Goal: Task Accomplishment & Management: Use online tool/utility

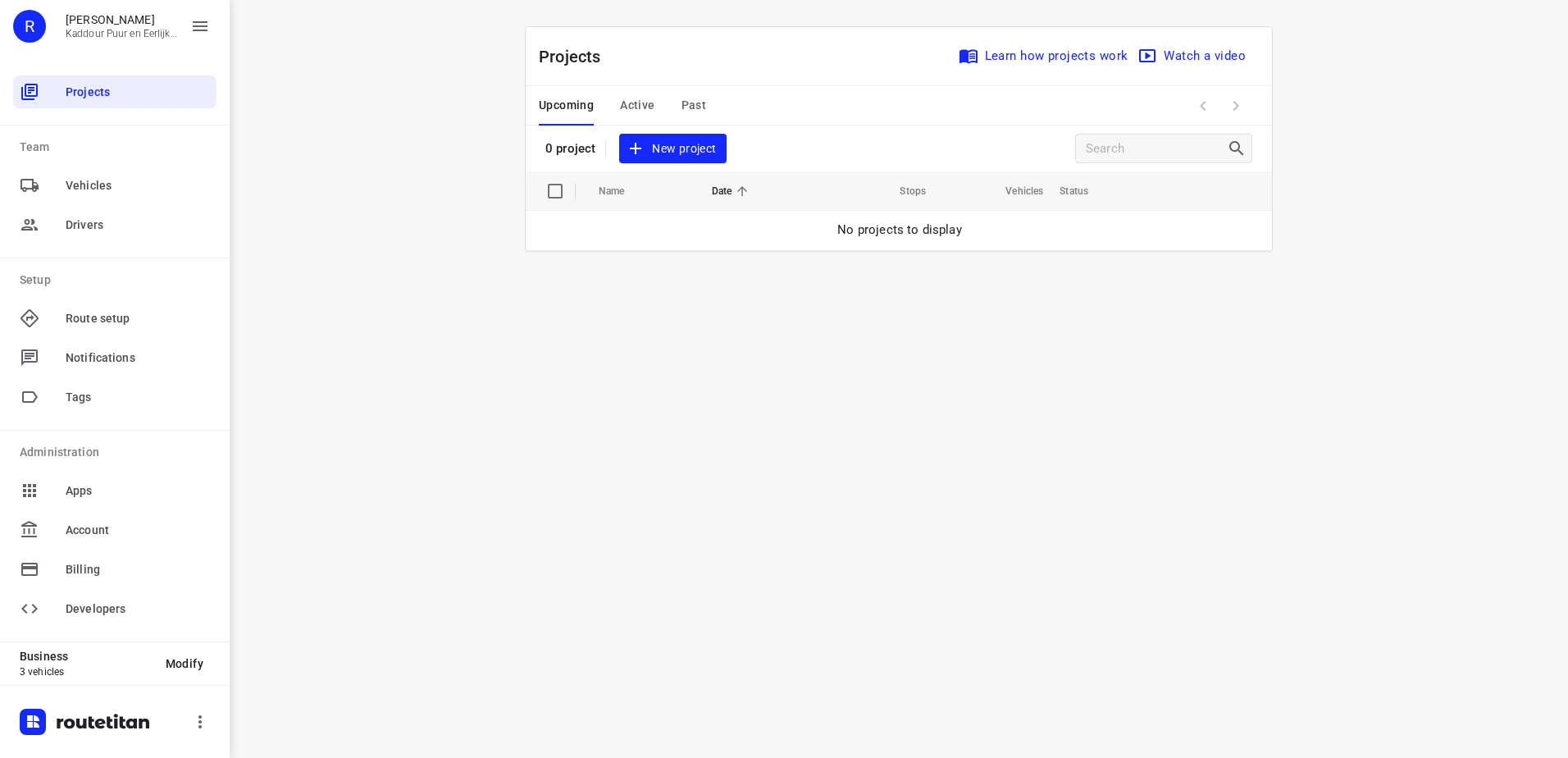
click at [707, 148] on span "New project" at bounding box center [672, 149] width 87 height 21
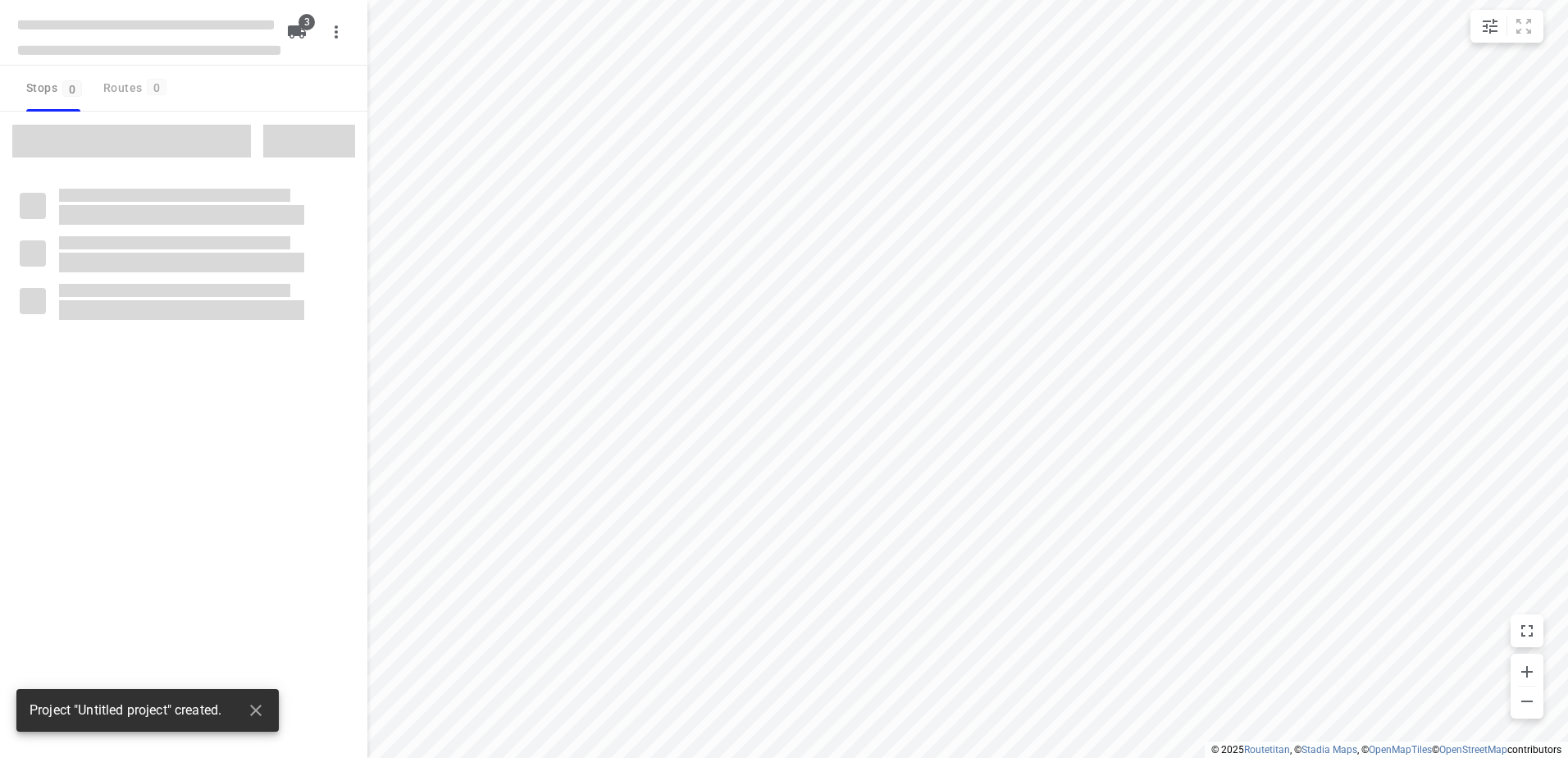
type input "distance"
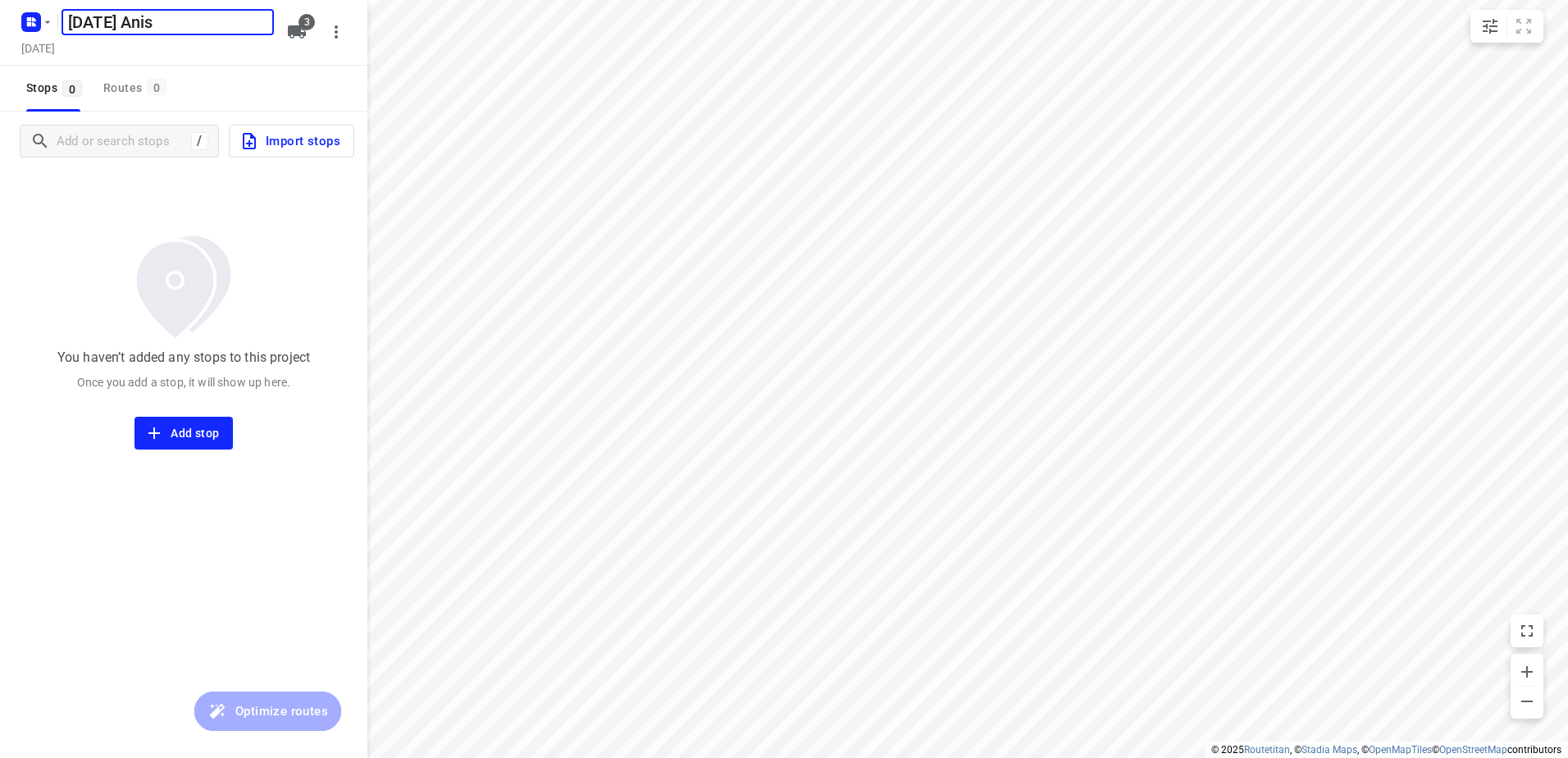
type input "[DATE] Anis"
click at [327, 148] on span "Import stops" at bounding box center [290, 141] width 100 height 22
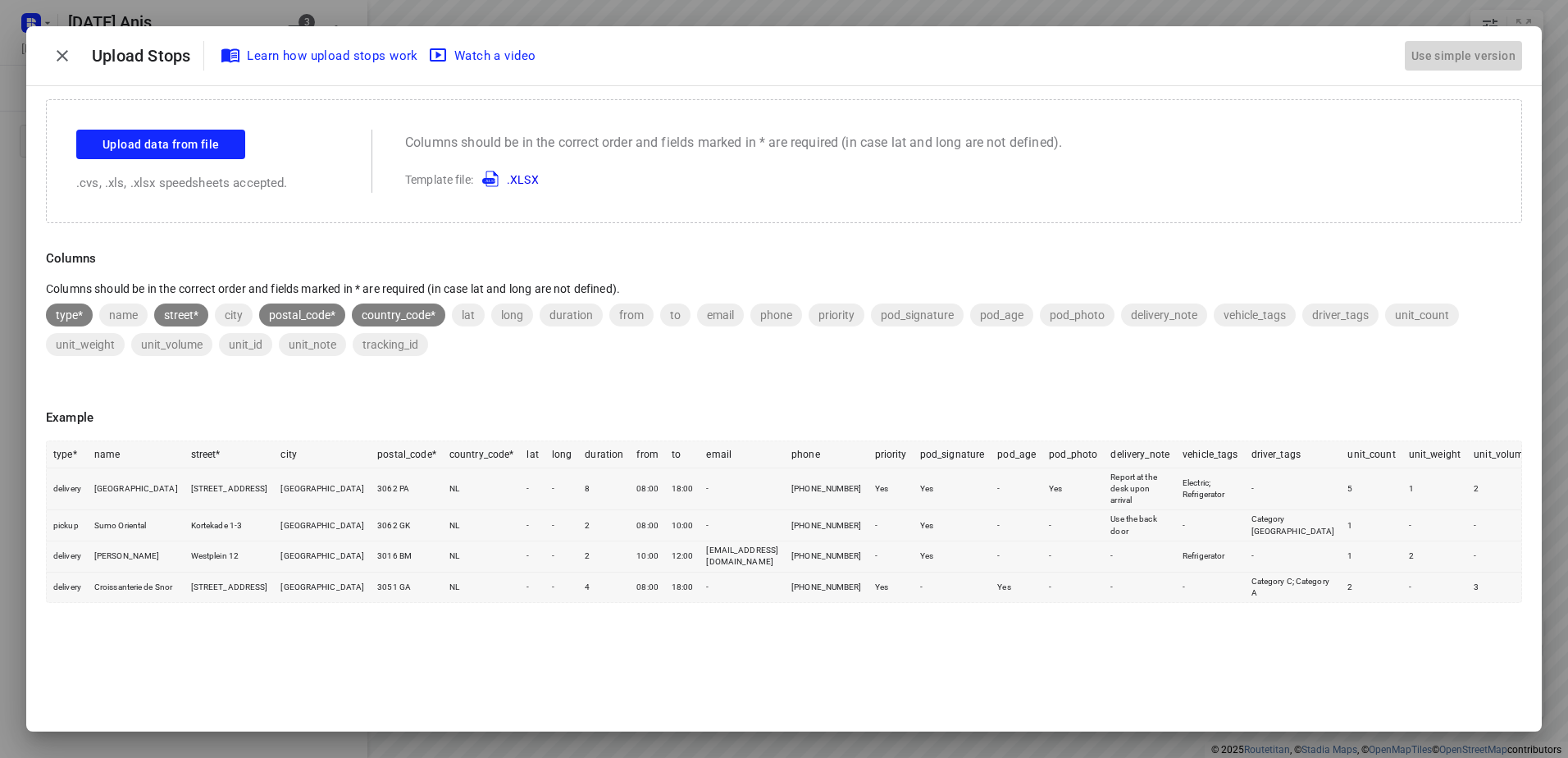
click at [1437, 41] on button "Use simple version" at bounding box center [1463, 57] width 118 height 30
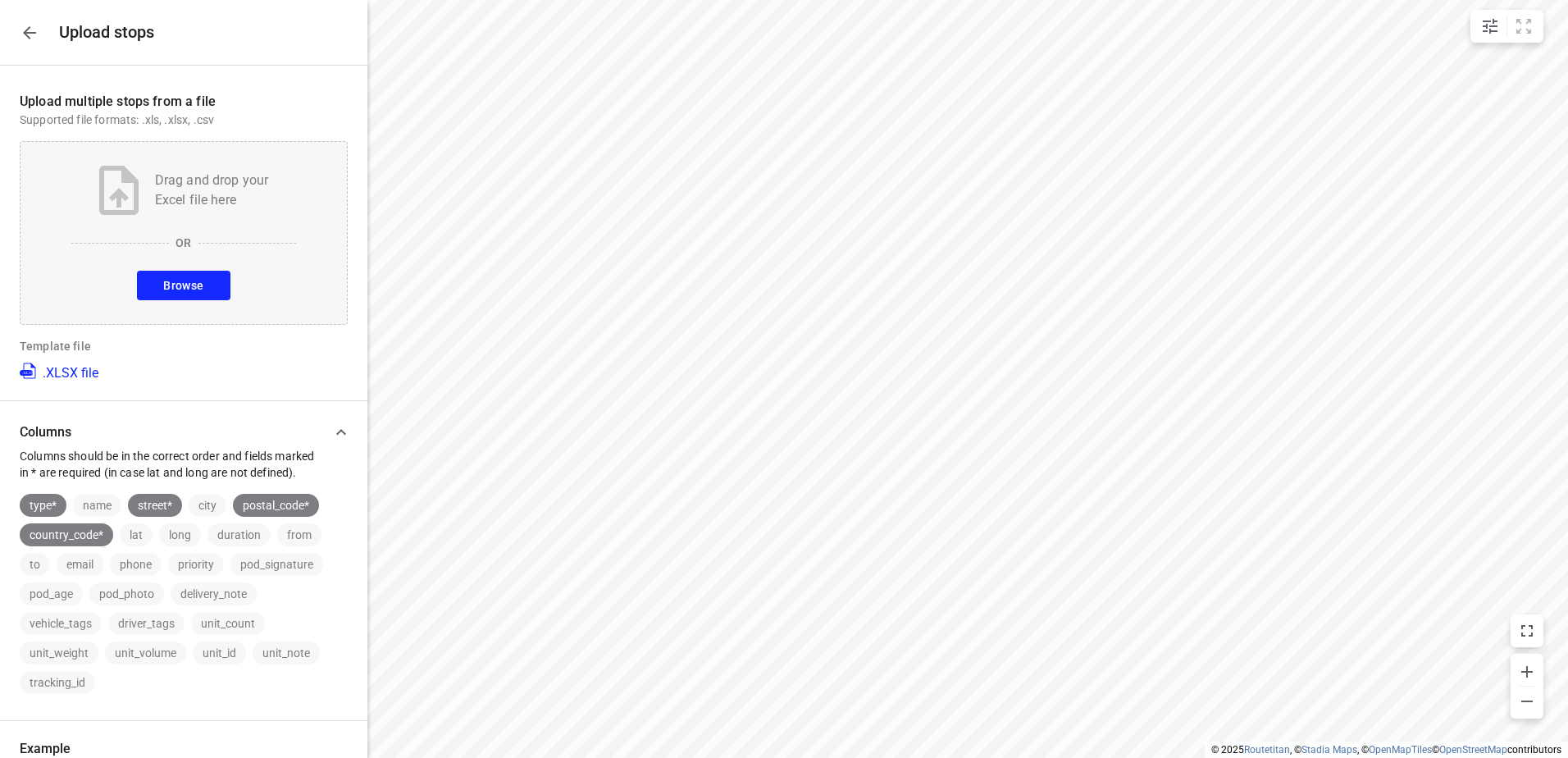
click at [202, 287] on button "Browse" at bounding box center [183, 285] width 92 height 30
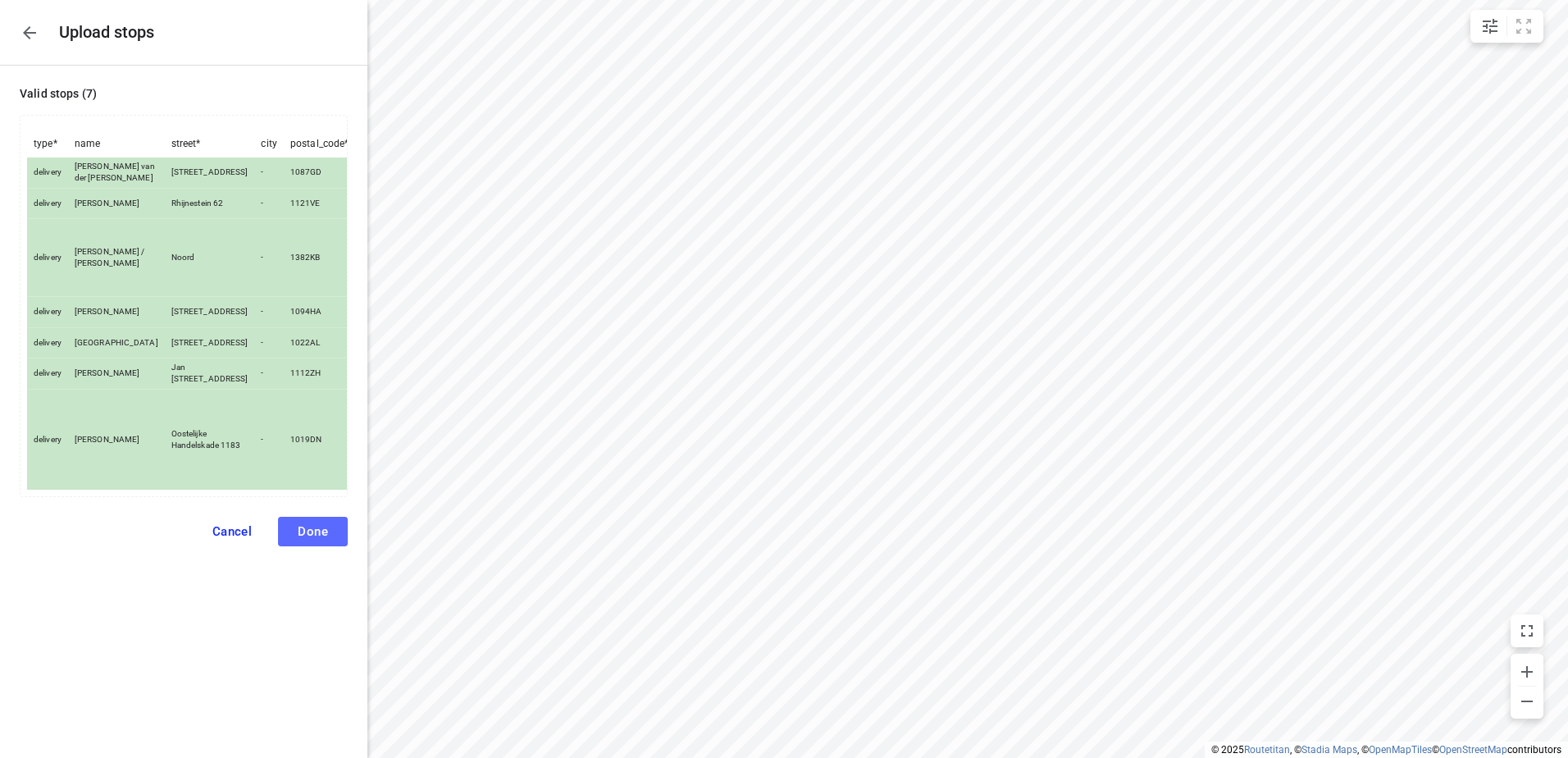
click at [330, 546] on button "Done" at bounding box center [313, 531] width 70 height 30
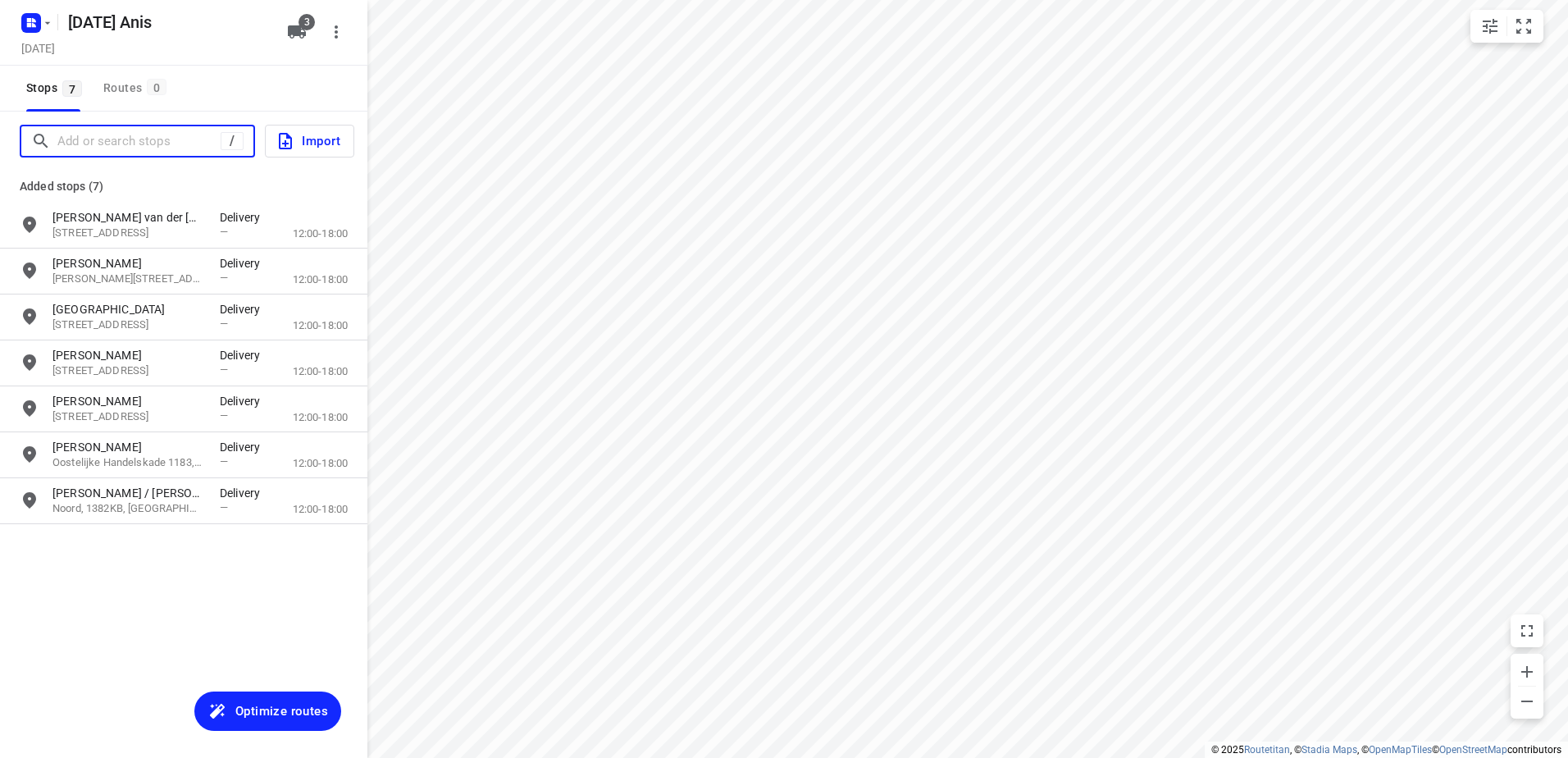
click at [183, 144] on input "Add or search stops" at bounding box center [139, 142] width 163 height 25
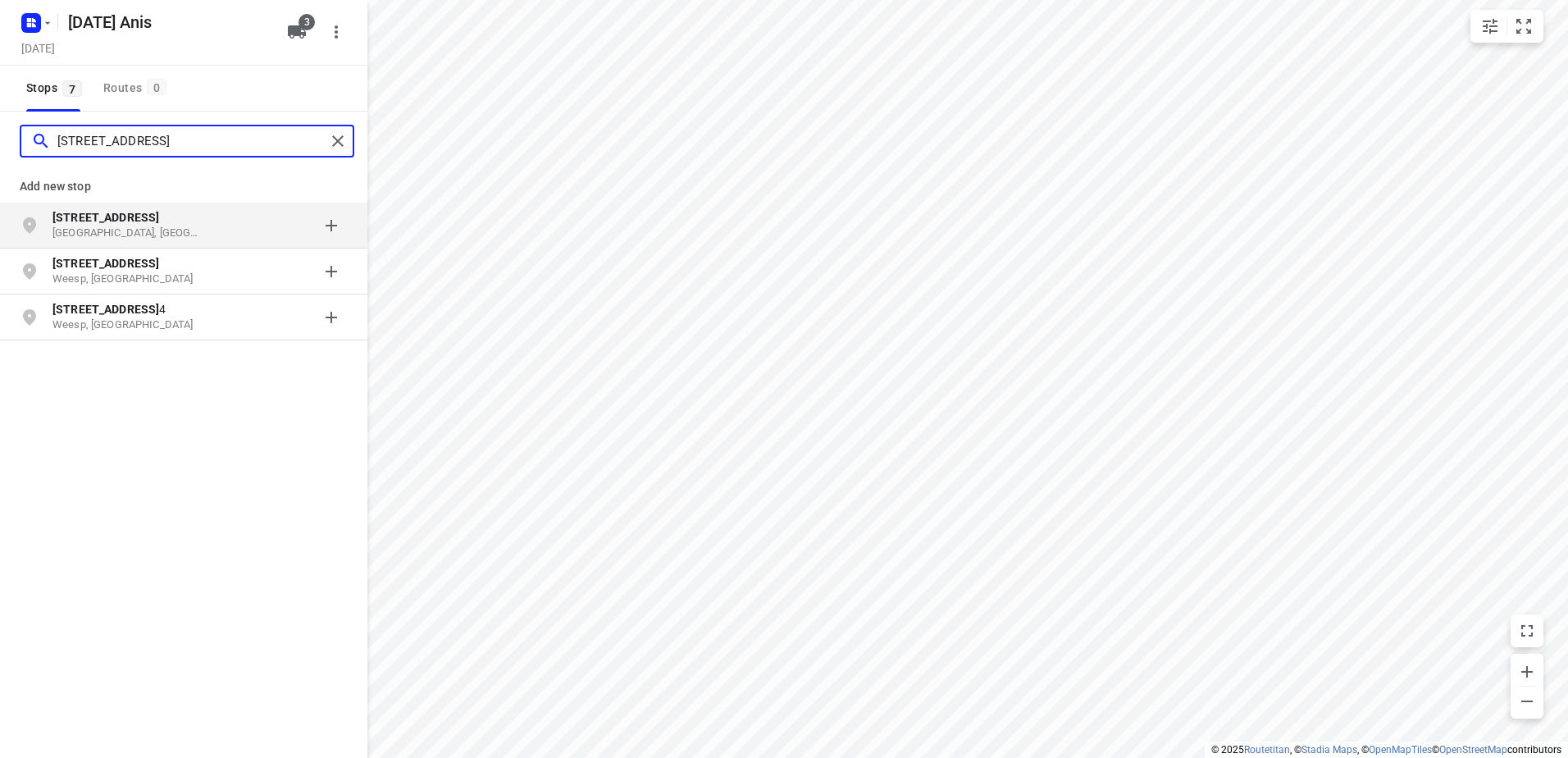
type input "[STREET_ADDRESS]"
click at [158, 226] on p "[GEOGRAPHIC_DATA], [GEOGRAPHIC_DATA]" at bounding box center [128, 232] width 151 height 15
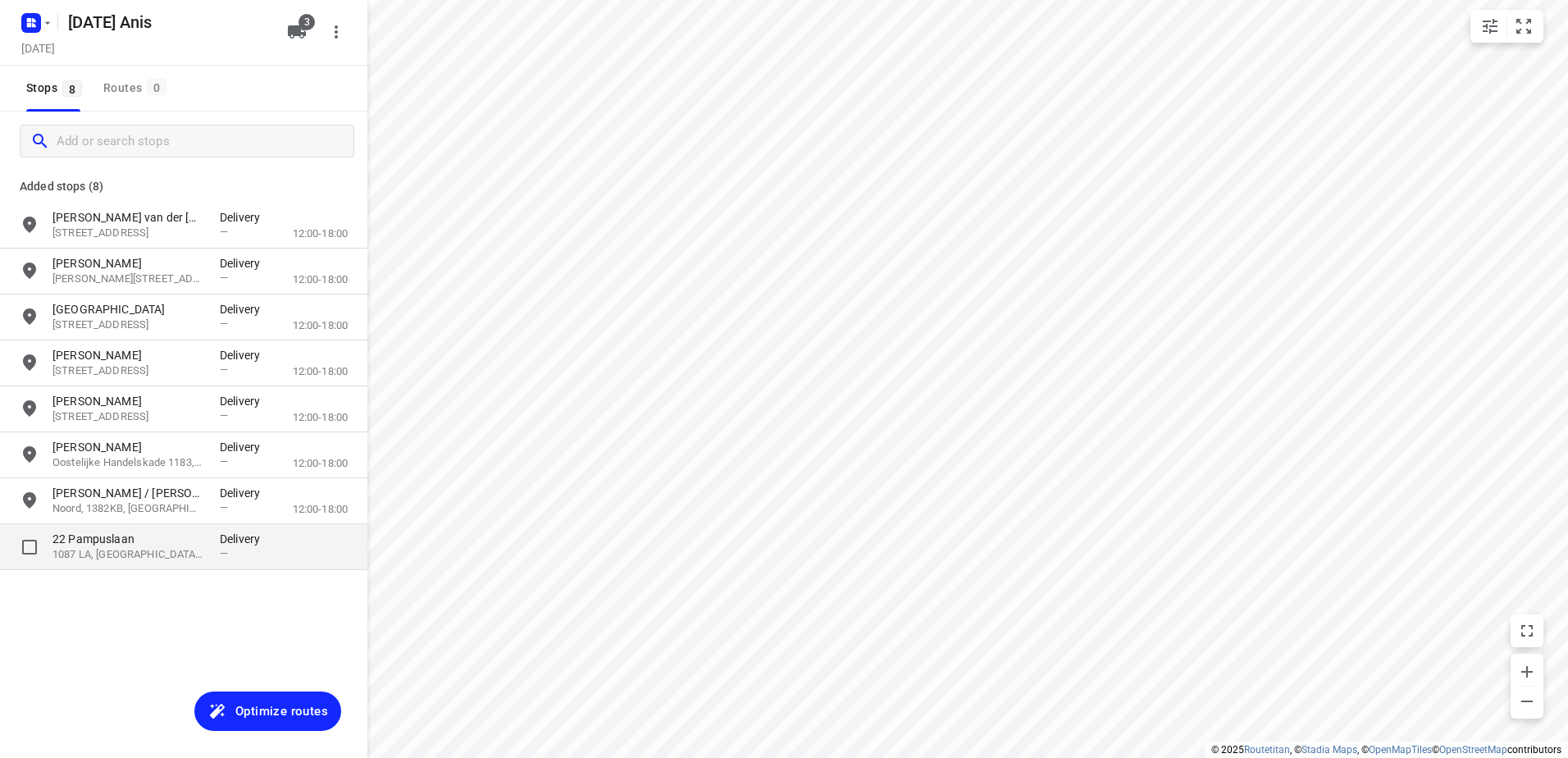
click at [152, 546] on p "22 Pampuslaan" at bounding box center [128, 539] width 151 height 16
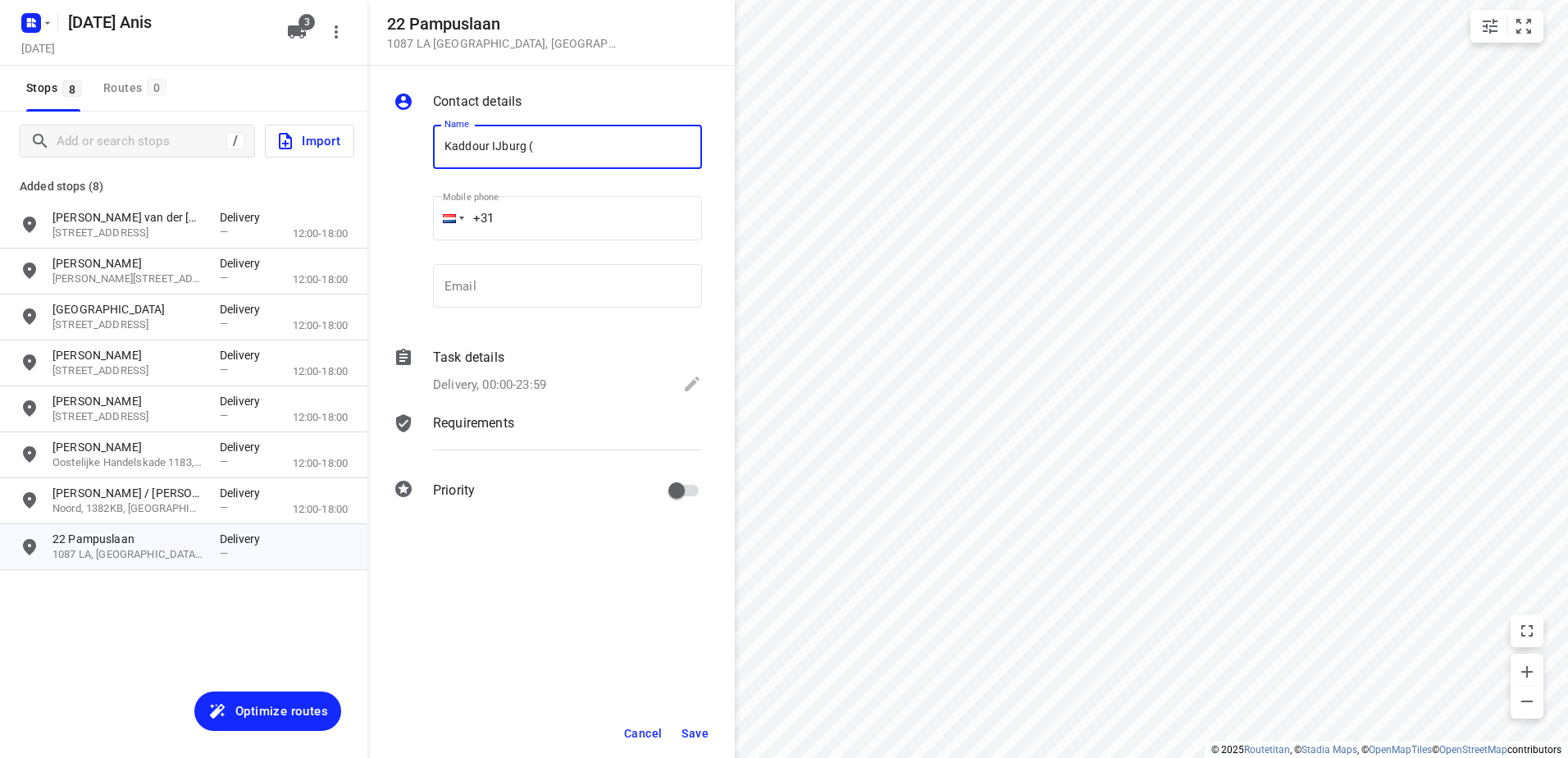
type input "Kaddour IJburg (vlees ophalen BBQ)"
click at [686, 727] on span "Save" at bounding box center [695, 733] width 27 height 13
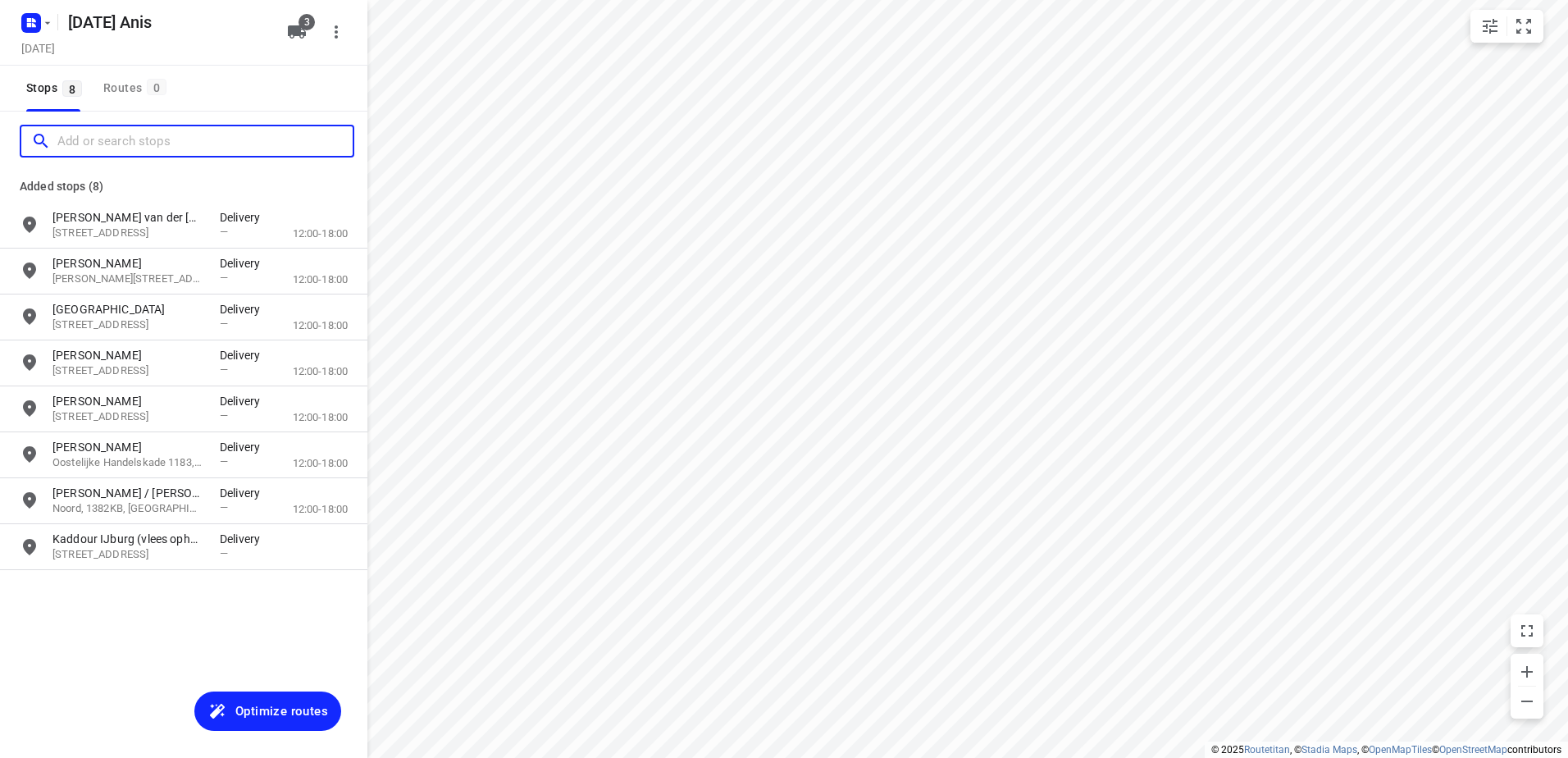
click at [175, 139] on input "Add or search stops" at bounding box center [205, 142] width 295 height 25
paste input "Talmastraat"
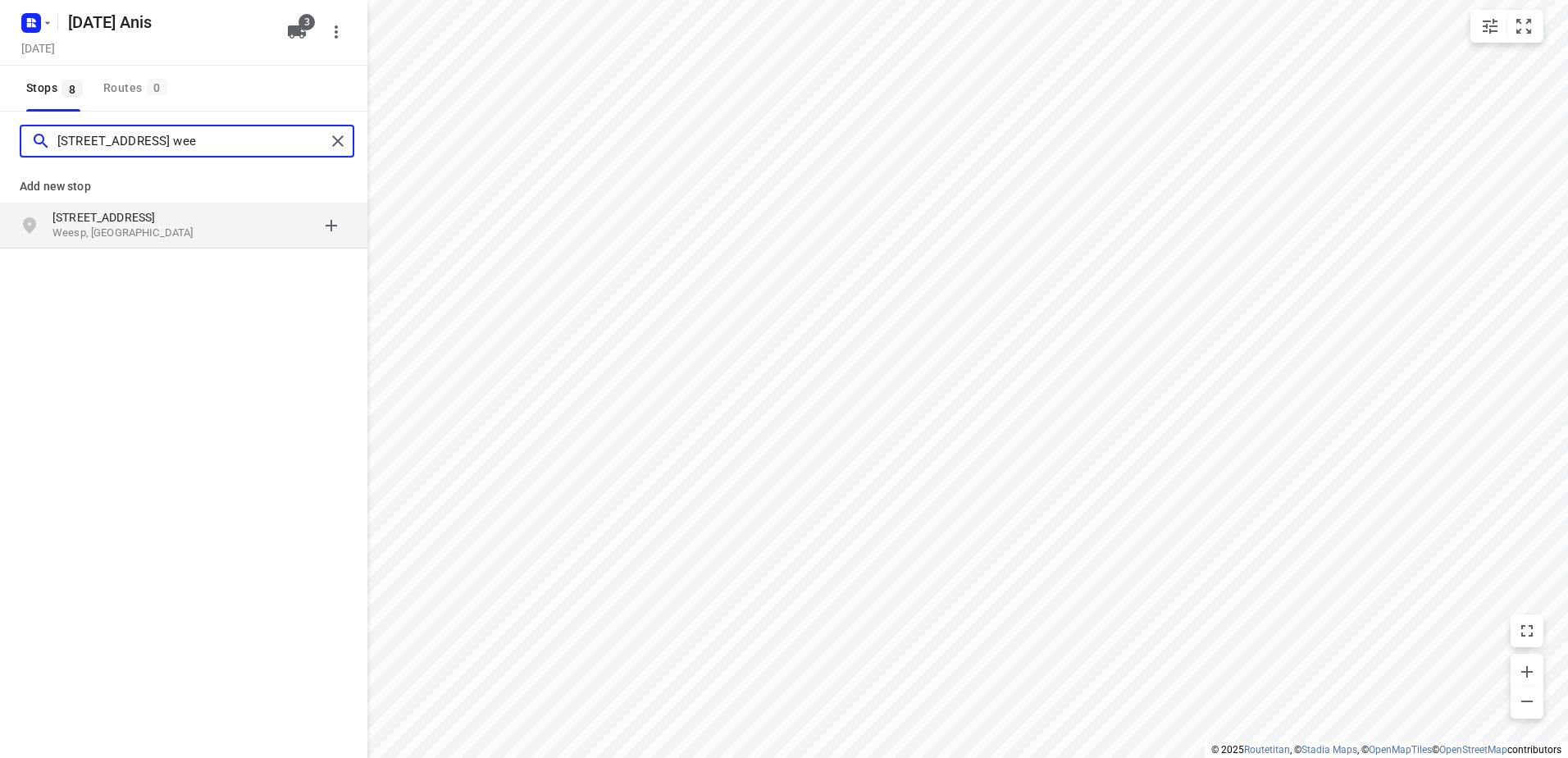
type input "[STREET_ADDRESS] wee"
click at [208, 214] on p "[STREET_ADDRESS]" at bounding box center [136, 217] width 168 height 16
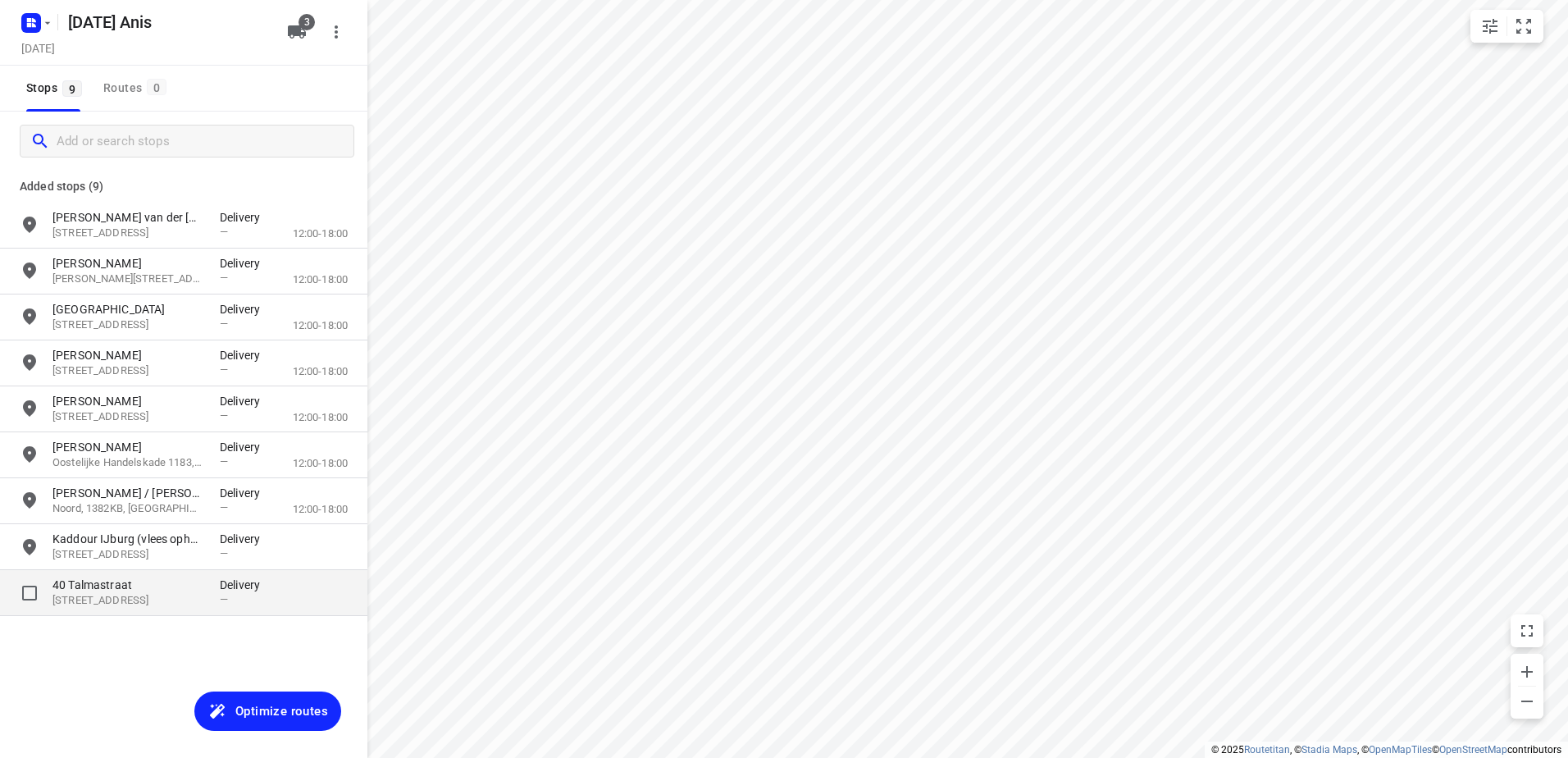
click at [167, 596] on p "[STREET_ADDRESS]" at bounding box center [128, 600] width 151 height 15
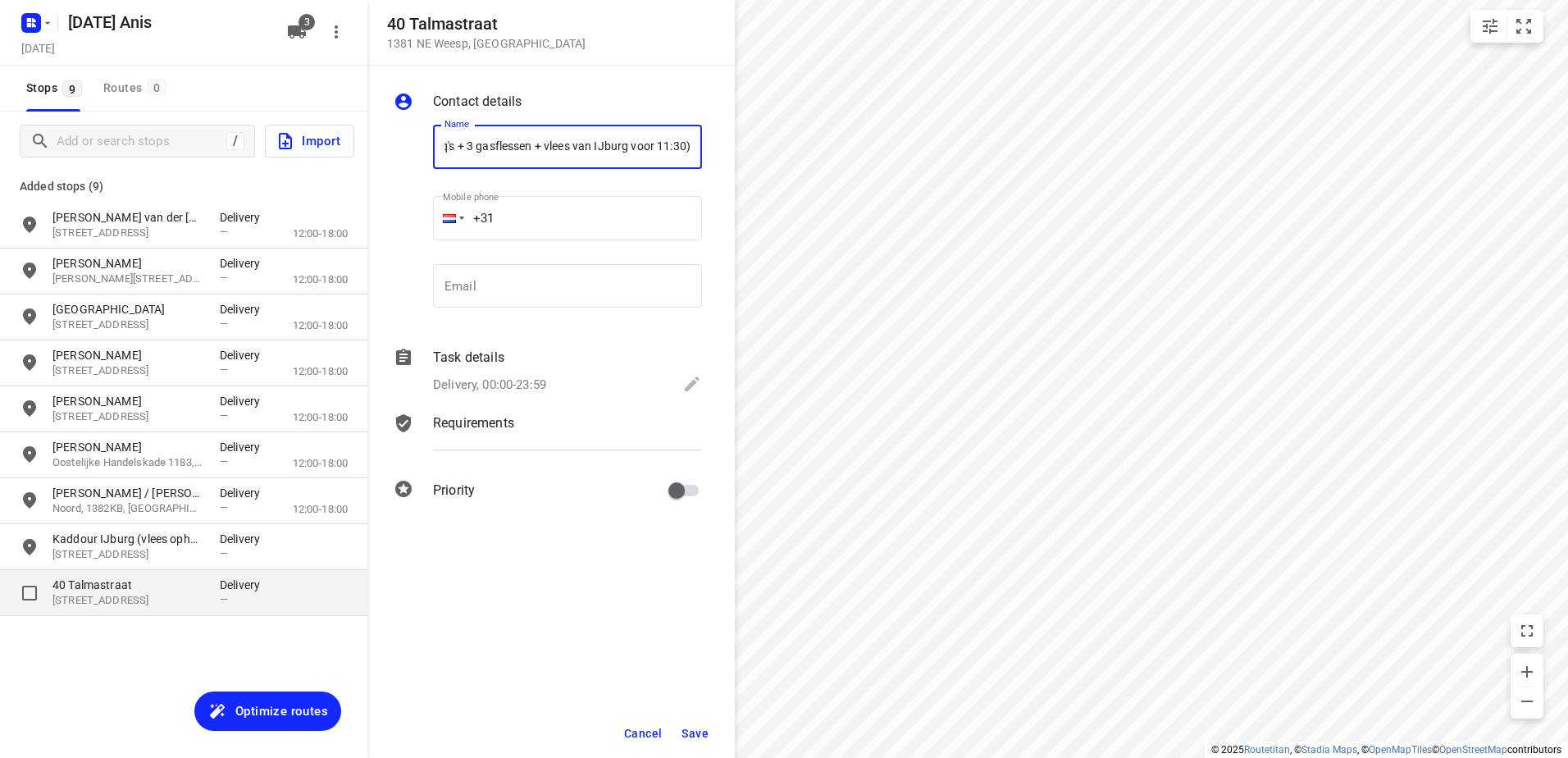
scroll to position [0, 126]
type input "Casparus college (3 bbq's + 3 gasflessen + vlees van IJburg voor 11:30)"
click at [678, 728] on button "Save" at bounding box center [694, 733] width 40 height 30
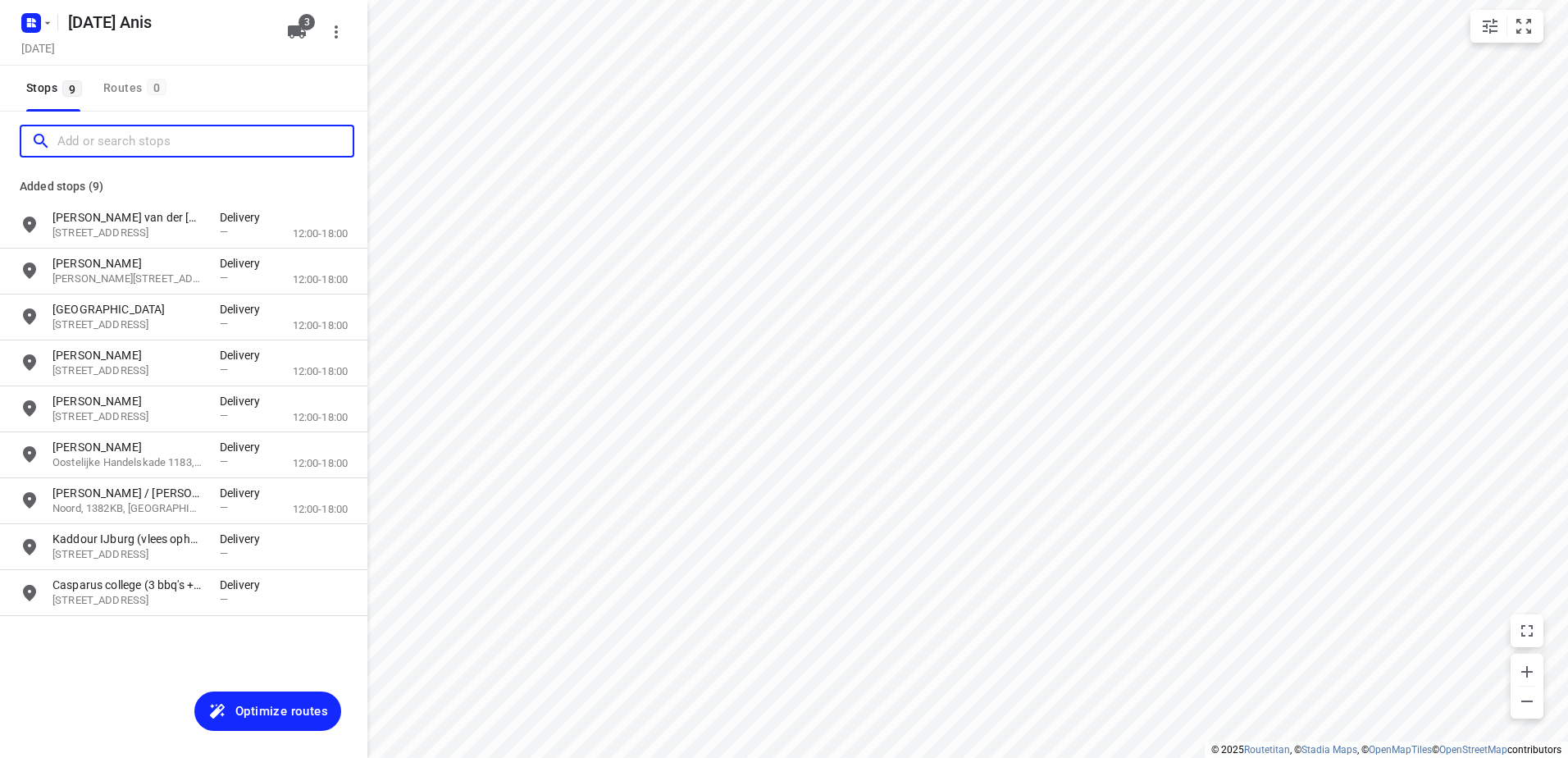
click at [174, 139] on input "Add or search stops" at bounding box center [205, 142] width 295 height 25
paste input "Krijn taconiskade"
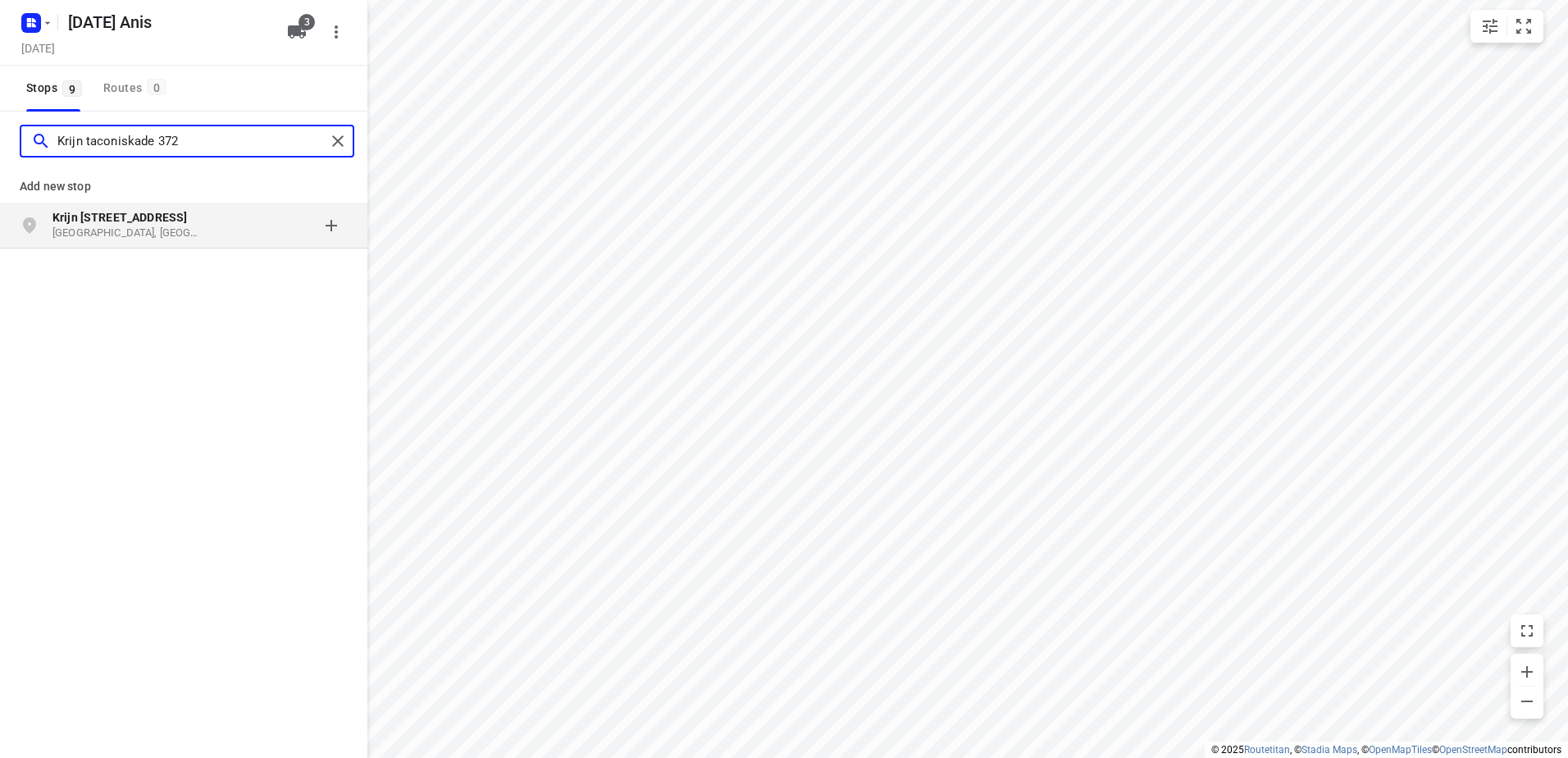
type input "Krijn taconiskade 372"
click at [209, 232] on div "Krijn [STREET_ADDRESS]" at bounding box center [136, 225] width 168 height 33
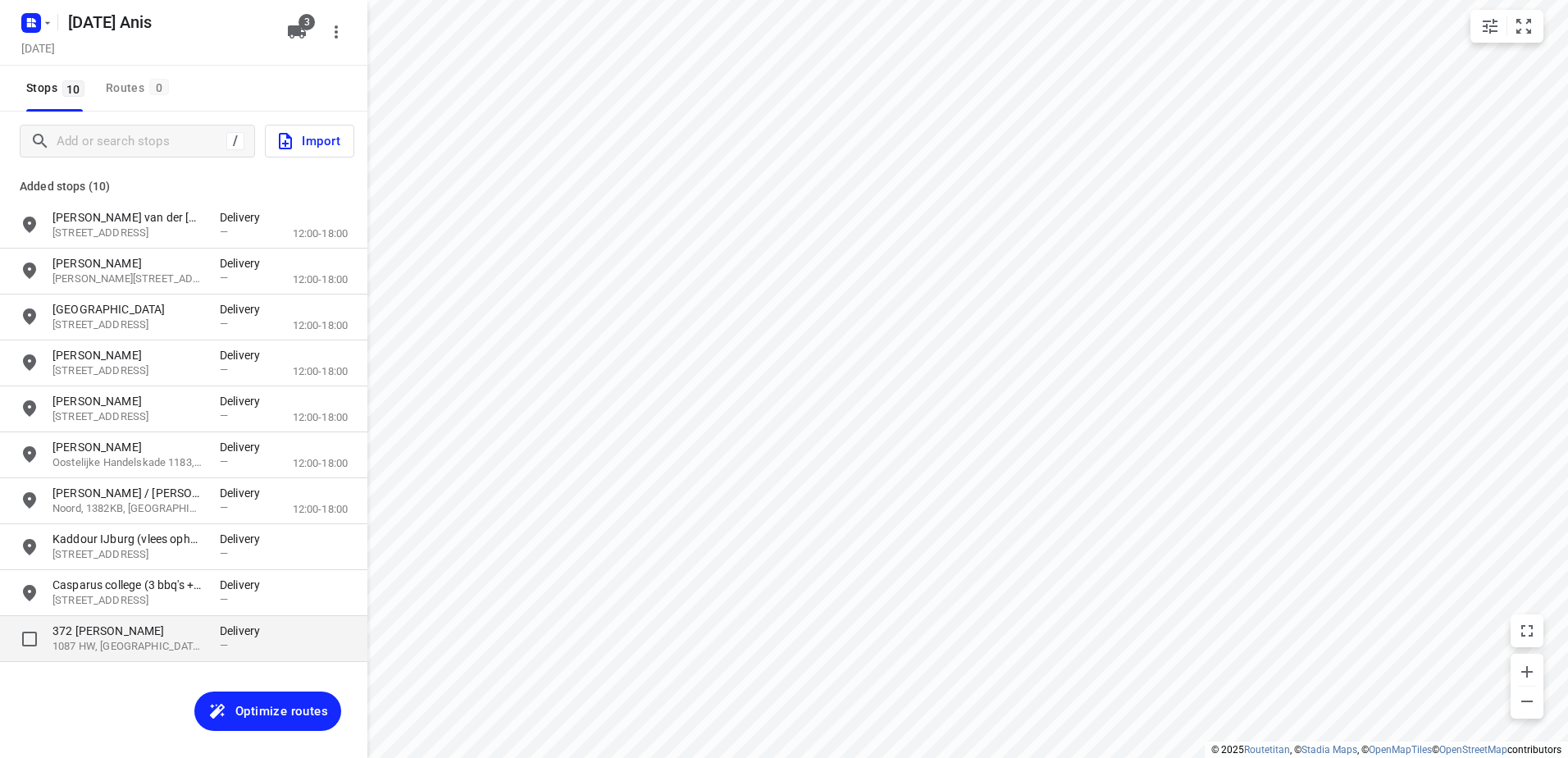
click at [149, 637] on p "372 [PERSON_NAME]" at bounding box center [128, 631] width 151 height 16
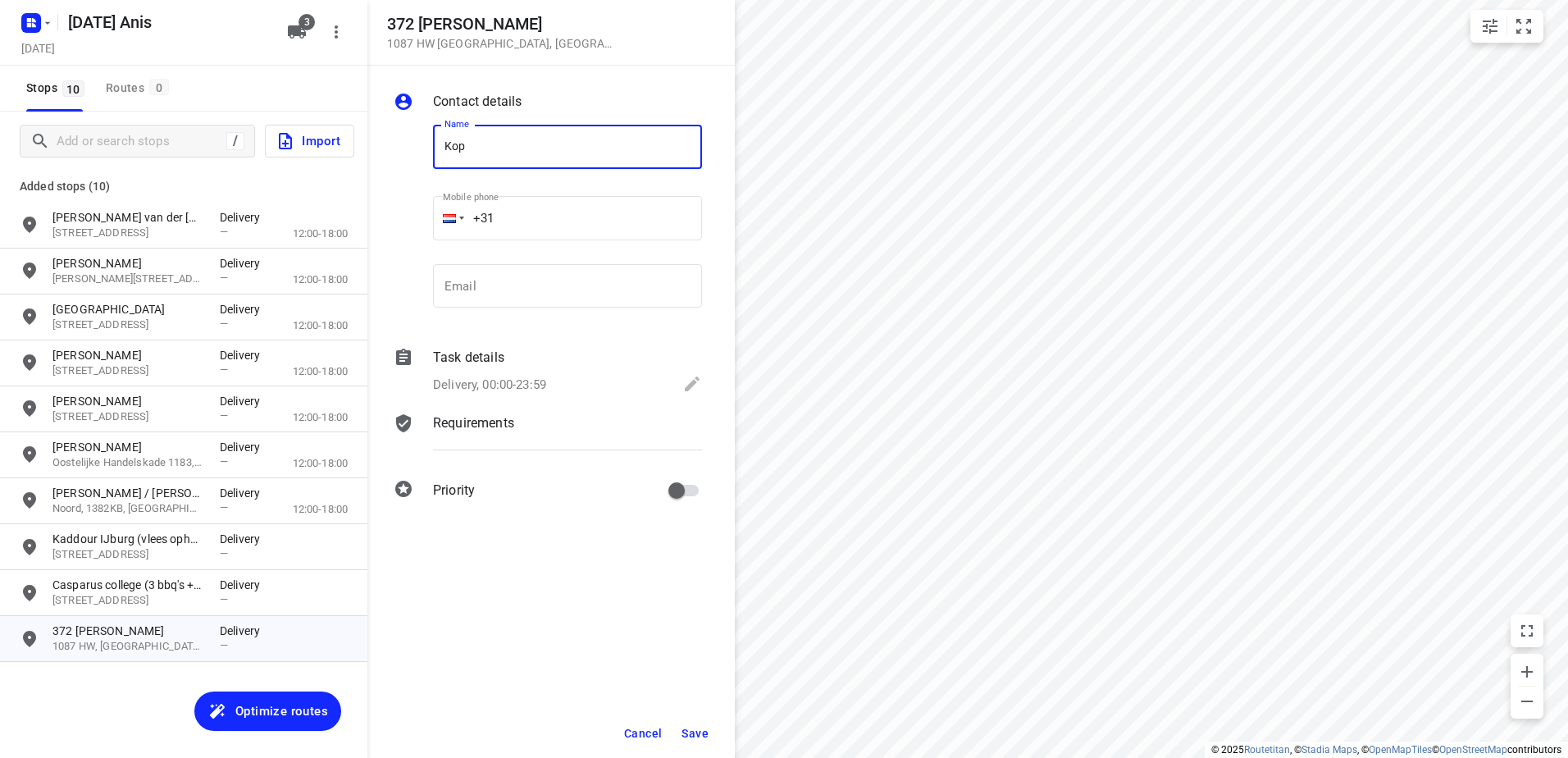
type input "Koh Asian Foodbar IJburg + Koh Barstow"
click at [699, 722] on button "Save" at bounding box center [694, 733] width 40 height 30
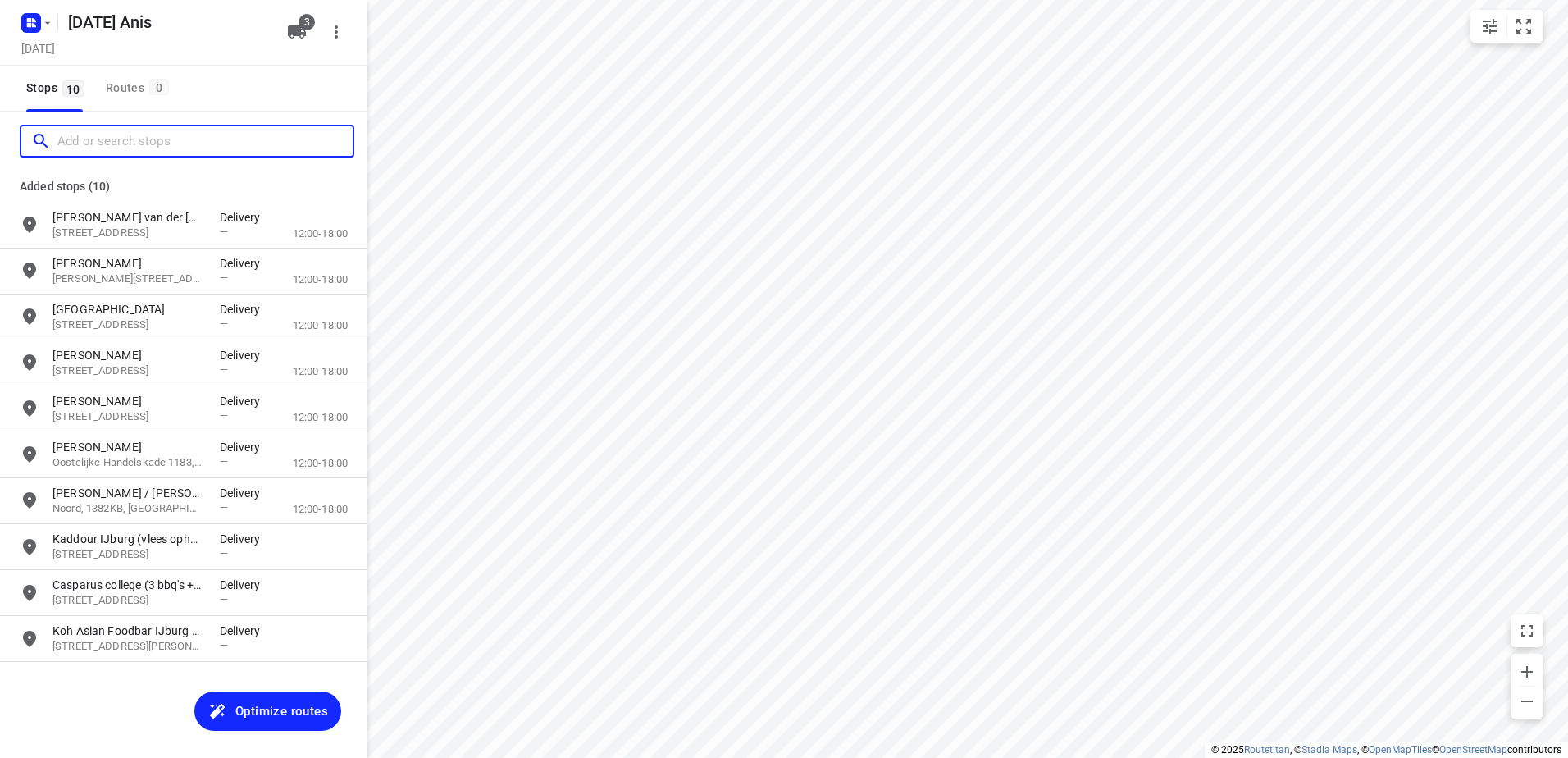
click at [122, 144] on input "Add or search stops" at bounding box center [205, 142] width 295 height 25
paste input "[GEOGRAPHIC_DATA]"
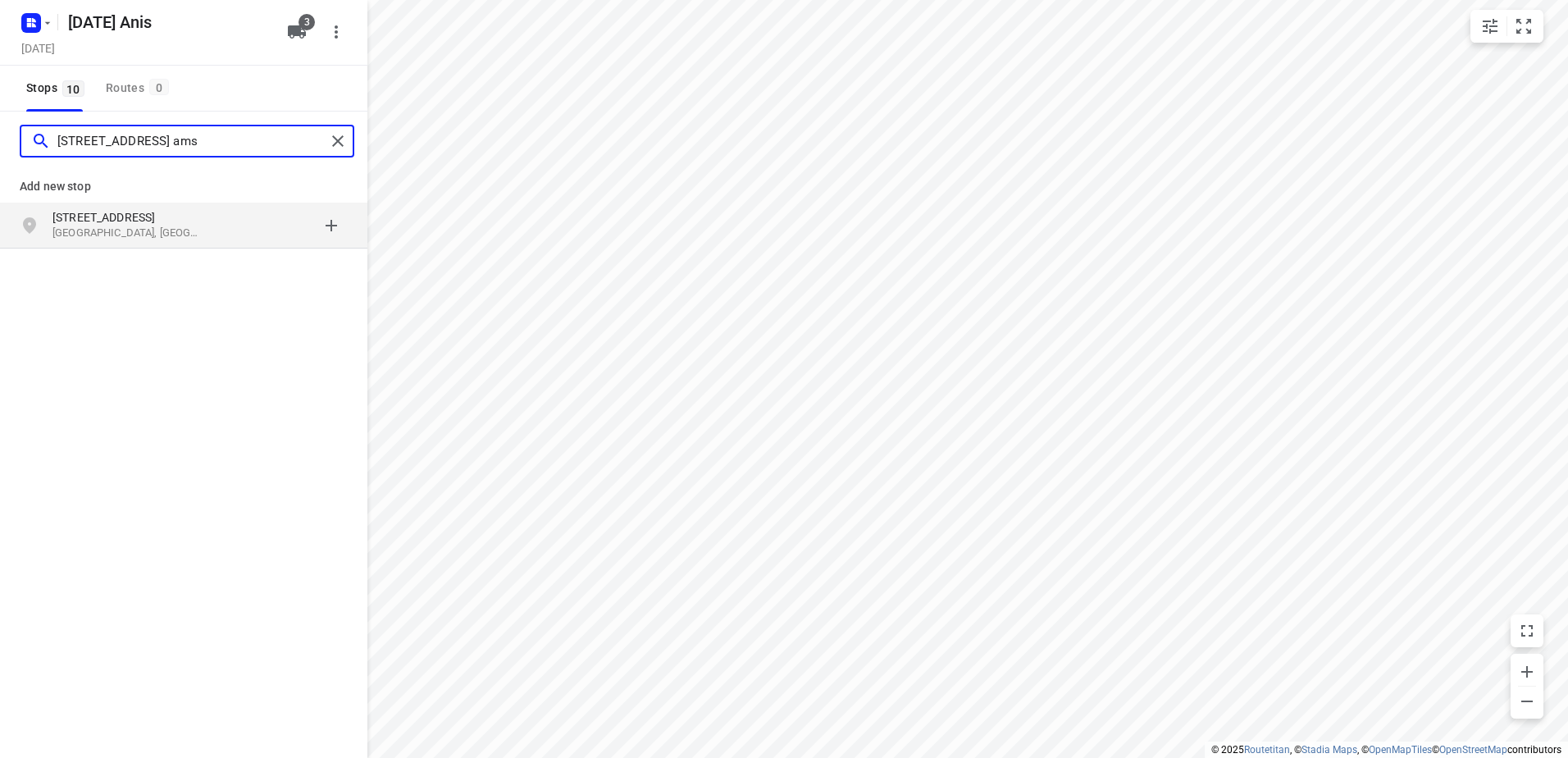
type input "[STREET_ADDRESS] ams"
click at [186, 225] on p "[GEOGRAPHIC_DATA], [GEOGRAPHIC_DATA]" at bounding box center [128, 232] width 151 height 15
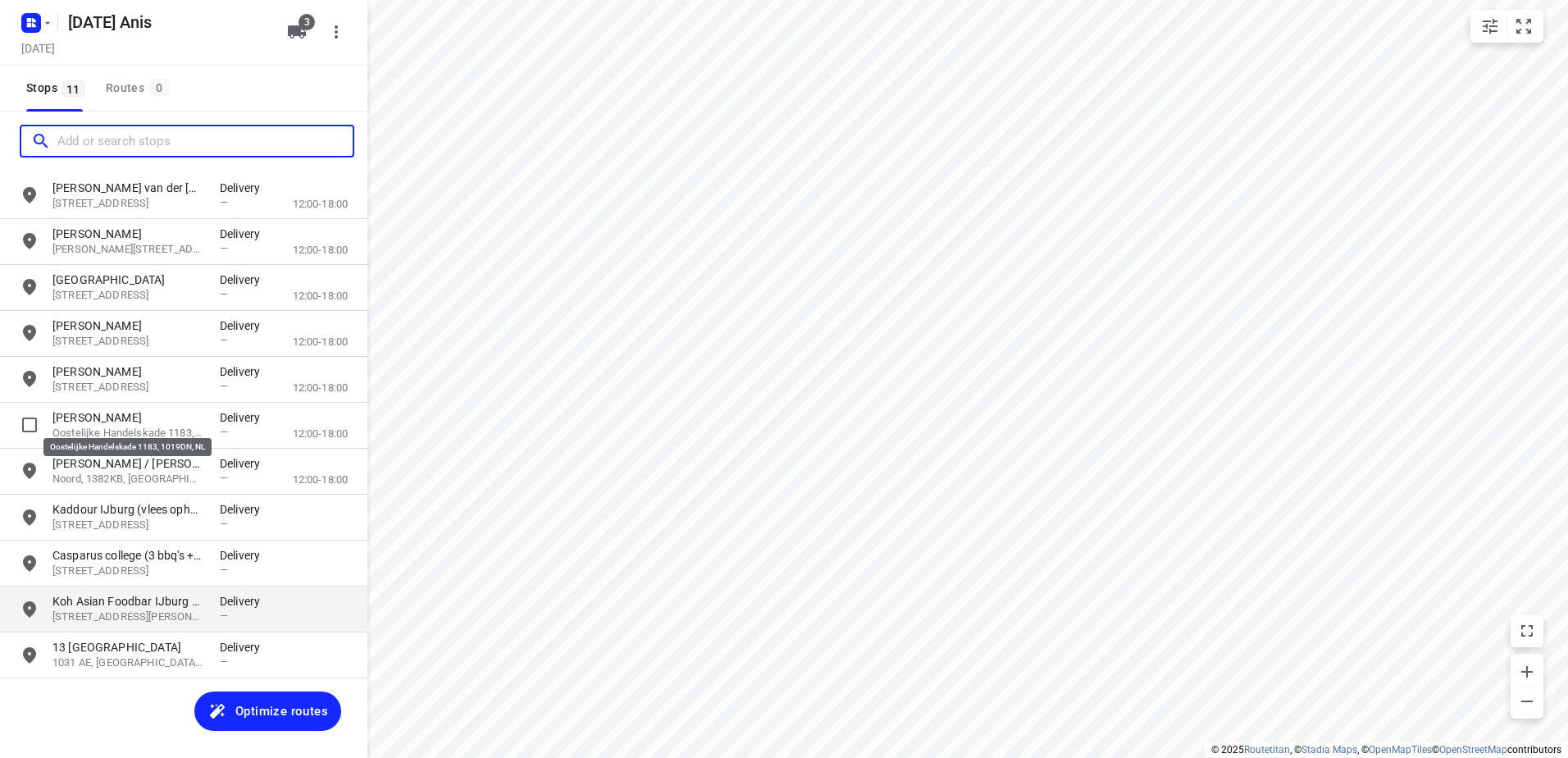
scroll to position [43, 0]
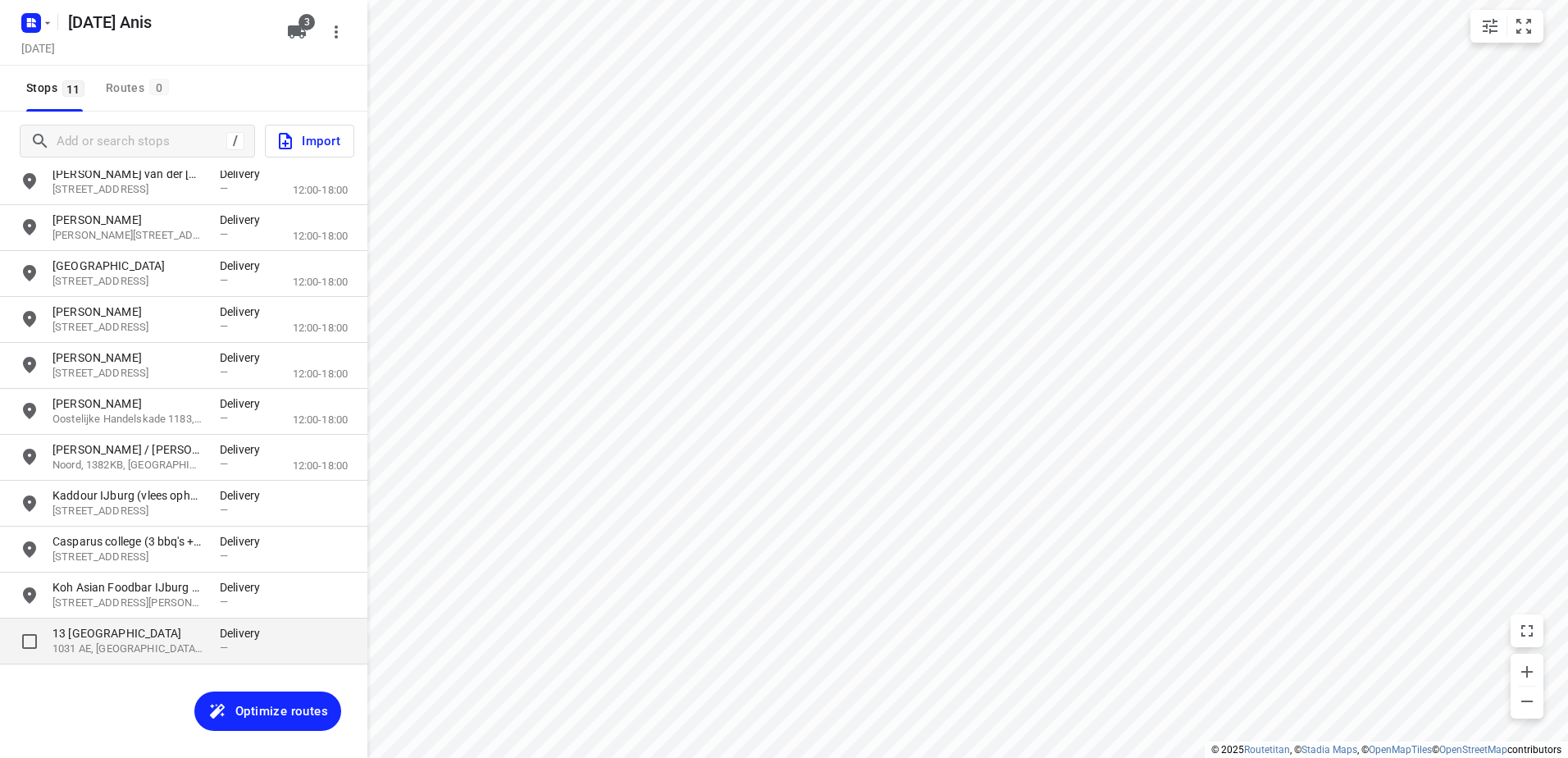
click at [186, 631] on p "13 [GEOGRAPHIC_DATA]" at bounding box center [128, 633] width 151 height 16
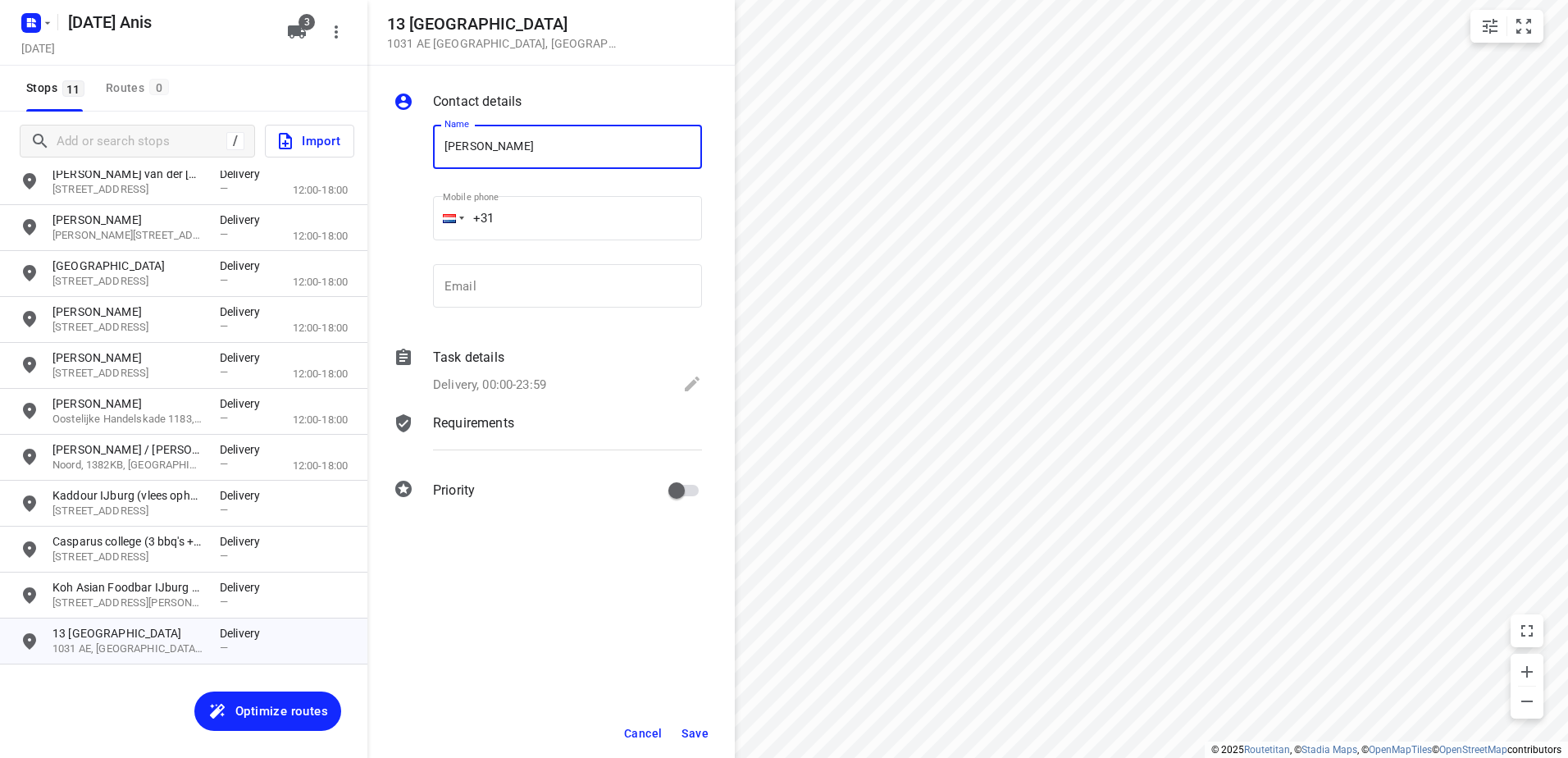
type input "[PERSON_NAME]"
click at [688, 728] on span "Save" at bounding box center [695, 733] width 27 height 13
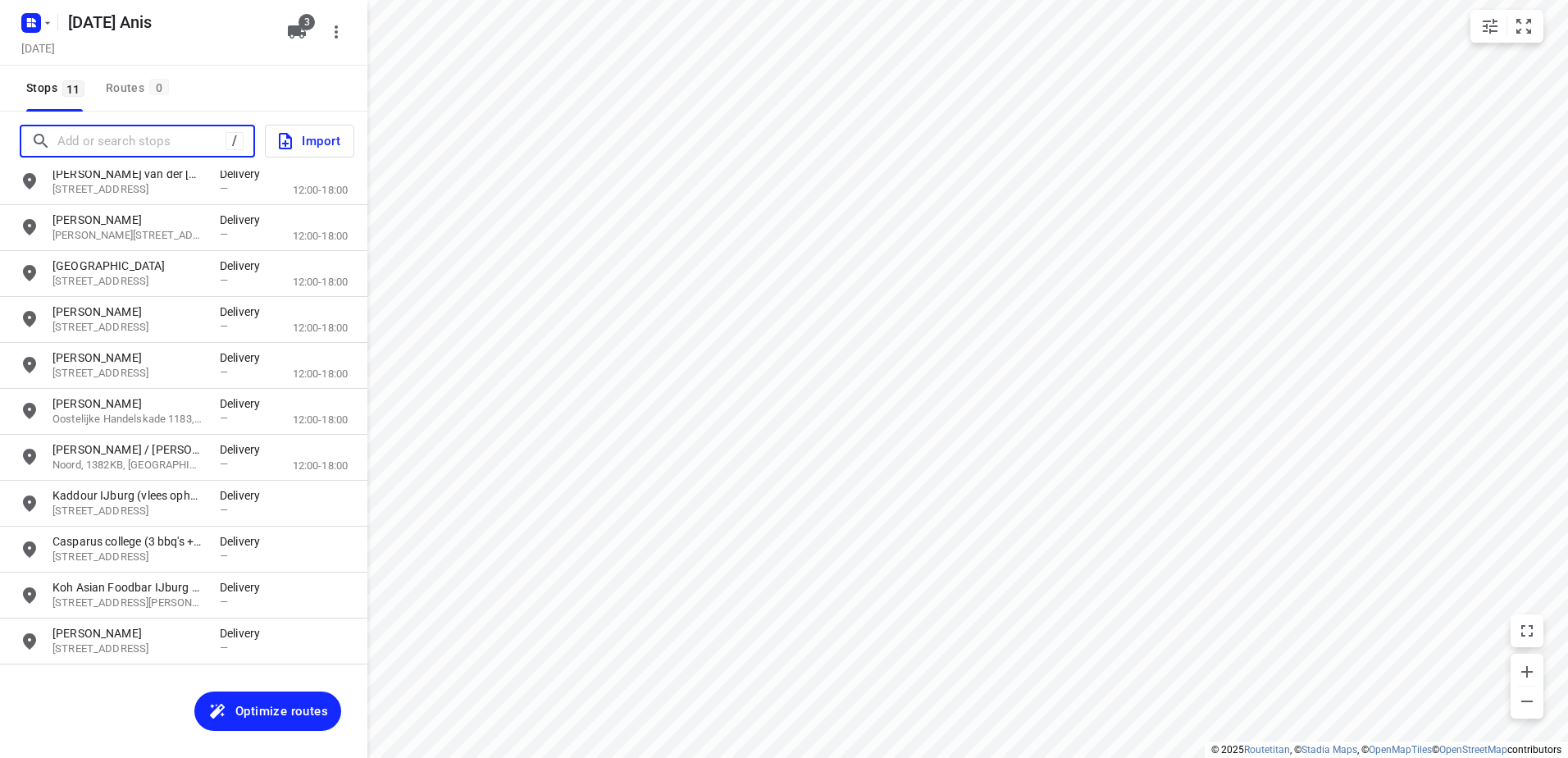
click at [161, 131] on input "Add or search stops" at bounding box center [141, 142] width 168 height 25
paste input "Leliegracht"
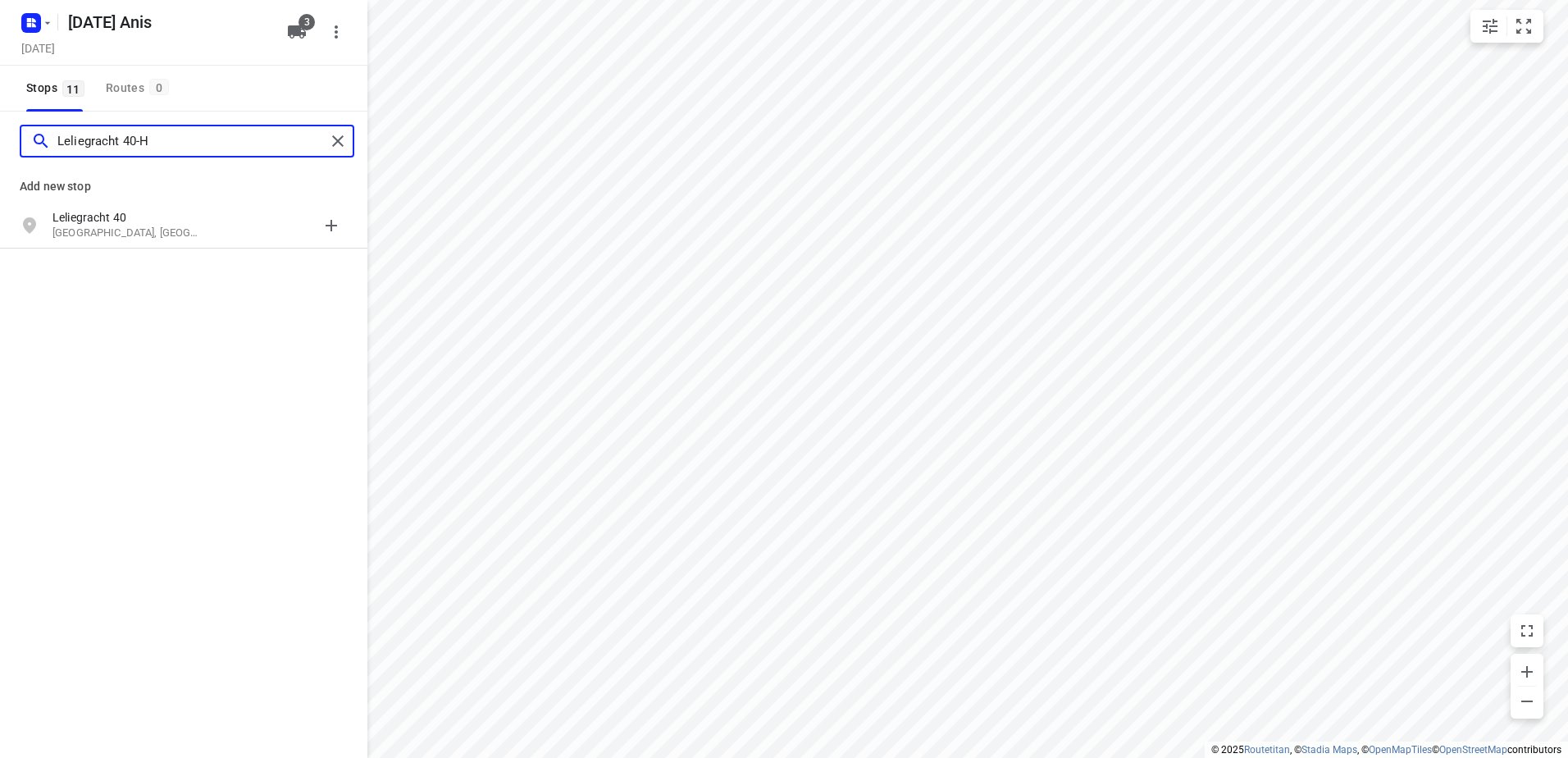
type input "Leliegracht 40-H"
click at [194, 222] on p "Leliegracht 40" at bounding box center [128, 217] width 151 height 16
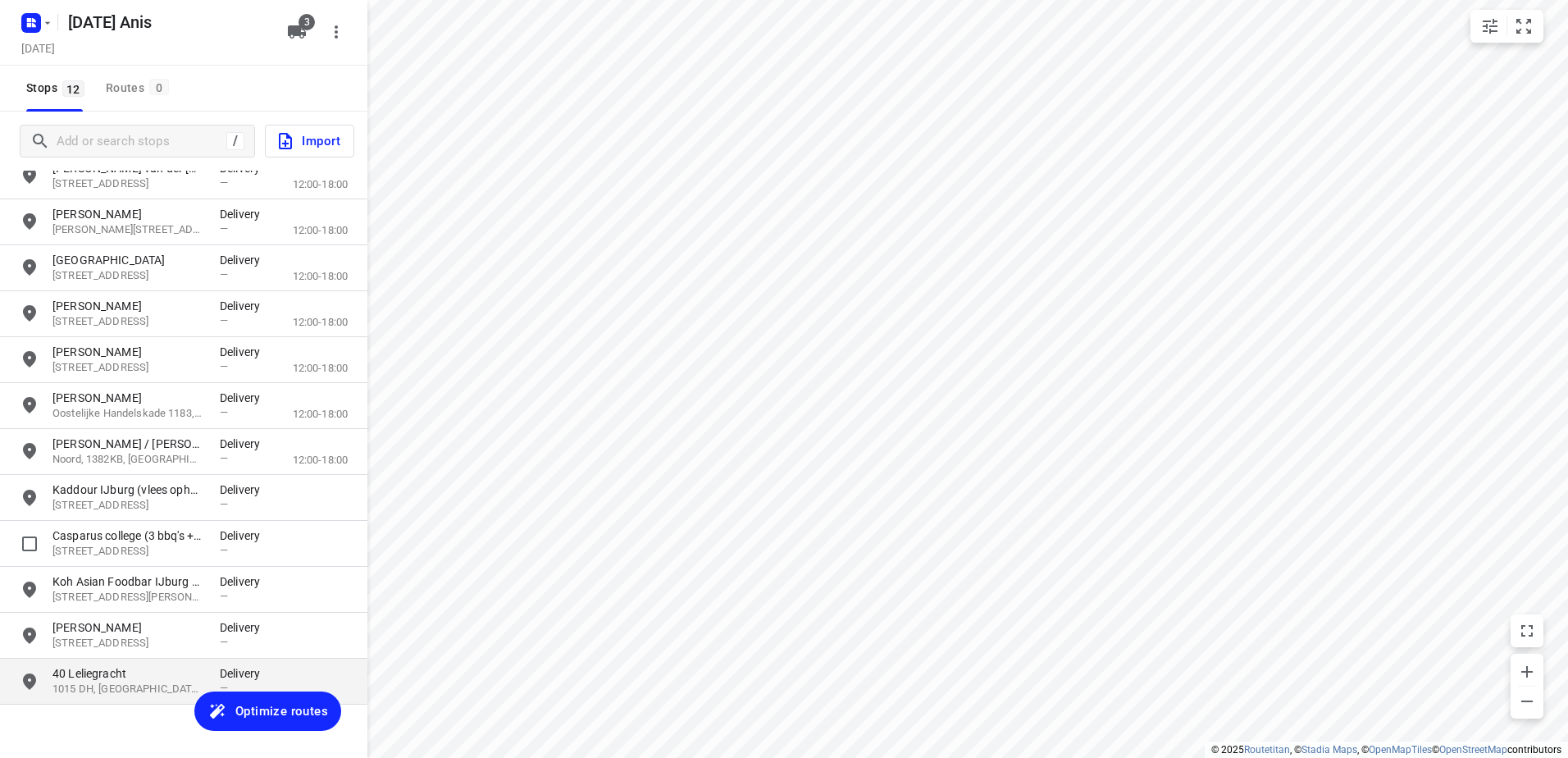
scroll to position [72, 0]
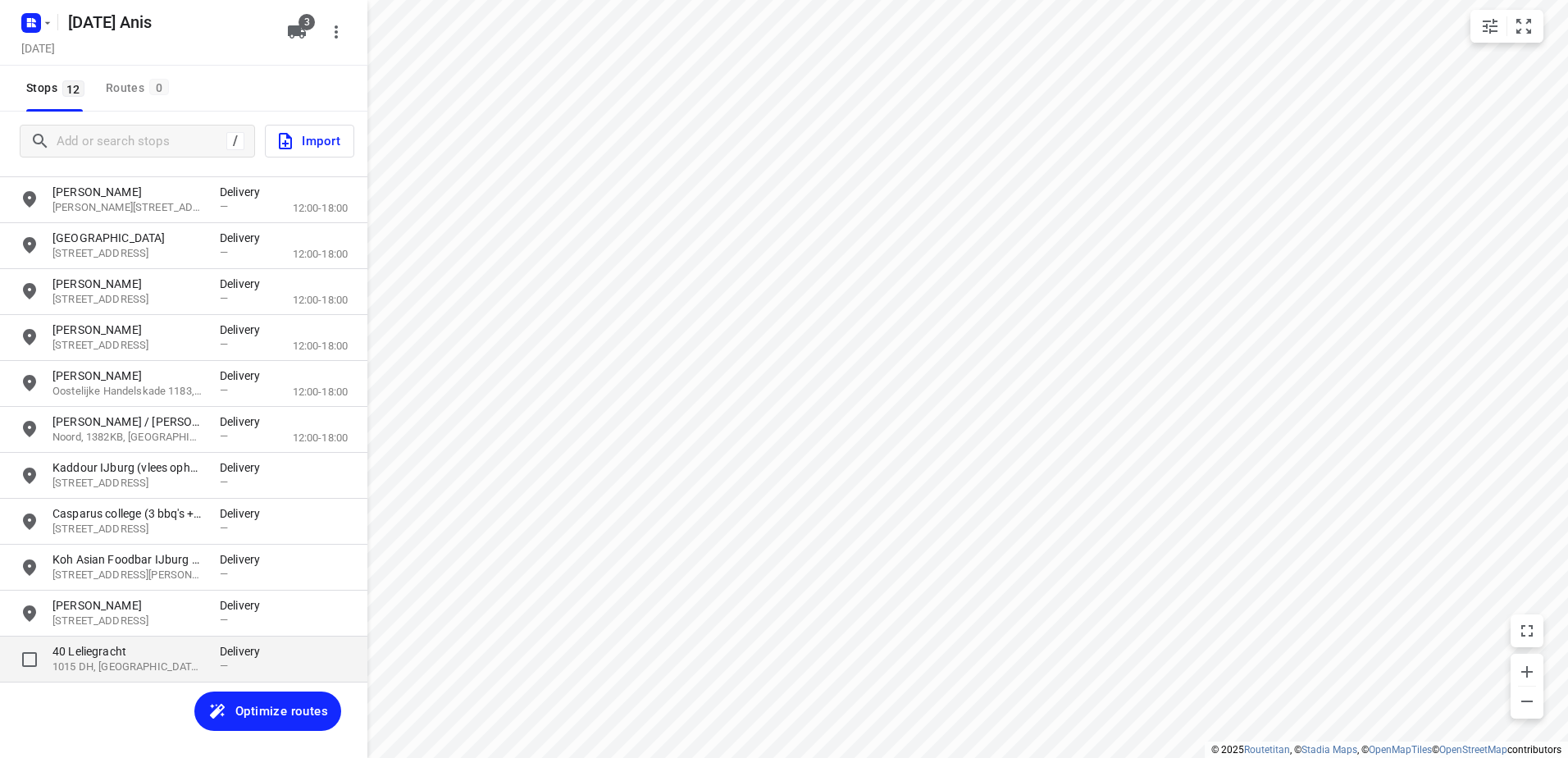
click at [147, 651] on p "40 Leliegracht" at bounding box center [128, 651] width 151 height 16
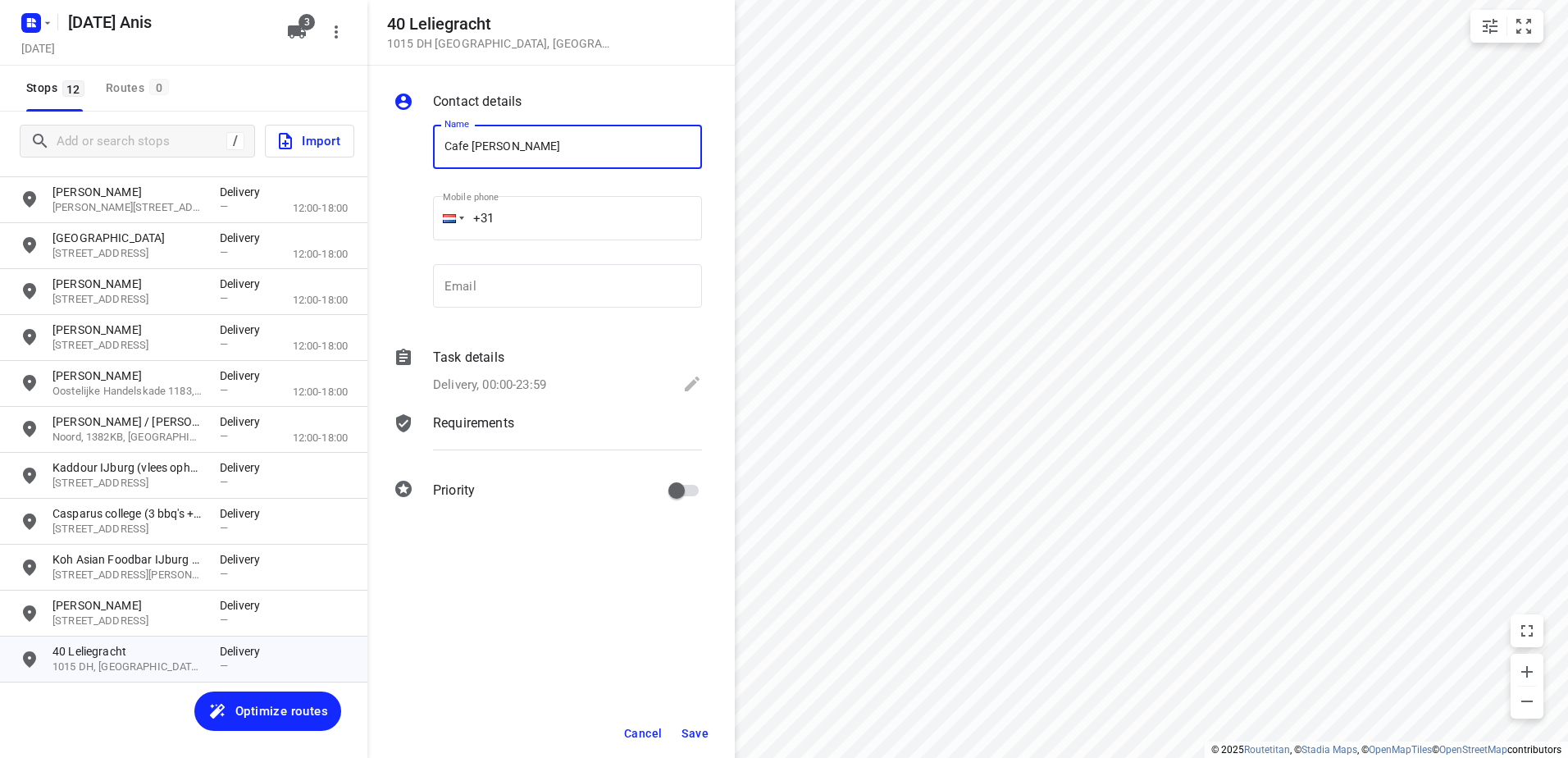
type input "Cafe [PERSON_NAME]"
click at [693, 728] on span "Save" at bounding box center [695, 733] width 27 height 13
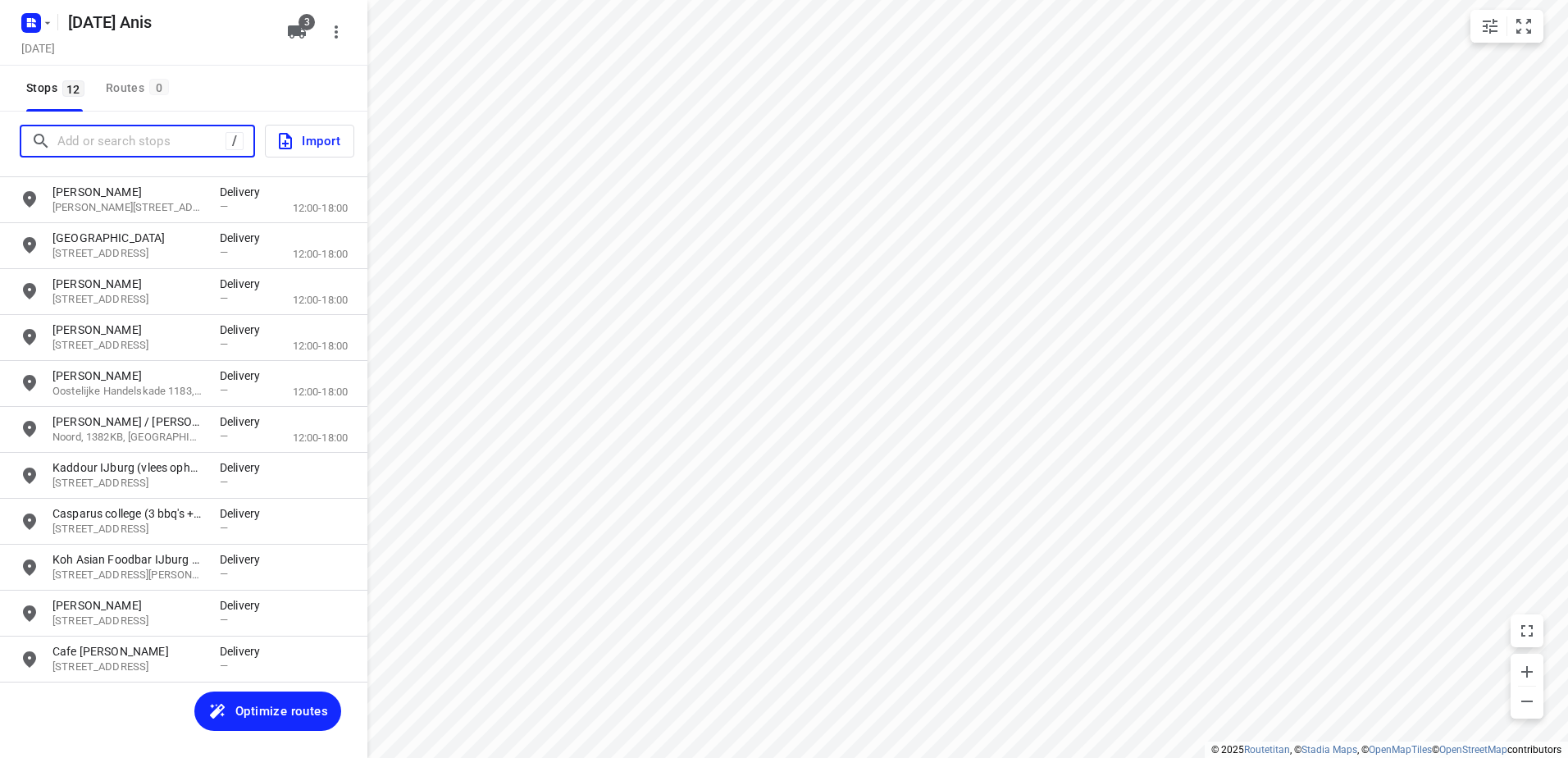
click at [146, 148] on input "Add or search stops" at bounding box center [141, 142] width 168 height 25
paste input "Bezaanjachtplein"
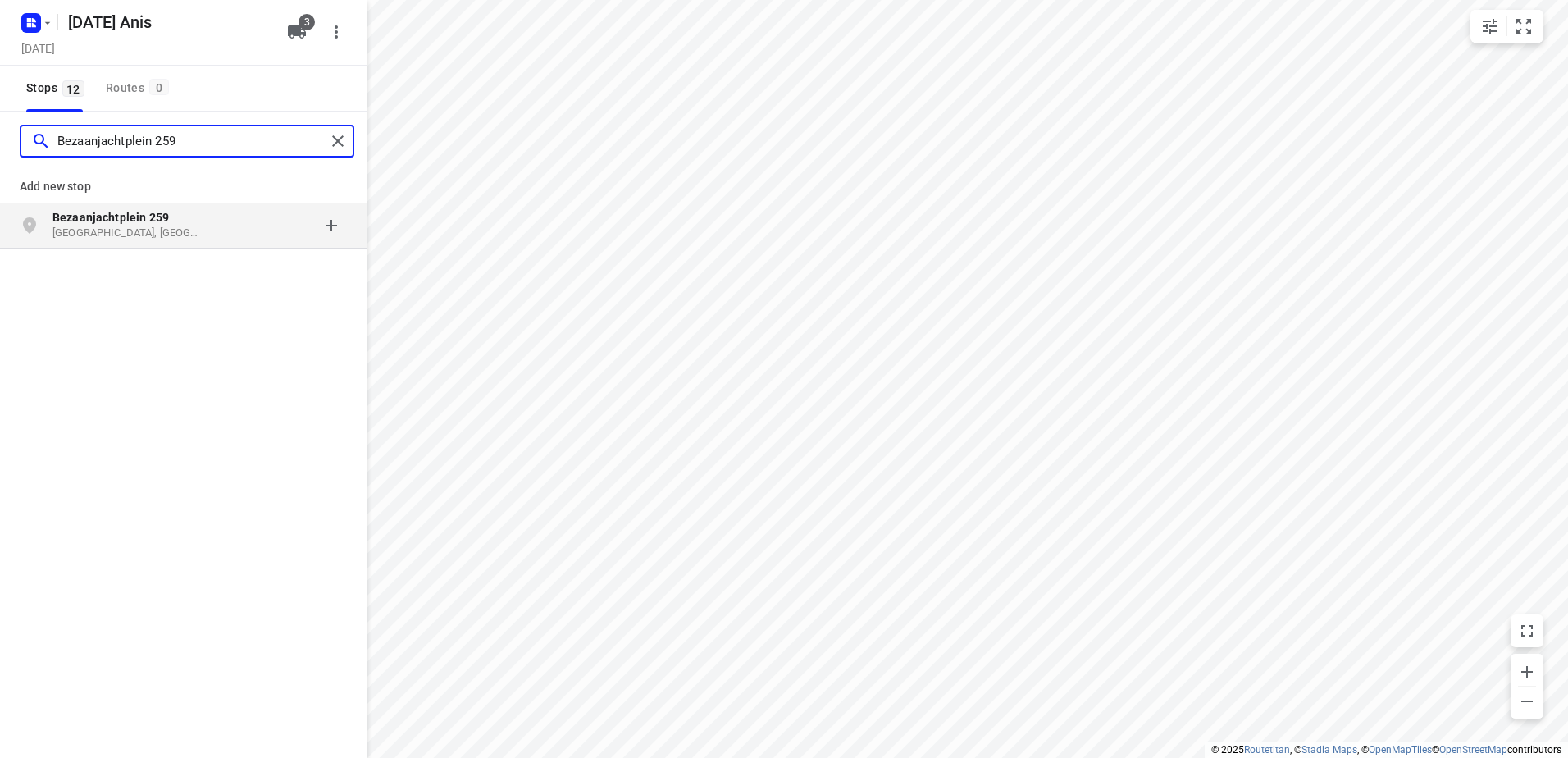
type input "Bezaanjachtplein 259"
click at [172, 228] on p "[GEOGRAPHIC_DATA], [GEOGRAPHIC_DATA]" at bounding box center [128, 232] width 151 height 15
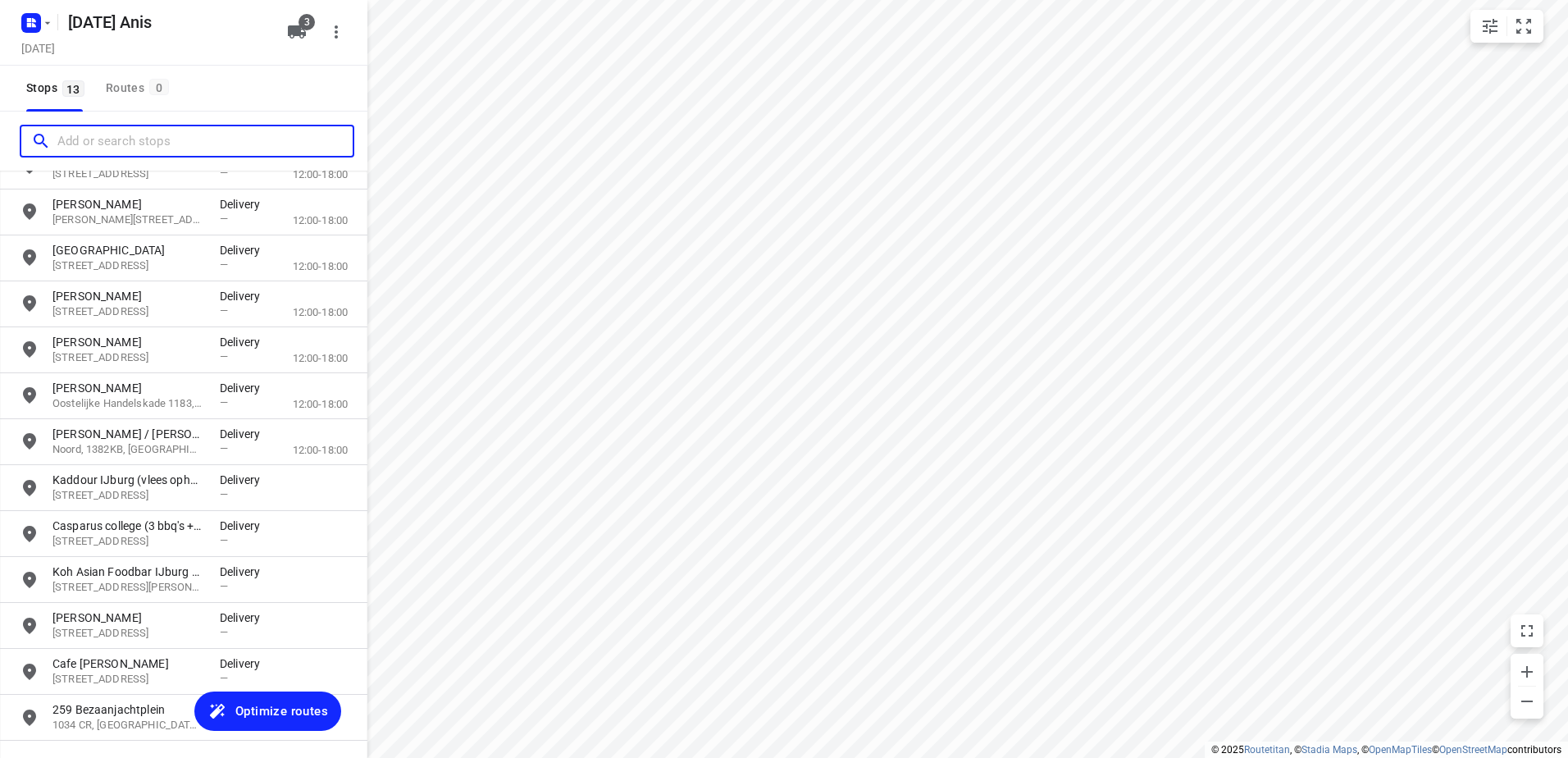
scroll to position [118, 0]
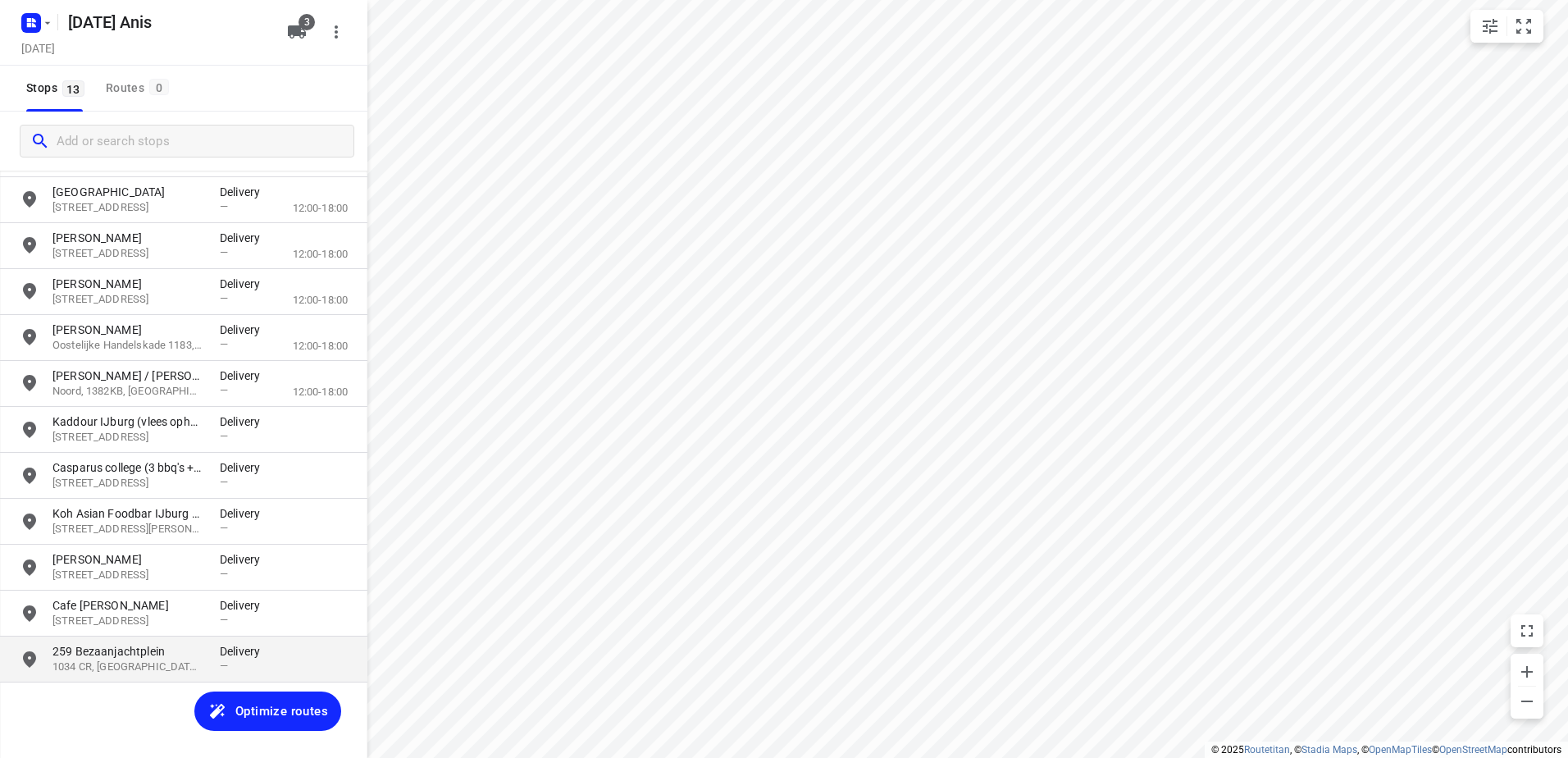
click at [135, 658] on p "259 Bezaanjachtplein" at bounding box center [128, 651] width 151 height 16
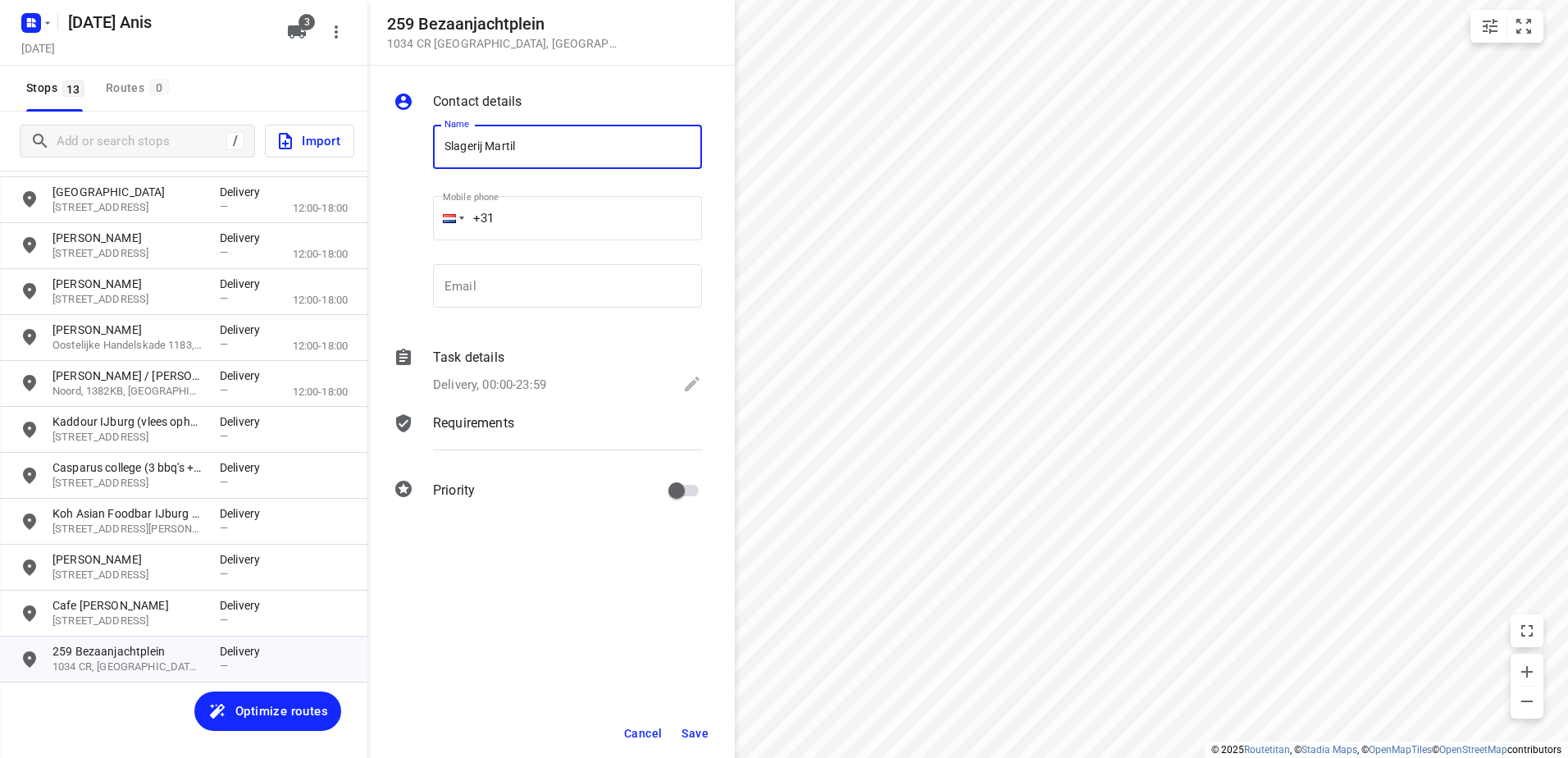
type input "Slagerij Martil"
click at [688, 741] on button "Save" at bounding box center [694, 733] width 40 height 30
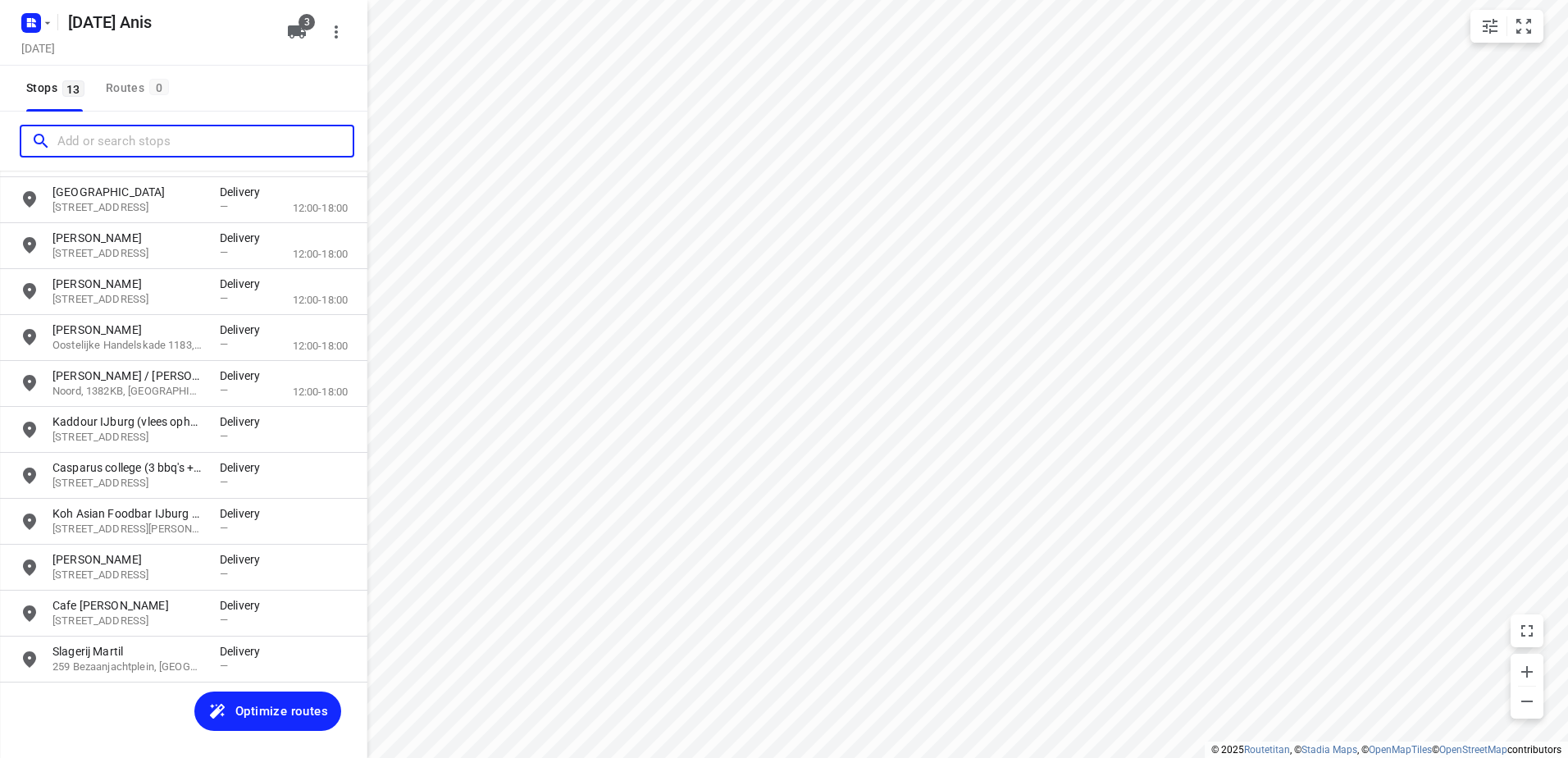
click at [157, 137] on input "Add or search stops" at bounding box center [205, 142] width 295 height 25
paste input "Vijzelstraat"
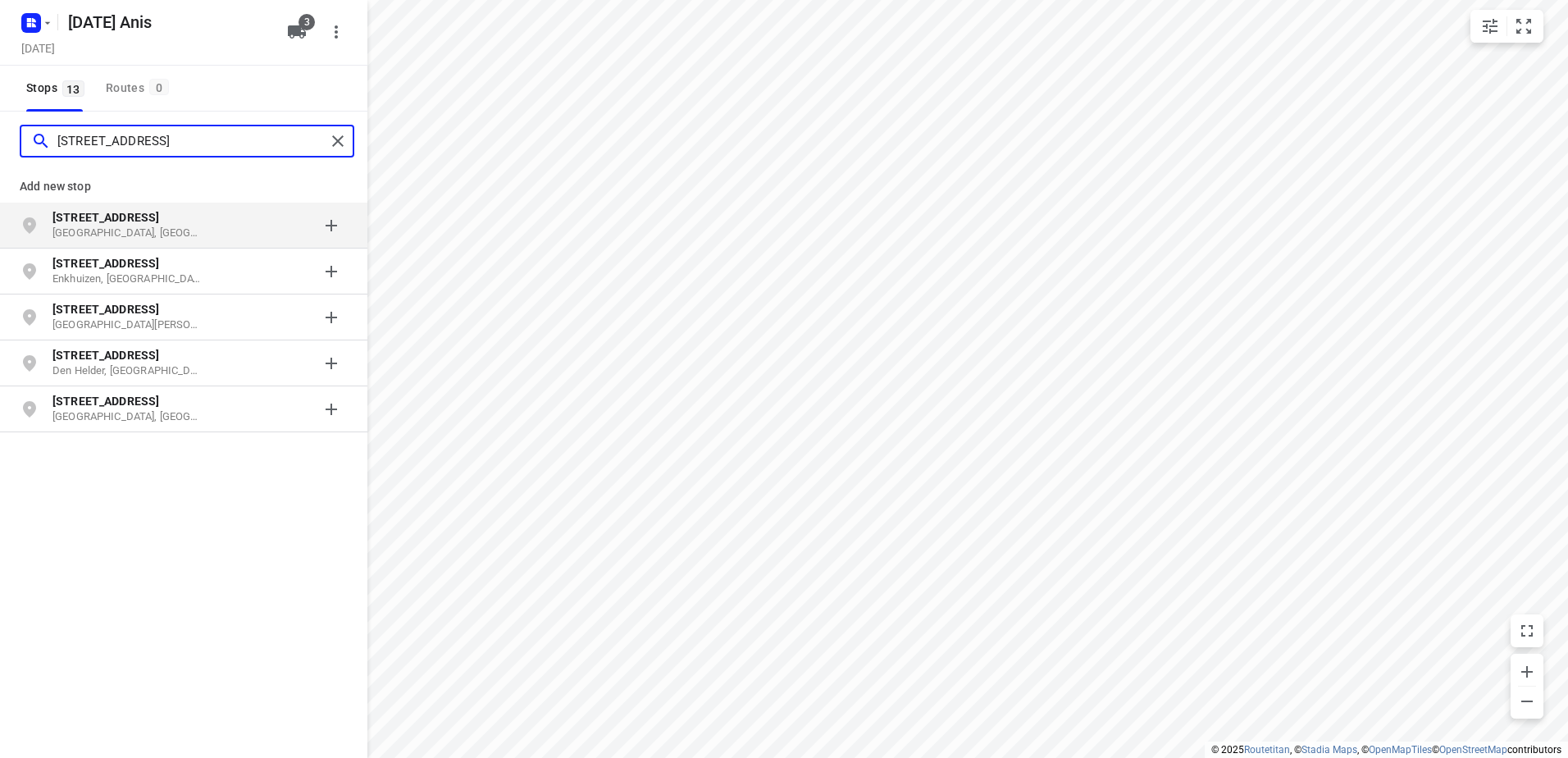
type input "[STREET_ADDRESS]"
click at [175, 229] on p "[GEOGRAPHIC_DATA], [GEOGRAPHIC_DATA]" at bounding box center [128, 232] width 151 height 15
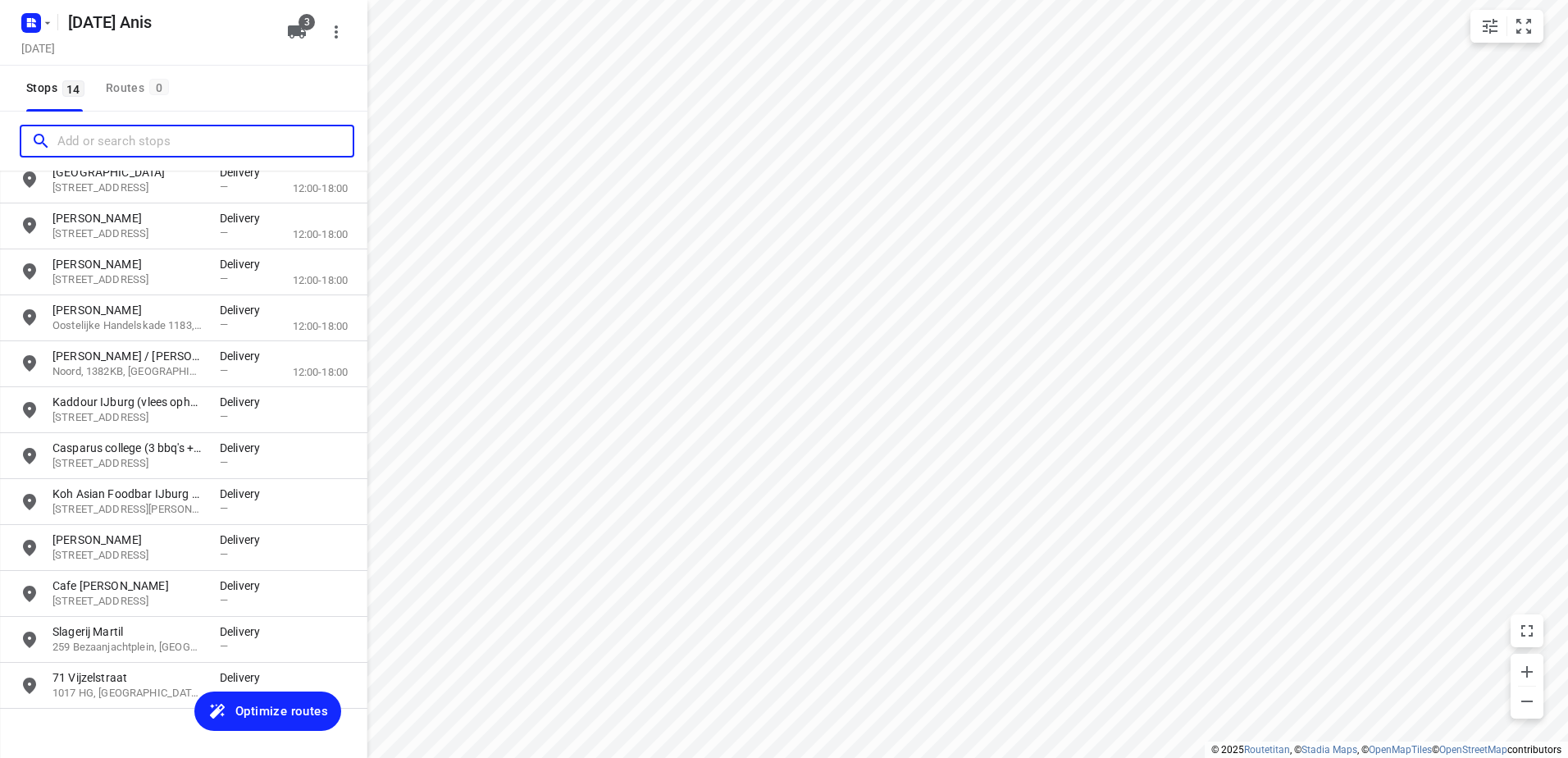
scroll to position [163, 0]
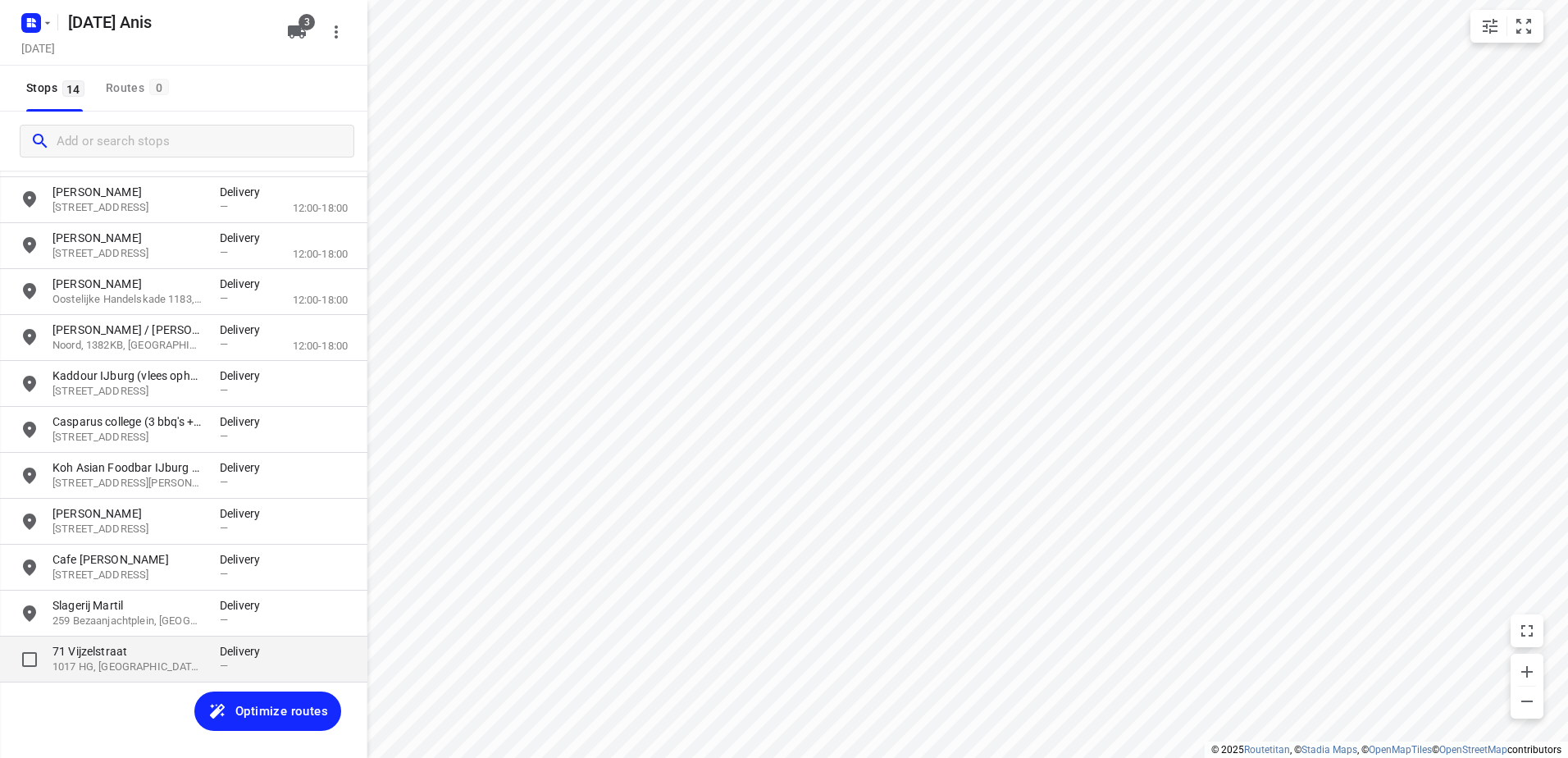
click at [117, 645] on p "71 Vijzelstraat" at bounding box center [128, 651] width 151 height 16
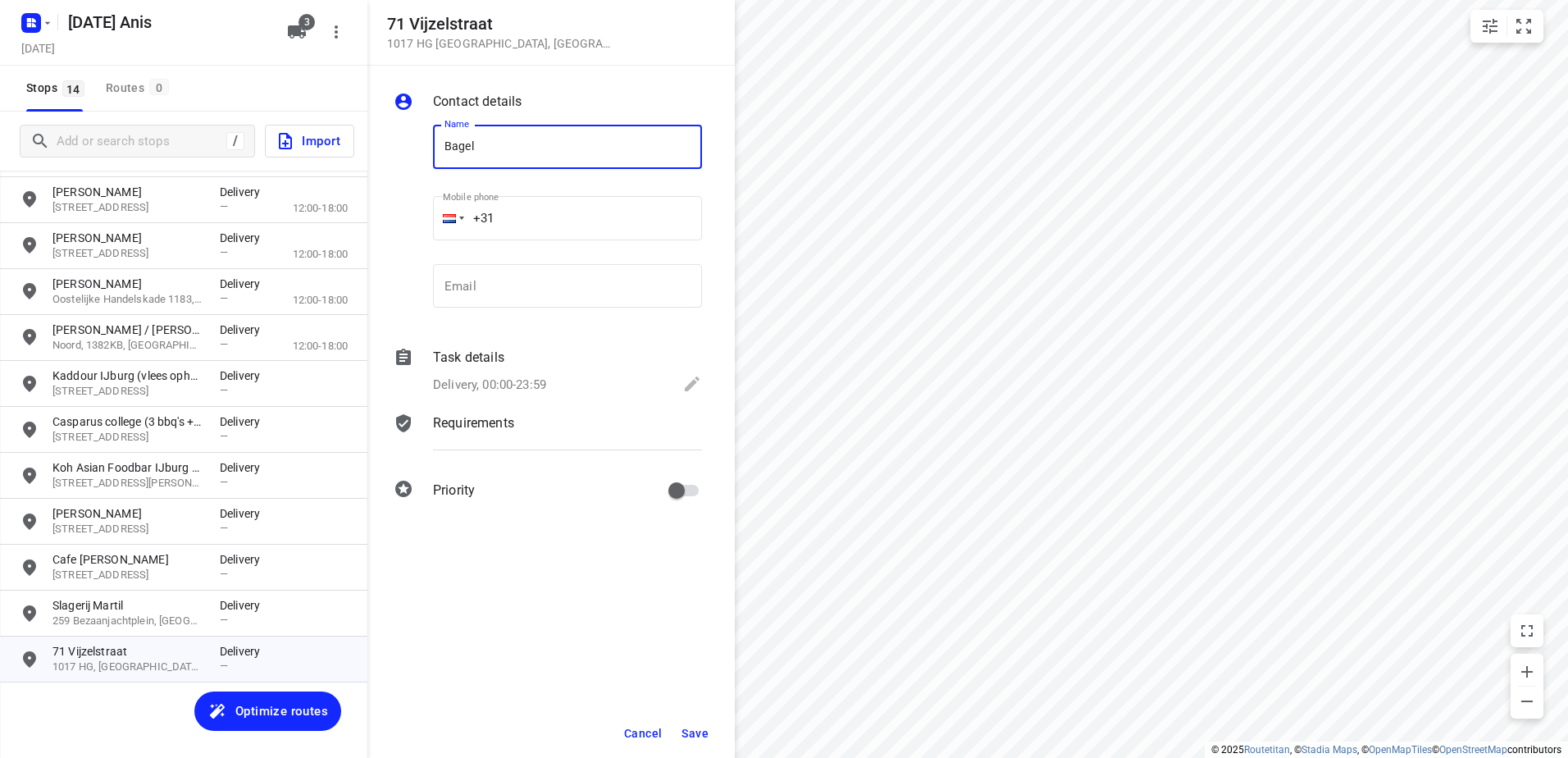
type input "Bagels Cafe"
click at [702, 728] on span "Save" at bounding box center [695, 733] width 27 height 13
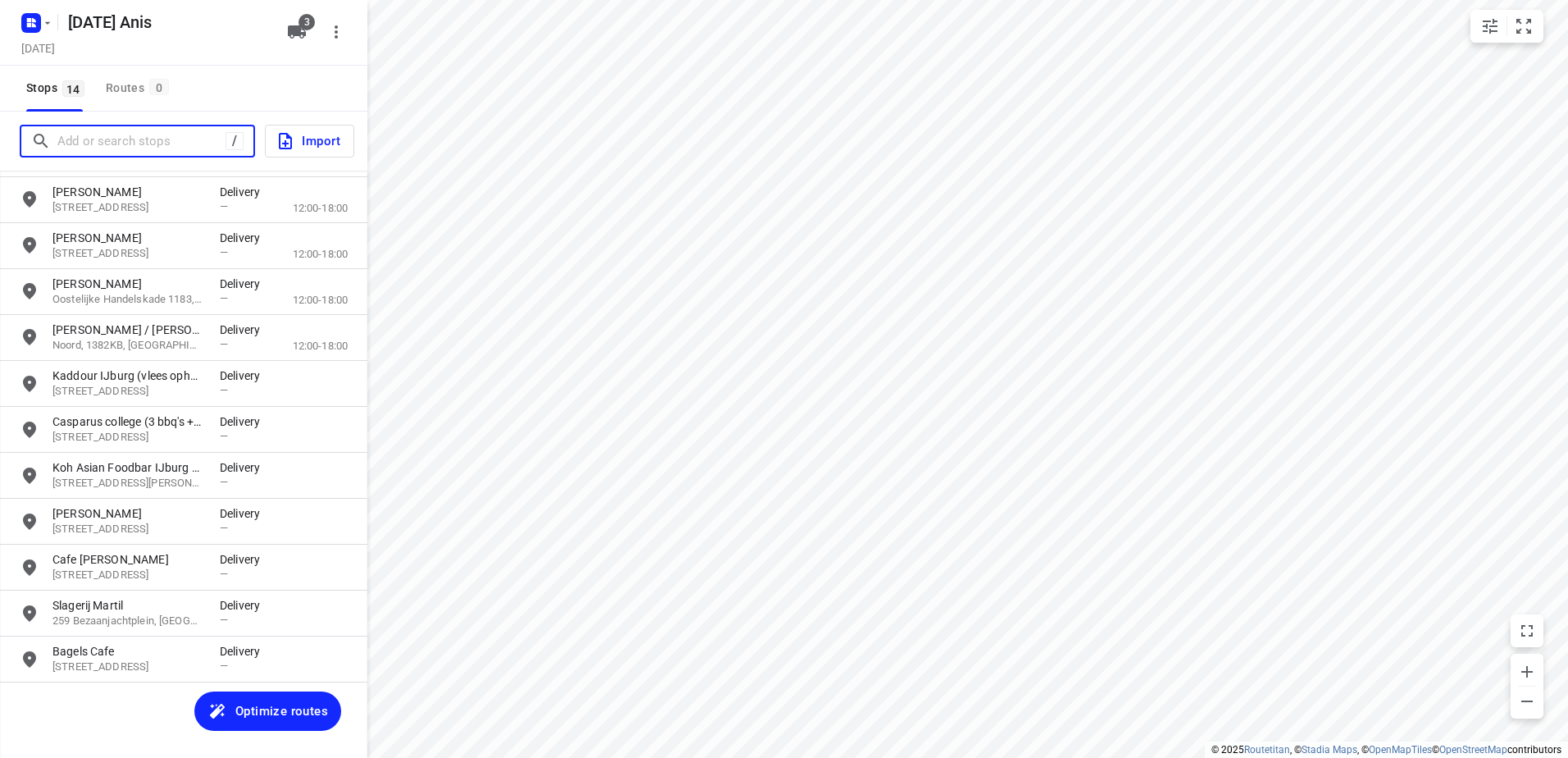
click at [143, 148] on input "Add or search stops" at bounding box center [141, 142] width 168 height 25
paste input "Molenkade"
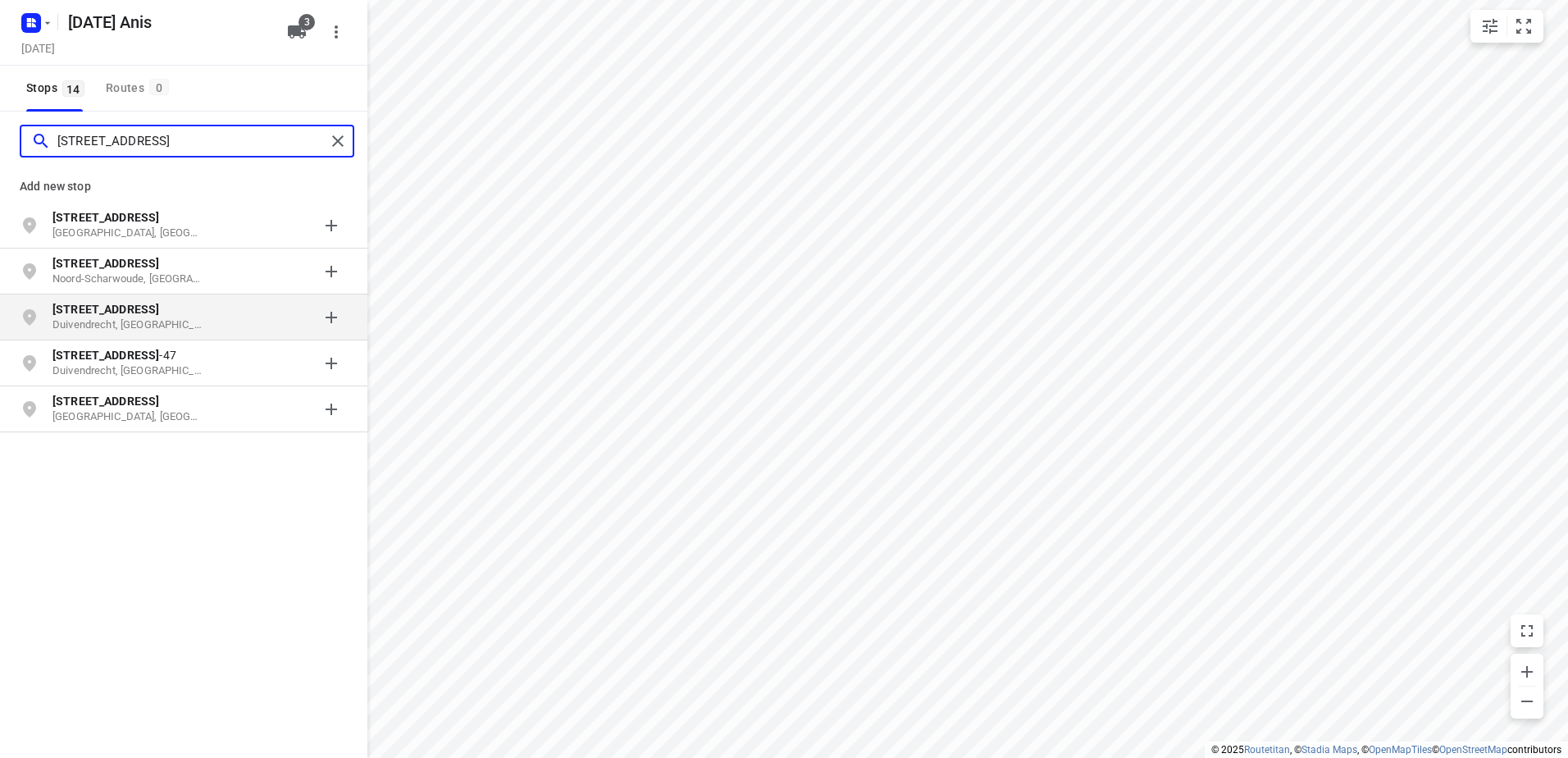
type input "[STREET_ADDRESS]"
click at [152, 326] on p "Duivendrecht, [GEOGRAPHIC_DATA]" at bounding box center [128, 325] width 151 height 15
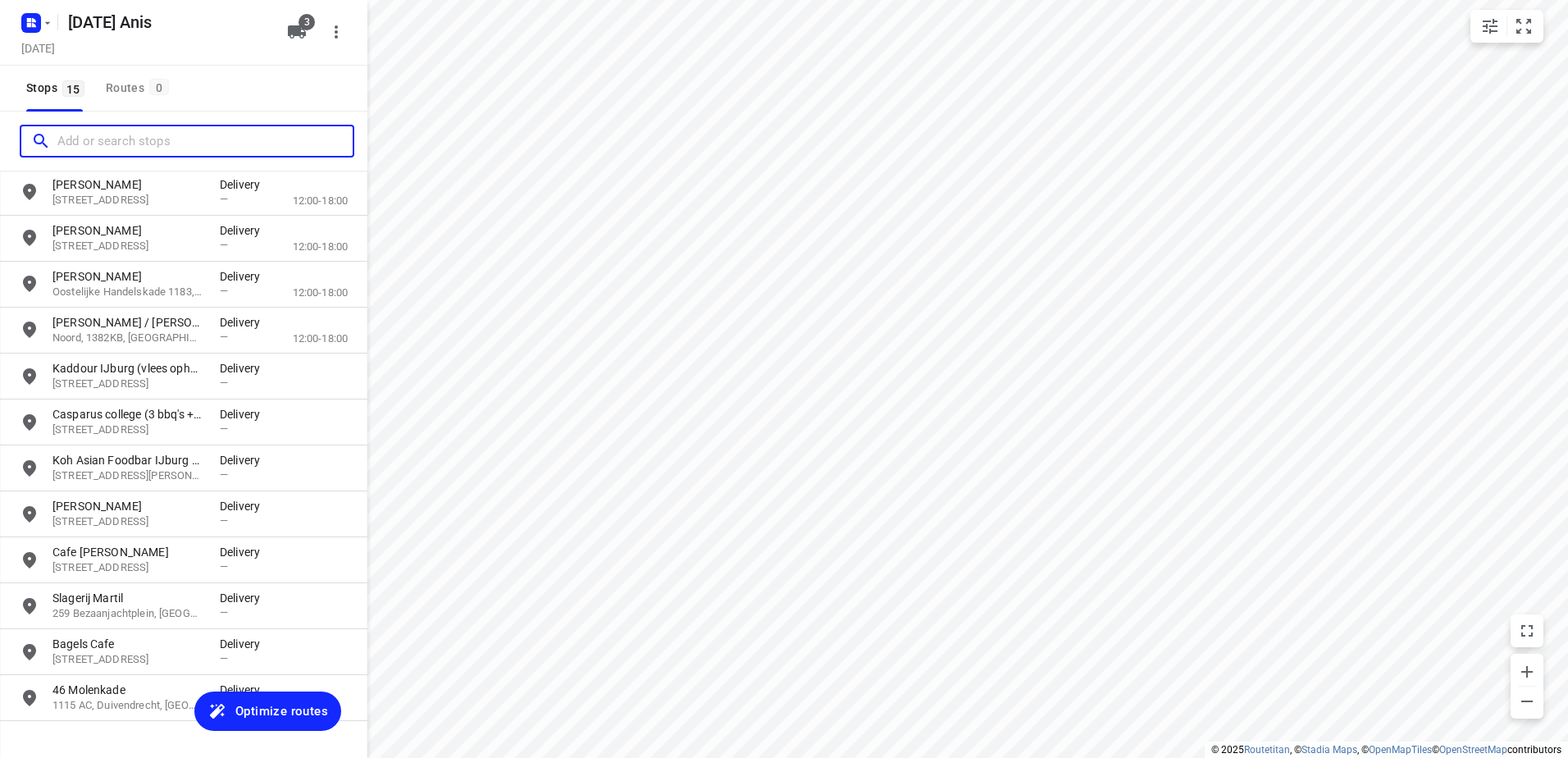
scroll to position [209, 0]
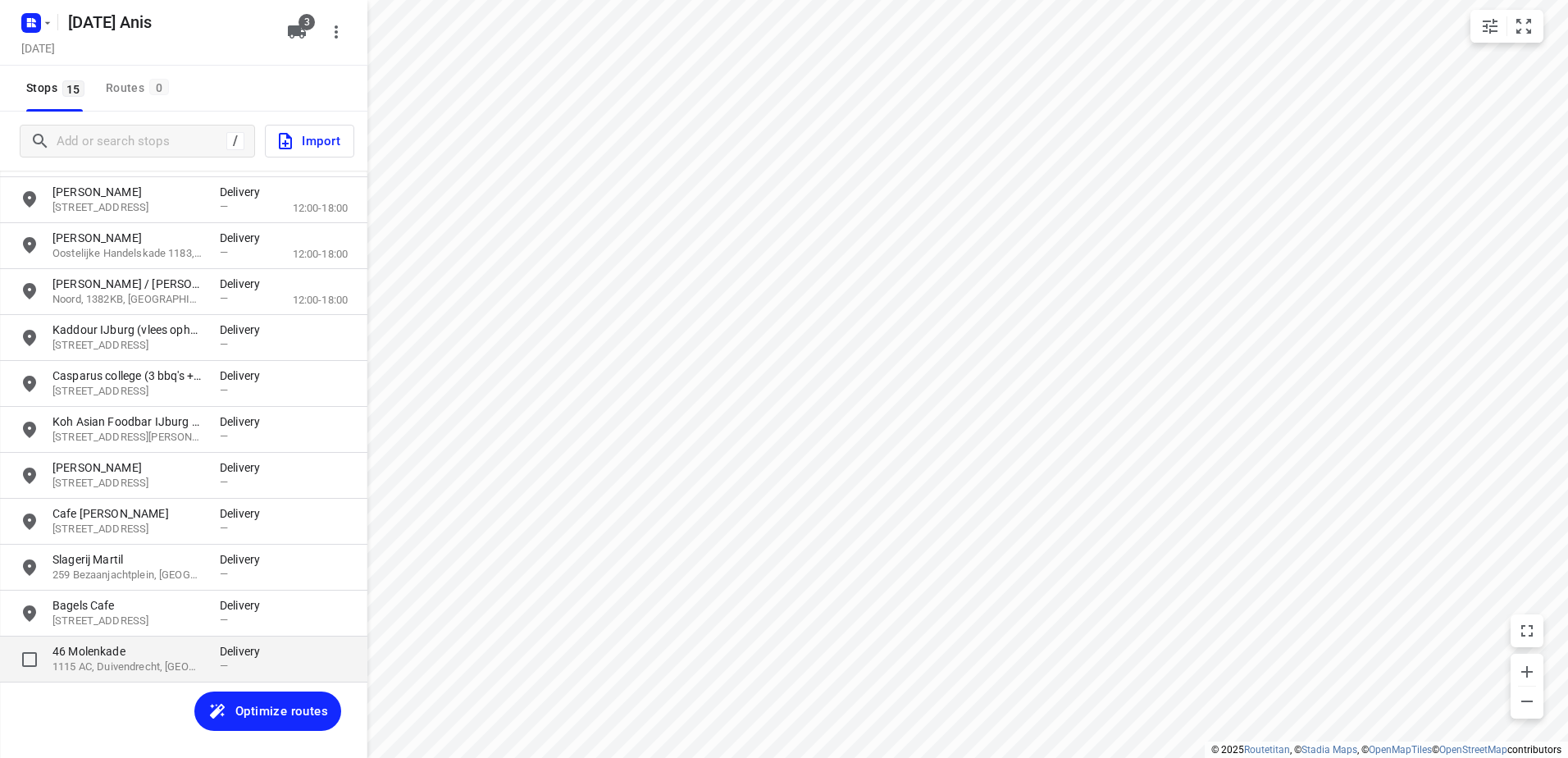
click at [100, 677] on div "46 Molenkade 1115 AC, Duivendrecht, NL Delivery —" at bounding box center [184, 658] width 368 height 46
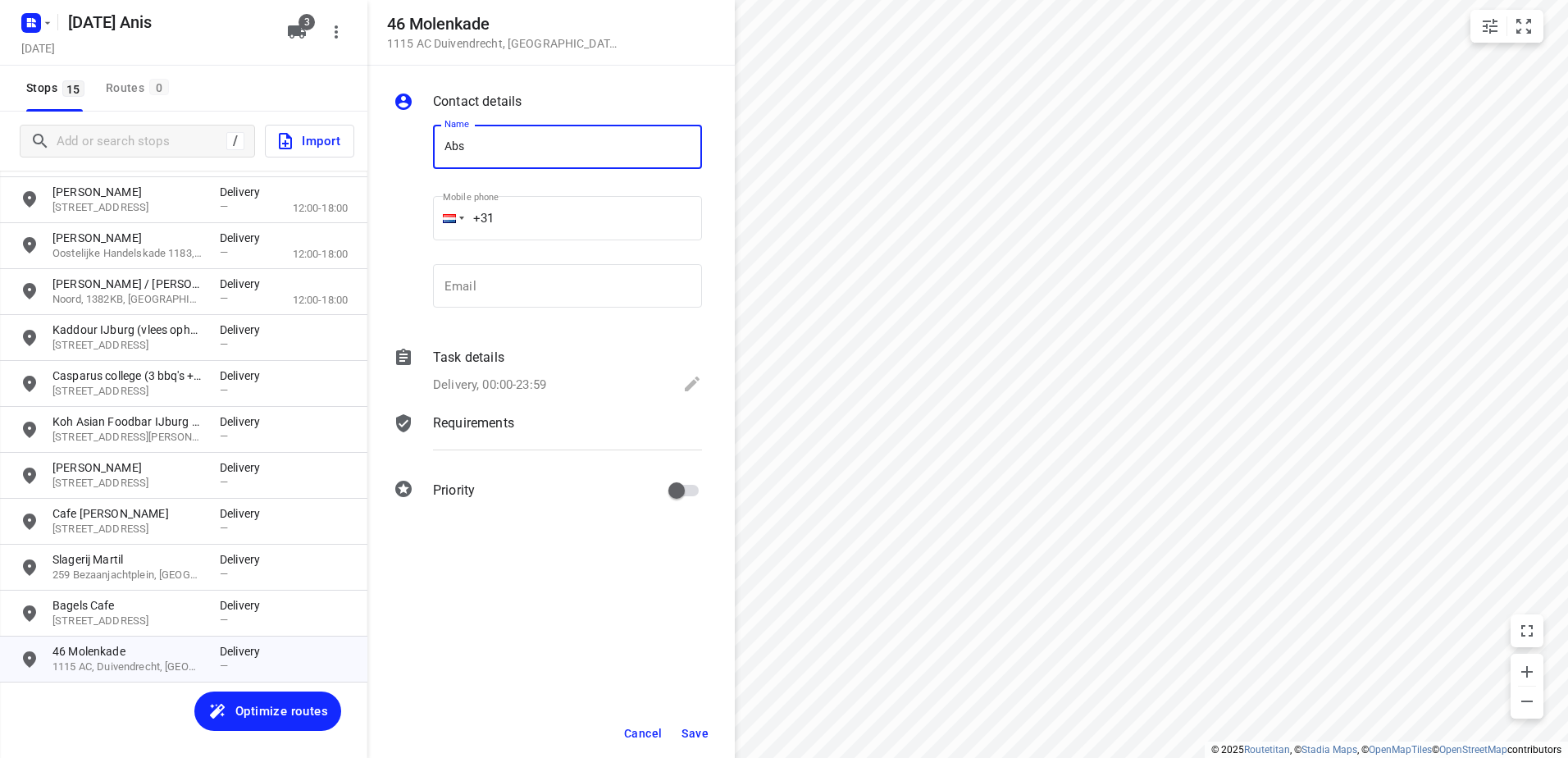
type input "Absolute Delicious"
click at [699, 725] on button "Save" at bounding box center [694, 733] width 40 height 30
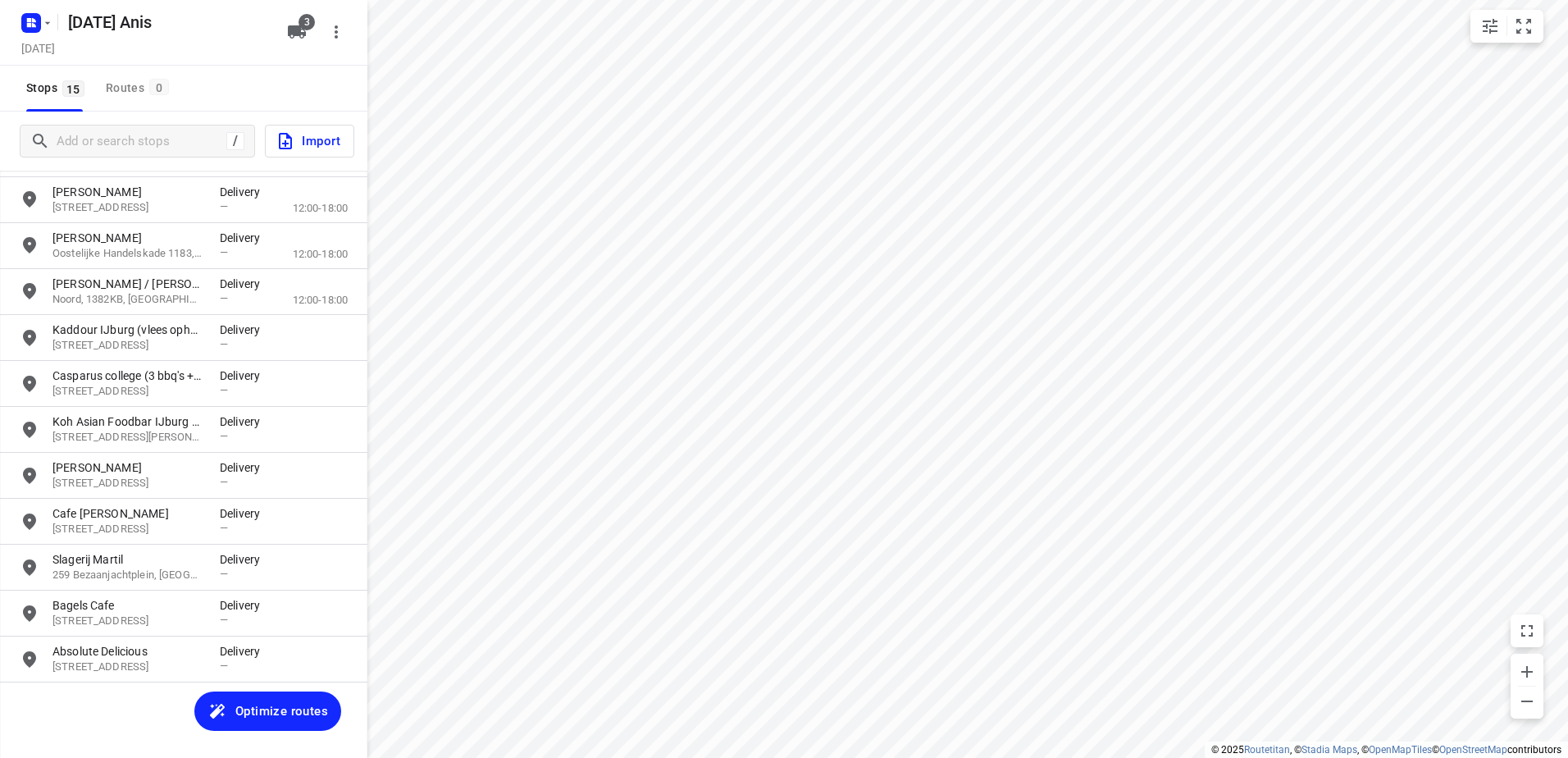
click at [263, 705] on span "Optimize routes" at bounding box center [281, 711] width 92 height 22
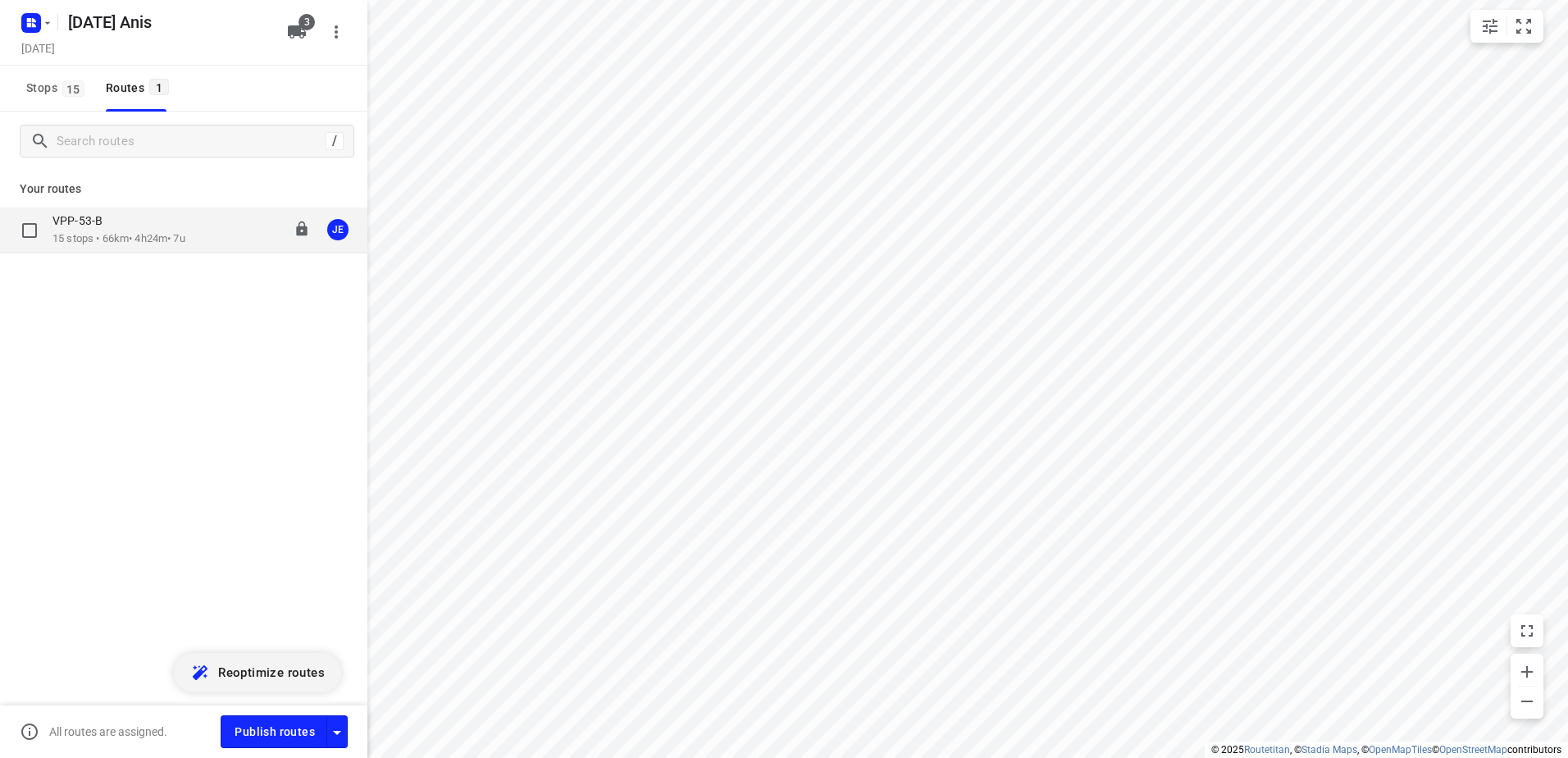
click at [210, 224] on div "VPP-53-B 15 stops • 66km • 4h24m • 7u 10:30-14:54 JE" at bounding box center [210, 230] width 315 height 33
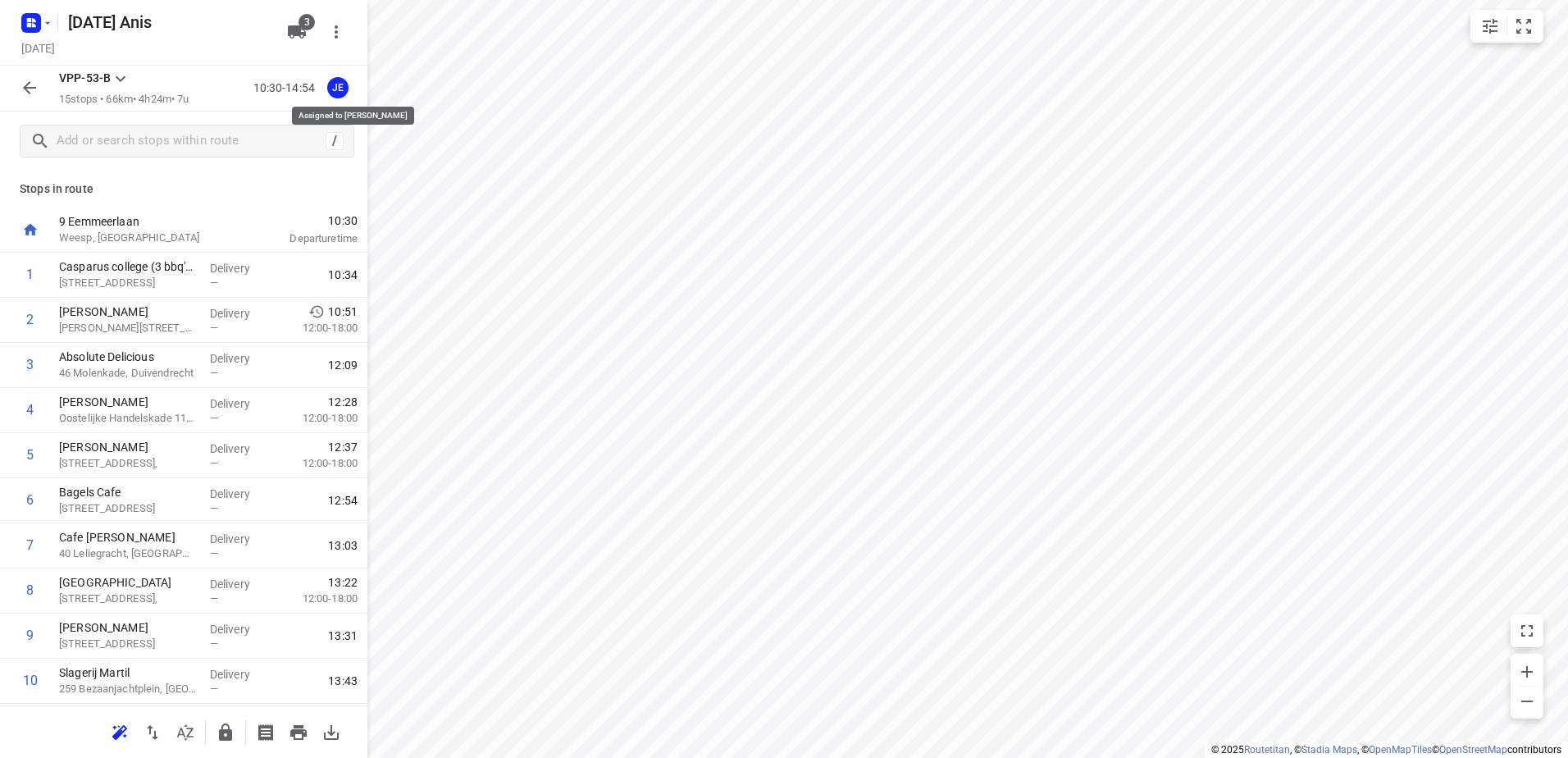
click at [335, 87] on div "JE" at bounding box center [338, 88] width 22 height 22
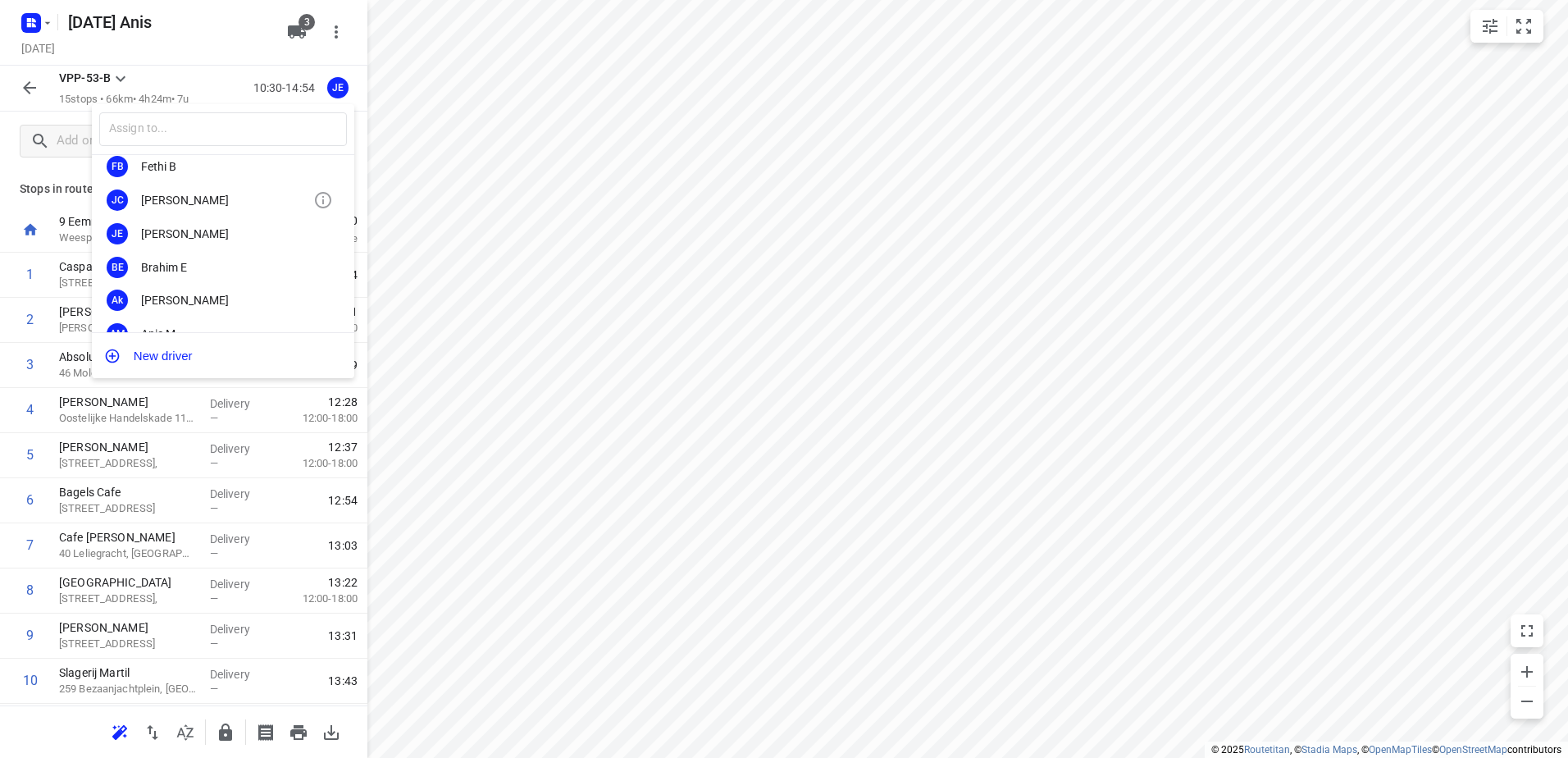
scroll to position [82, 0]
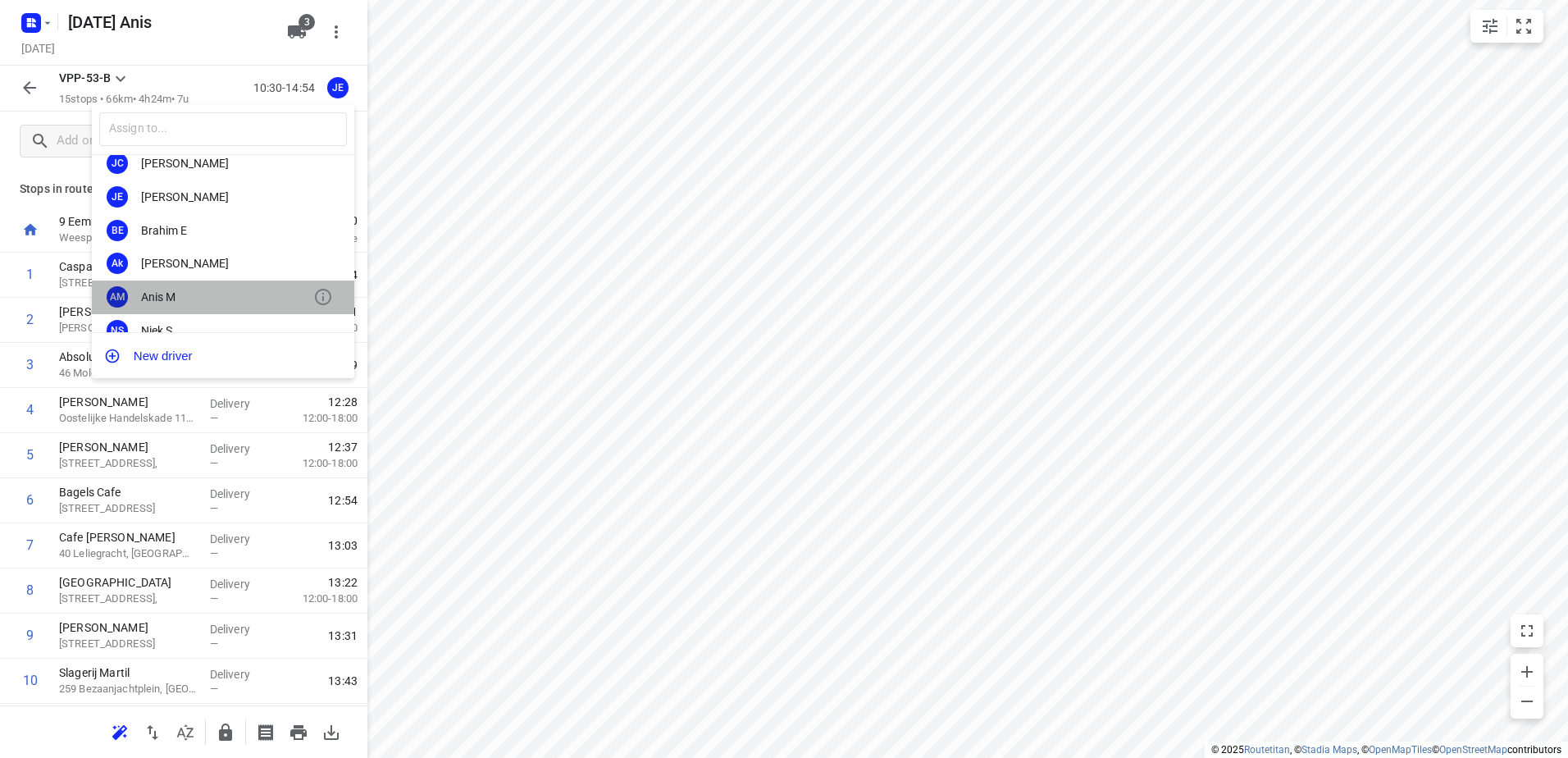
click at [223, 292] on div "Anis M" at bounding box center [227, 297] width 172 height 13
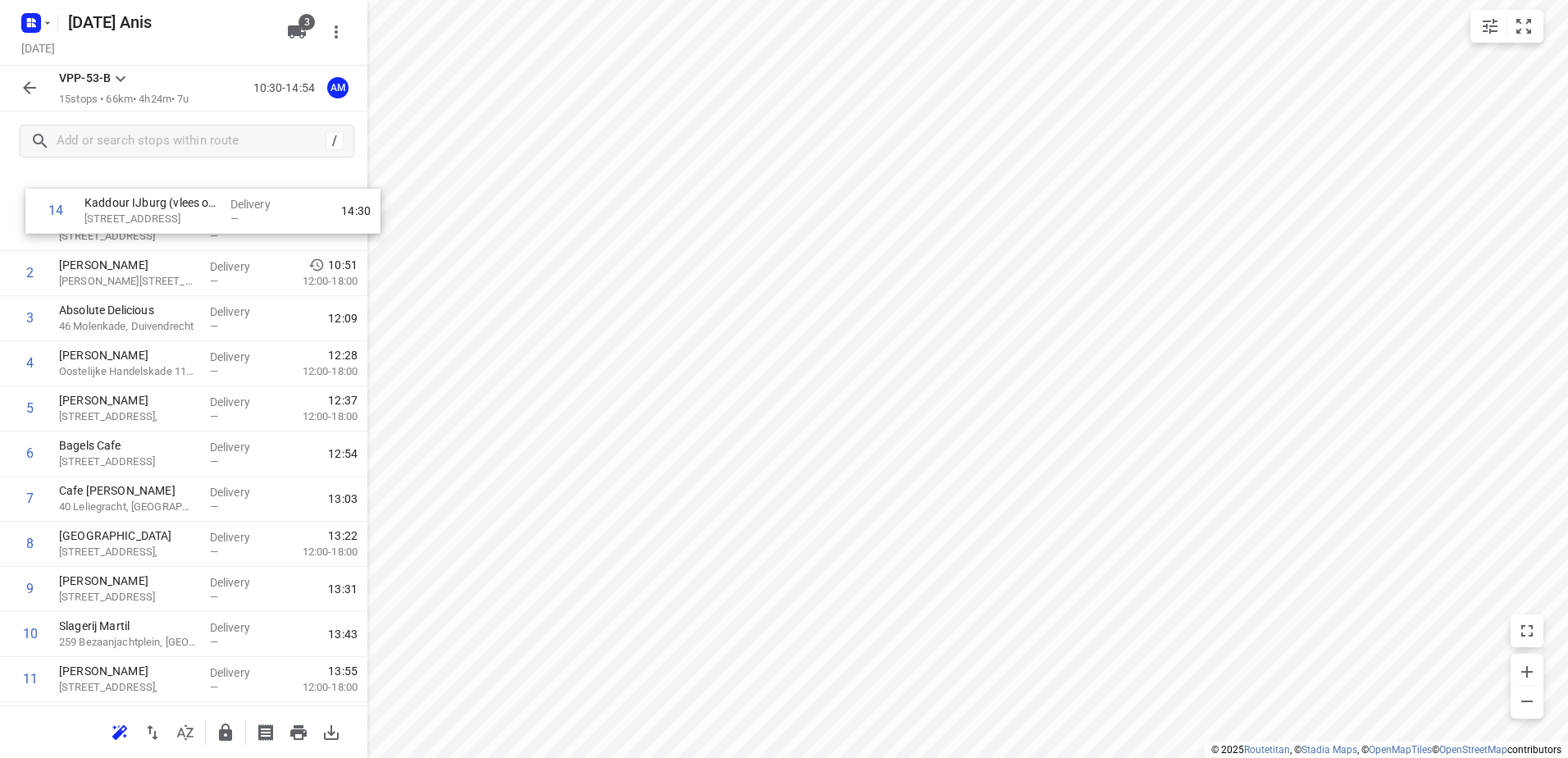
scroll to position [0, 0]
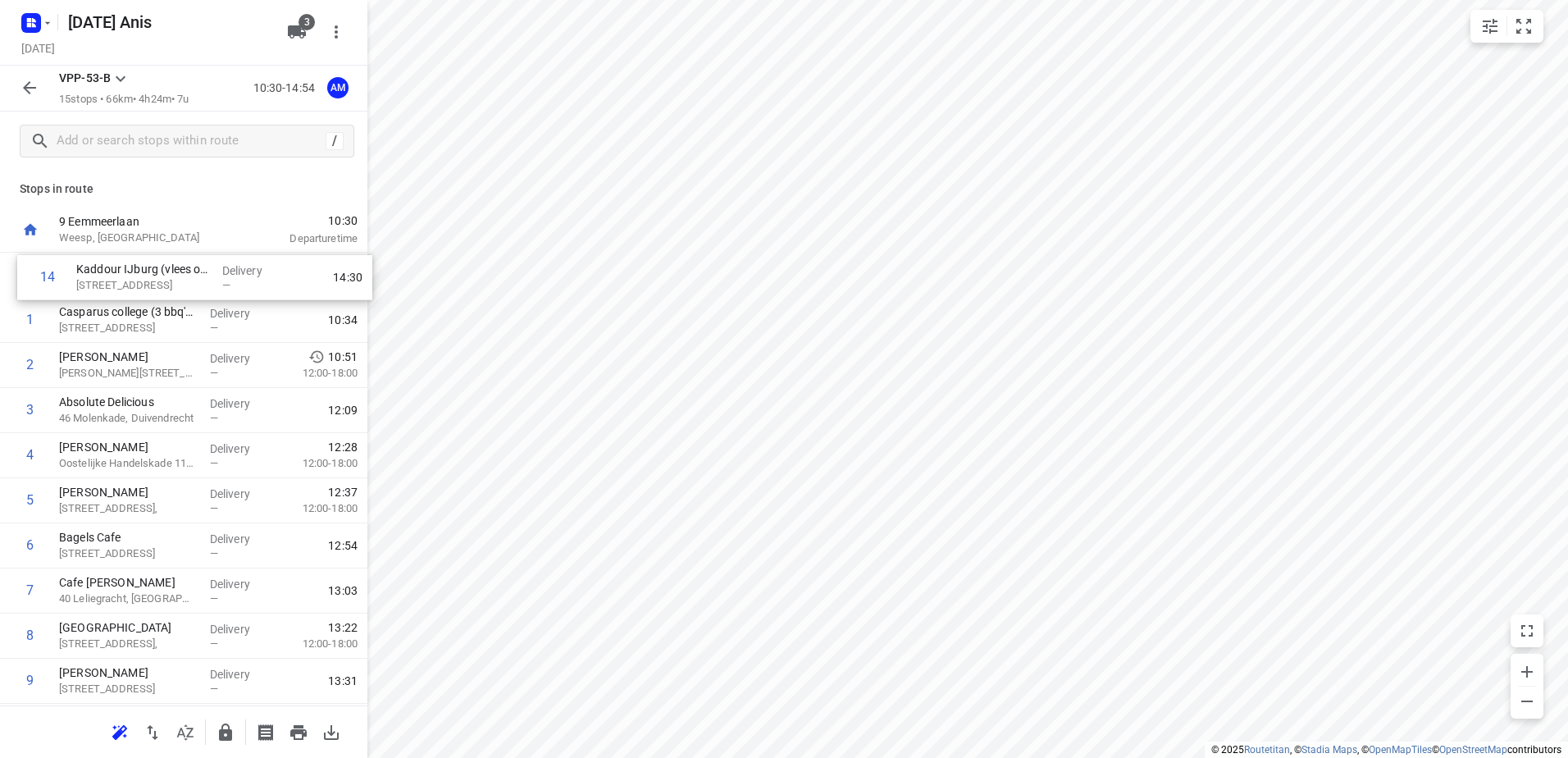
drag, startPoint x: 175, startPoint y: 605, endPoint x: 192, endPoint y: 284, distance: 321.4
click at [192, 284] on div "1 Casparus college (3 bbq's + 3 gasflessen + vlees van IJburg voor 11:30) 40 Ta…" at bounding box center [184, 591] width 368 height 676
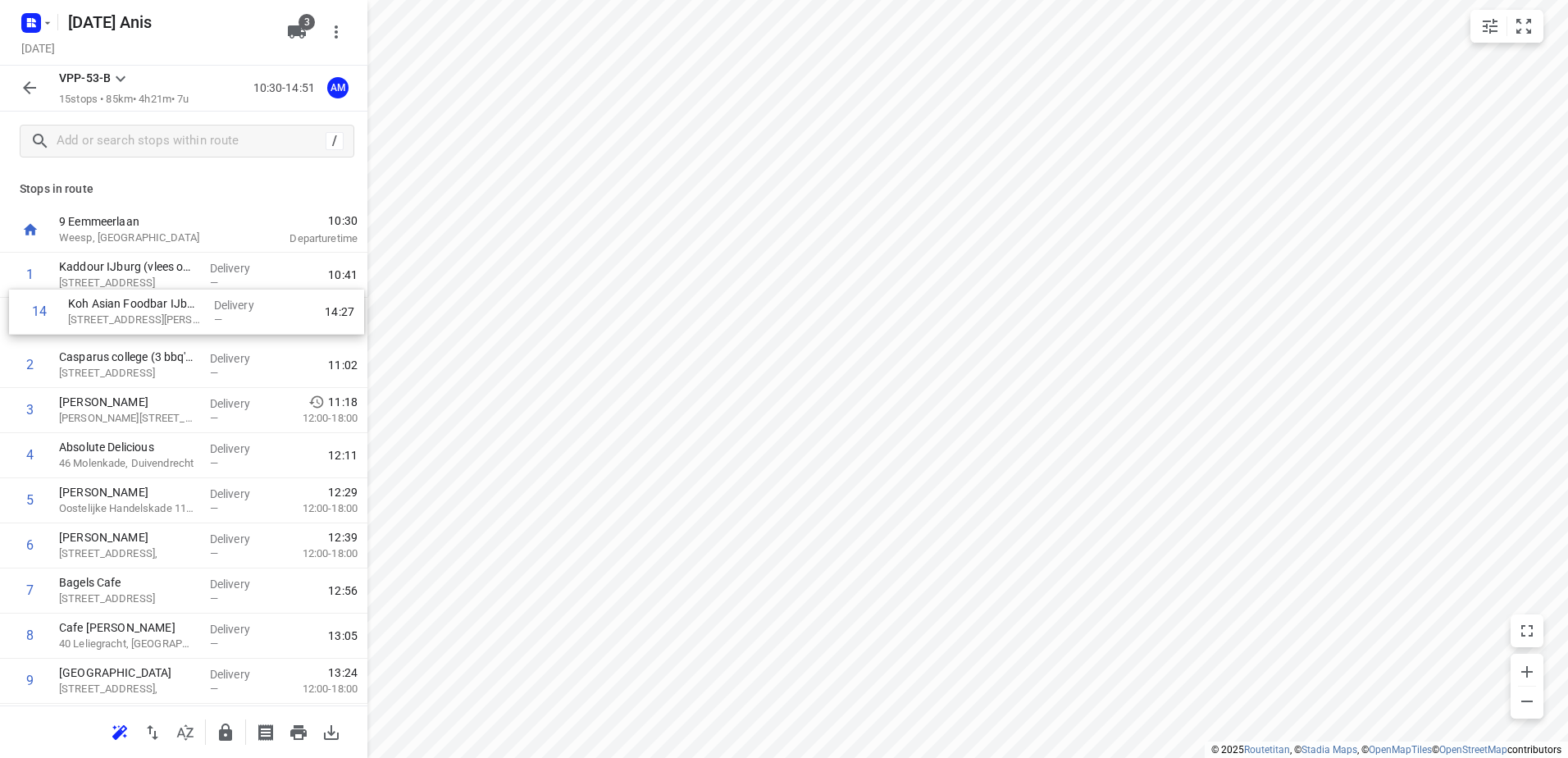
drag, startPoint x: 127, startPoint y: 602, endPoint x: 136, endPoint y: 314, distance: 288.1
click at [136, 314] on div "1 Kaddour IJburg (vlees ophalen BBQ) 22 Pampuslaan, [GEOGRAPHIC_DATA] Delivery …" at bounding box center [184, 591] width 368 height 676
click at [154, 320] on p "[STREET_ADDRESS][PERSON_NAME]" at bounding box center [128, 328] width 138 height 16
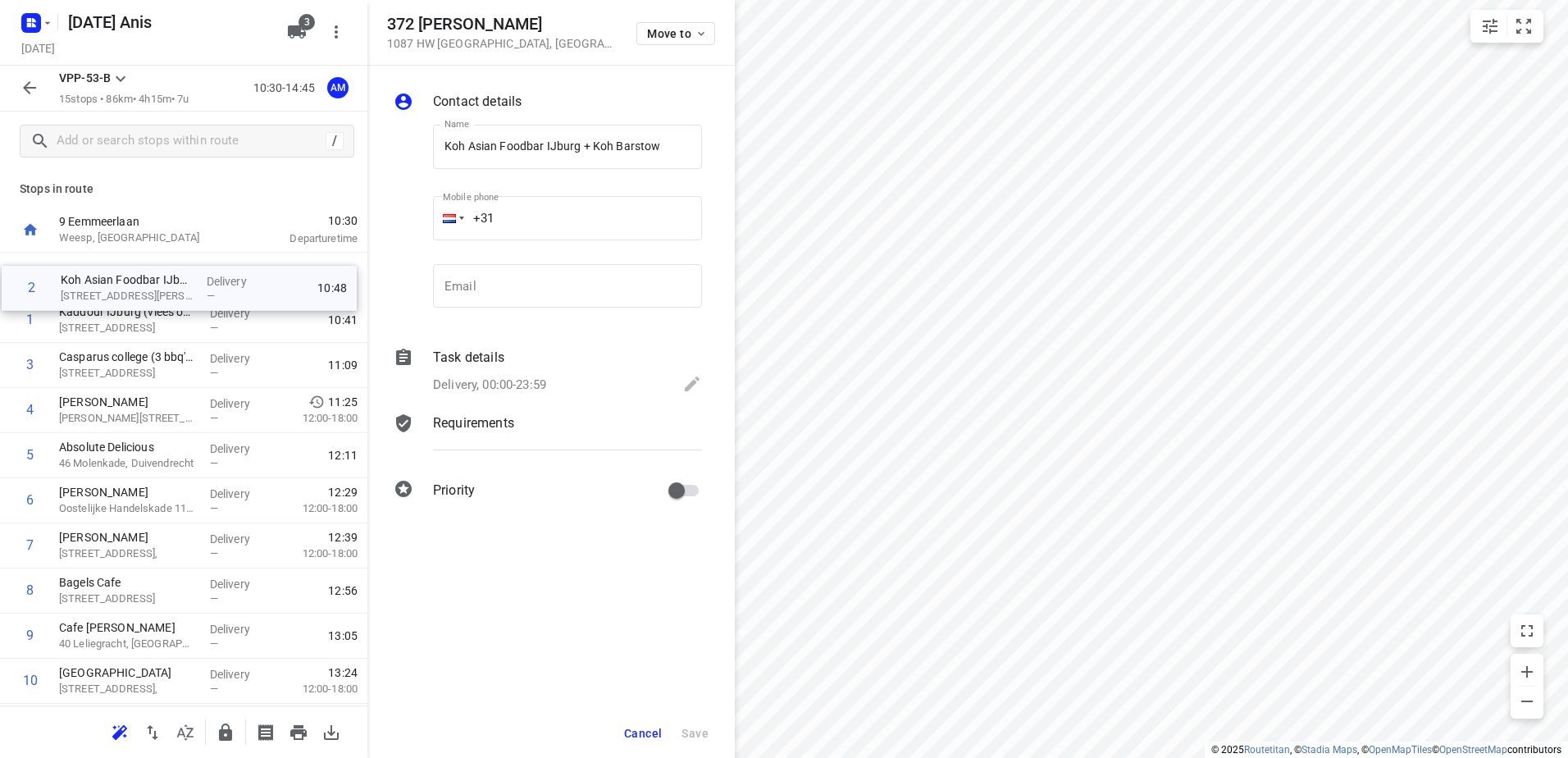
drag, startPoint x: 154, startPoint y: 320, endPoint x: 156, endPoint y: 273, distance: 47.0
click at [156, 273] on div "1 Kaddour IJburg (vlees ophalen BBQ) 22 Pampuslaan, [GEOGRAPHIC_DATA] Delivery …" at bounding box center [184, 591] width 368 height 676
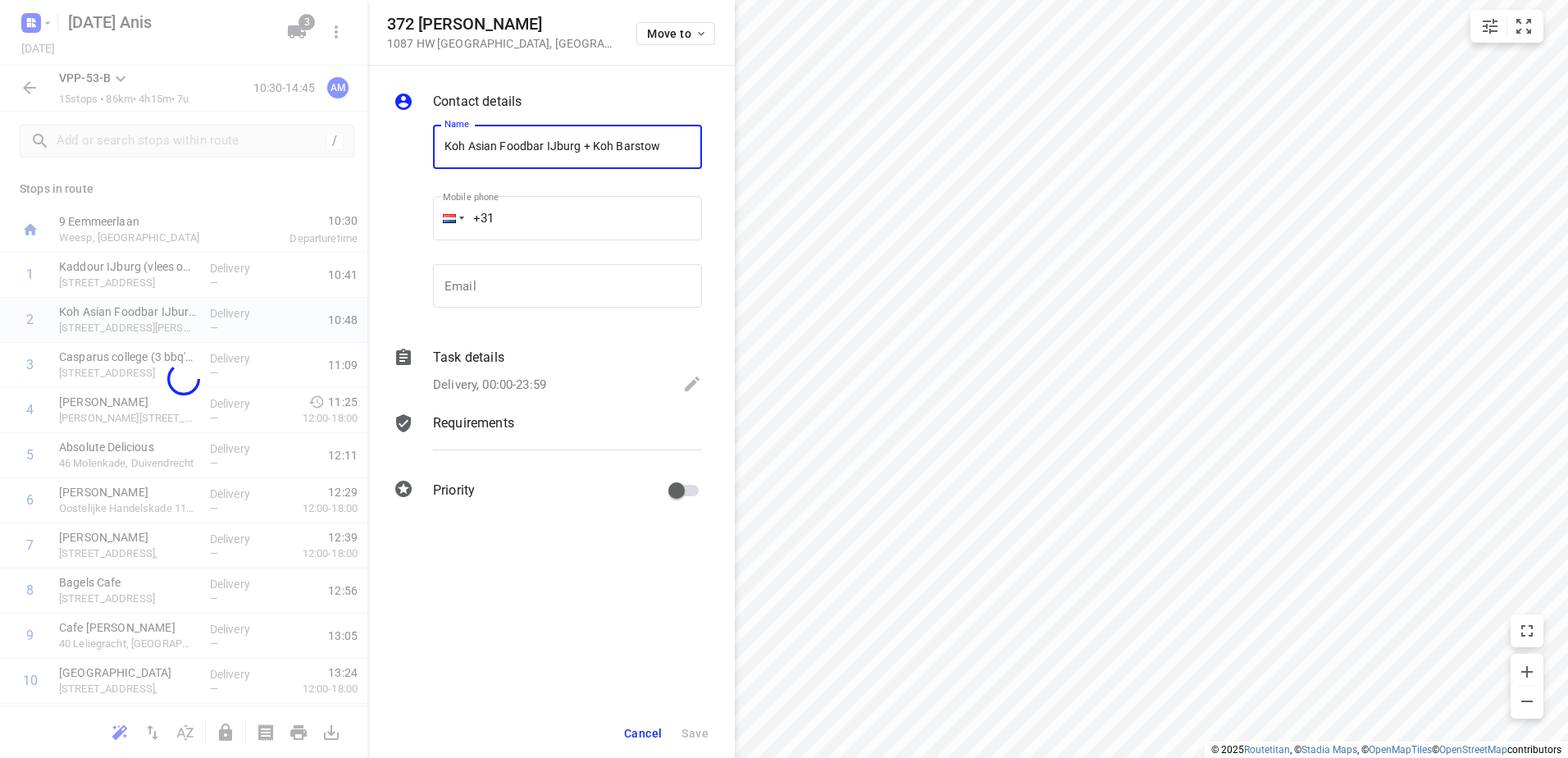
click at [646, 725] on button "Cancel" at bounding box center [642, 733] width 51 height 30
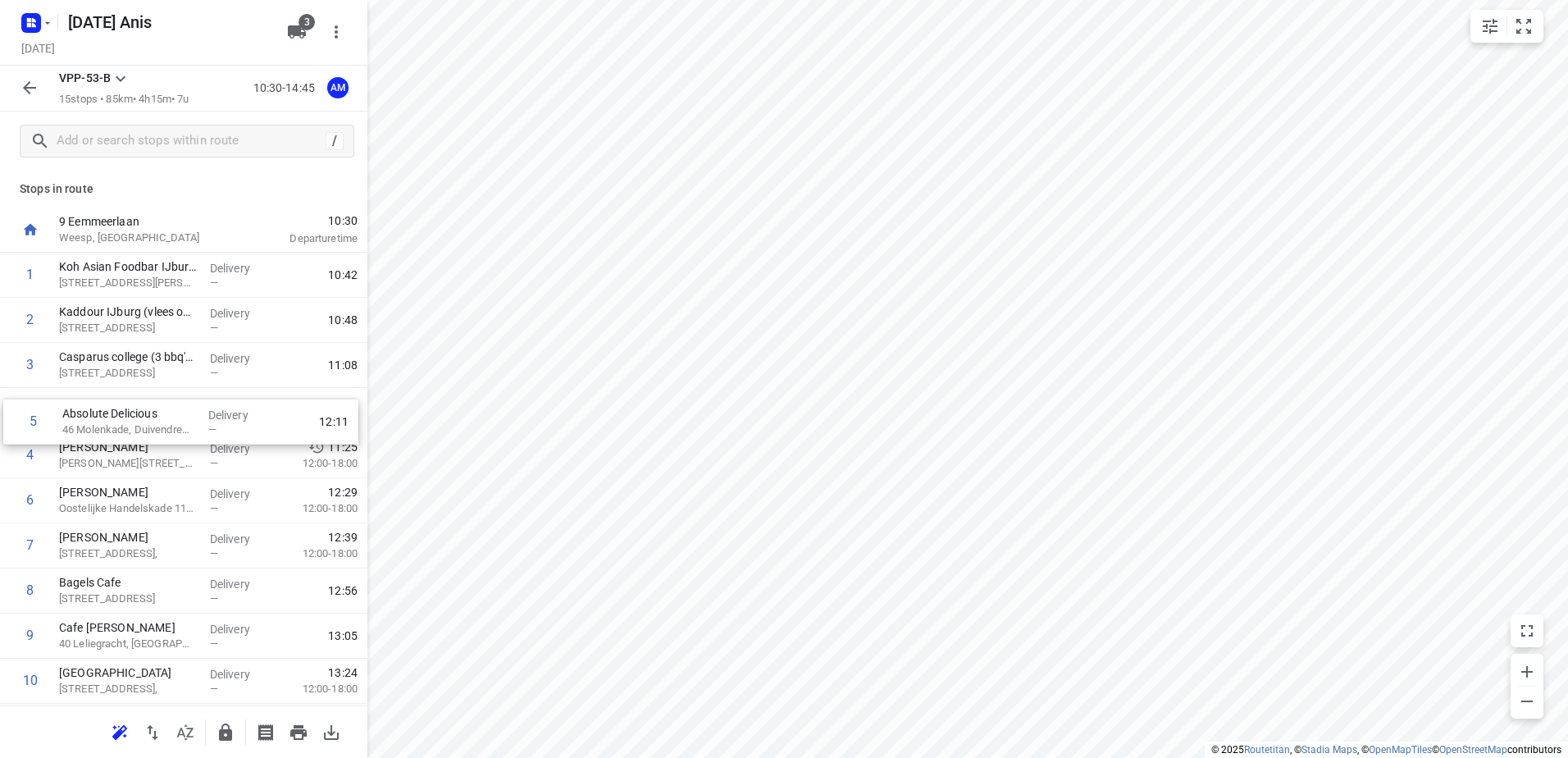
drag, startPoint x: 155, startPoint y: 448, endPoint x: 155, endPoint y: 405, distance: 43.0
click at [155, 405] on div "1 Koh Asian Foodbar IJburg + Koh Barstow [STREET_ADDRESS][PERSON_NAME] Delivery…" at bounding box center [184, 591] width 368 height 676
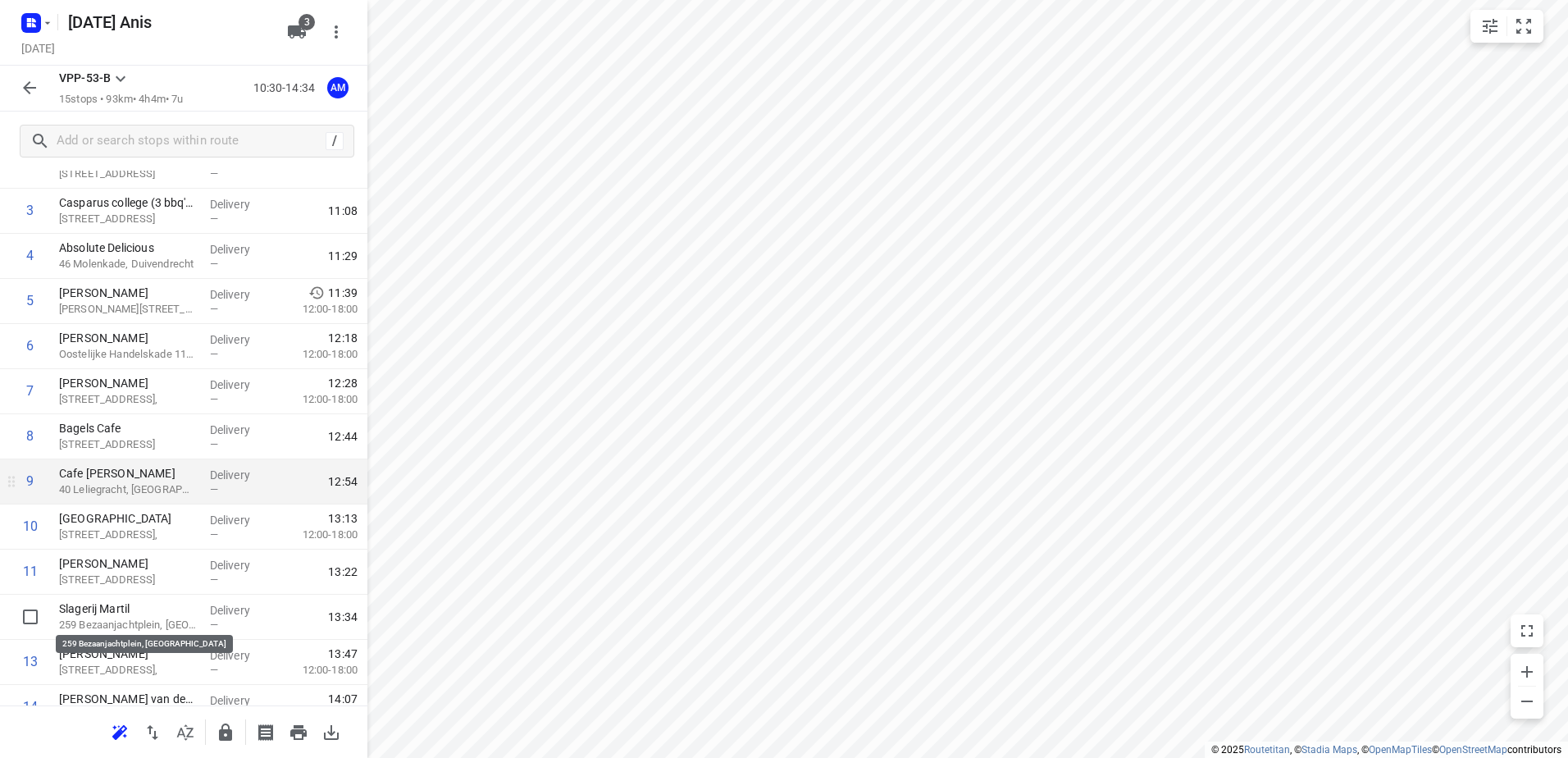
scroll to position [164, 0]
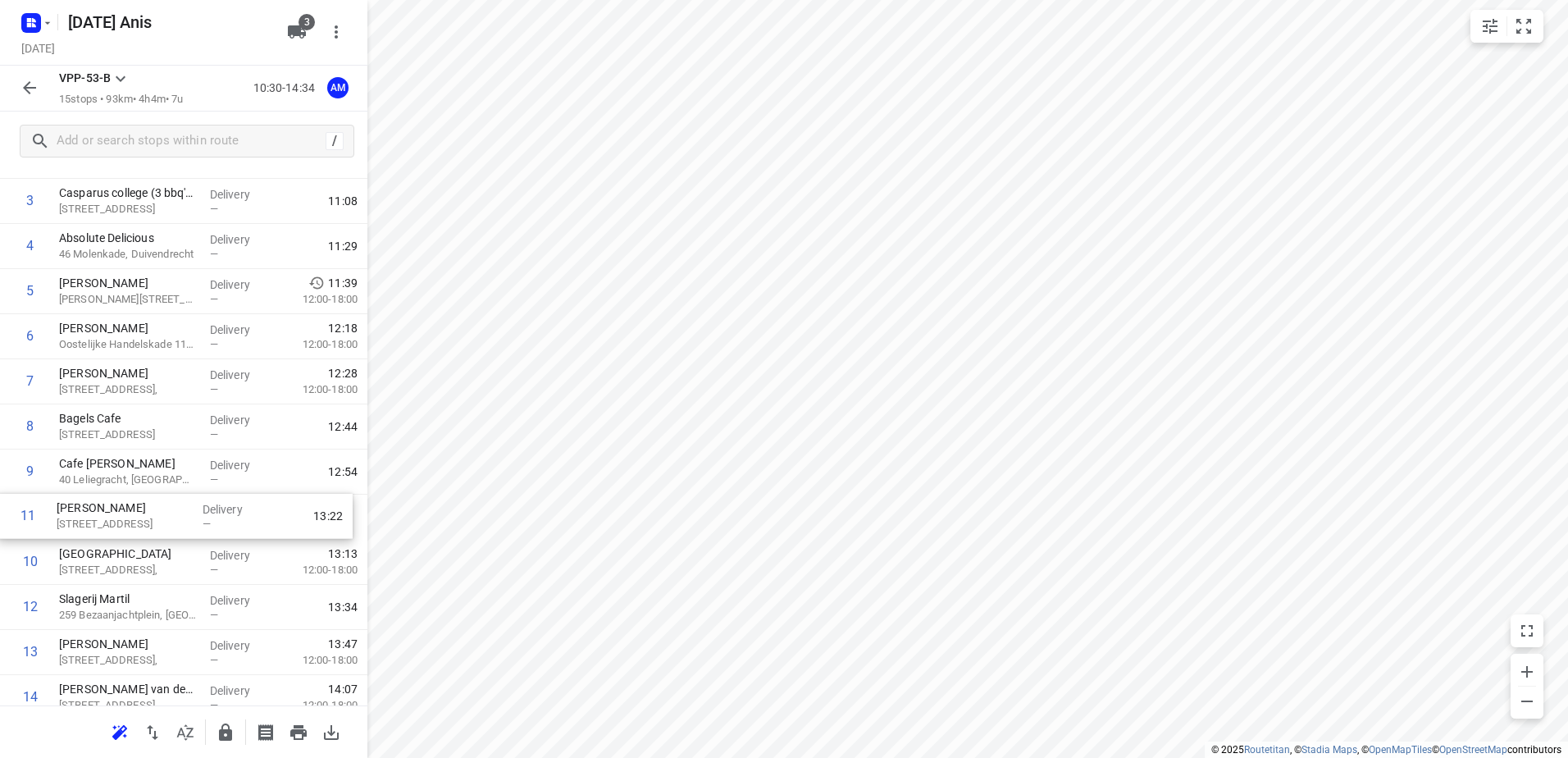
drag, startPoint x: 179, startPoint y: 568, endPoint x: 177, endPoint y: 514, distance: 54.0
click at [177, 514] on div "1 Koh Asian Foodbar IJburg + Koh Barstow 372 [PERSON_NAME], [GEOGRAPHIC_DATA] D…" at bounding box center [184, 427] width 368 height 676
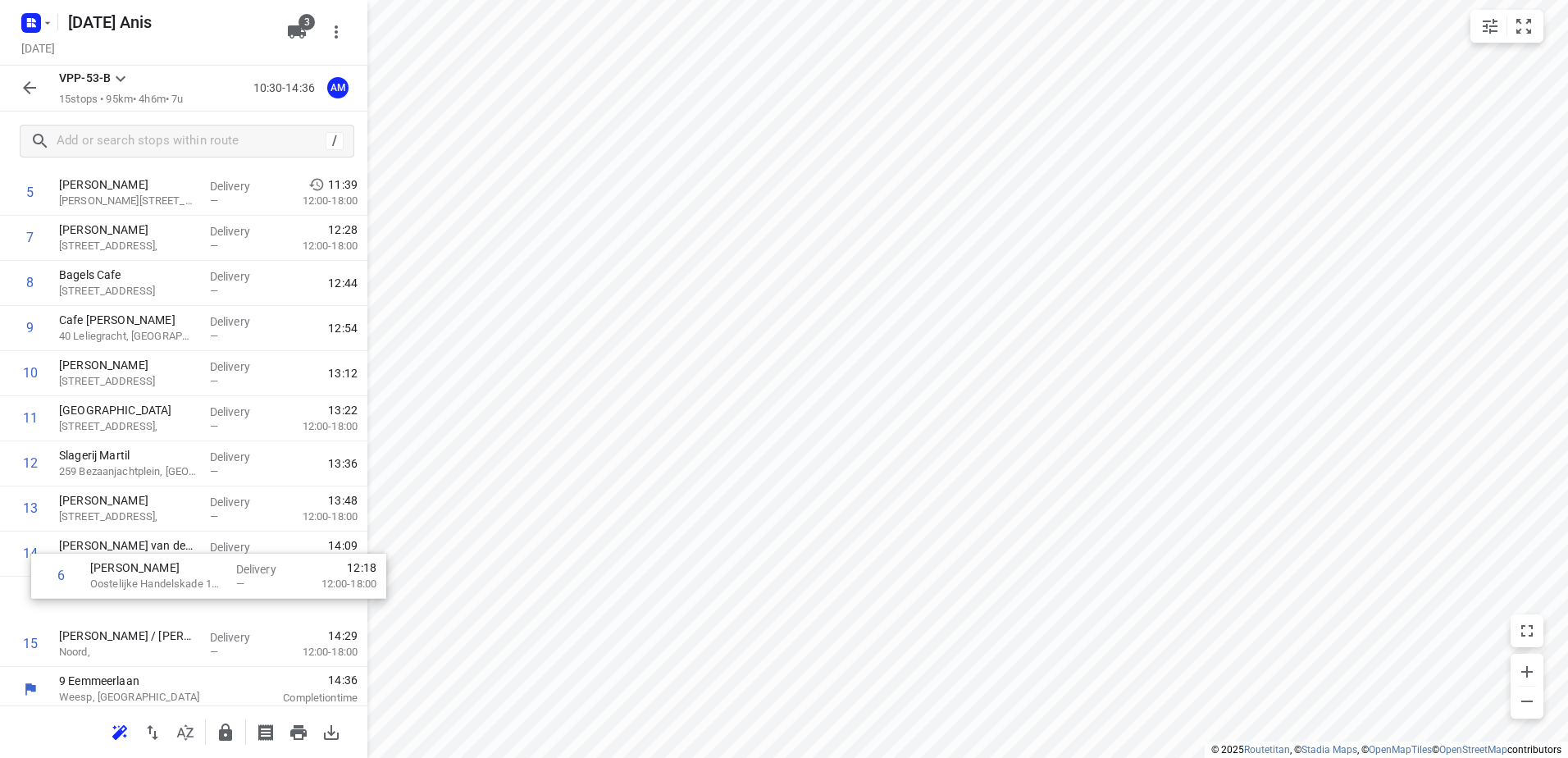
scroll to position [266, 0]
drag, startPoint x: 137, startPoint y: 344, endPoint x: 165, endPoint y: 561, distance: 218.8
click at [165, 561] on div "1 Koh Asian Foodbar IJburg + Koh Barstow 372 [PERSON_NAME], [GEOGRAPHIC_DATA] D…" at bounding box center [184, 324] width 368 height 676
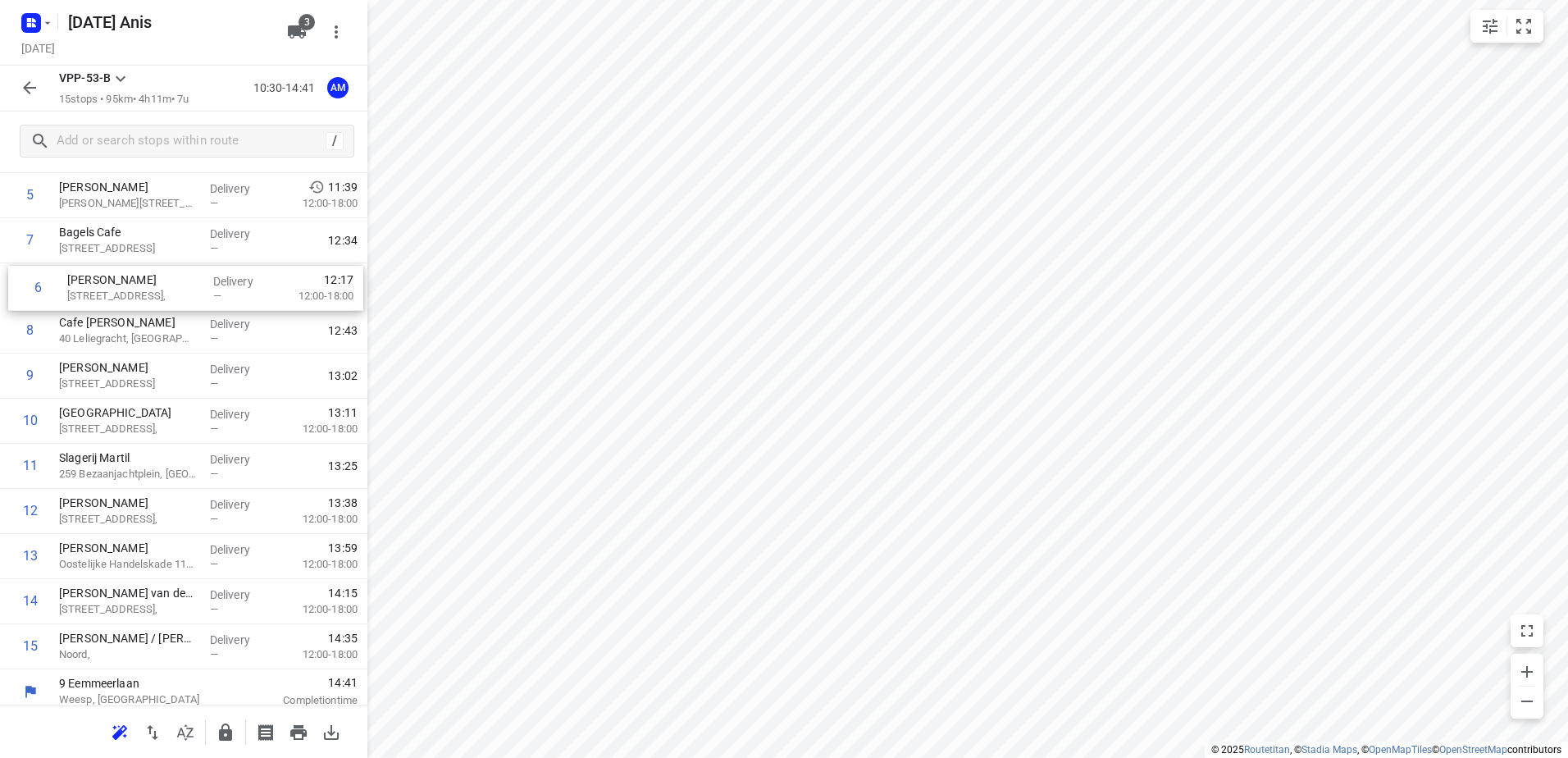
scroll to position [258, 0]
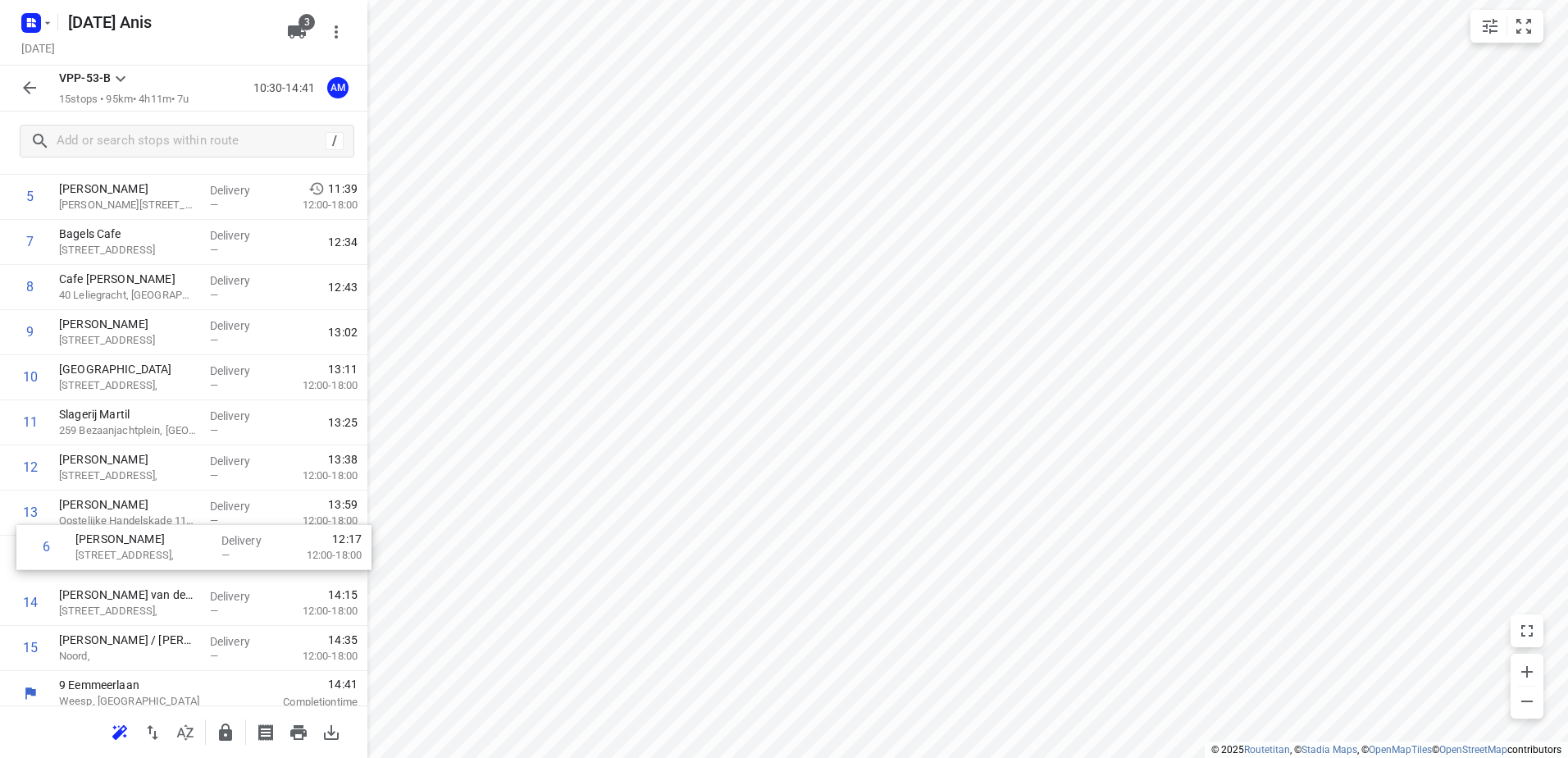
drag, startPoint x: 163, startPoint y: 244, endPoint x: 182, endPoint y: 567, distance: 323.6
click at [182, 567] on div "1 Koh Asian Foodbar IJburg + Koh Barstow 372 [PERSON_NAME], [GEOGRAPHIC_DATA] D…" at bounding box center [184, 333] width 368 height 676
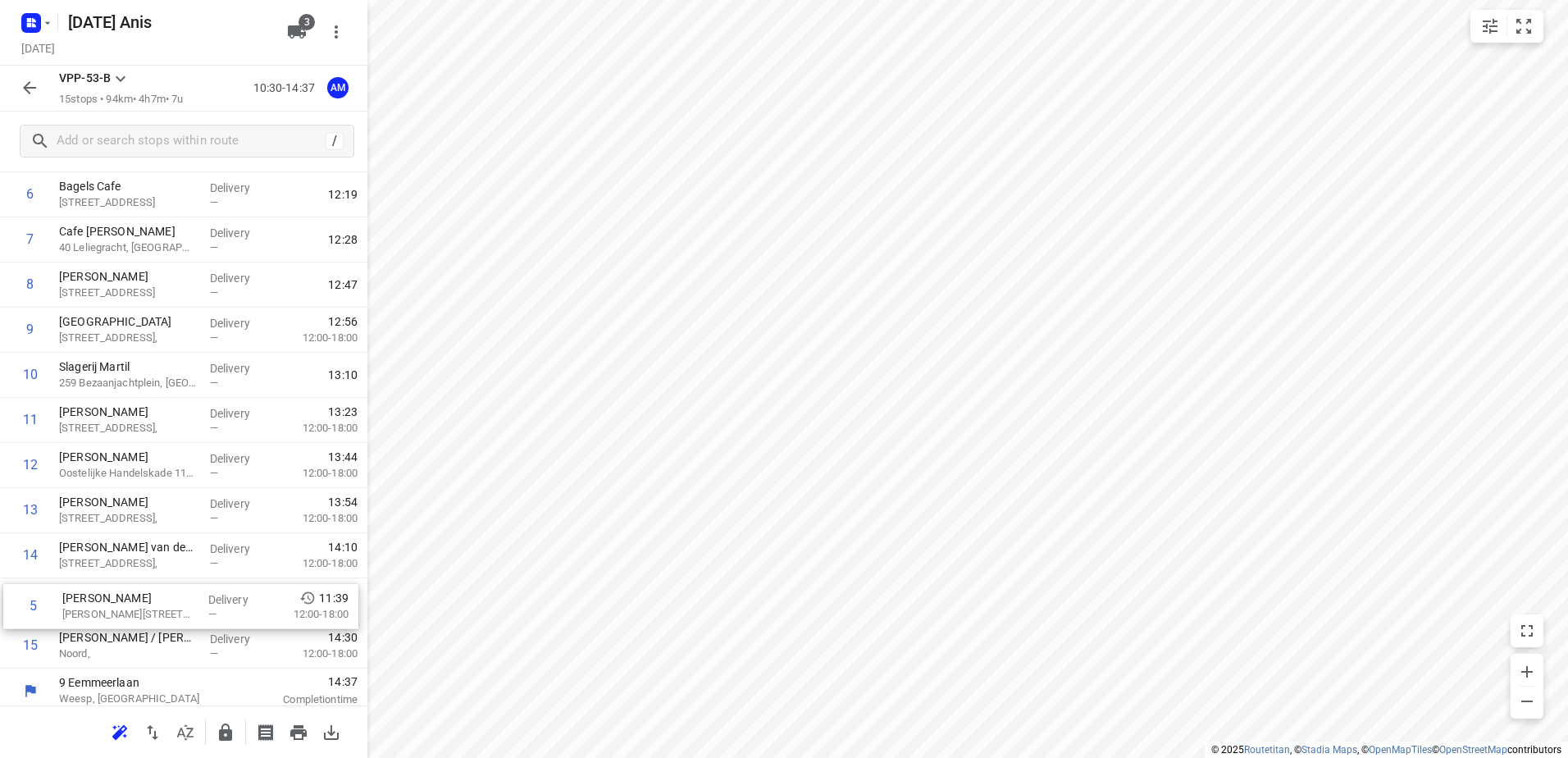
scroll to position [268, 0]
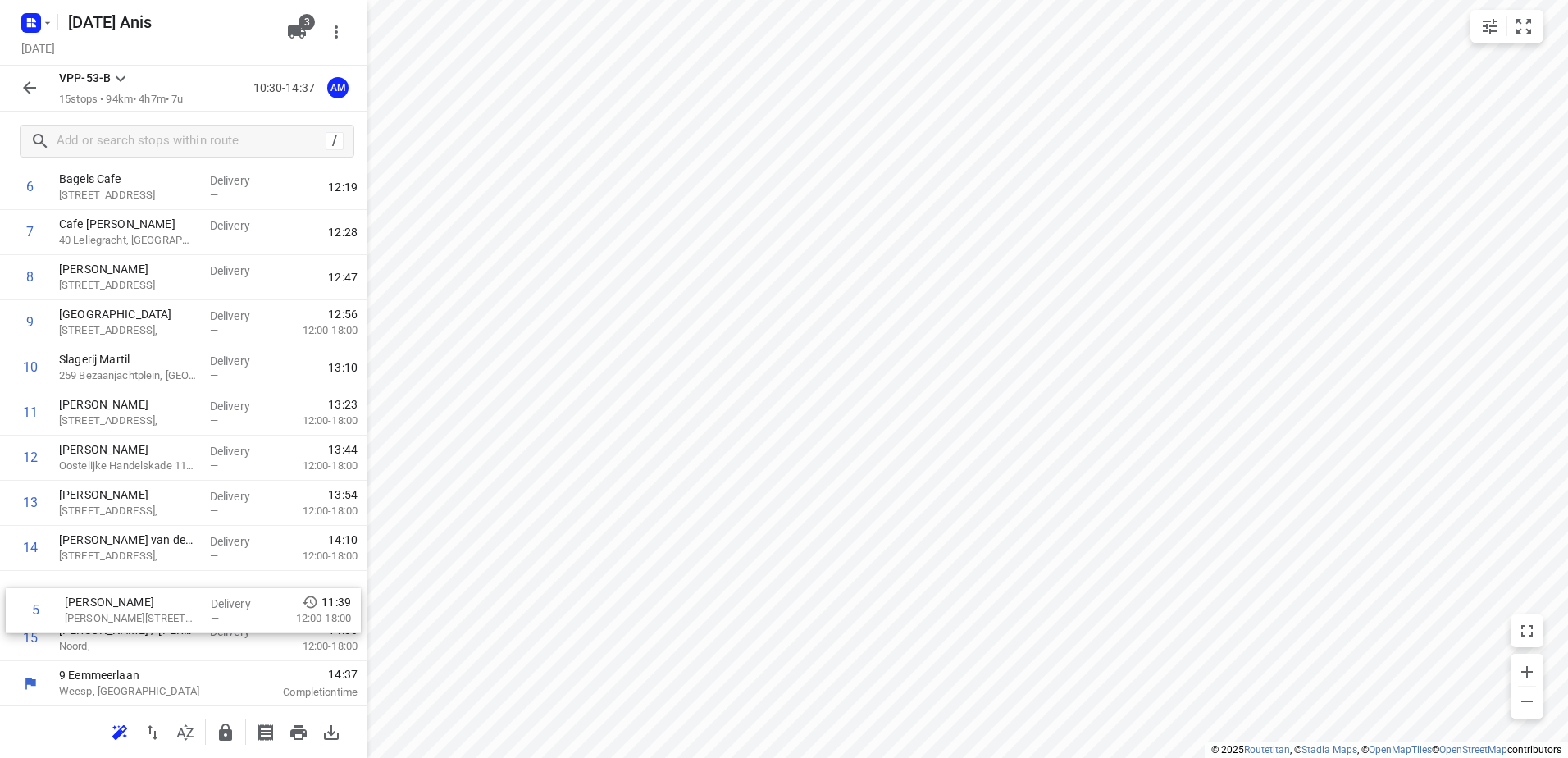
drag, startPoint x: 168, startPoint y: 361, endPoint x: 175, endPoint y: 614, distance: 253.1
click at [175, 614] on div "1 Koh Asian Foodbar IJburg + Koh Barstow 372 [PERSON_NAME], [GEOGRAPHIC_DATA] D…" at bounding box center [184, 323] width 368 height 676
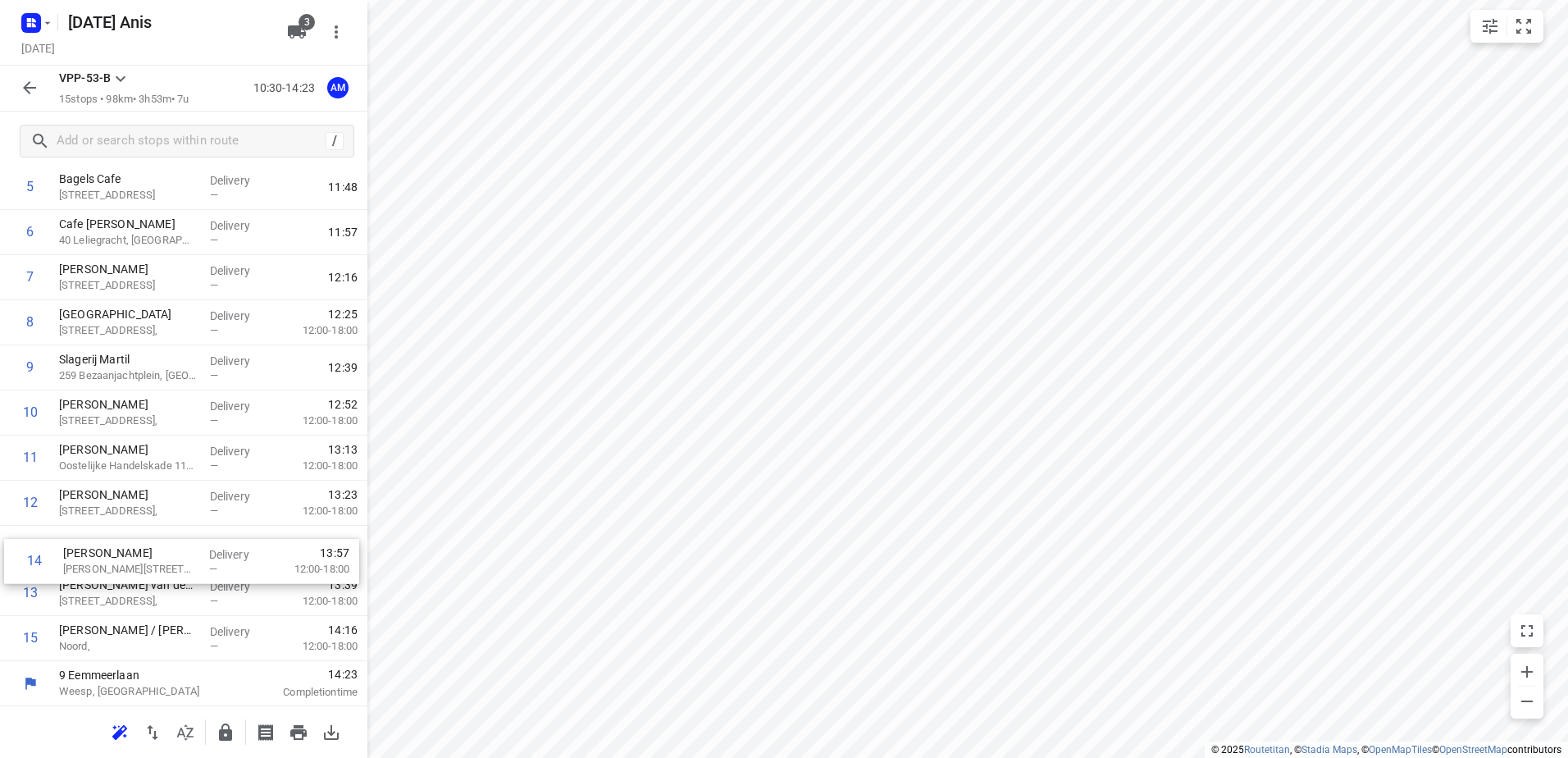
drag, startPoint x: 161, startPoint y: 602, endPoint x: 168, endPoint y: 560, distance: 42.6
click at [168, 560] on div "1 Koh Asian Foodbar IJburg + Koh Barstow 372 [PERSON_NAME], [GEOGRAPHIC_DATA] D…" at bounding box center [184, 323] width 368 height 676
drag, startPoint x: 168, startPoint y: 553, endPoint x: 175, endPoint y: 588, distance: 35.7
click at [175, 588] on div "1 Koh Asian Foodbar IJburg + Koh Barstow 372 [PERSON_NAME], [GEOGRAPHIC_DATA] D…" at bounding box center [184, 323] width 368 height 676
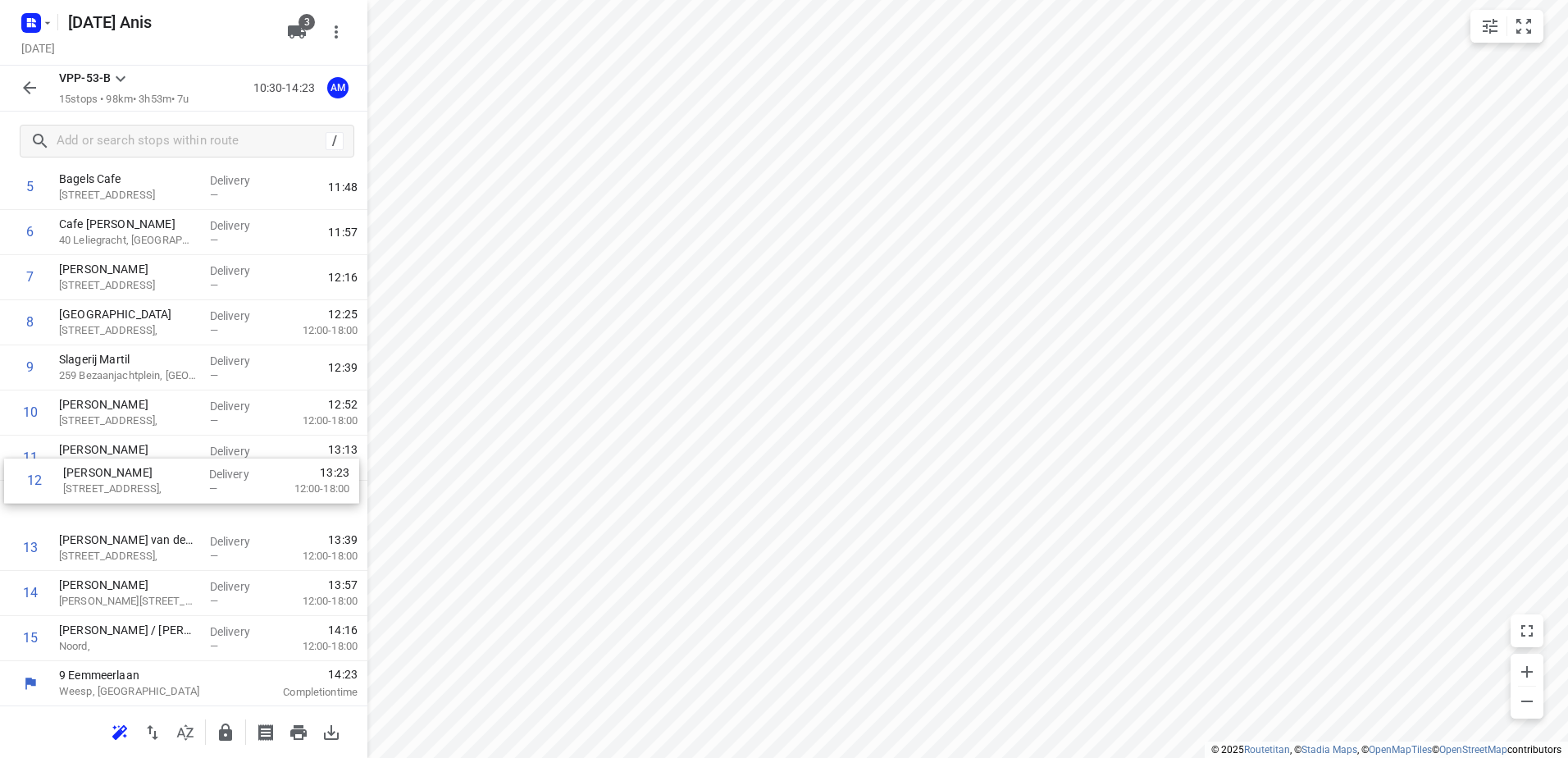
drag, startPoint x: 153, startPoint y: 509, endPoint x: 161, endPoint y: 477, distance: 33.0
click at [161, 477] on div "1 Koh Asian Foodbar IJburg + Koh Barstow 372 [PERSON_NAME], [GEOGRAPHIC_DATA] D…" at bounding box center [184, 323] width 368 height 676
drag, startPoint x: 118, startPoint y: 515, endPoint x: 119, endPoint y: 466, distance: 49.0
click at [119, 466] on div "1 Koh Asian Foodbar IJburg + Koh Barstow 372 [PERSON_NAME], [GEOGRAPHIC_DATA] D…" at bounding box center [184, 323] width 368 height 676
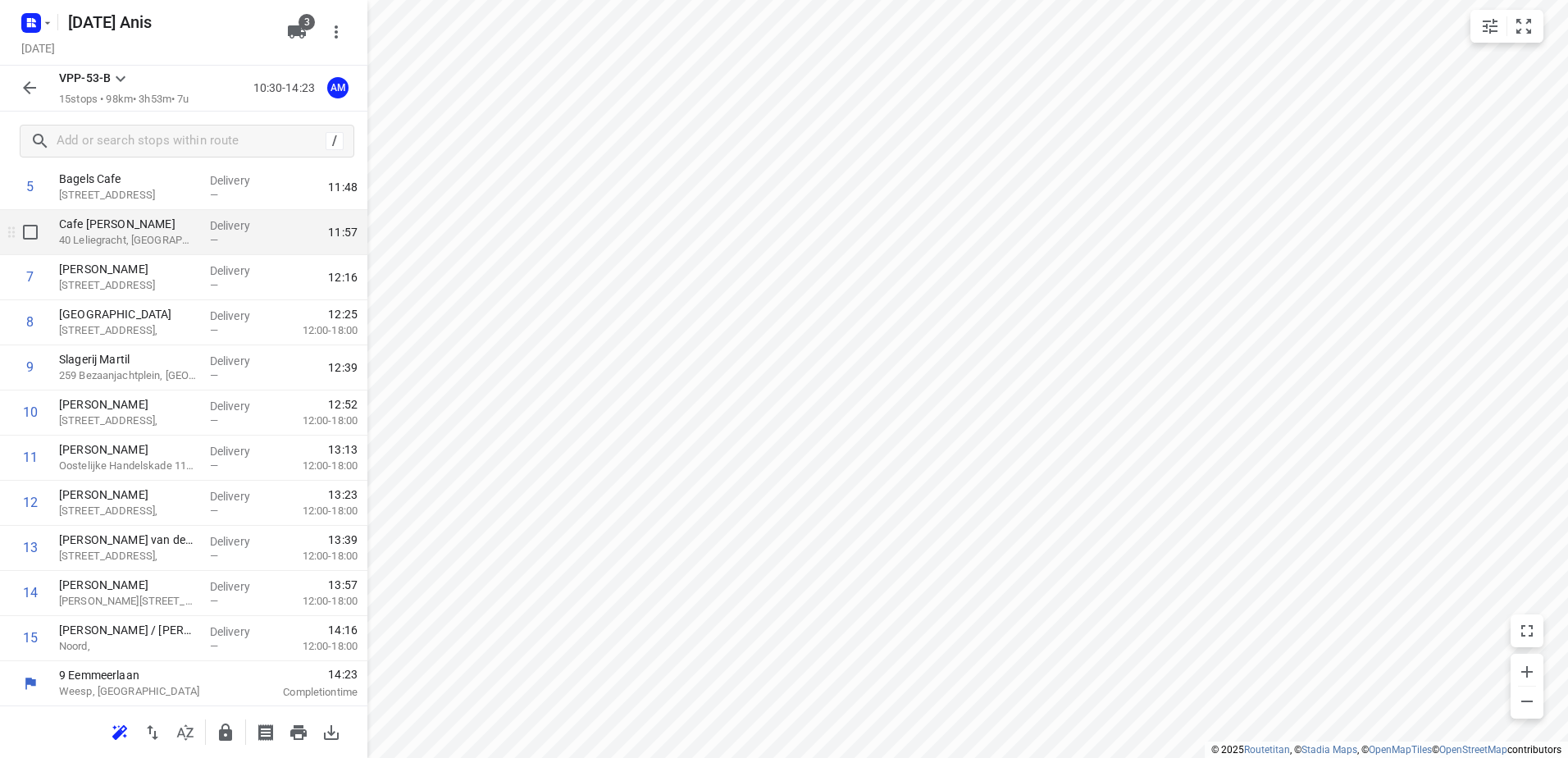
scroll to position [0, 0]
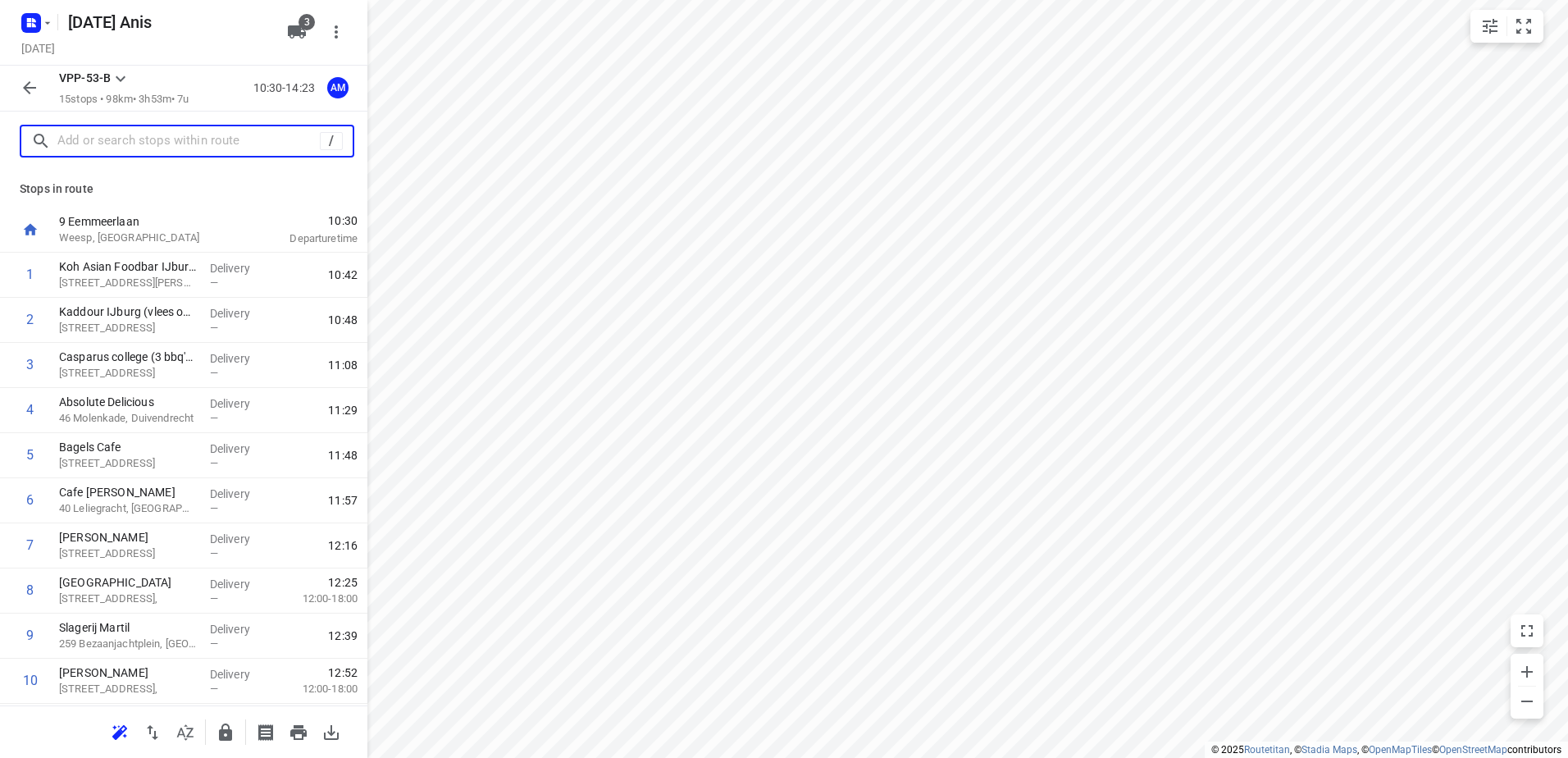
click at [170, 129] on input "text" at bounding box center [188, 142] width 263 height 25
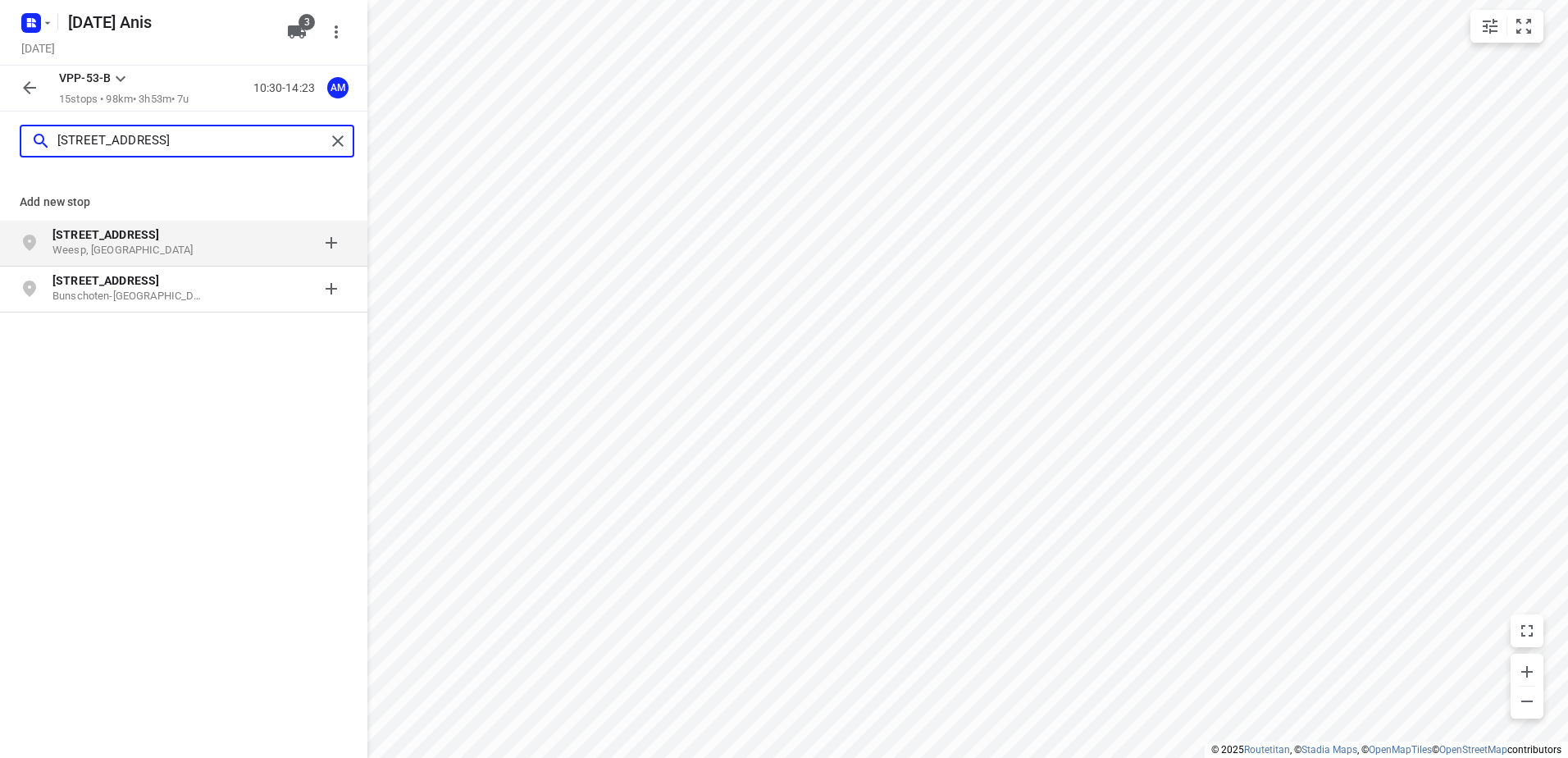
type input "[STREET_ADDRESS]"
click at [161, 240] on p "[STREET_ADDRESS]" at bounding box center [128, 234] width 151 height 16
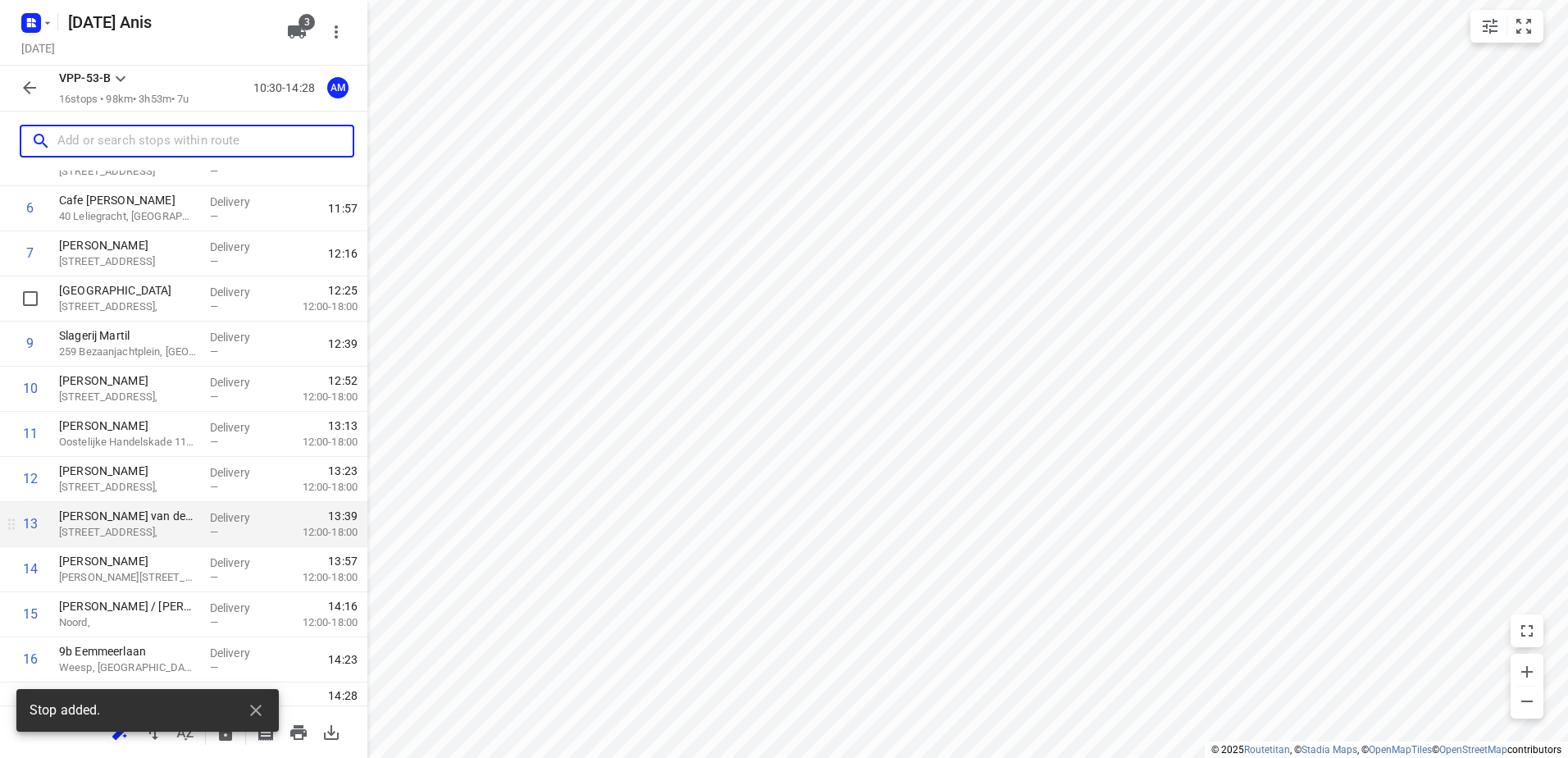
scroll to position [314, 0]
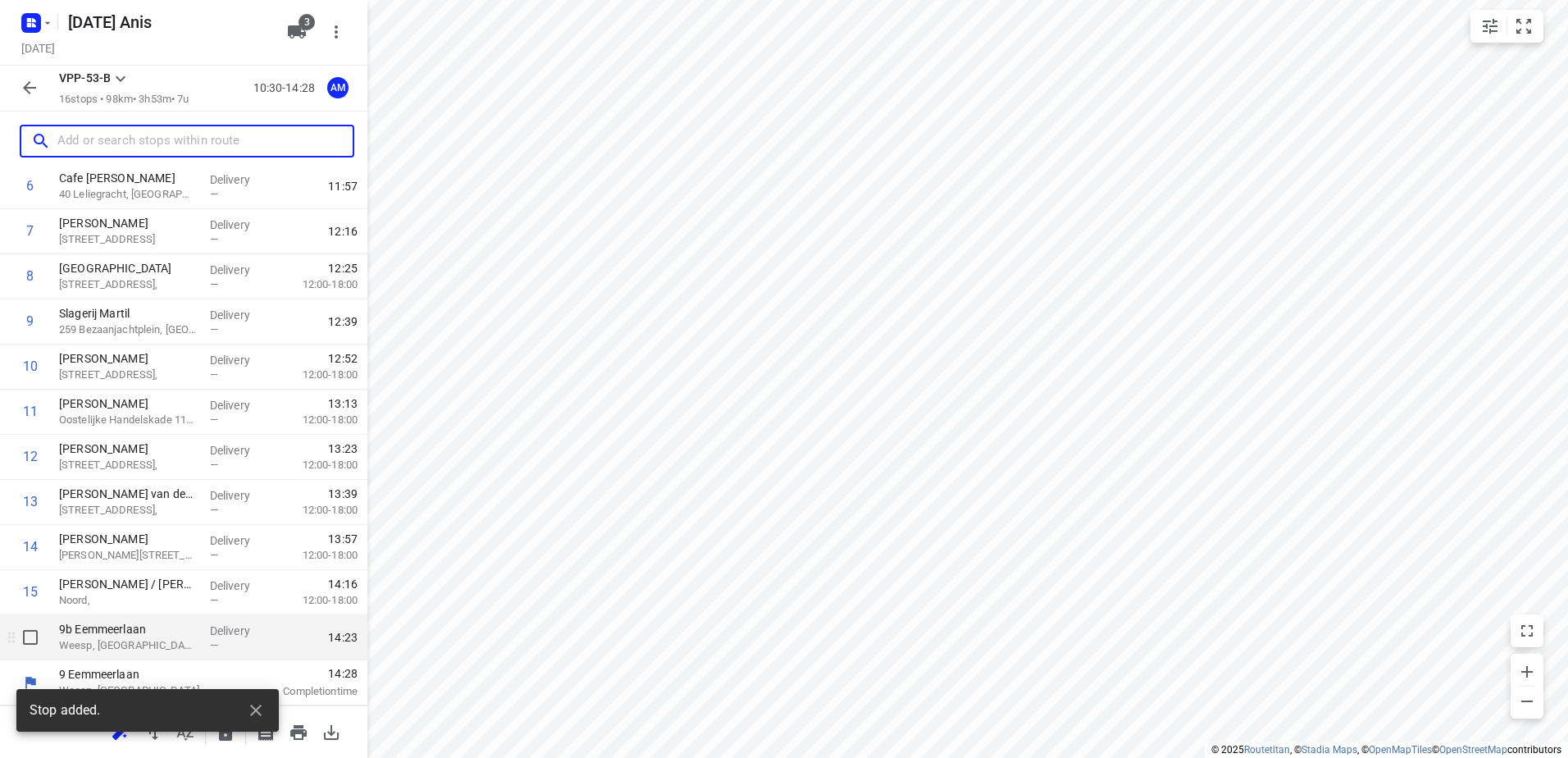
click at [162, 640] on p "Weesp, [GEOGRAPHIC_DATA]" at bounding box center [128, 645] width 138 height 16
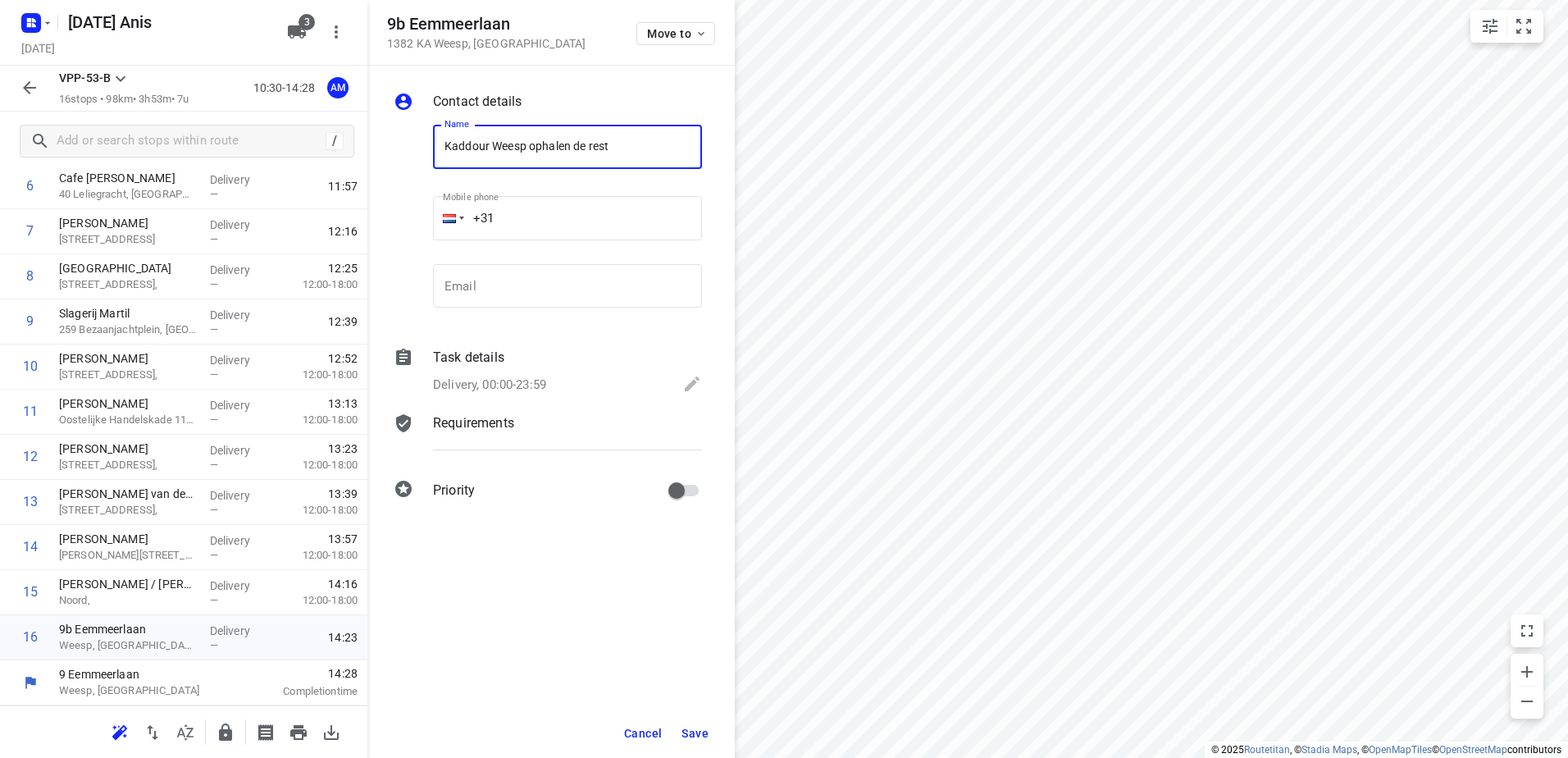
type input "Kaddour Weesp ophalen de rest"
click at [700, 742] on button "Save" at bounding box center [694, 733] width 40 height 30
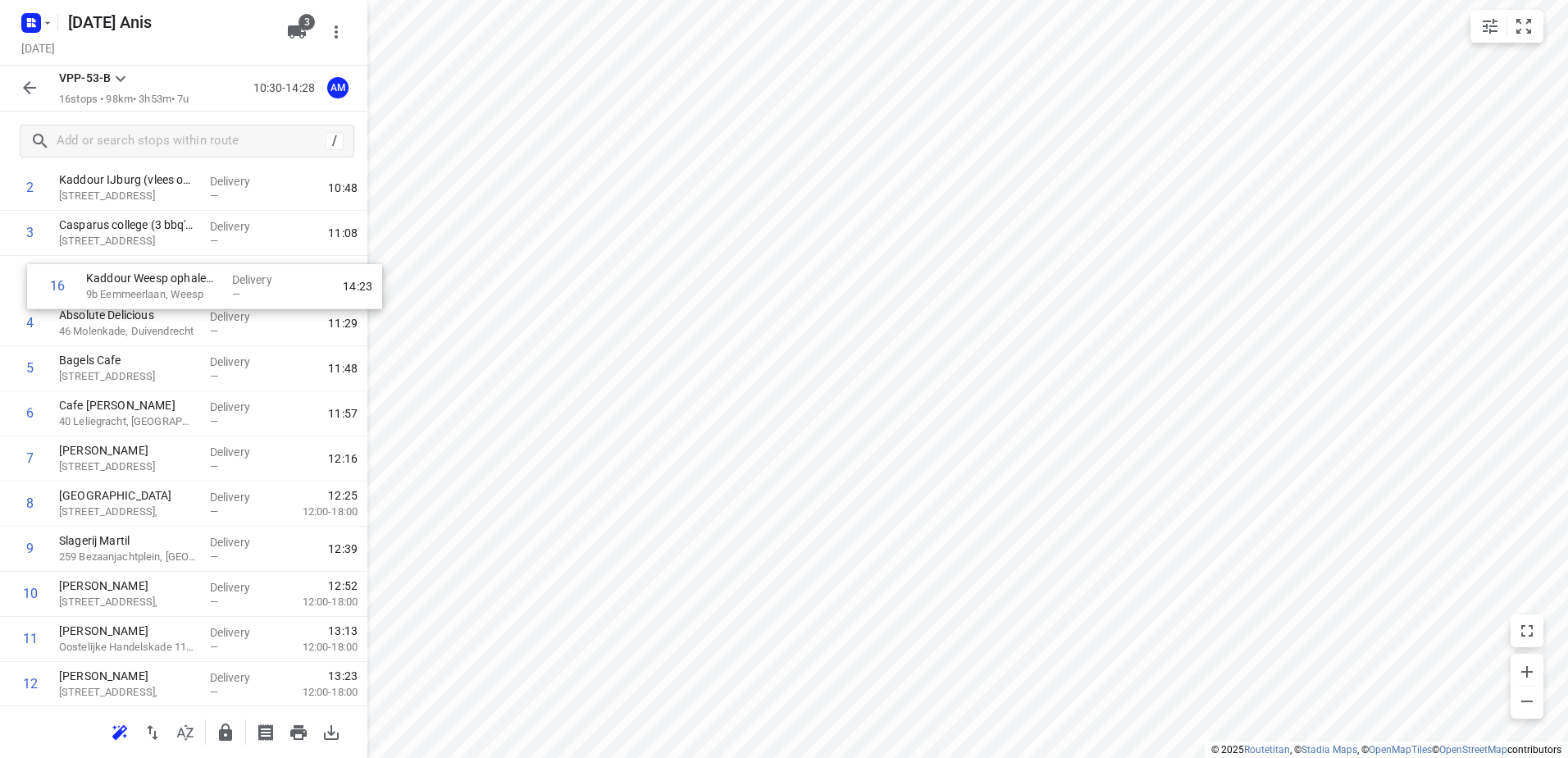
drag, startPoint x: 141, startPoint y: 633, endPoint x: 173, endPoint y: 267, distance: 367.4
click at [173, 267] on div "1 Koh Asian Foodbar IJburg + Koh Barstow 372 [PERSON_NAME], [GEOGRAPHIC_DATA] D…" at bounding box center [184, 481] width 368 height 722
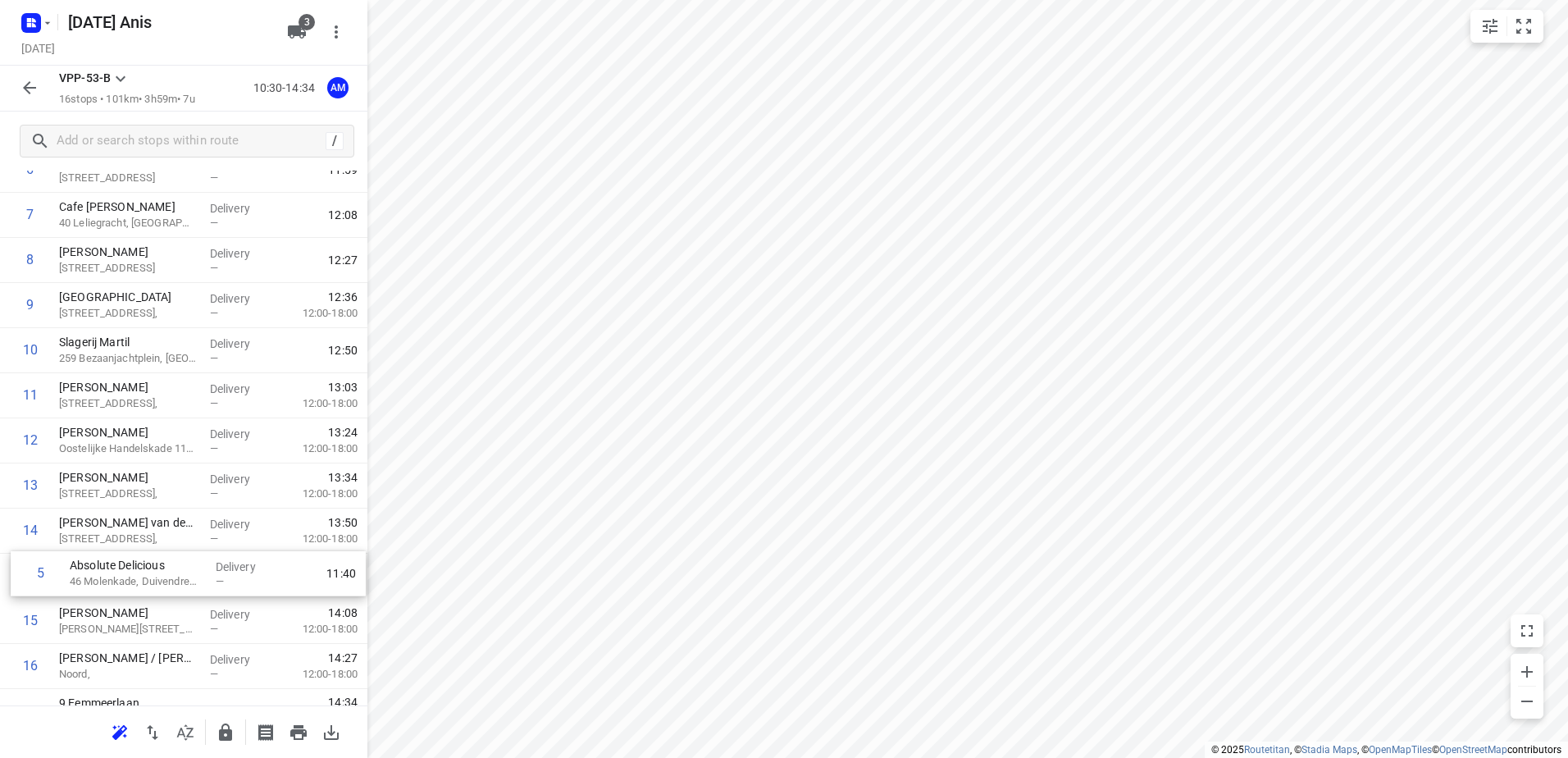
scroll to position [288, 0]
drag, startPoint x: 163, startPoint y: 333, endPoint x: 172, endPoint y: 588, distance: 255.2
click at [172, 588] on div "1 Koh Asian Foodbar IJburg + Koh Barstow 372 [PERSON_NAME], [GEOGRAPHIC_DATA] D…" at bounding box center [184, 326] width 368 height 722
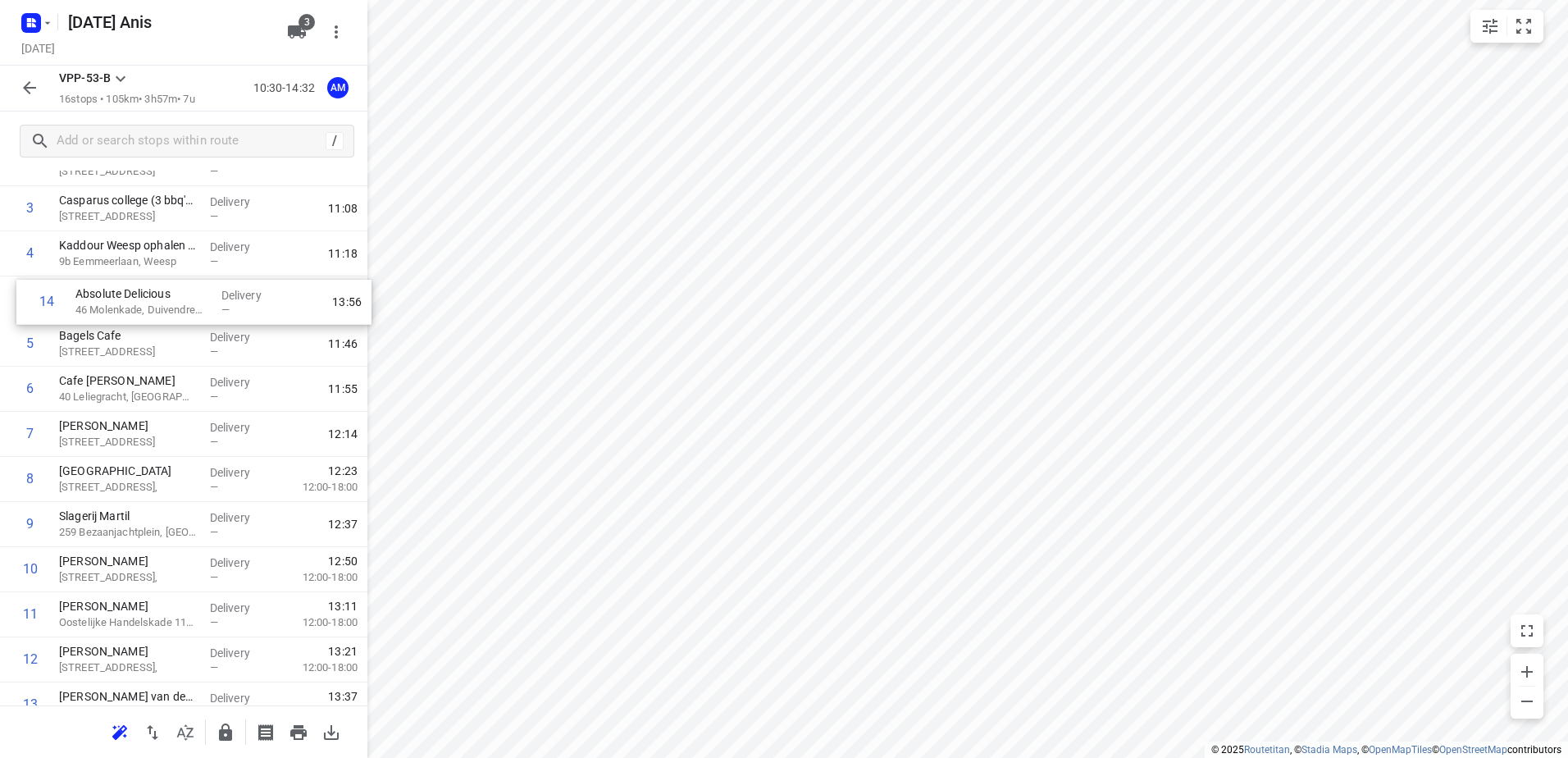
drag, startPoint x: 177, startPoint y: 579, endPoint x: 193, endPoint y: 302, distance: 277.5
click at [193, 302] on div "1 Koh Asian Foodbar IJburg + Koh Barstow 372 [PERSON_NAME], [GEOGRAPHIC_DATA] D…" at bounding box center [184, 457] width 368 height 722
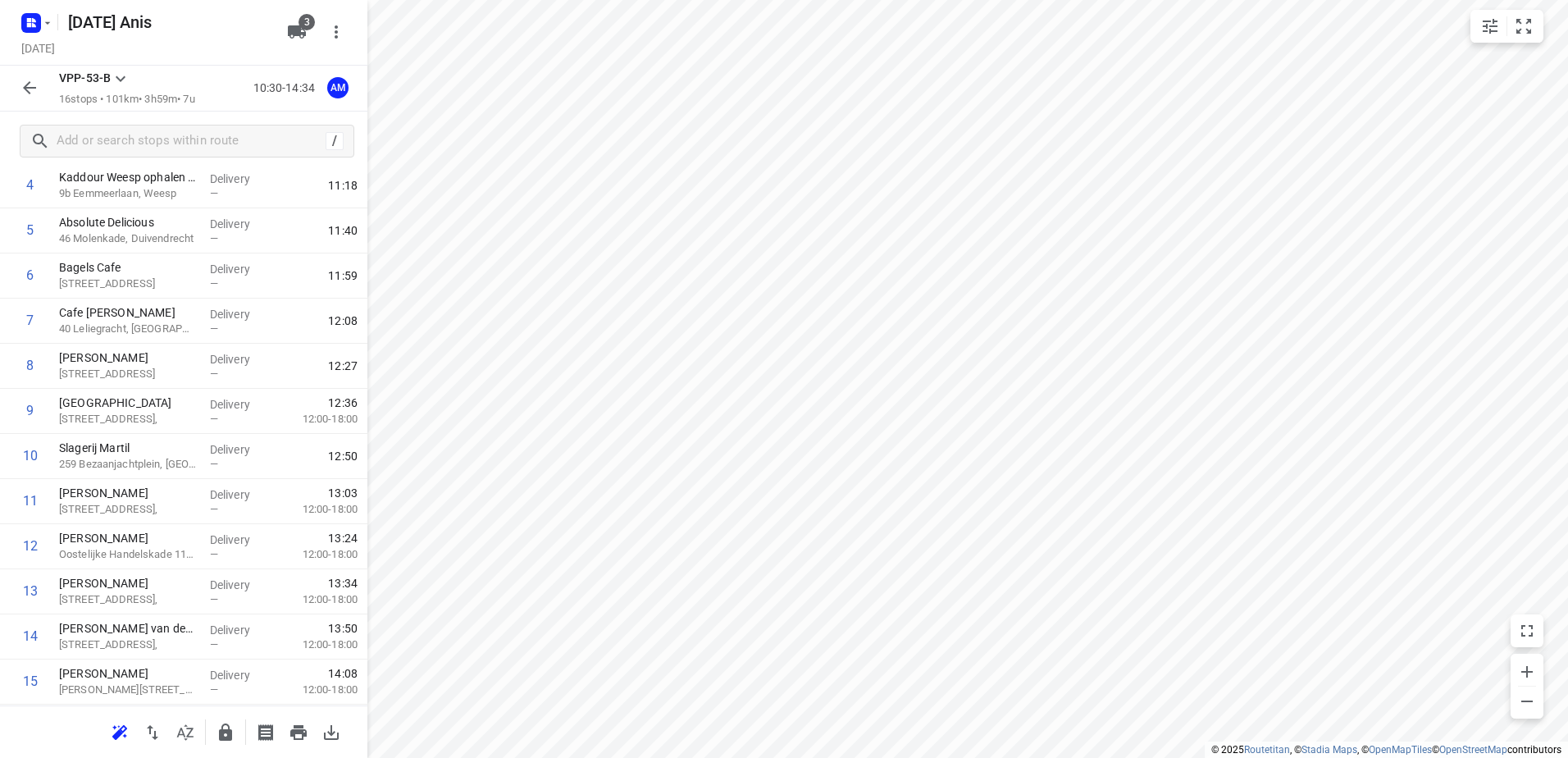
scroll to position [314, 0]
click at [38, 92] on icon "button" at bounding box center [30, 88] width 20 height 20
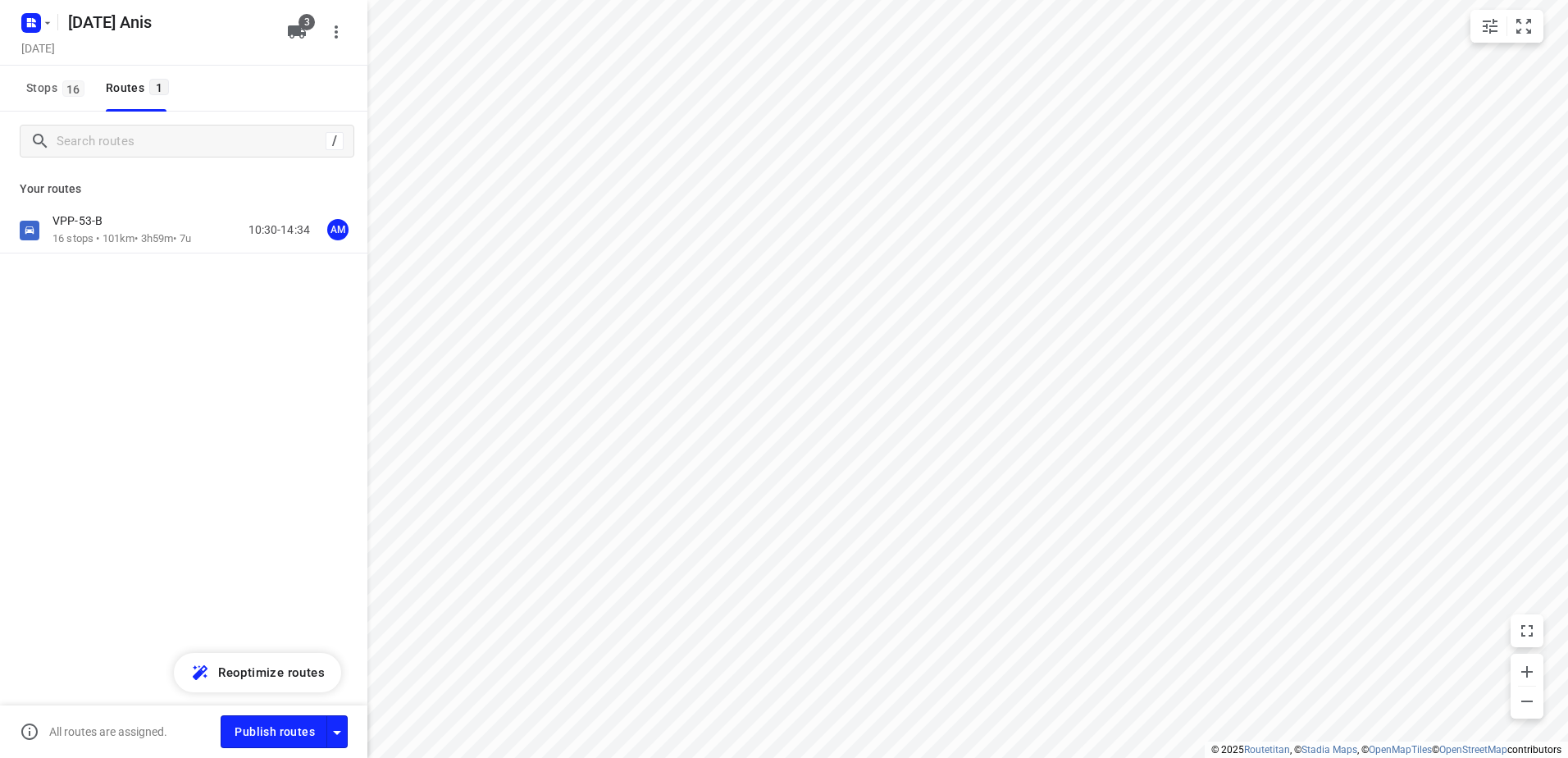
click at [192, 255] on div "VPP-53-B 16 stops • 101km • 3h59m • 7u 10:30-14:34 AM" at bounding box center [184, 287] width 368 height 161
click at [190, 254] on div "VPP-53-B 16 stops • 101km • 3h59m • 7u 10:30-14:34 AM" at bounding box center [184, 287] width 368 height 161
drag, startPoint x: 190, startPoint y: 254, endPoint x: 250, endPoint y: 83, distance: 181.2
click at [250, 83] on div "Stops 16 Routes 1" at bounding box center [184, 88] width 368 height 46
click at [268, 729] on span "Publish routes" at bounding box center [274, 732] width 81 height 21
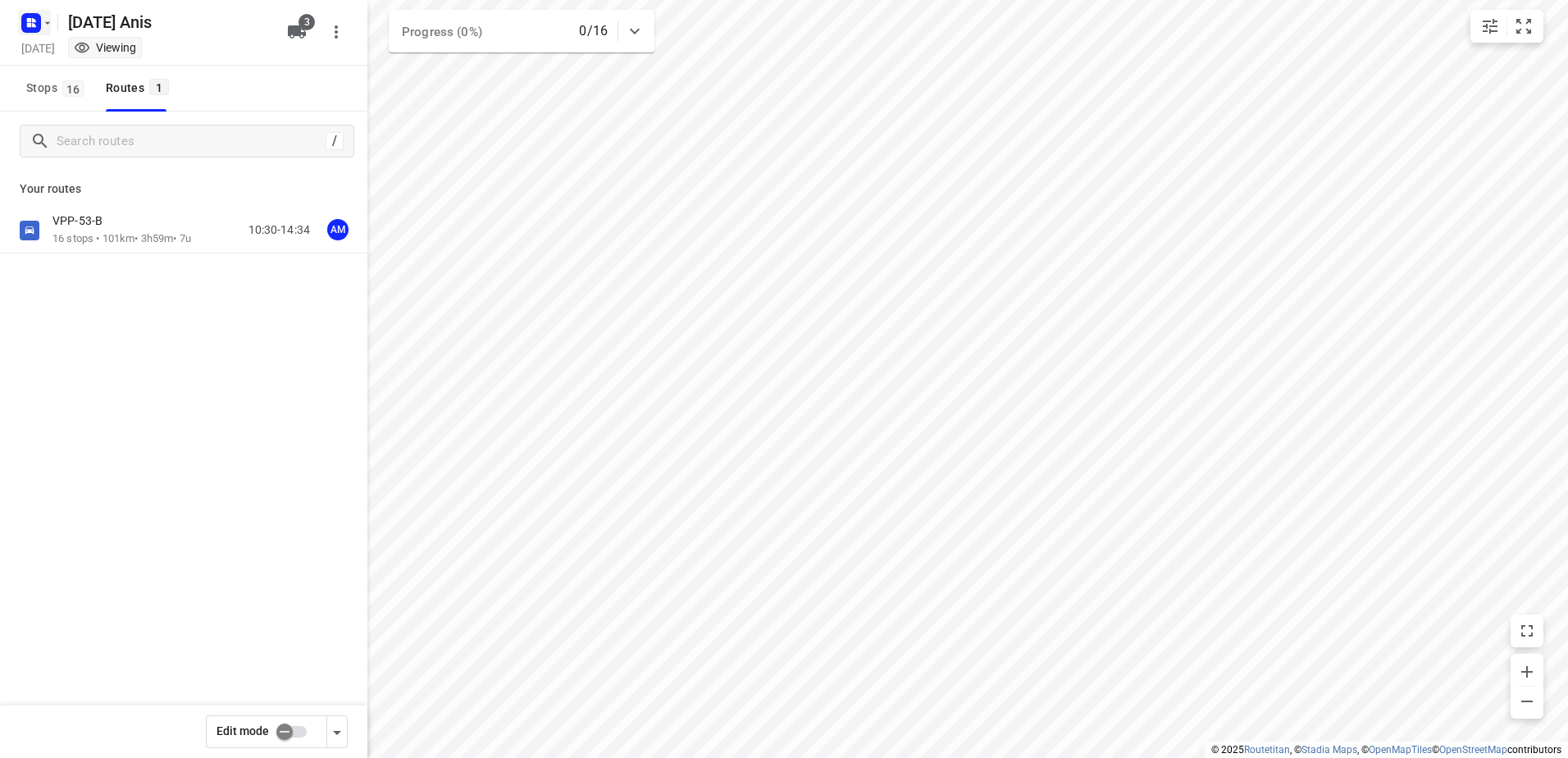
click at [22, 18] on rect "button" at bounding box center [31, 23] width 20 height 20
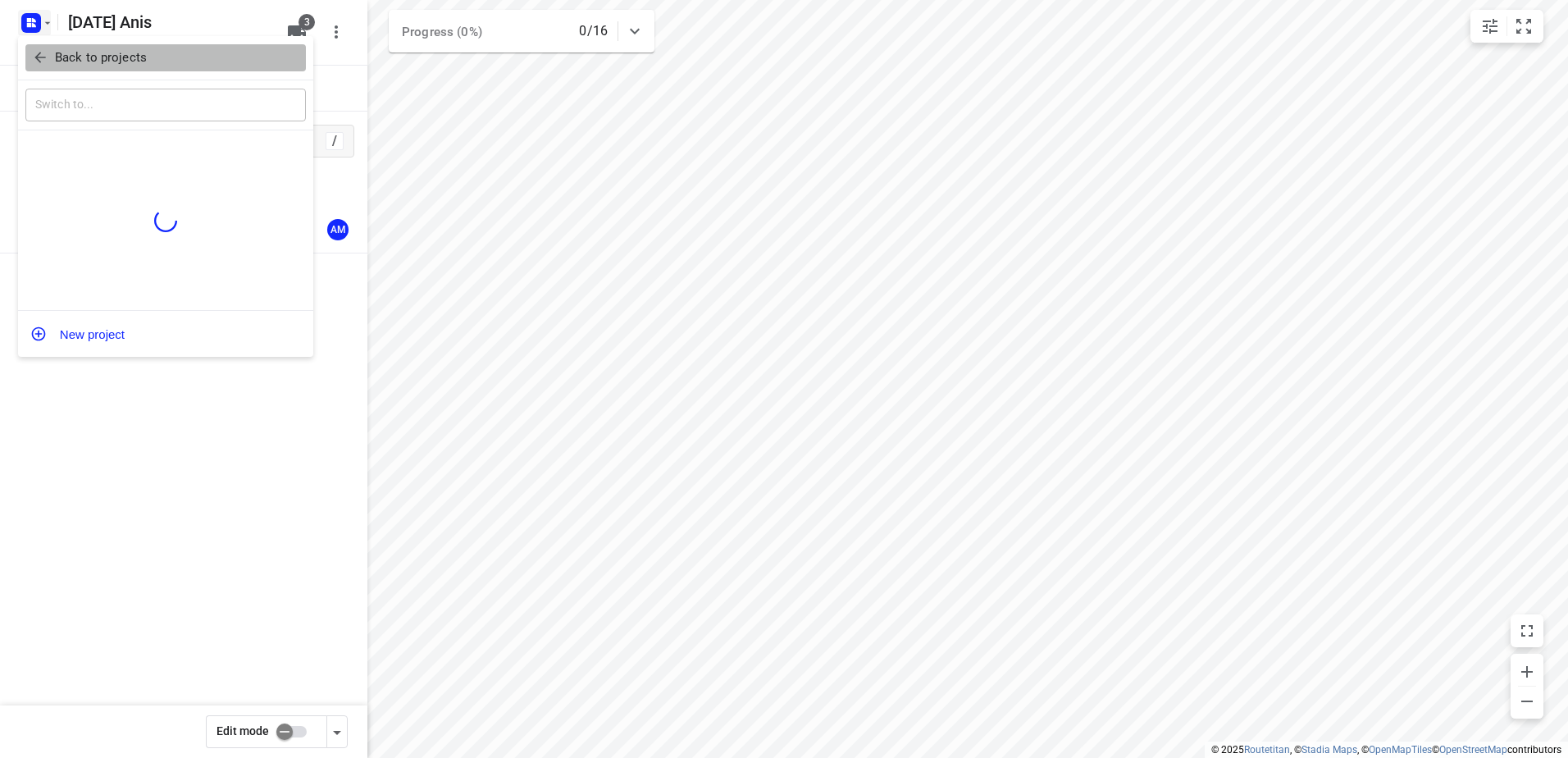
click at [39, 51] on icon "button" at bounding box center [40, 57] width 16 height 16
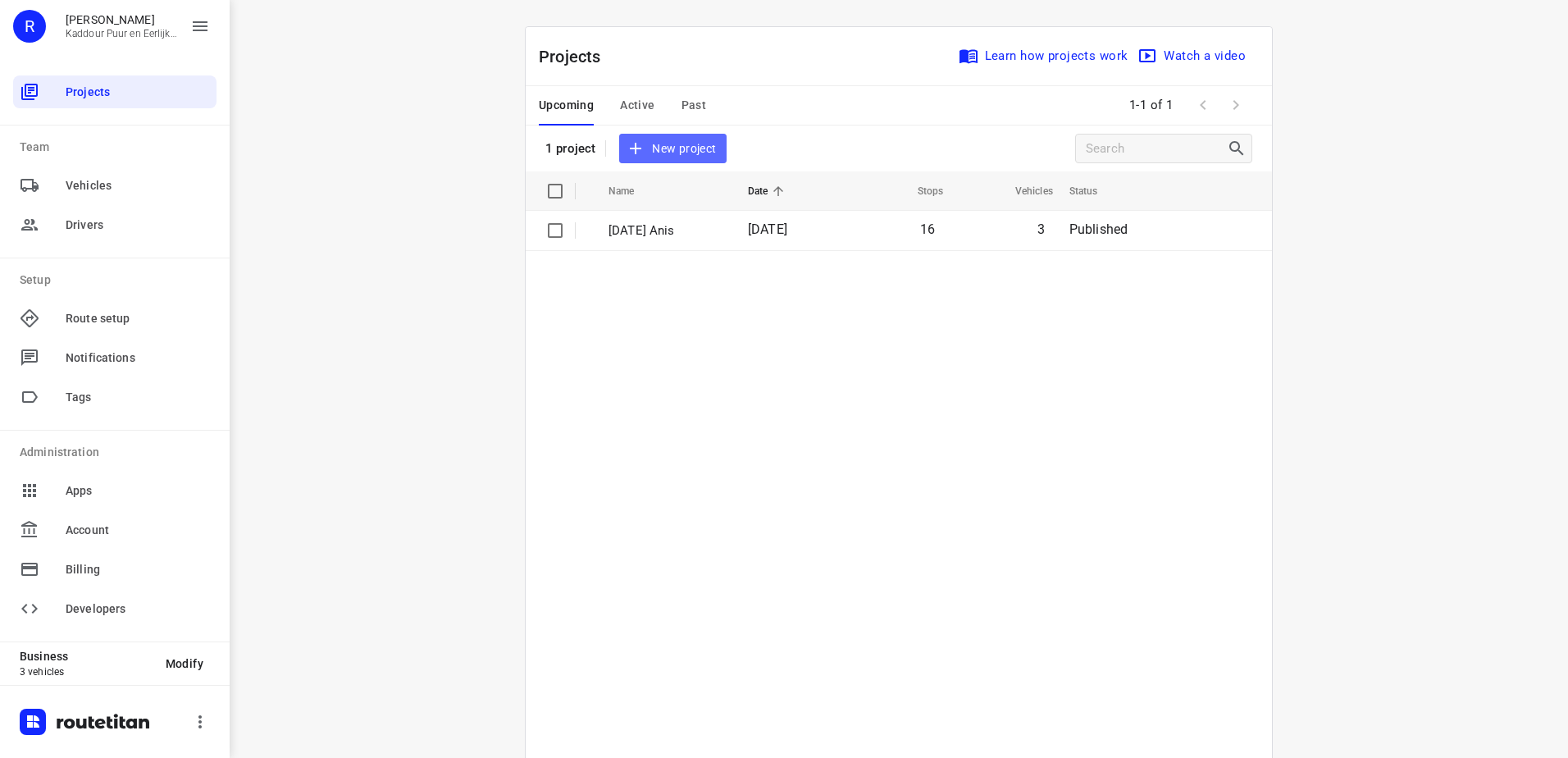
click at [663, 147] on span "New project" at bounding box center [672, 149] width 87 height 21
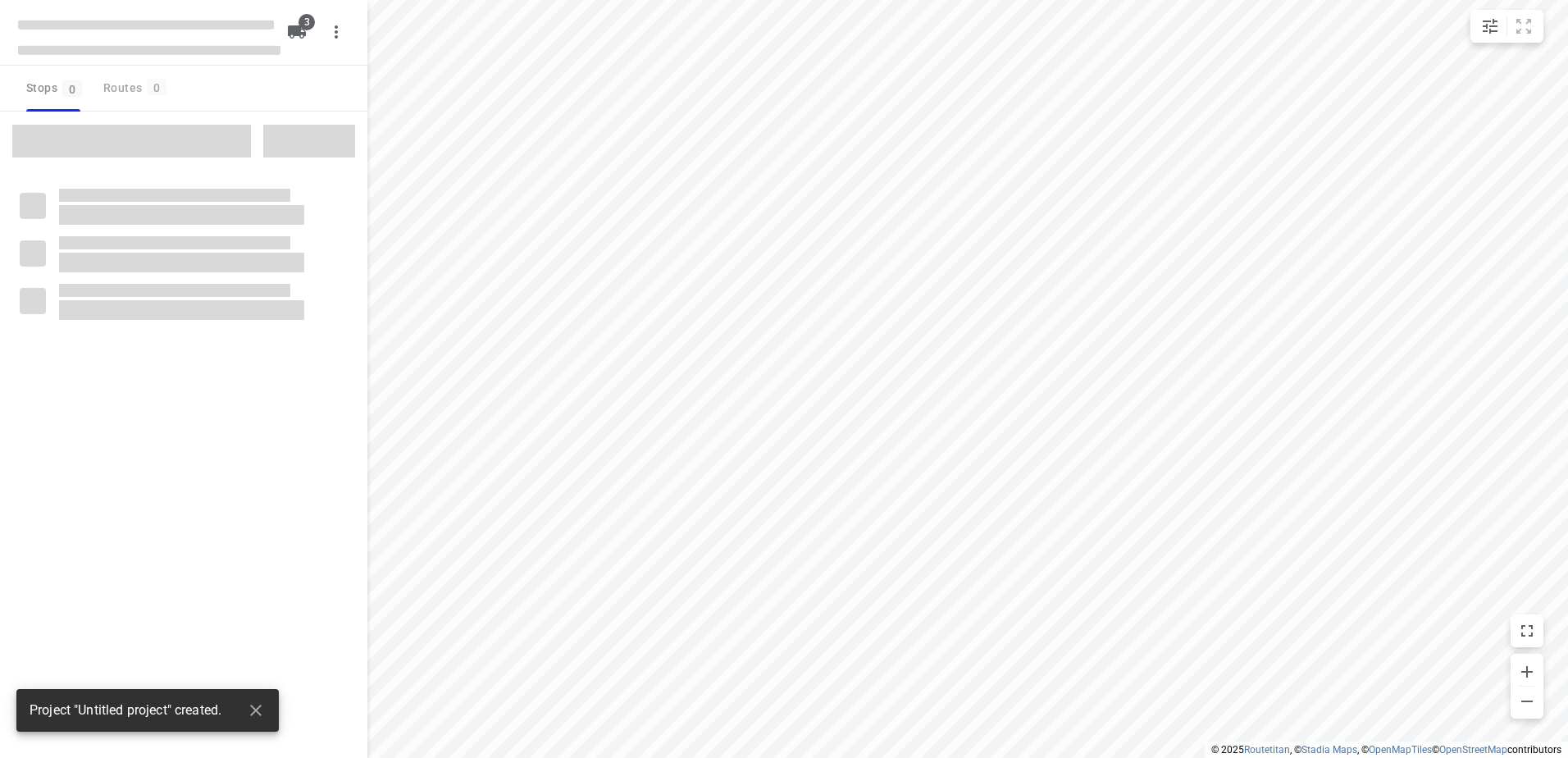
type input "distance"
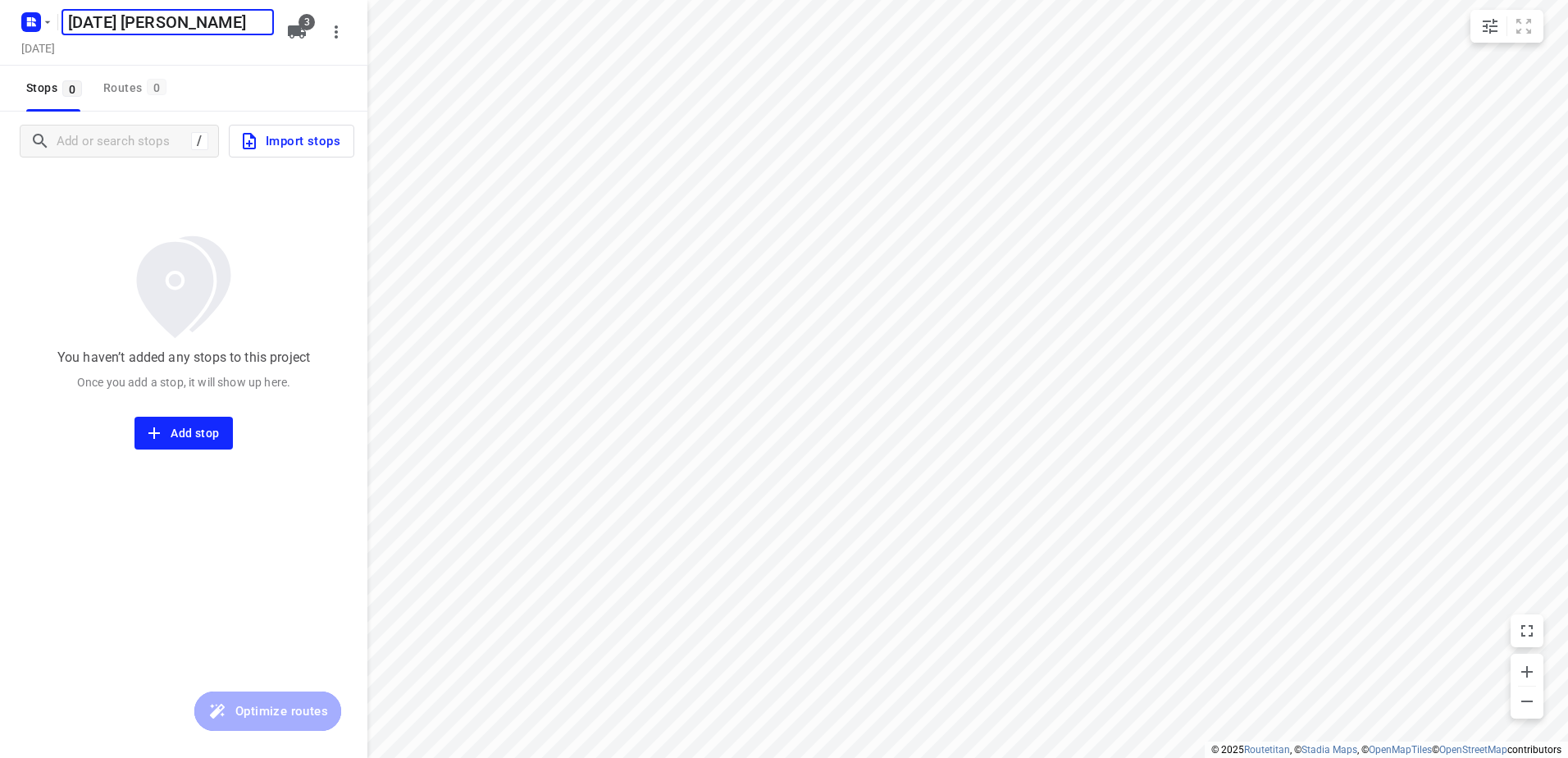
type input "[DATE] [PERSON_NAME]"
click at [324, 150] on span "Import stops" at bounding box center [290, 141] width 100 height 22
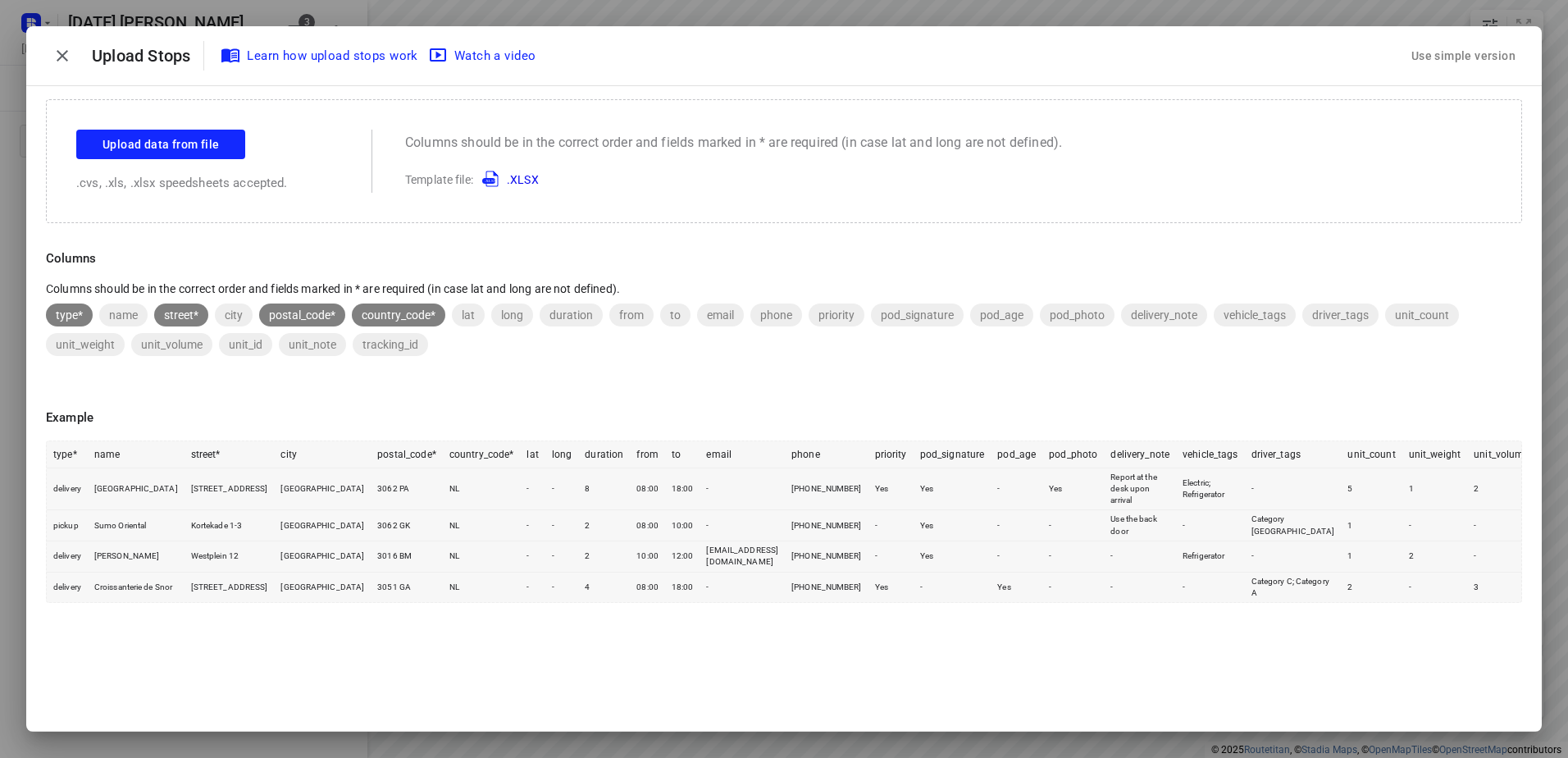
click at [1445, 65] on div "Use simple version" at bounding box center [1463, 57] width 110 height 27
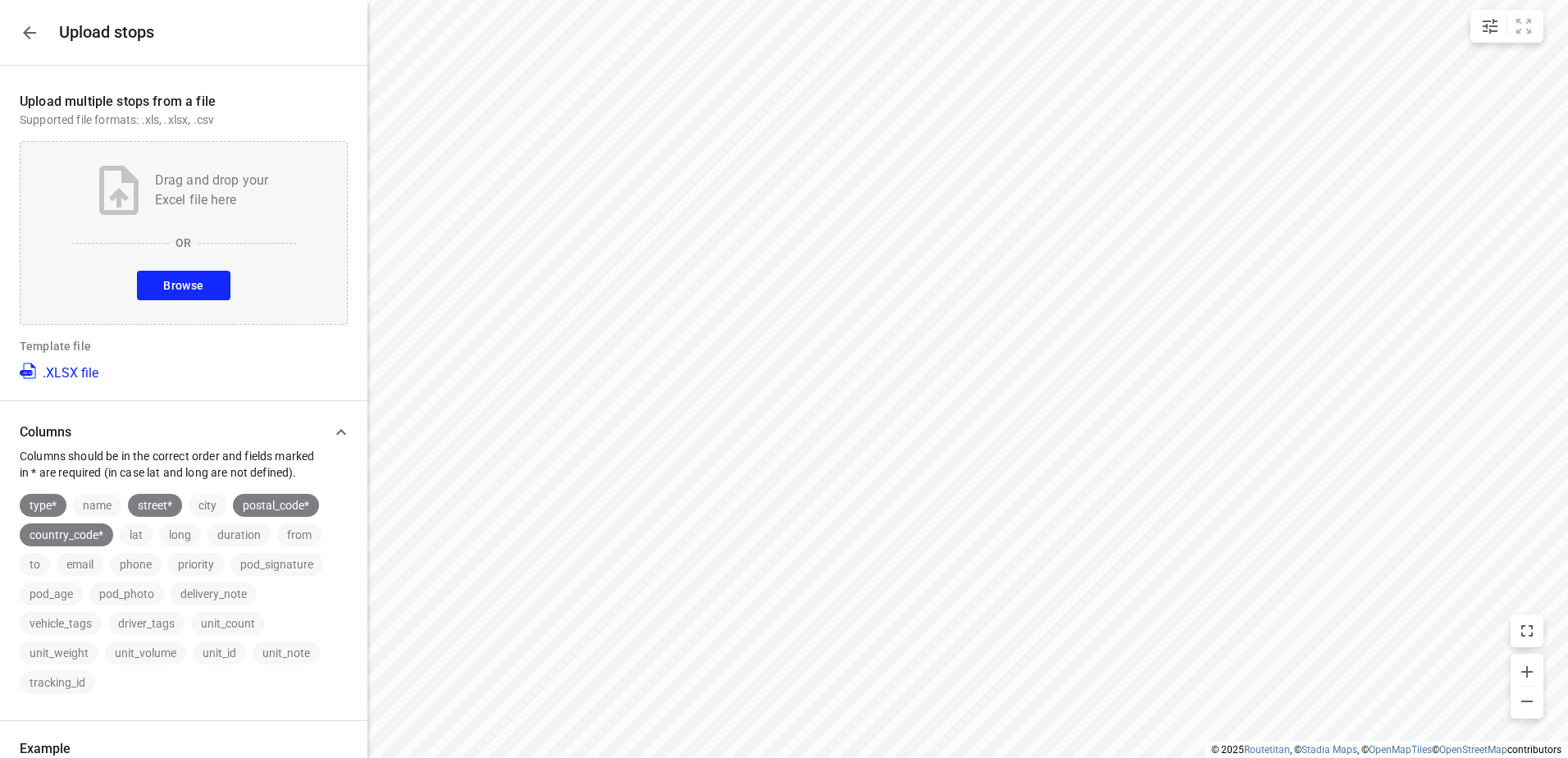
click at [163, 287] on span "Browse" at bounding box center [183, 285] width 40 height 21
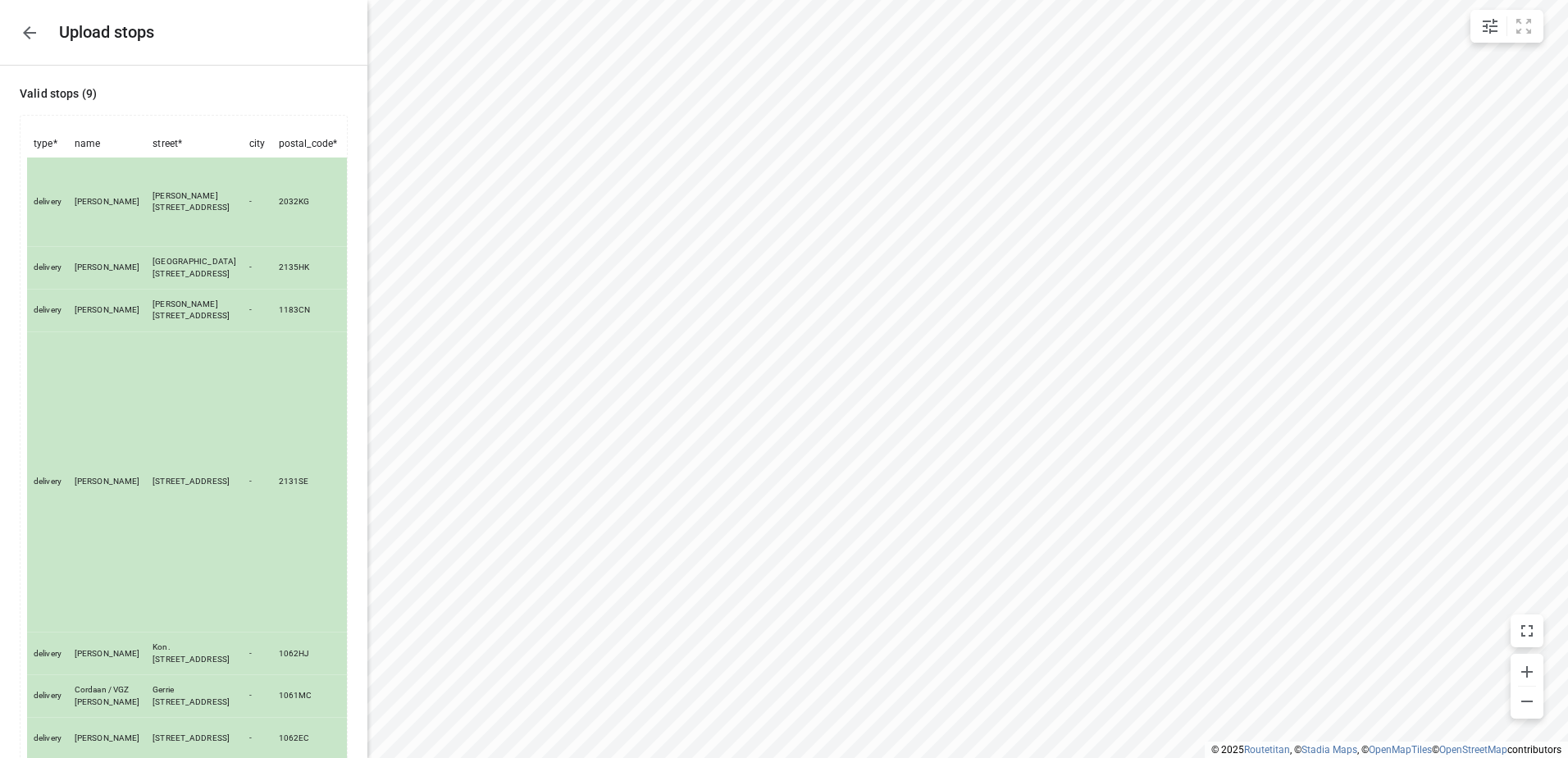
scroll to position [266, 0]
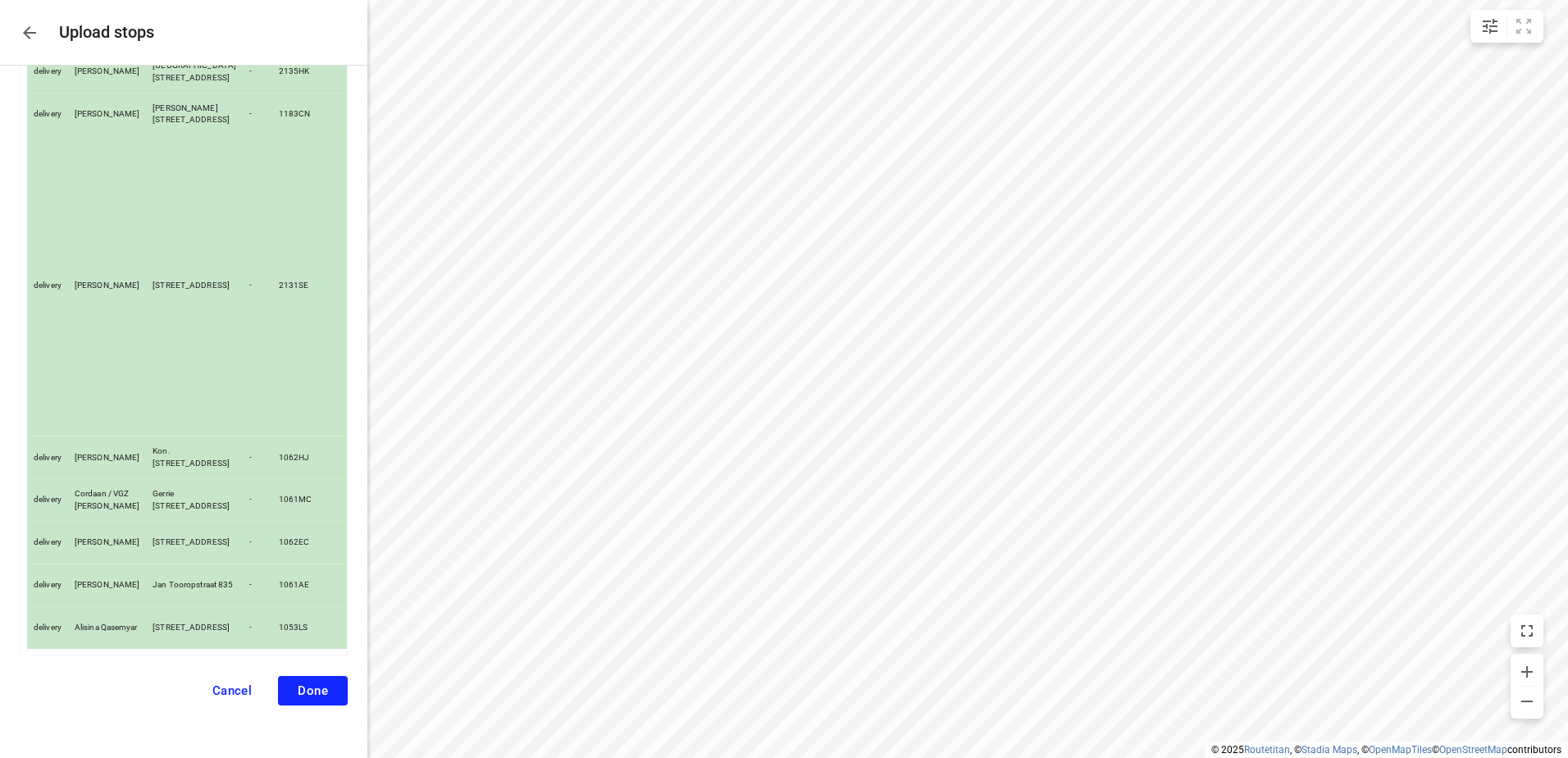
click at [310, 693] on span "Done" at bounding box center [313, 691] width 30 height 14
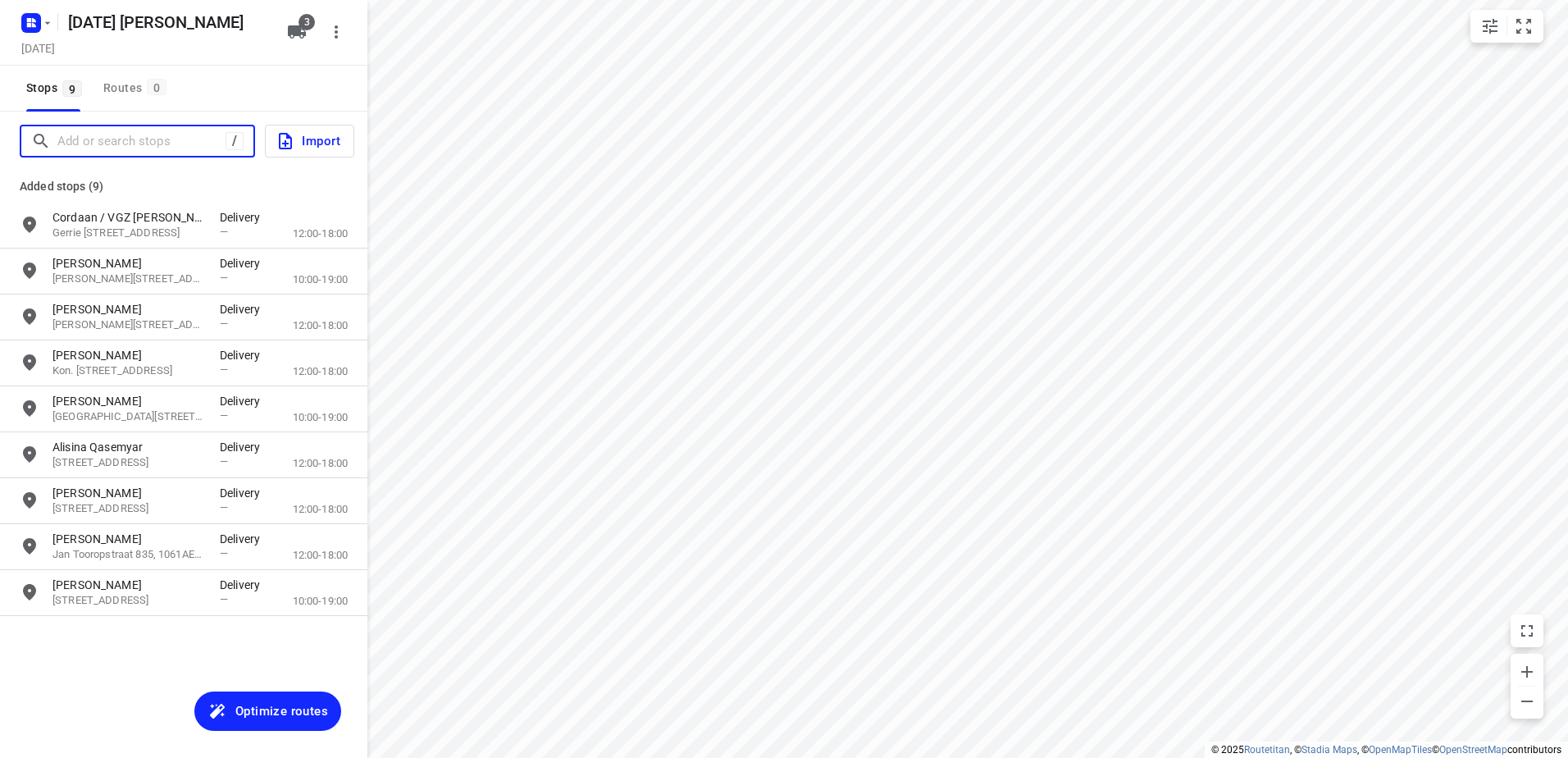
click at [149, 146] on input "Add or search stops" at bounding box center [141, 142] width 168 height 25
paste input "[PERSON_NAME]"
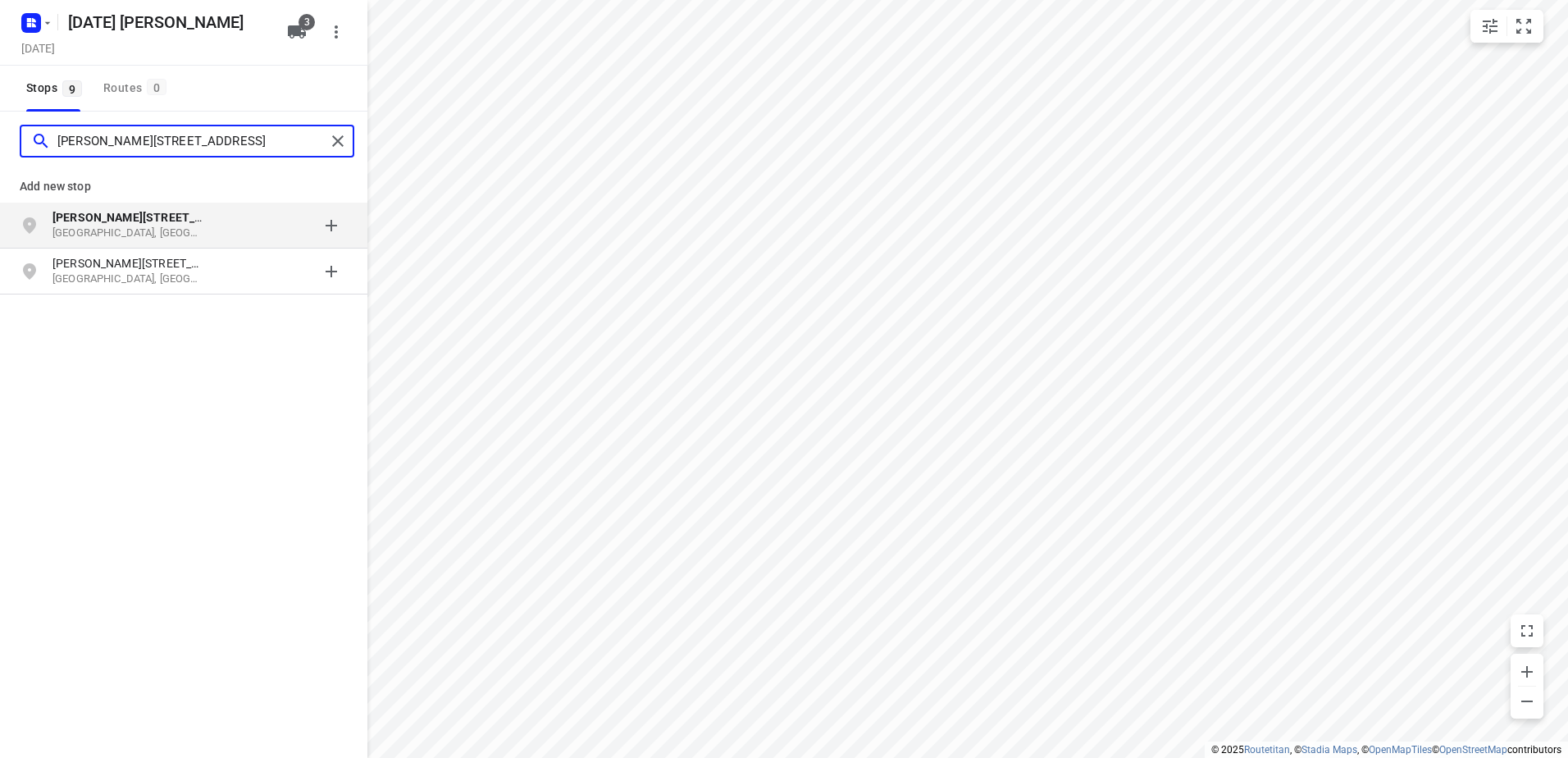
type input "[PERSON_NAME][STREET_ADDRESS]"
click at [156, 213] on b "[PERSON_NAME][STREET_ADDRESS]" at bounding box center [151, 217] width 196 height 13
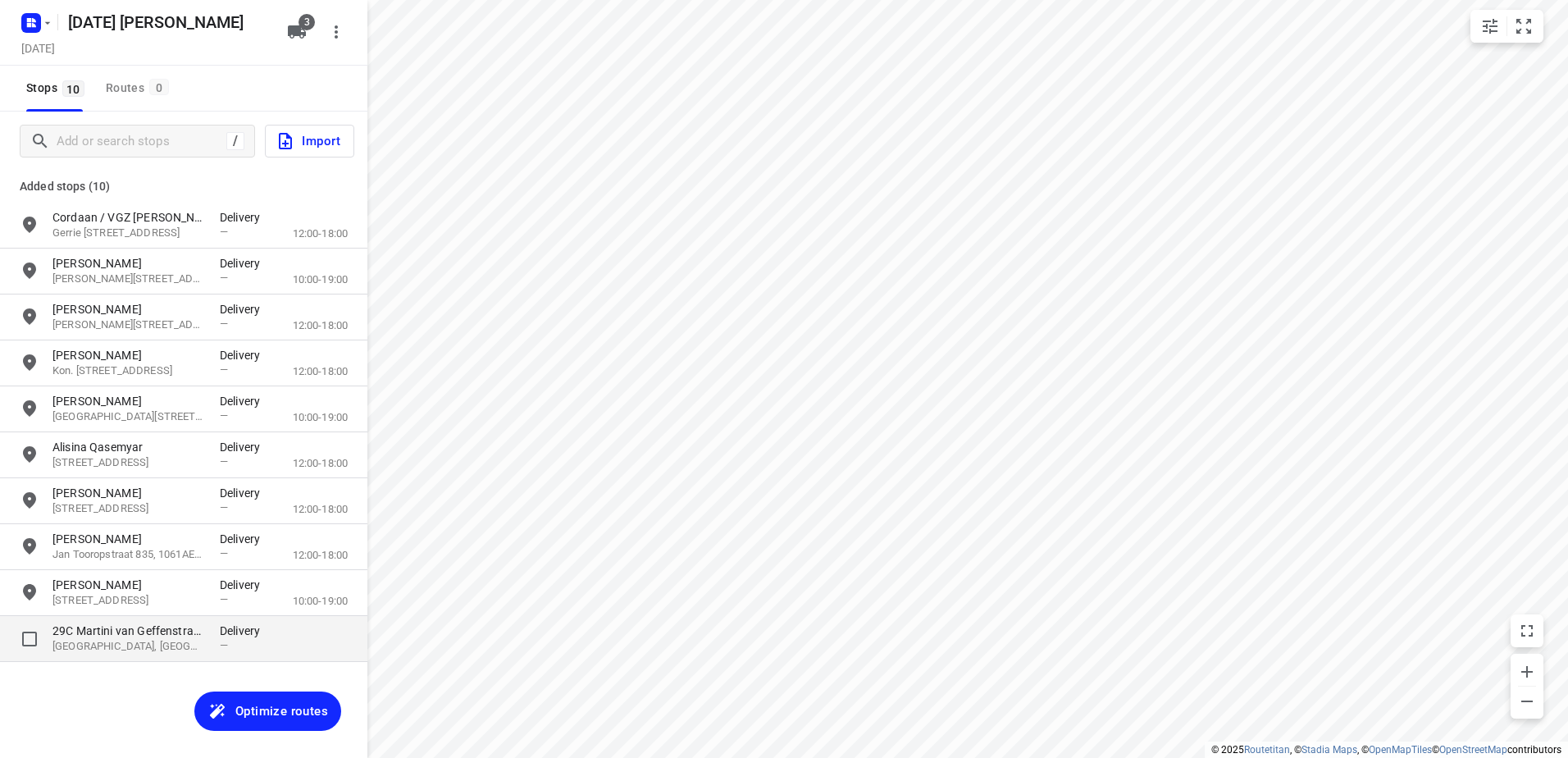
click at [123, 631] on p "29C Martini van Geffenstraat" at bounding box center [128, 631] width 151 height 16
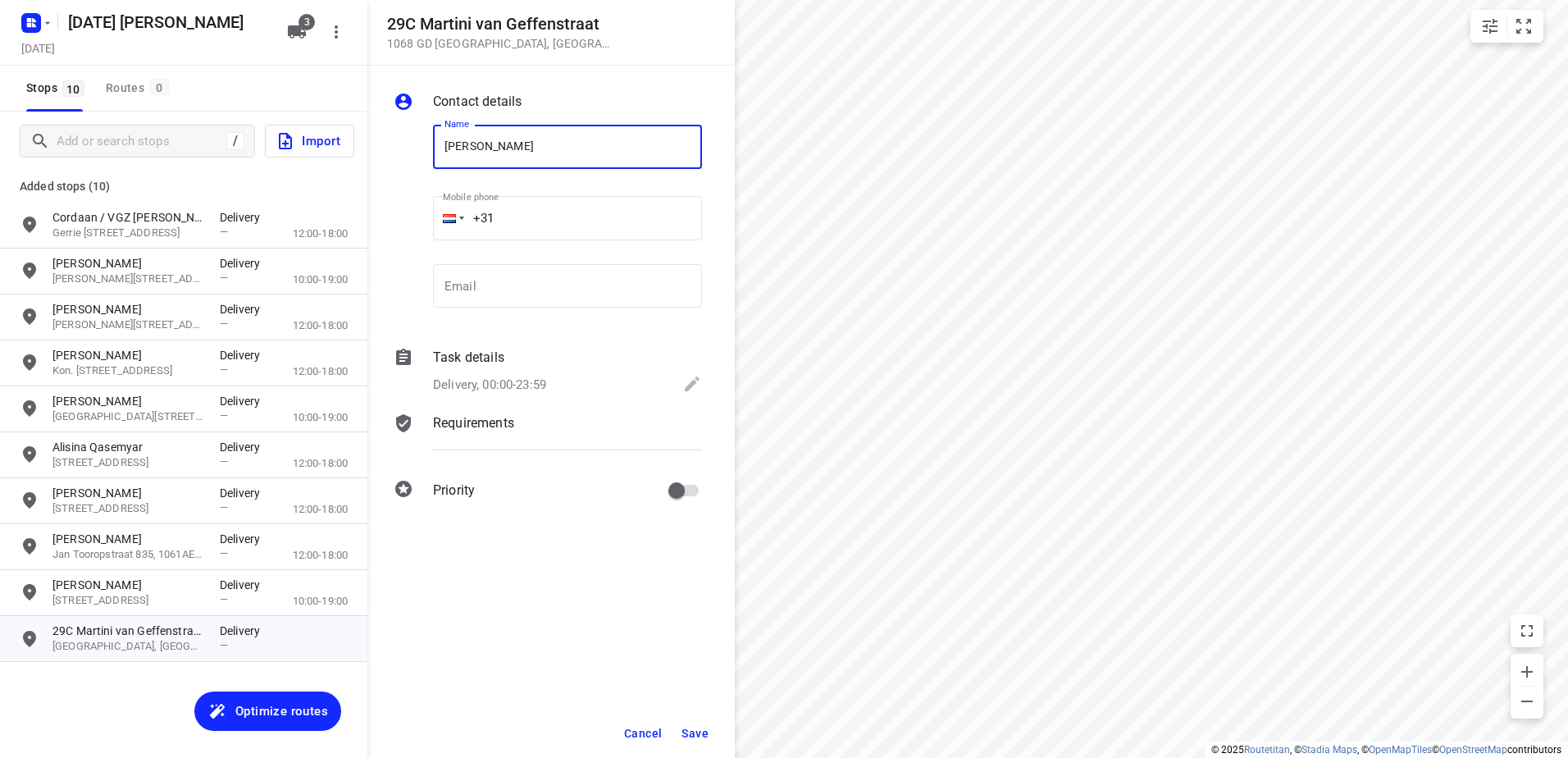
type input "[PERSON_NAME]"
click at [702, 737] on span "Save" at bounding box center [695, 733] width 27 height 13
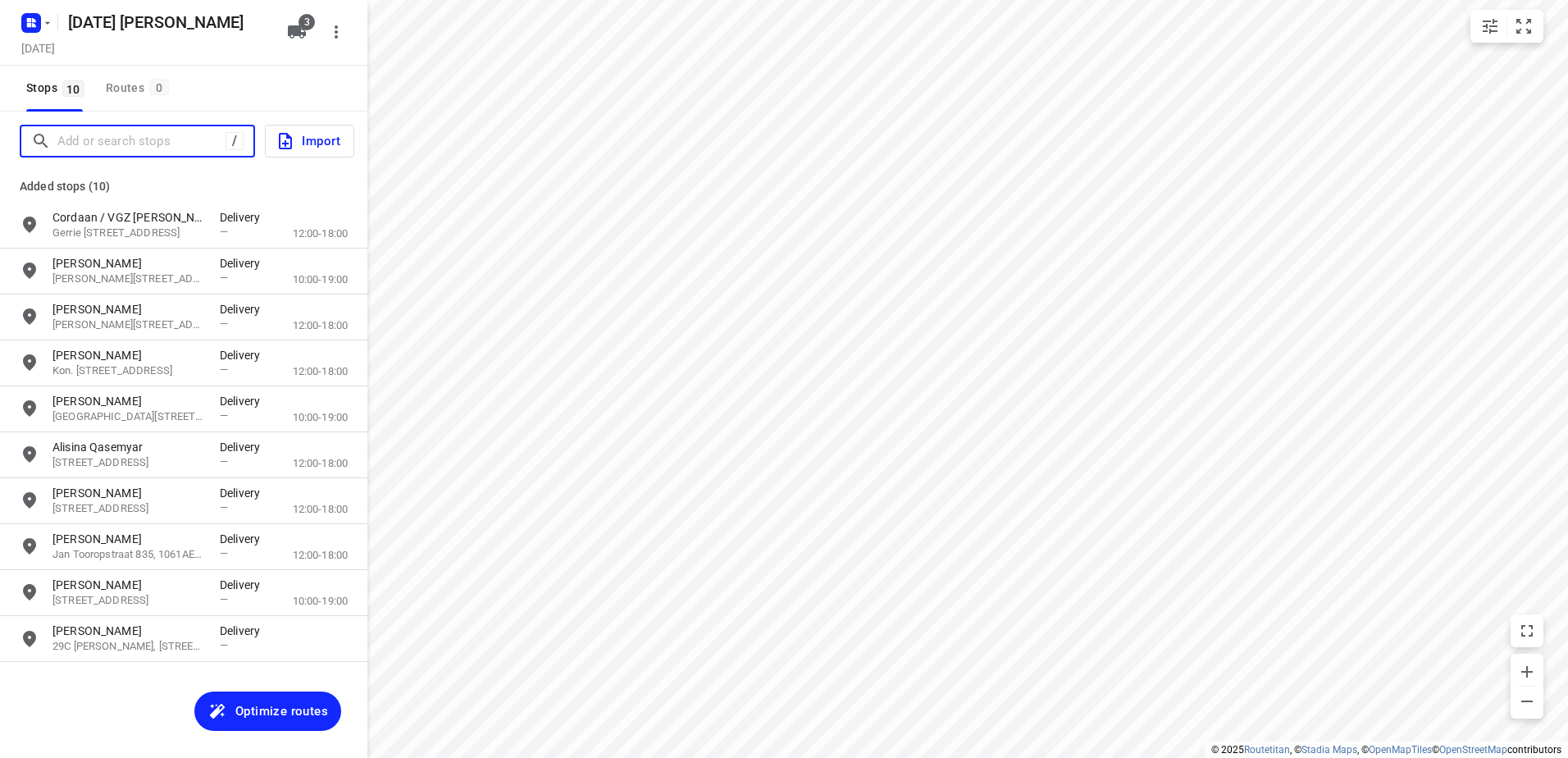
click at [120, 142] on input "Add or search stops" at bounding box center [141, 142] width 168 height 25
paste input "Bos en Lommerplein"
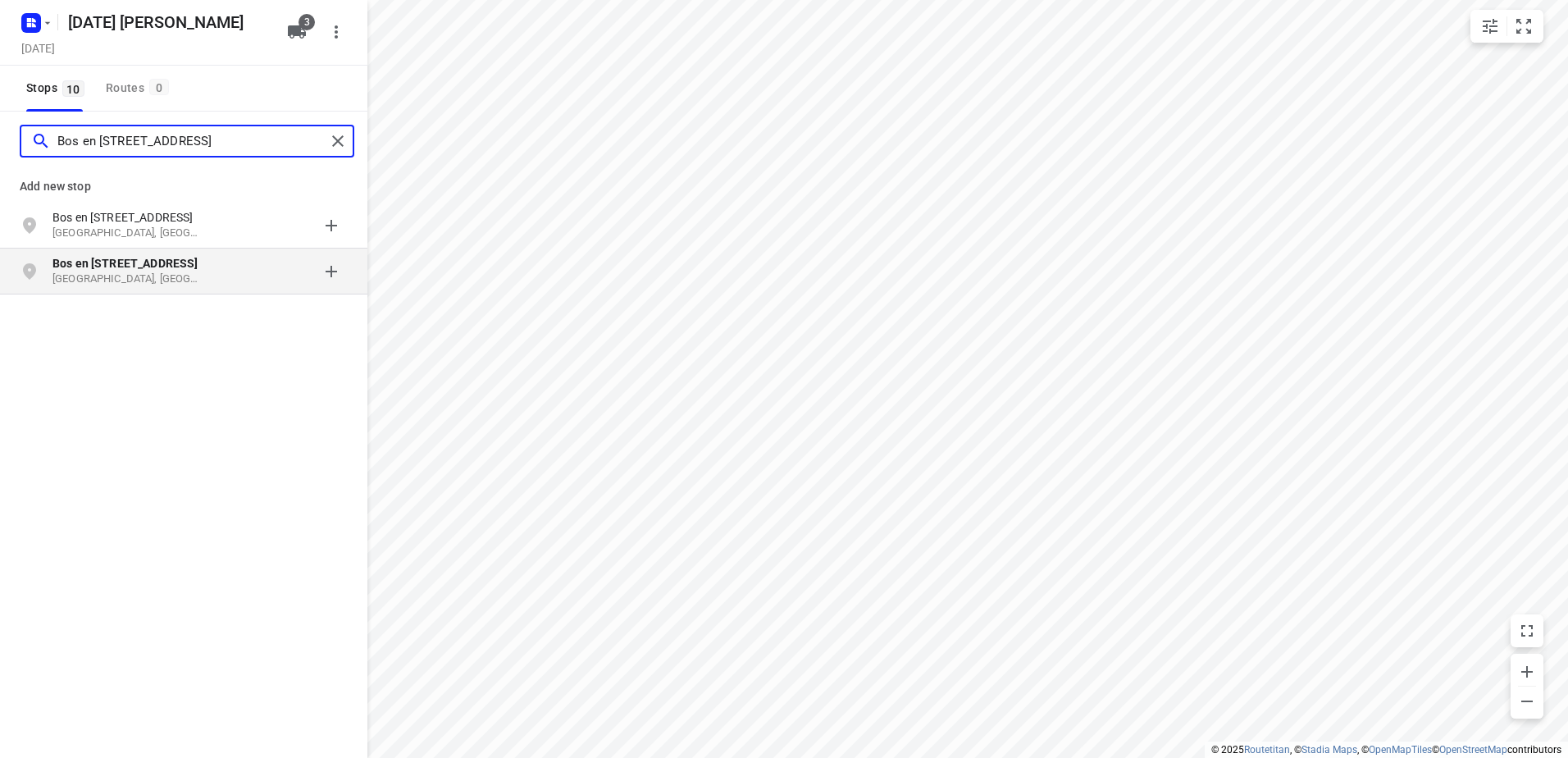
type input "Bos en [STREET_ADDRESS]"
click at [222, 274] on div "grid" at bounding box center [283, 271] width 128 height 33
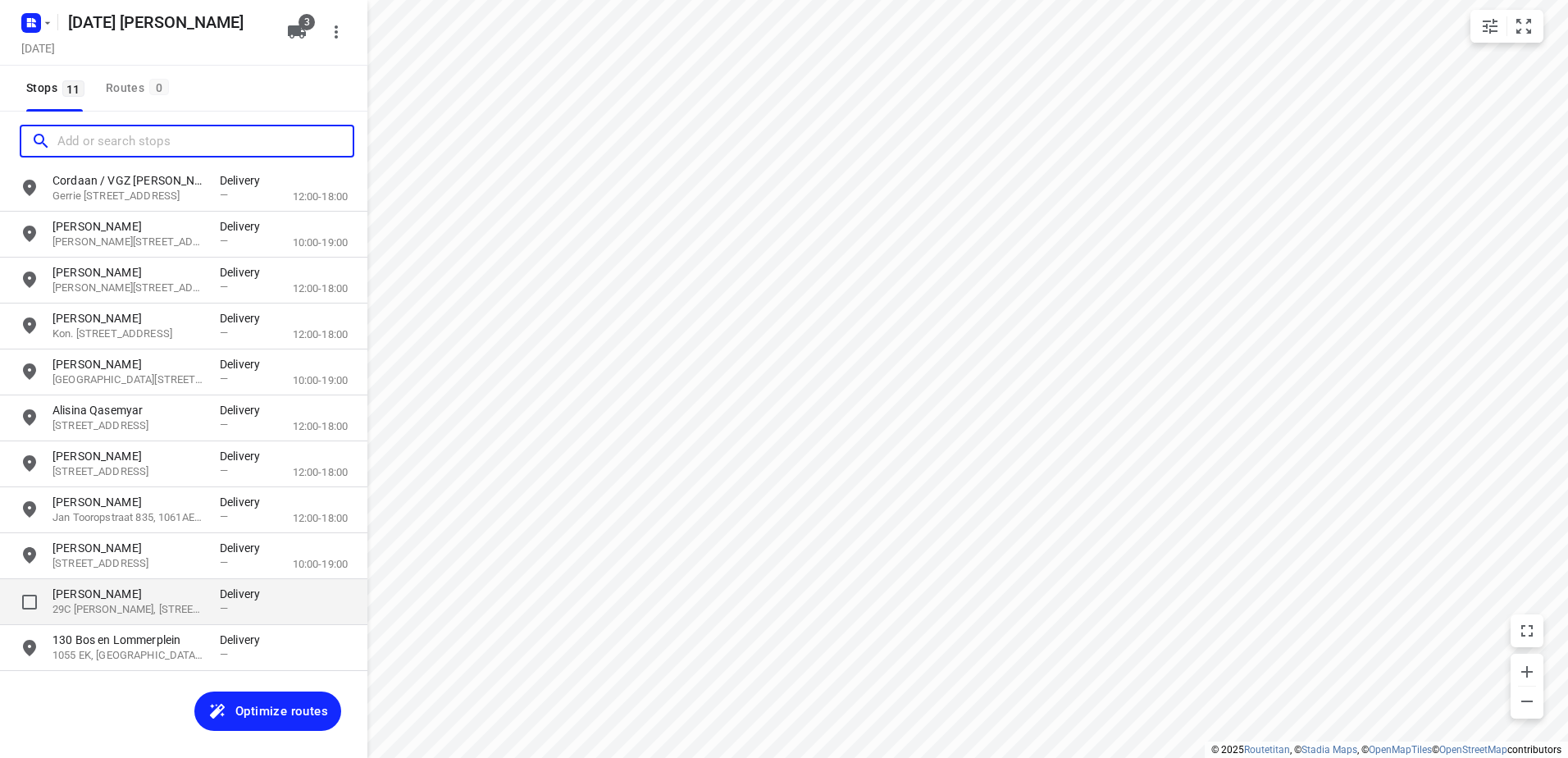
scroll to position [43, 0]
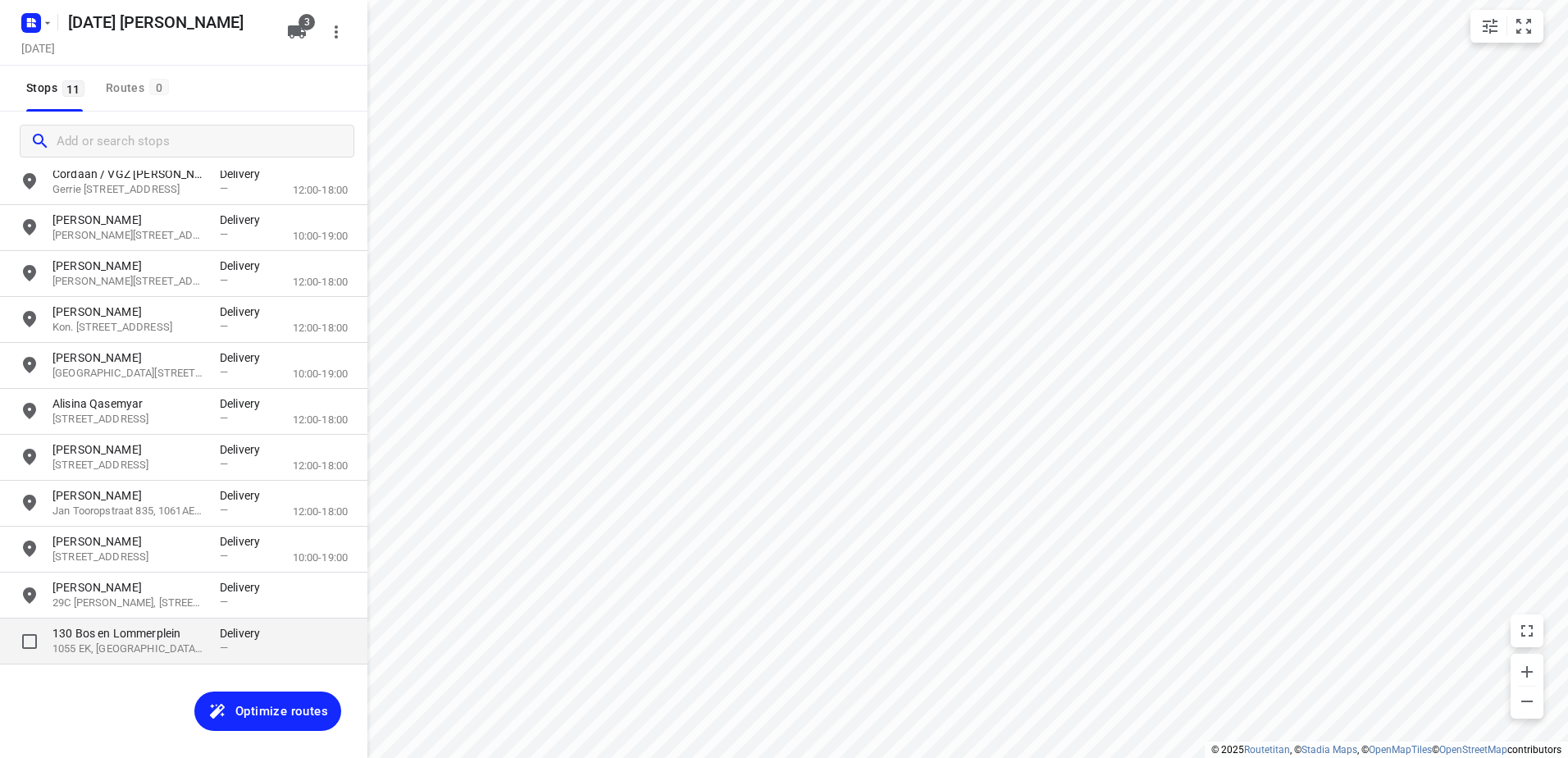
click at [148, 640] on p "130 Bos en Lommerplein" at bounding box center [128, 633] width 151 height 16
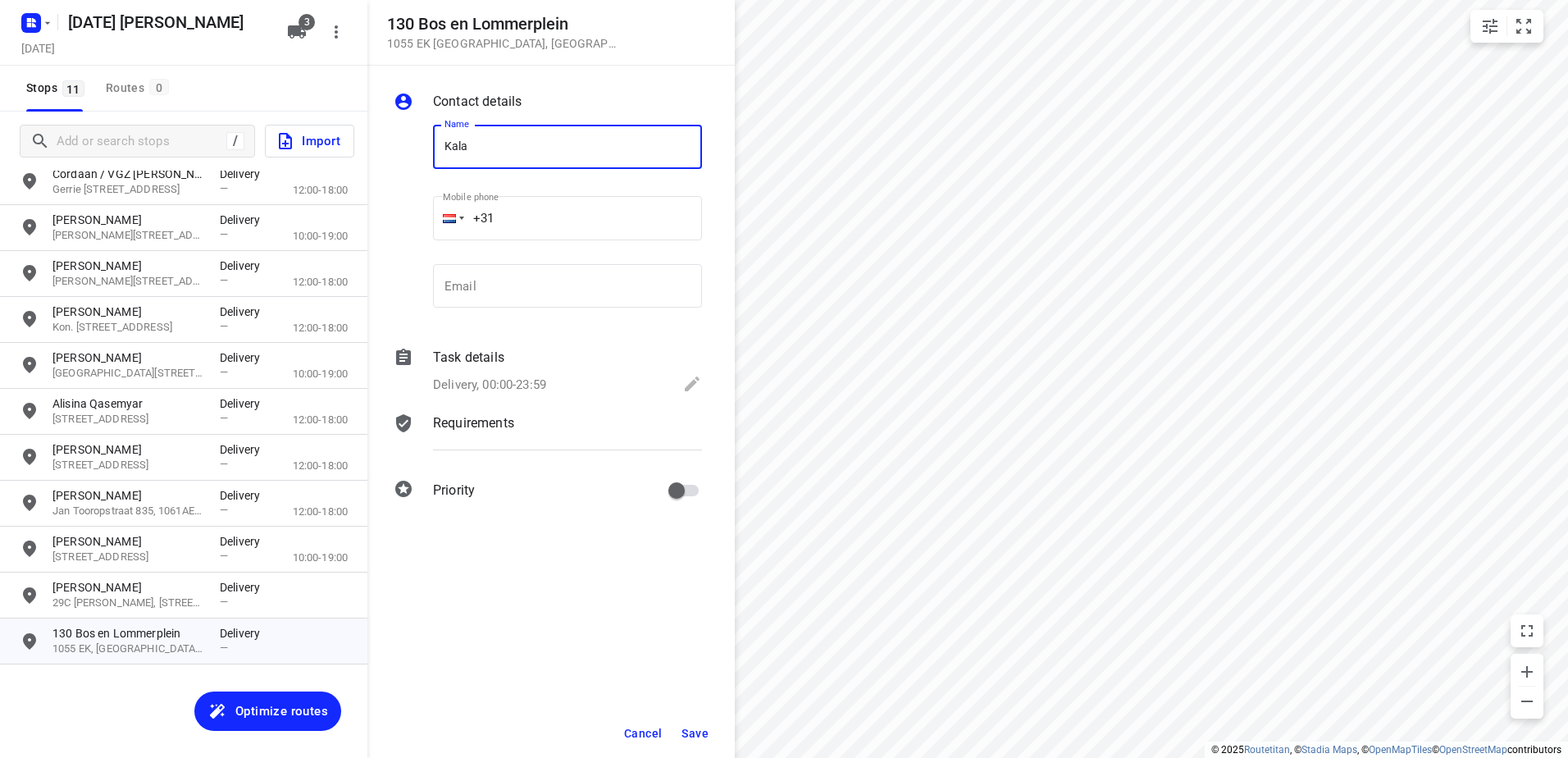
type input "Kala B.V. (Kaddour BOLO)"
click at [707, 731] on span "Save" at bounding box center [695, 733] width 27 height 13
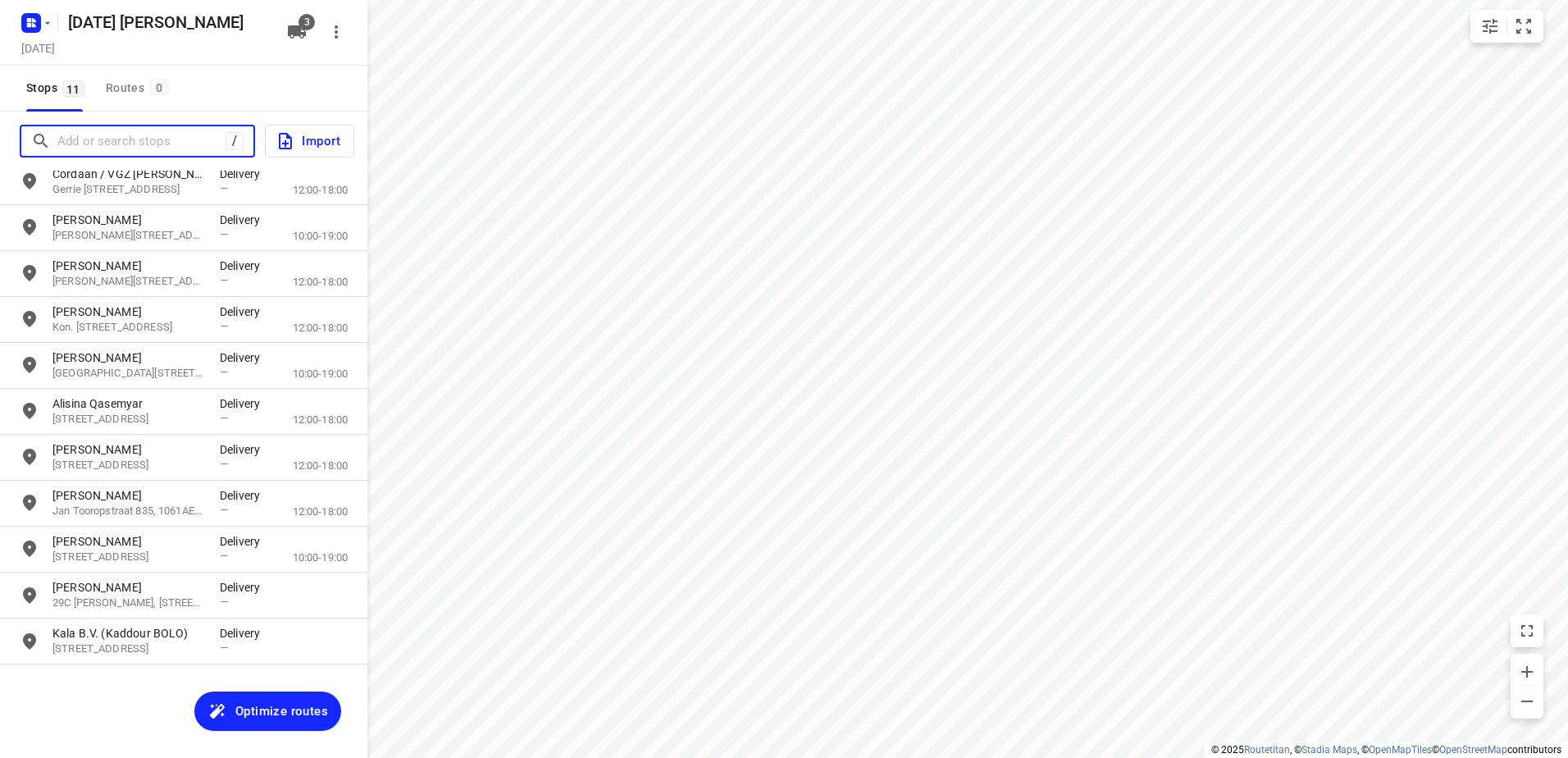
click at [164, 147] on input "Add or search stops" at bounding box center [141, 142] width 168 height 25
paste input "Zijlweg"
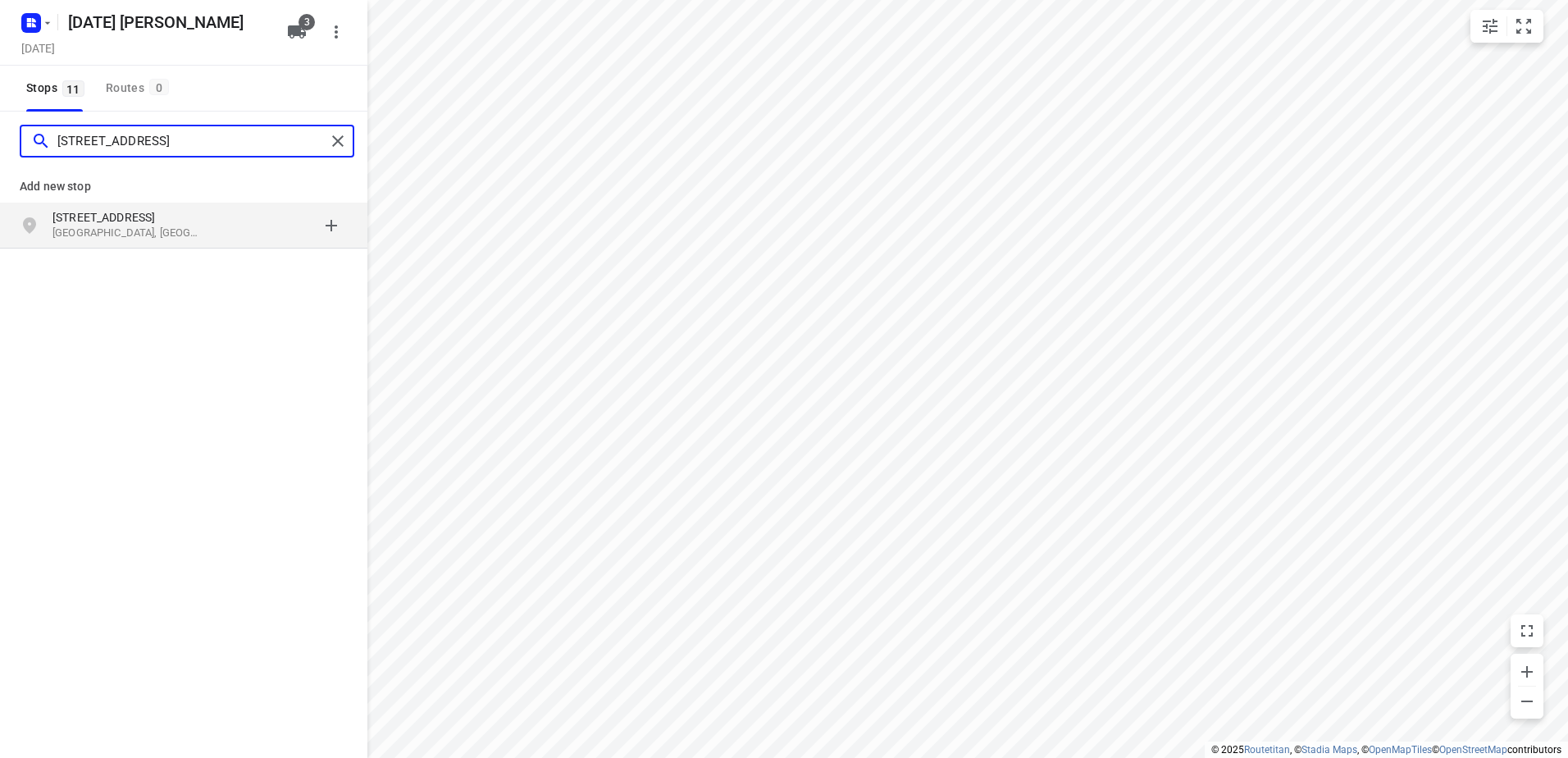
type input "[STREET_ADDRESS]"
click at [167, 231] on p "[GEOGRAPHIC_DATA], [GEOGRAPHIC_DATA]" at bounding box center [128, 232] width 151 height 15
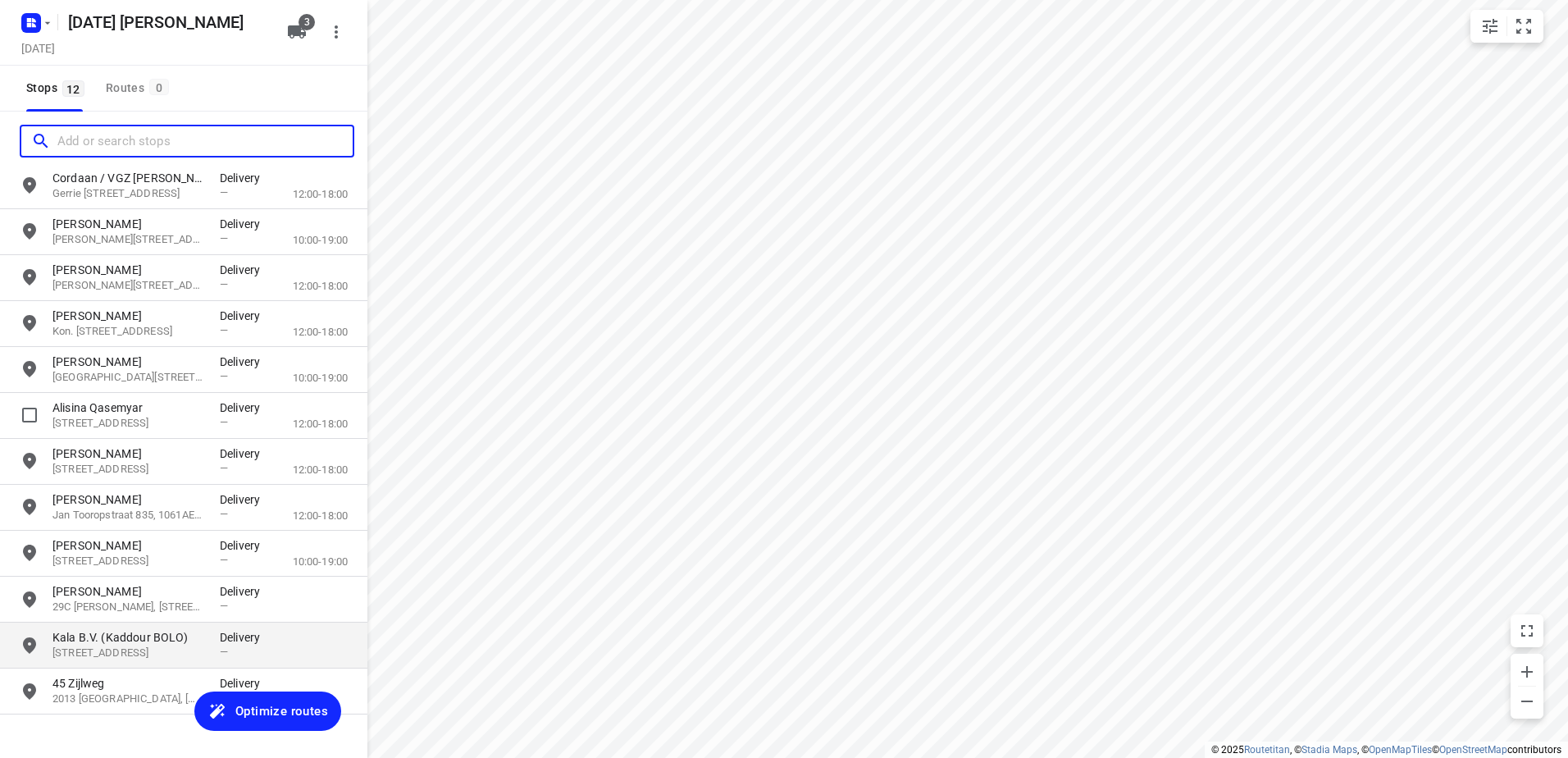
scroll to position [72, 0]
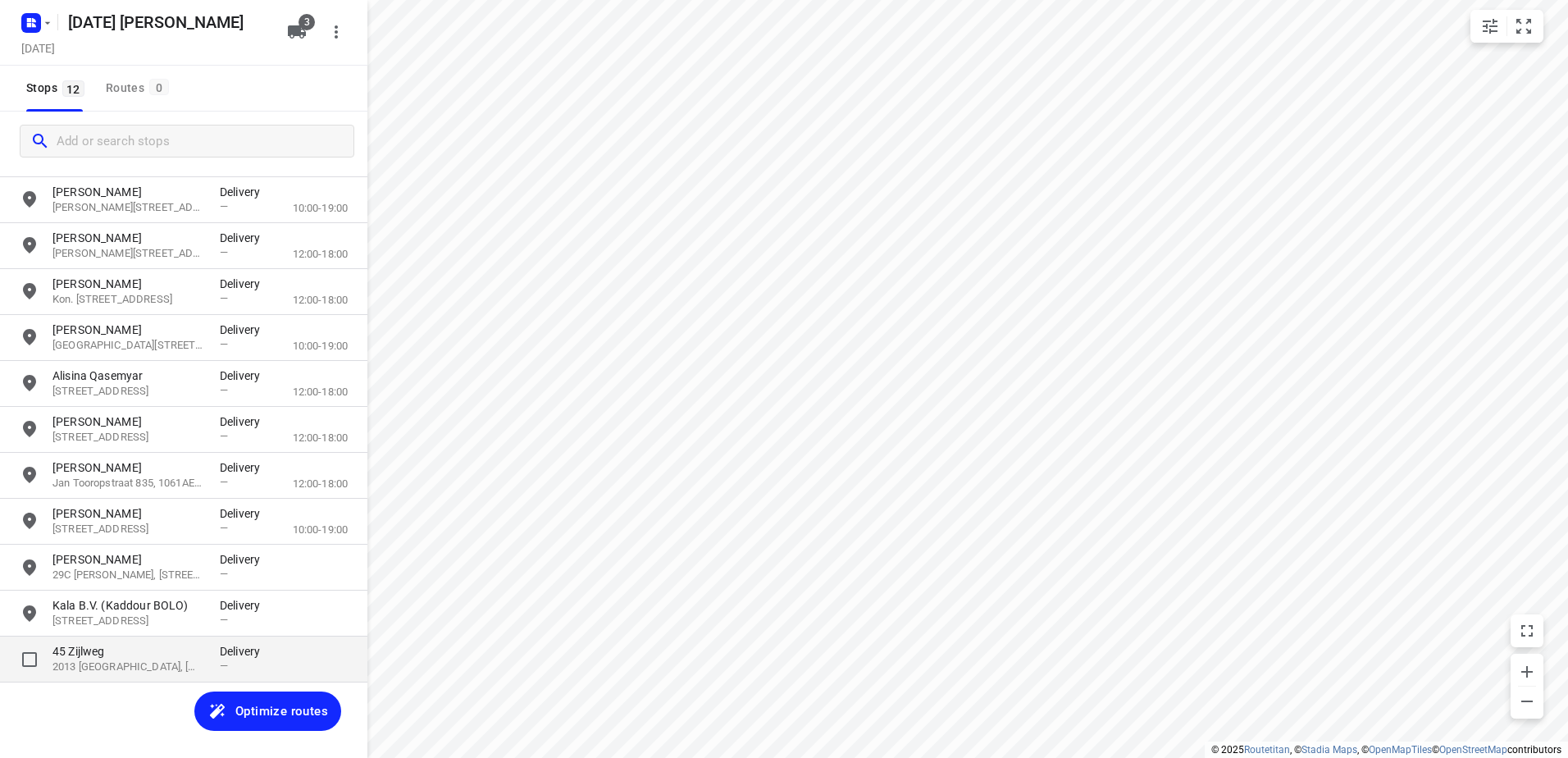
click at [196, 649] on p "45 Zijlweg" at bounding box center [128, 651] width 151 height 16
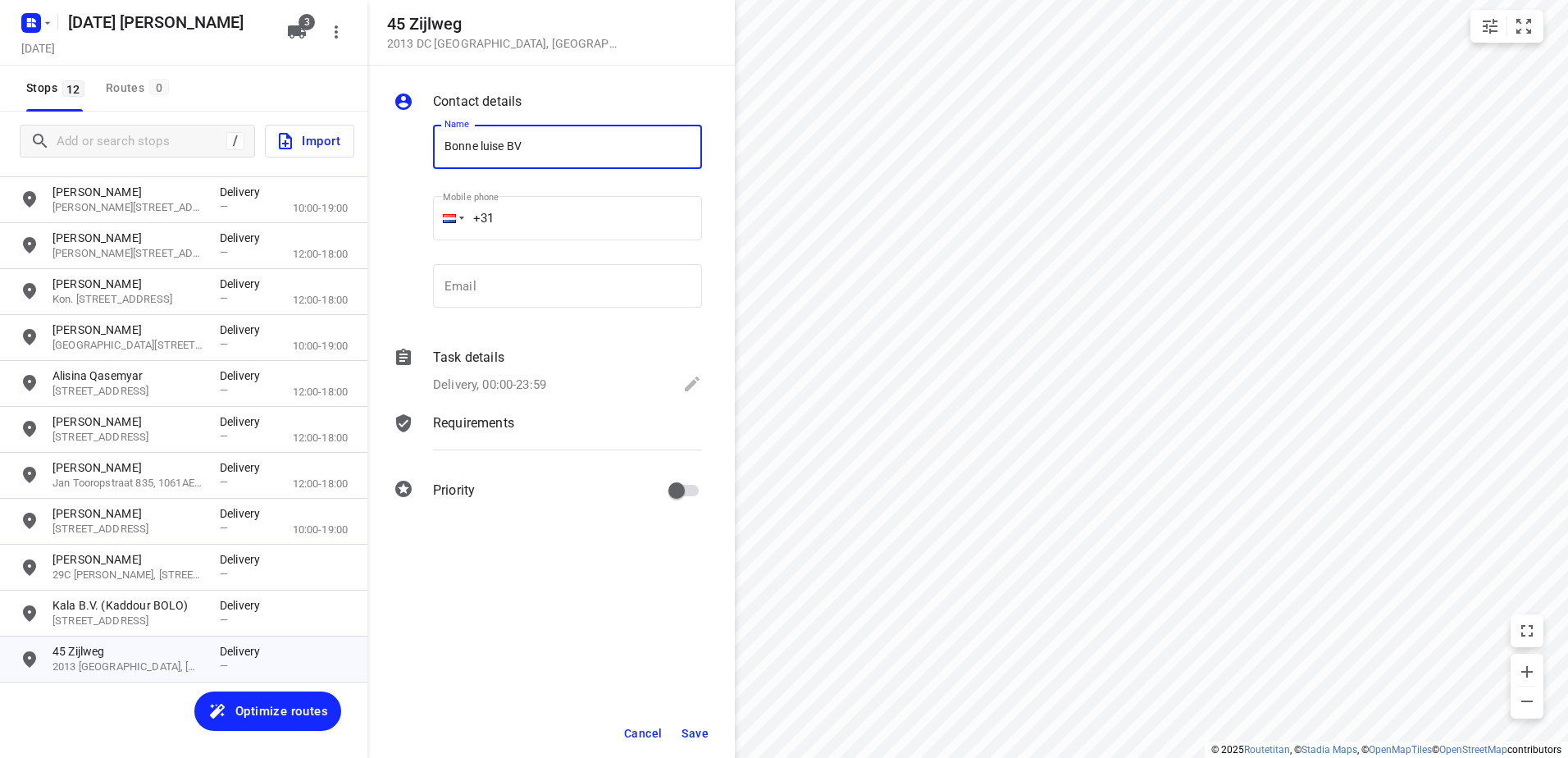
type input "Bonne luise BV"
click at [686, 736] on span "Save" at bounding box center [695, 733] width 27 height 13
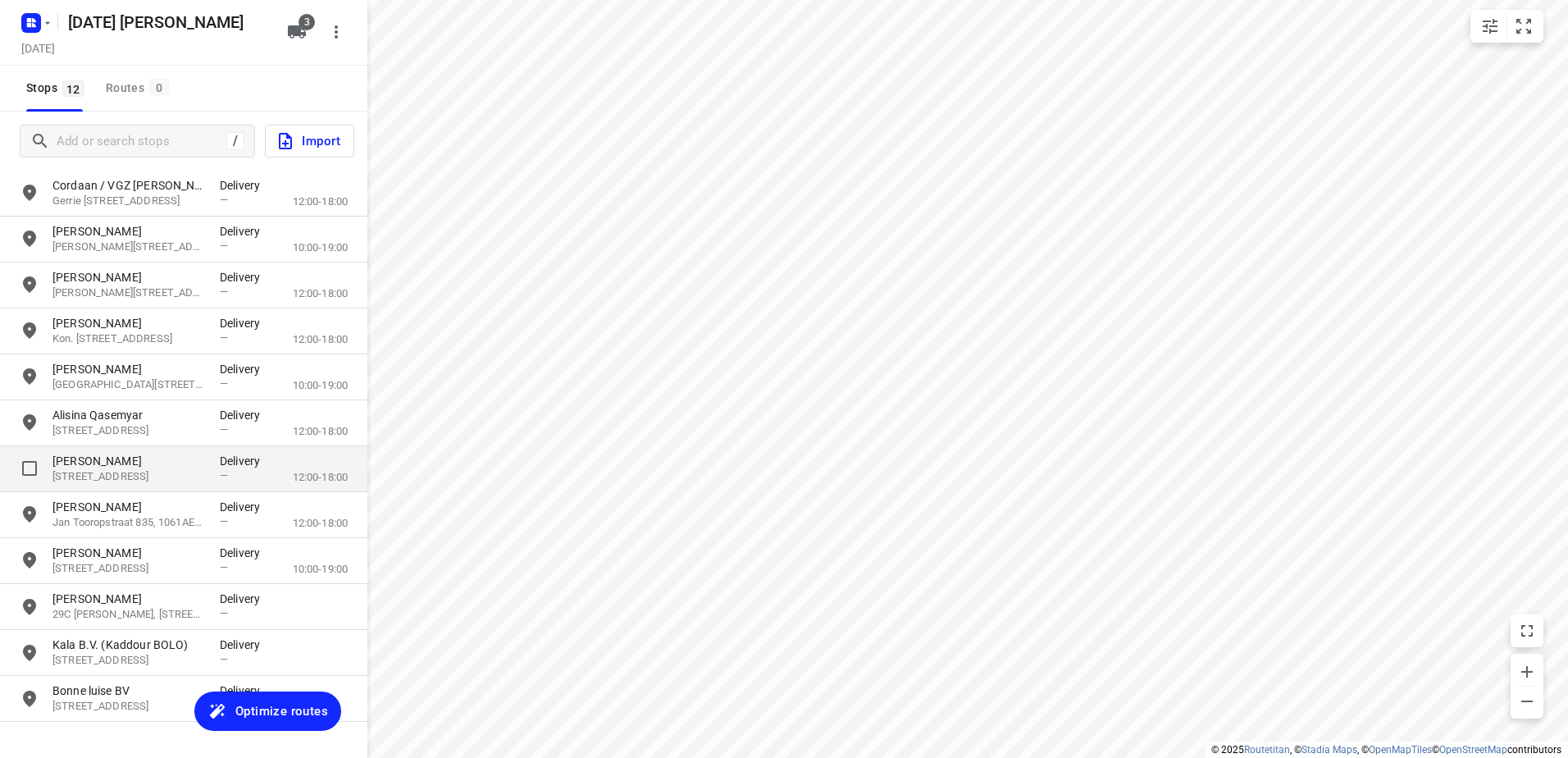
scroll to position [0, 0]
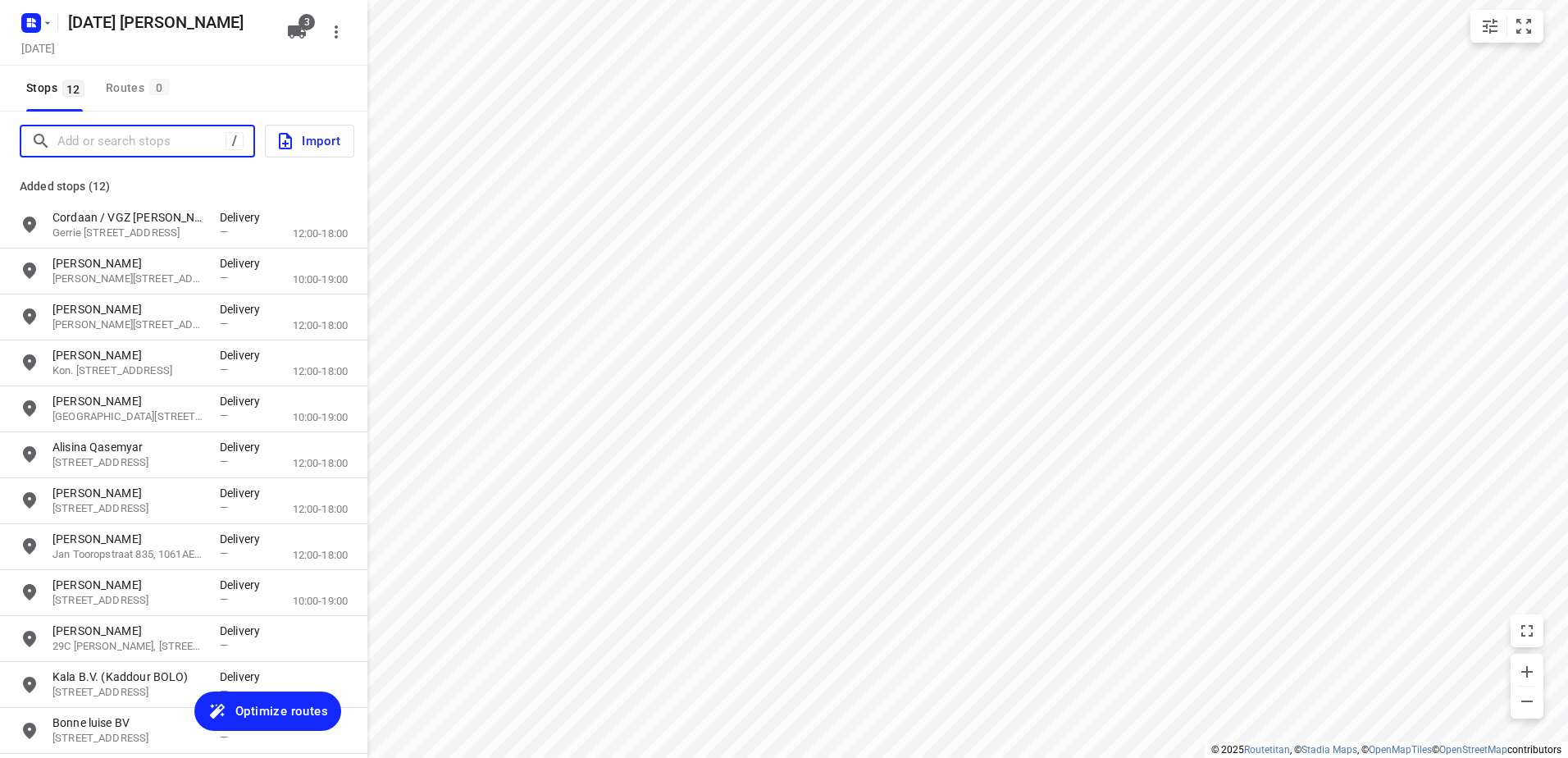
click at [108, 136] on input "Add or search stops" at bounding box center [141, 142] width 168 height 25
paste input "Haroekoeplein"
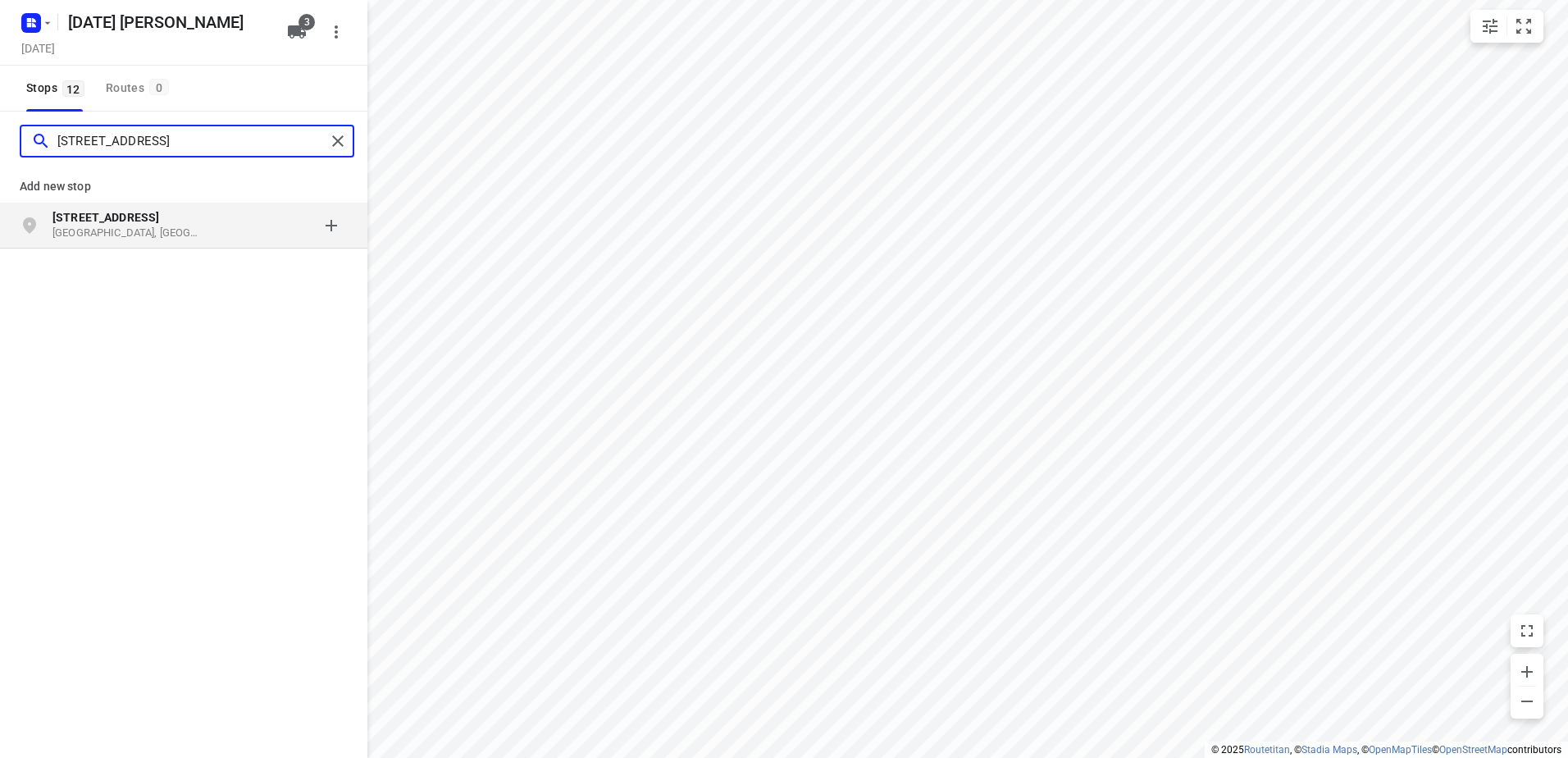
type input "[STREET_ADDRESS]"
click at [170, 224] on p "[STREET_ADDRESS]" at bounding box center [128, 217] width 151 height 16
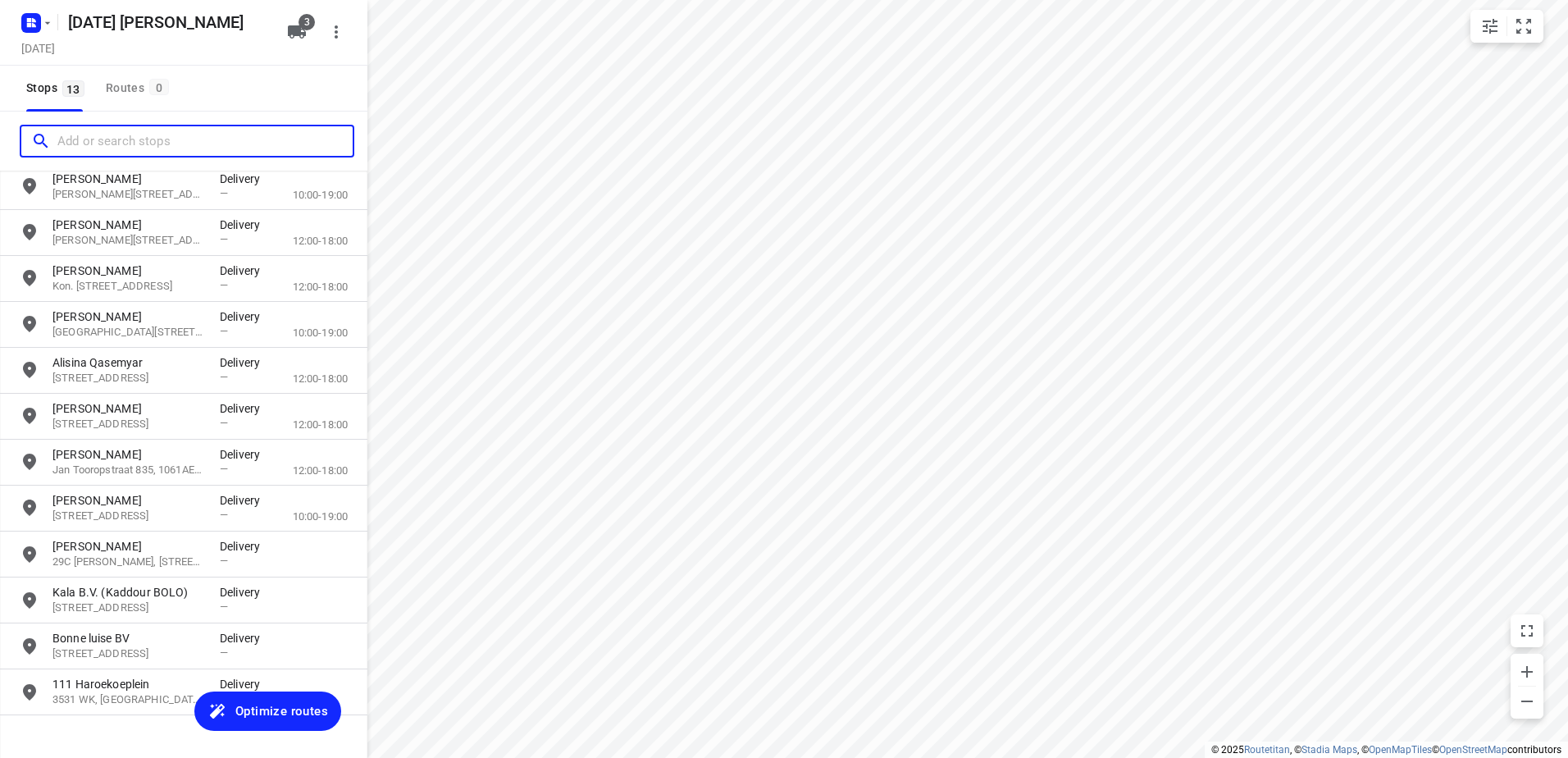
scroll to position [118, 0]
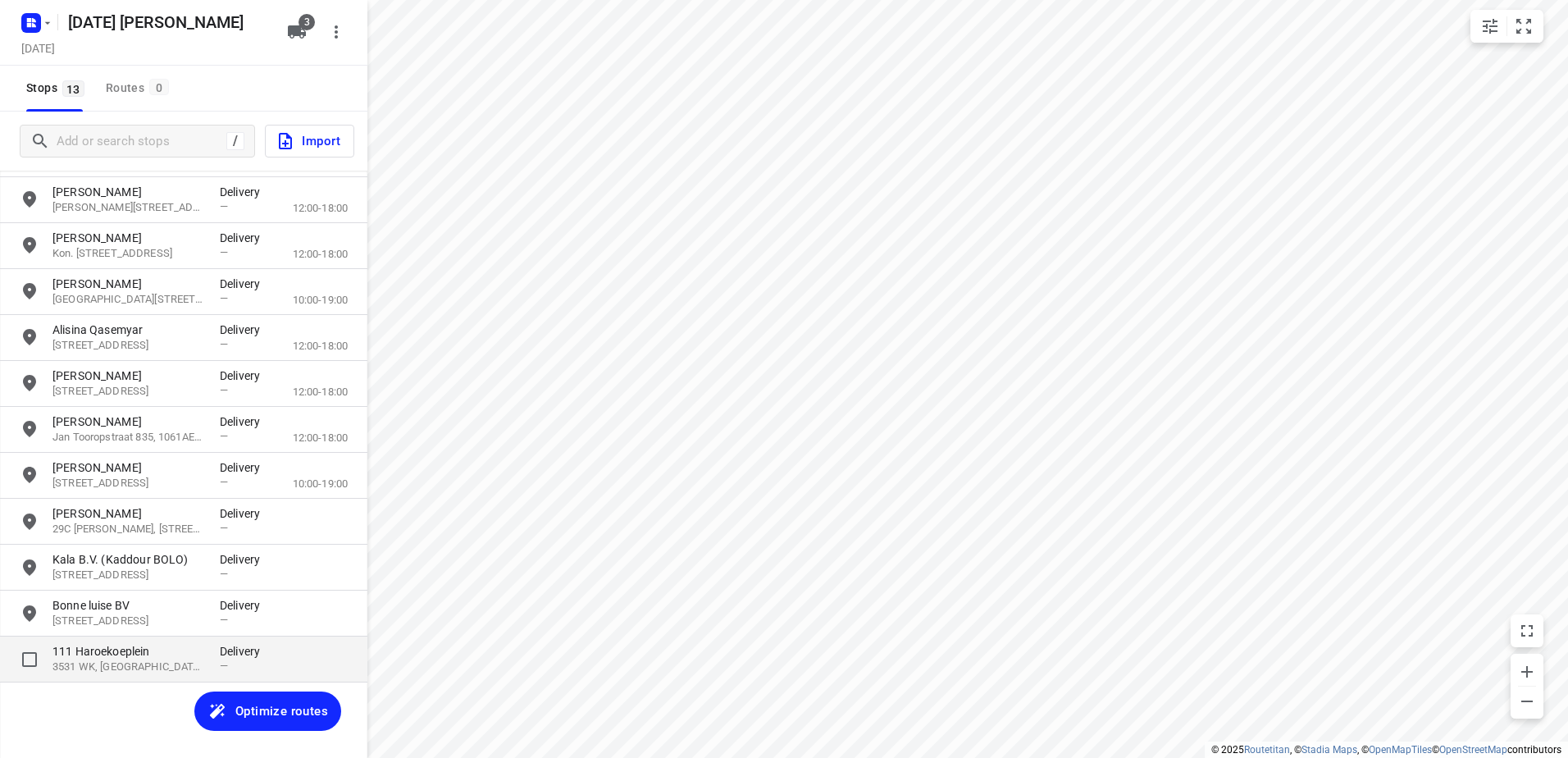
click at [162, 657] on p "111 Haroekoeplein" at bounding box center [128, 651] width 151 height 16
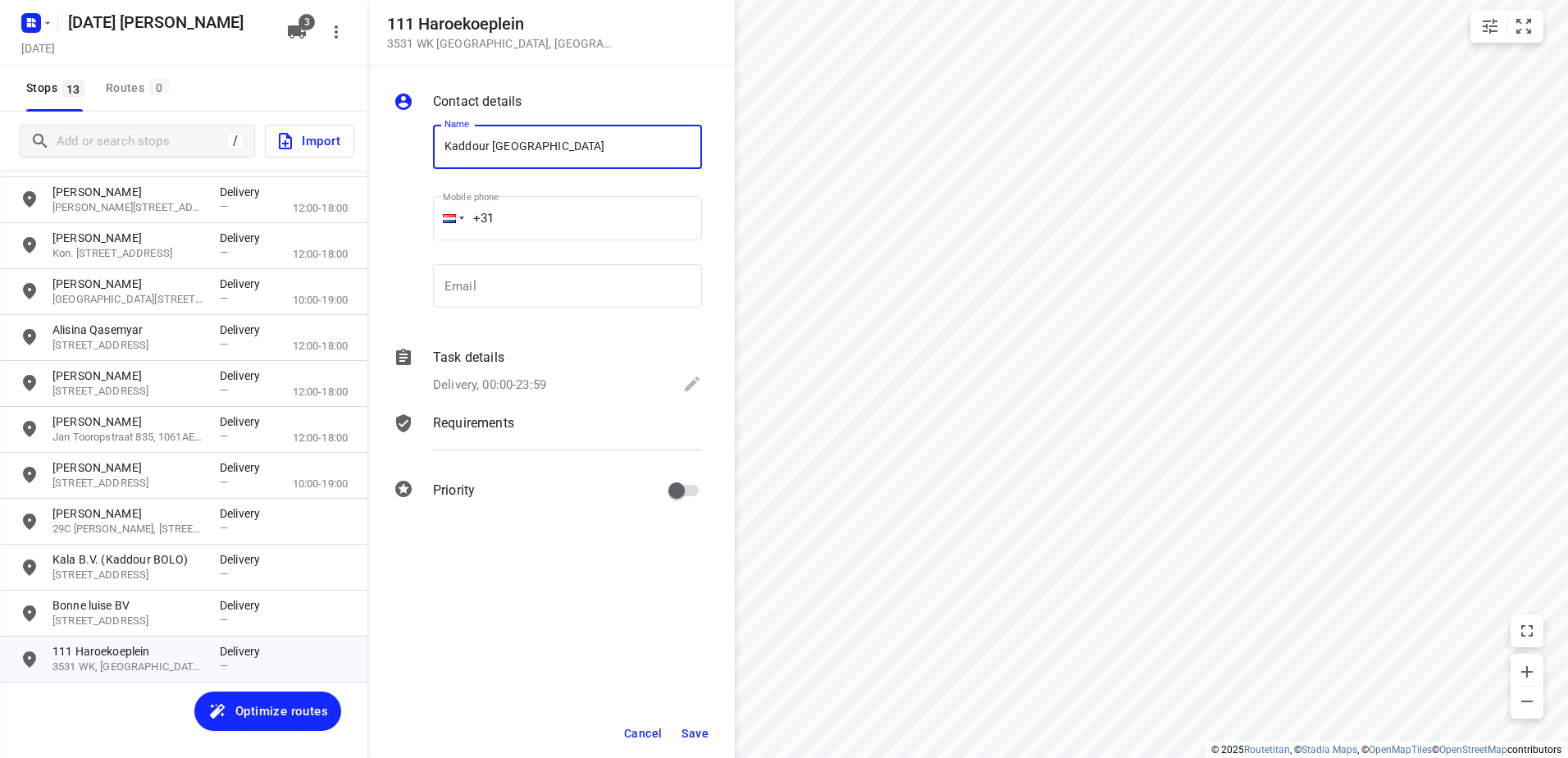
type input "Kaddour [GEOGRAPHIC_DATA]"
click at [698, 736] on span "Save" at bounding box center [695, 733] width 27 height 13
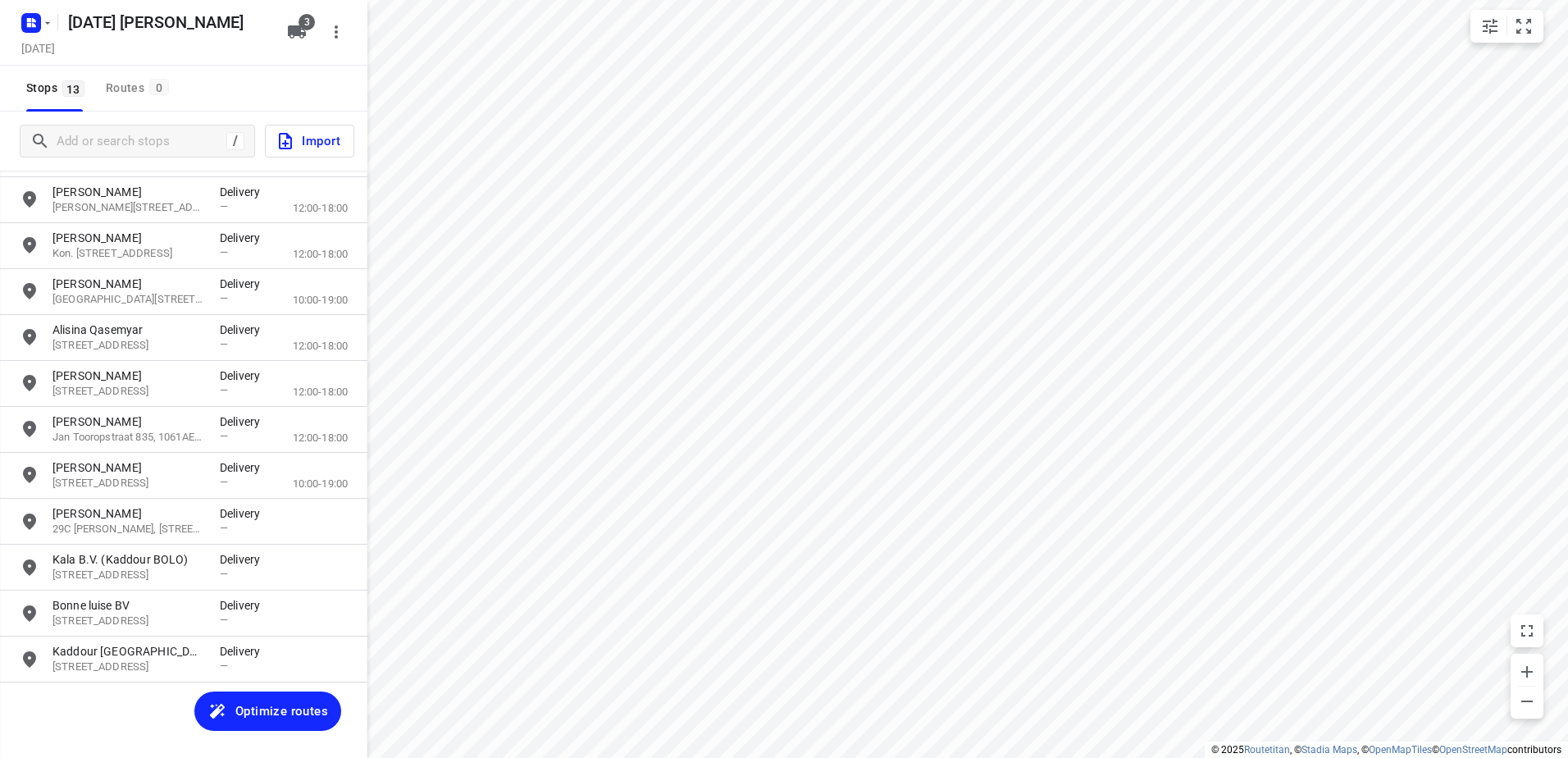
click at [264, 710] on span "Optimize routes" at bounding box center [281, 711] width 92 height 22
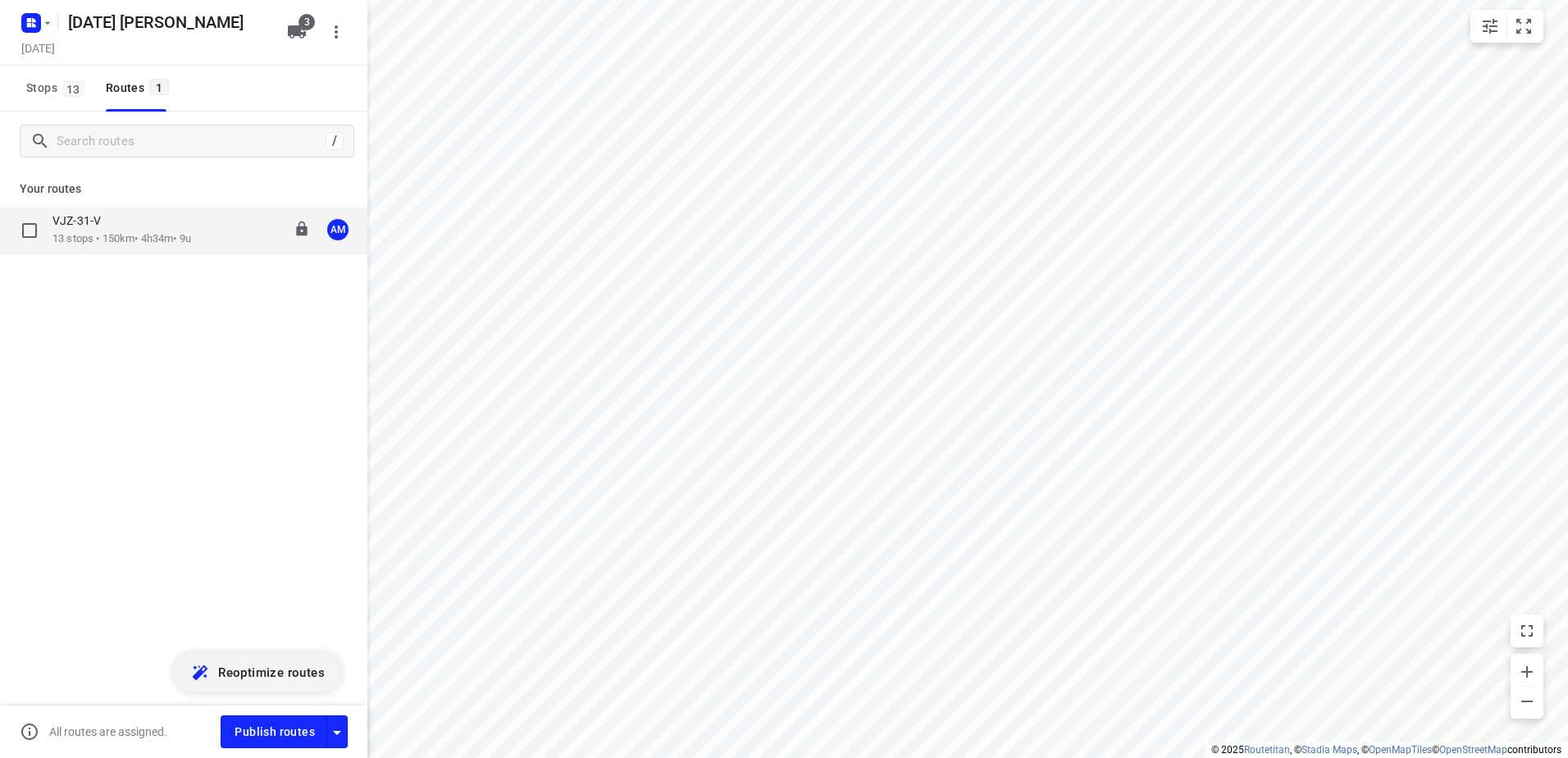
click at [137, 222] on div "VJZ-31-V" at bounding box center [122, 222] width 139 height 18
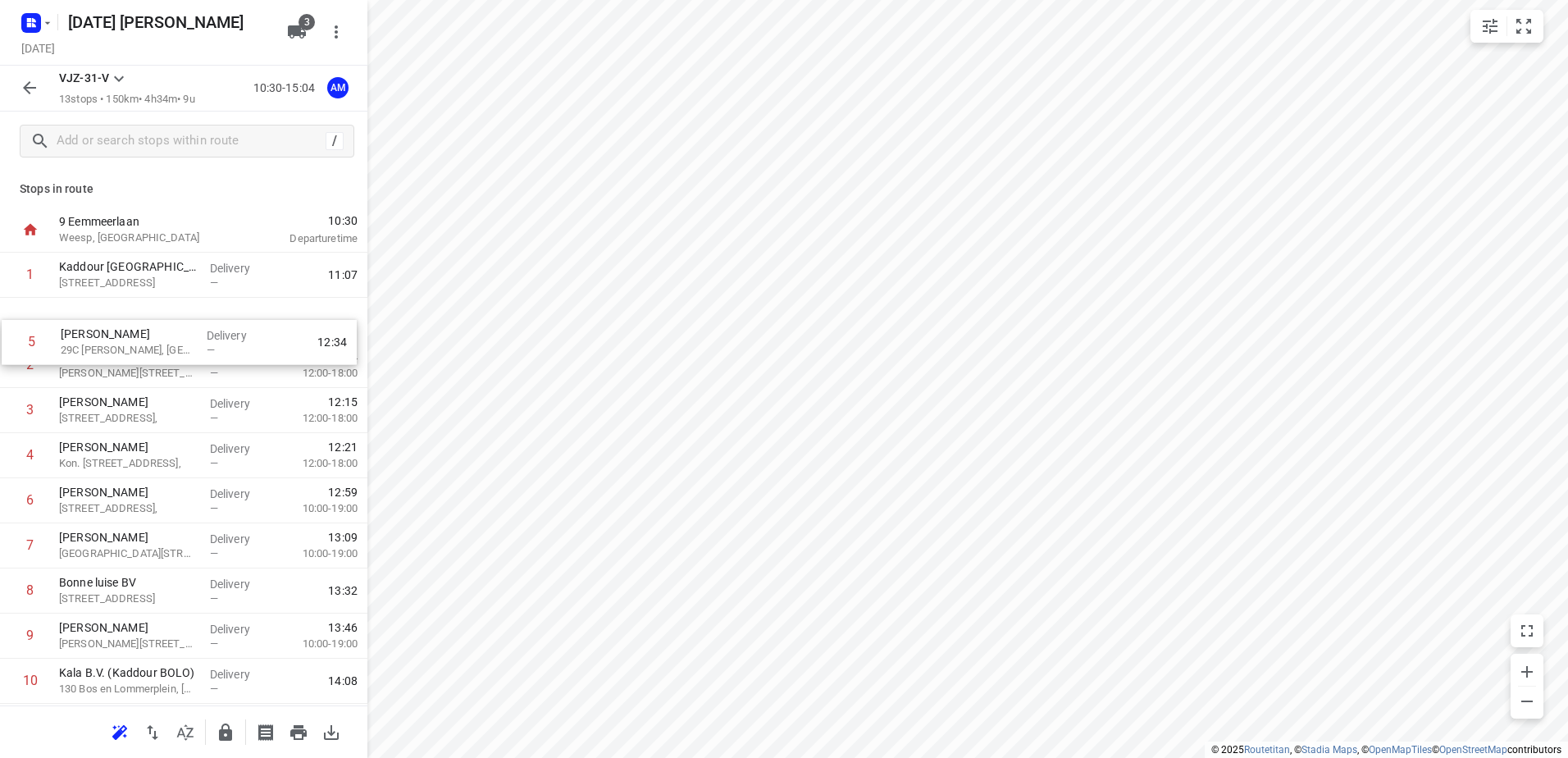
drag, startPoint x: 145, startPoint y: 454, endPoint x: 148, endPoint y: 318, distance: 136.0
click at [148, 318] on div "1 Kaddour Utrecht [STREET_ADDRESS] Delivery — 11:07 2 Yeliz Tarhan [STREET_ADDR…" at bounding box center [184, 546] width 368 height 587
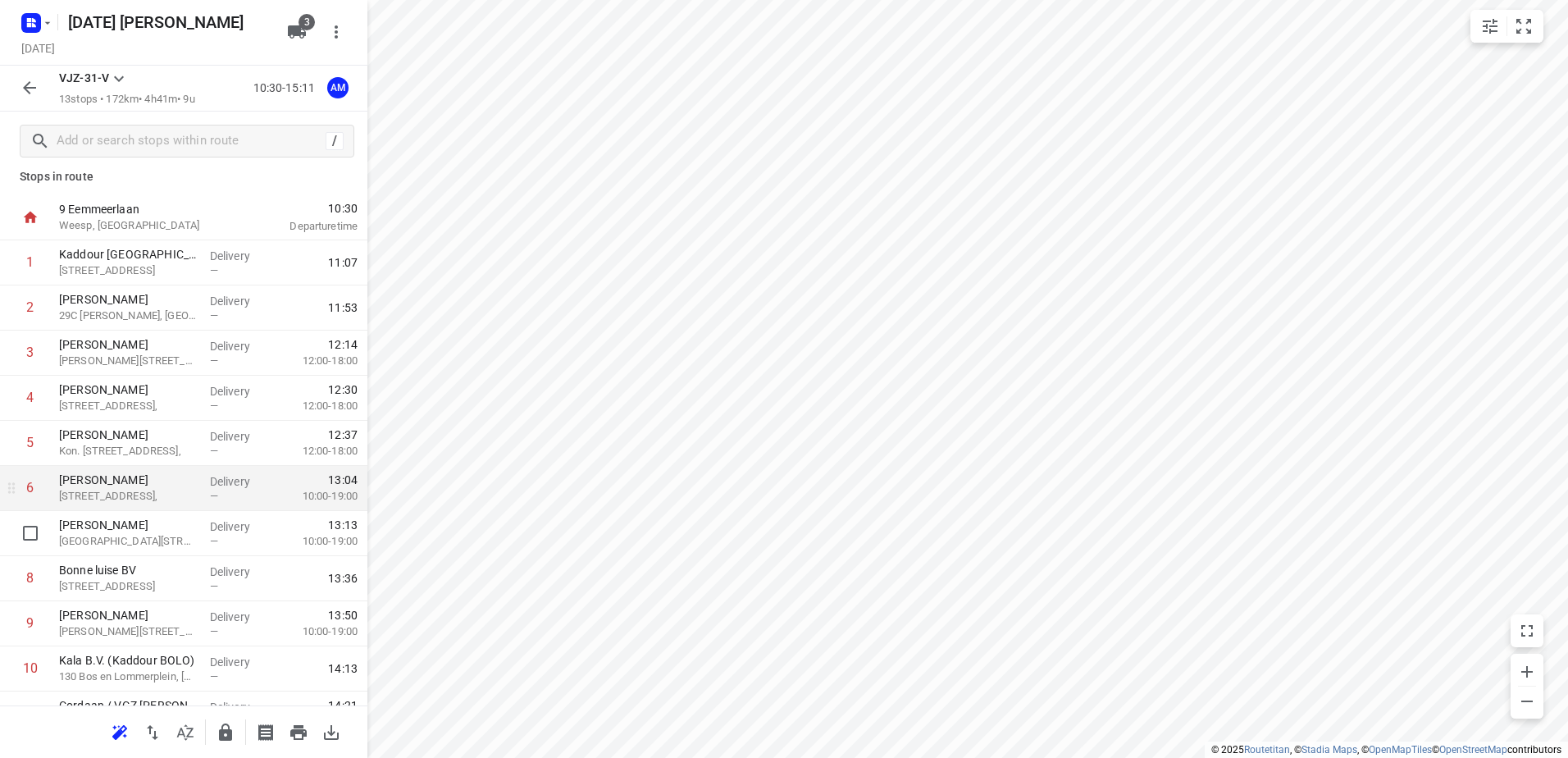
scroll to position [0, 0]
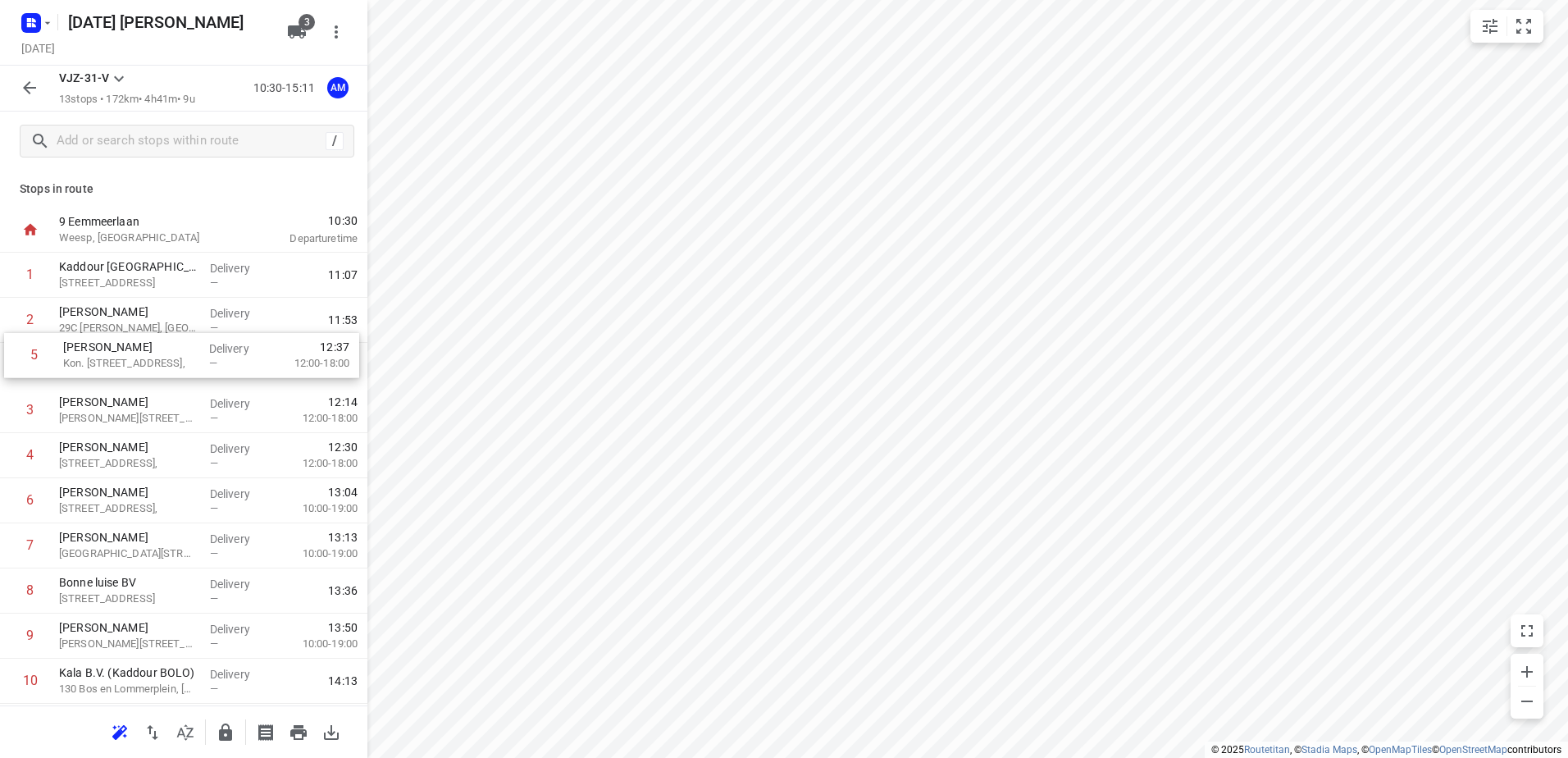
drag, startPoint x: 135, startPoint y: 462, endPoint x: 143, endPoint y: 368, distance: 94.3
click at [143, 368] on div "1 Kaddour Utrecht 111 Haroekoeplein, [GEOGRAPHIC_DATA] Delivery — 11:07 2 [PERS…" at bounding box center [184, 546] width 368 height 587
drag, startPoint x: 134, startPoint y: 461, endPoint x: 138, endPoint y: 416, distance: 45.2
click at [138, 416] on div "1 Kaddour Utrecht 111 Haroekoeplein, [GEOGRAPHIC_DATA] Delivery — 11:07 2 [PERS…" at bounding box center [184, 546] width 368 height 587
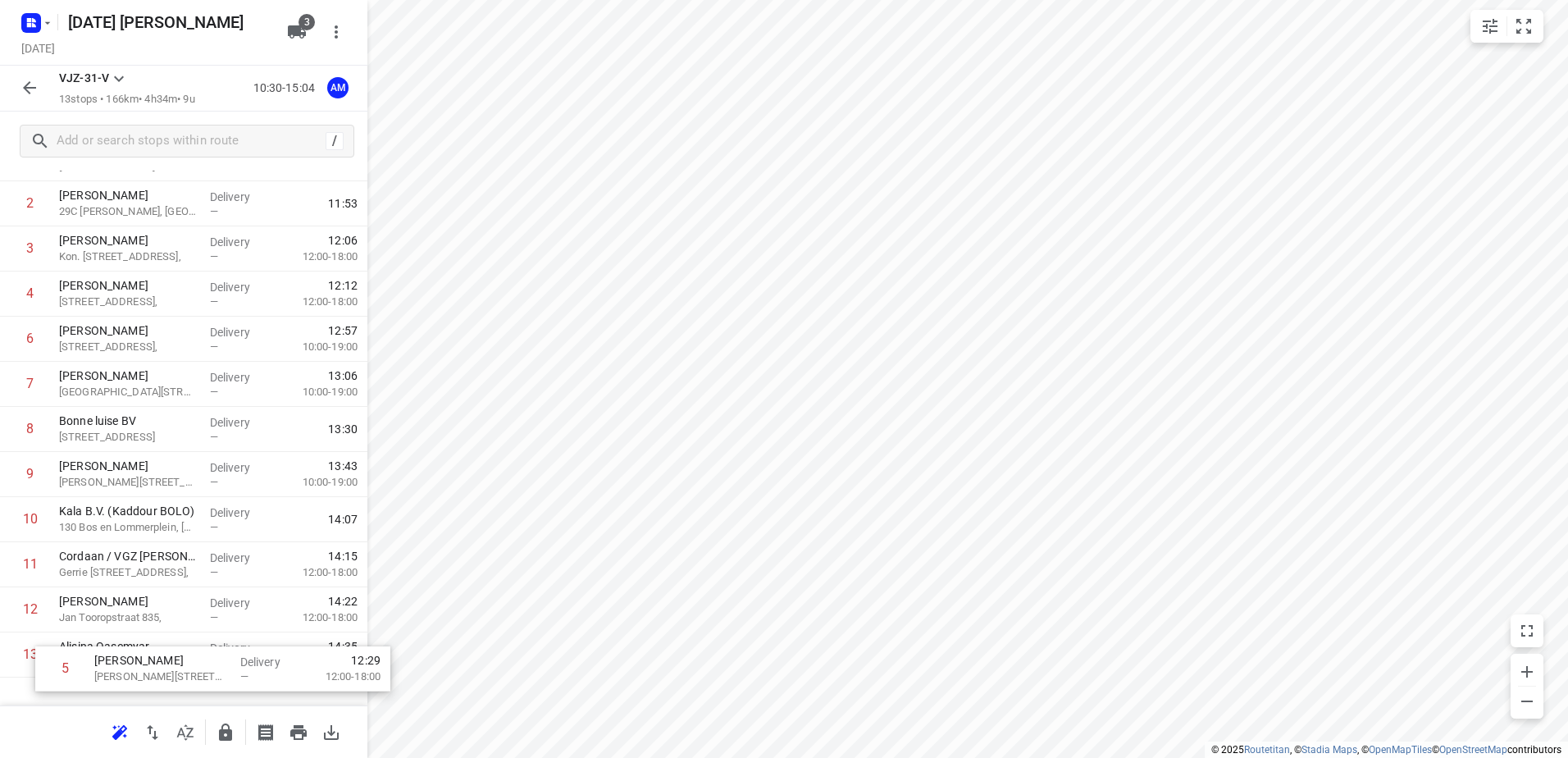
scroll to position [179, 0]
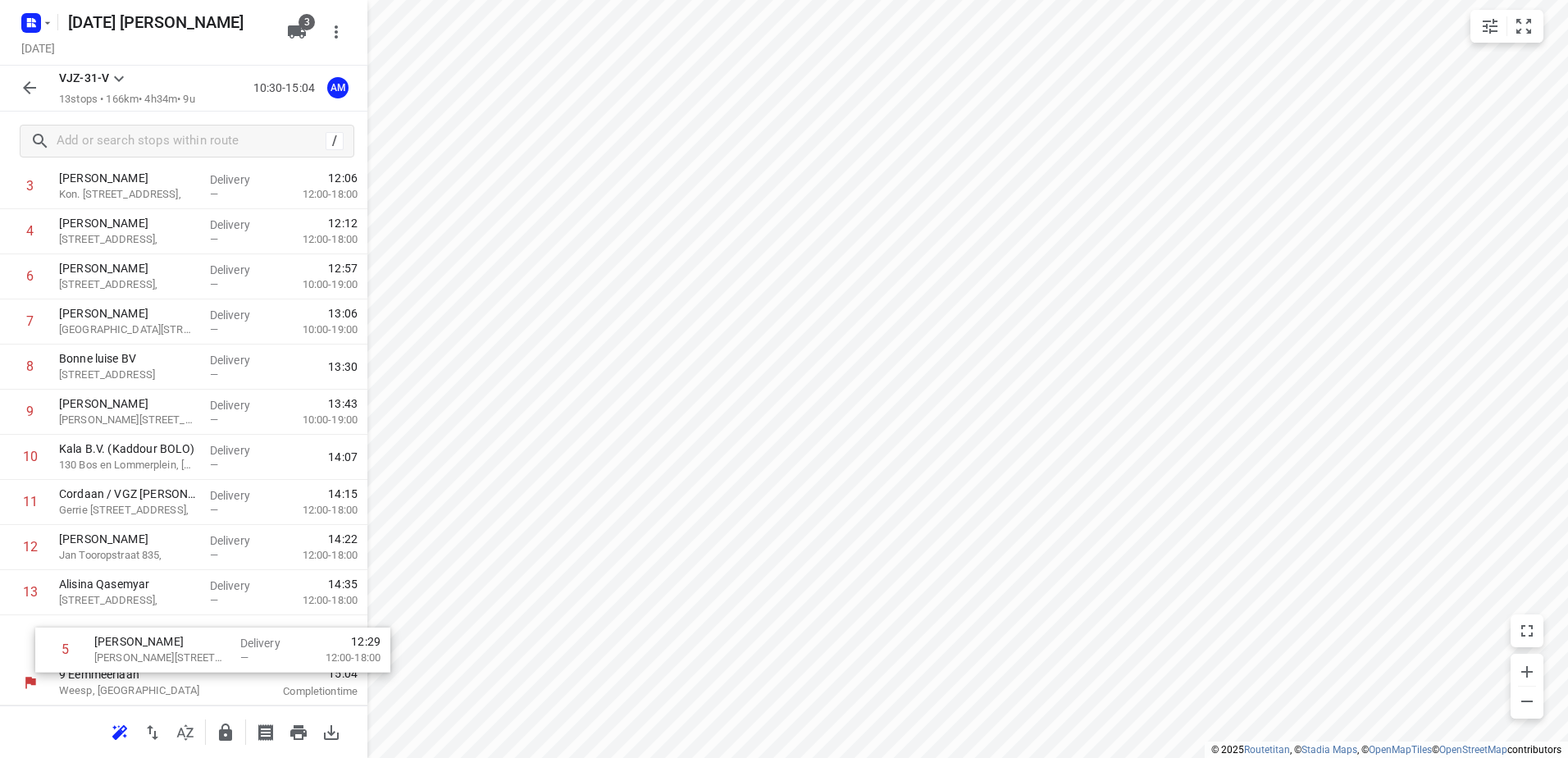
drag, startPoint x: 124, startPoint y: 457, endPoint x: 167, endPoint y: 646, distance: 193.8
click at [167, 646] on div "1 Kaddour Utrecht 111 Haroekoeplein, [GEOGRAPHIC_DATA] Delivery — 11:07 2 [PERS…" at bounding box center [184, 367] width 368 height 587
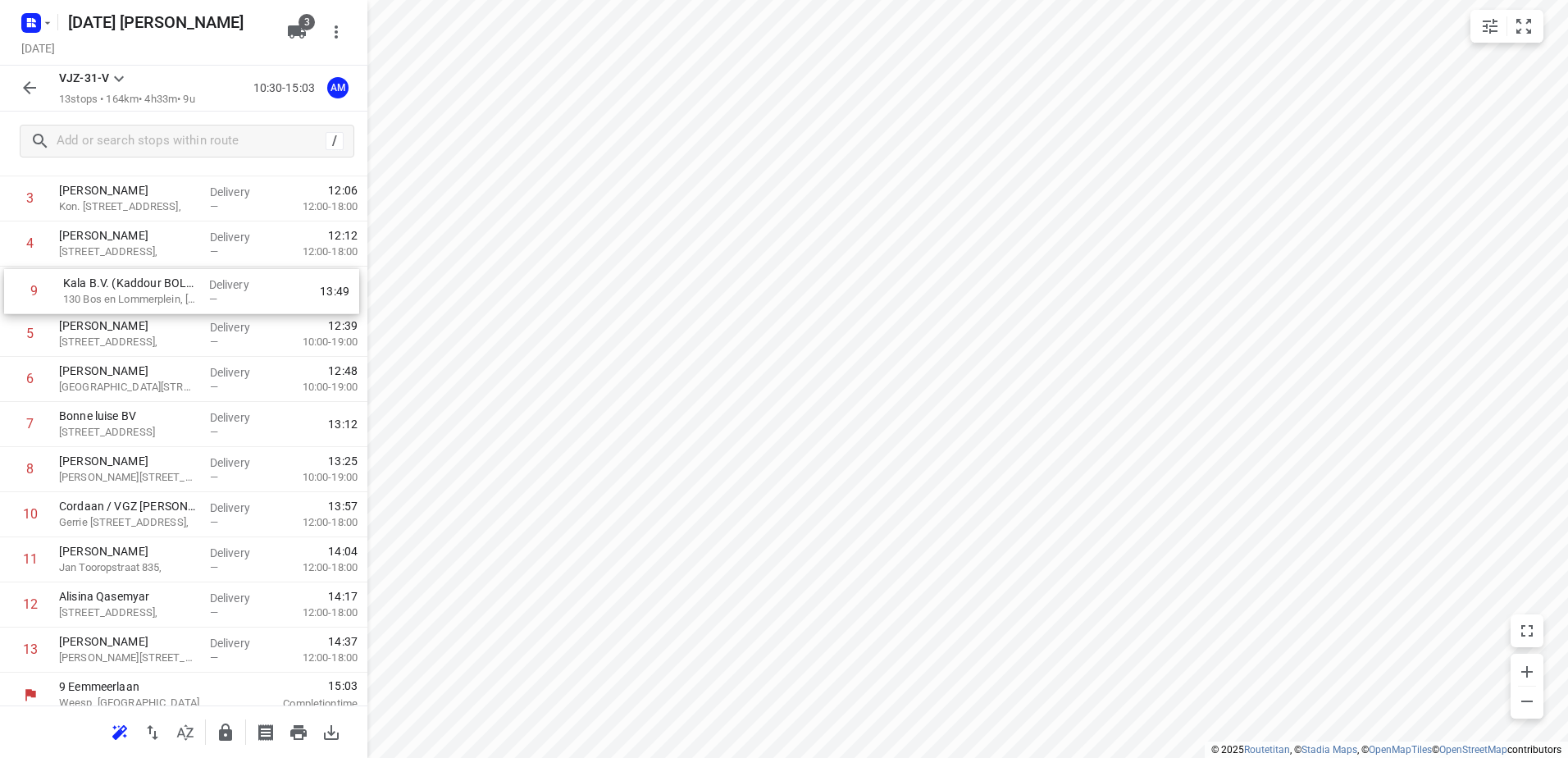
drag, startPoint x: 179, startPoint y: 461, endPoint x: 185, endPoint y: 291, distance: 170.1
click at [185, 291] on div "1 Kaddour Utrecht 111 Haroekoeplein, [GEOGRAPHIC_DATA] Delivery — 11:07 2 [PERS…" at bounding box center [184, 379] width 368 height 587
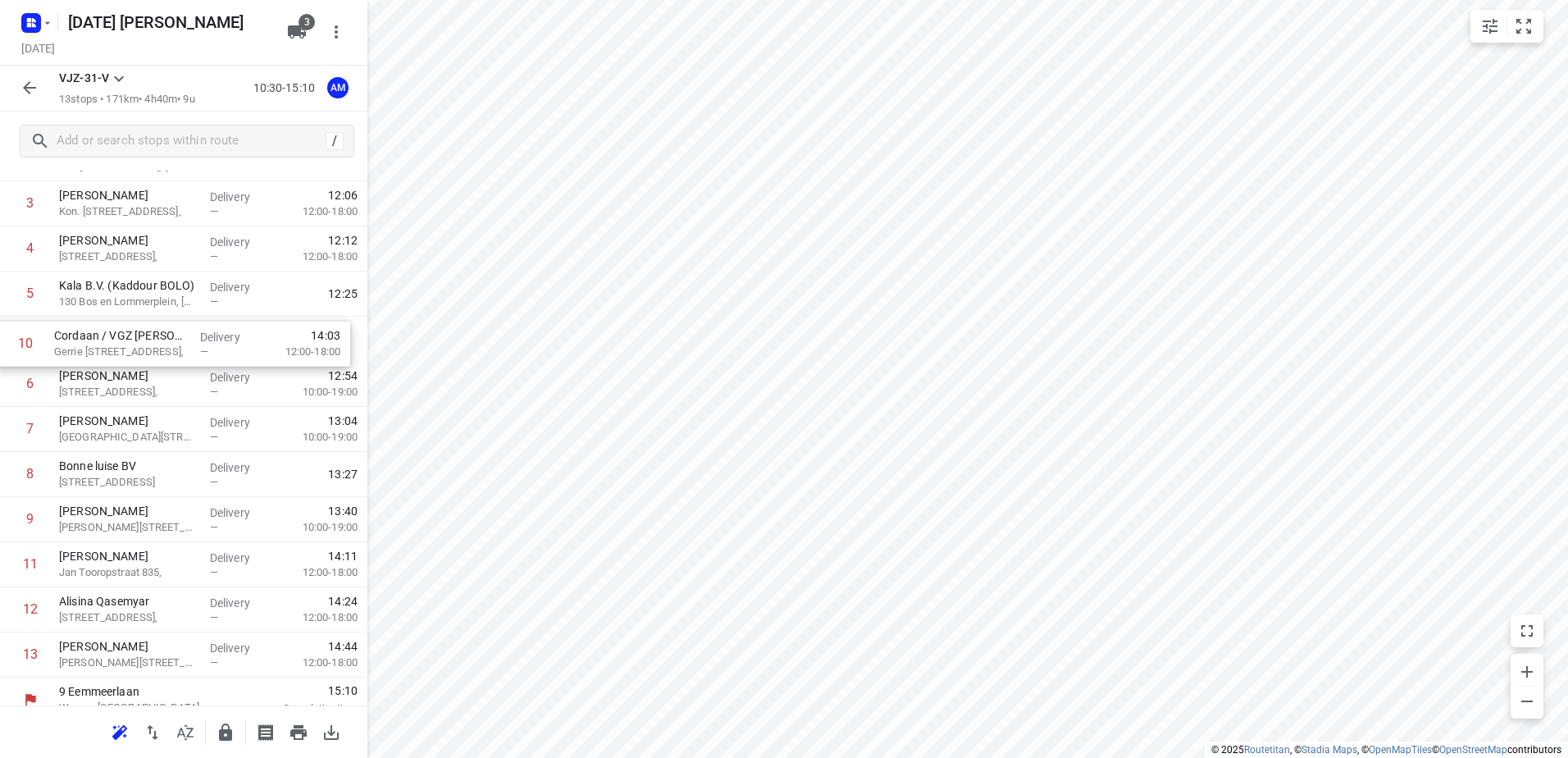
drag, startPoint x: 170, startPoint y: 508, endPoint x: 166, endPoint y: 323, distance: 185.0
click at [166, 323] on div "1 Kaddour Utrecht 111 Haroekoeplein, [GEOGRAPHIC_DATA] Delivery — 11:07 2 [PERS…" at bounding box center [184, 384] width 368 height 587
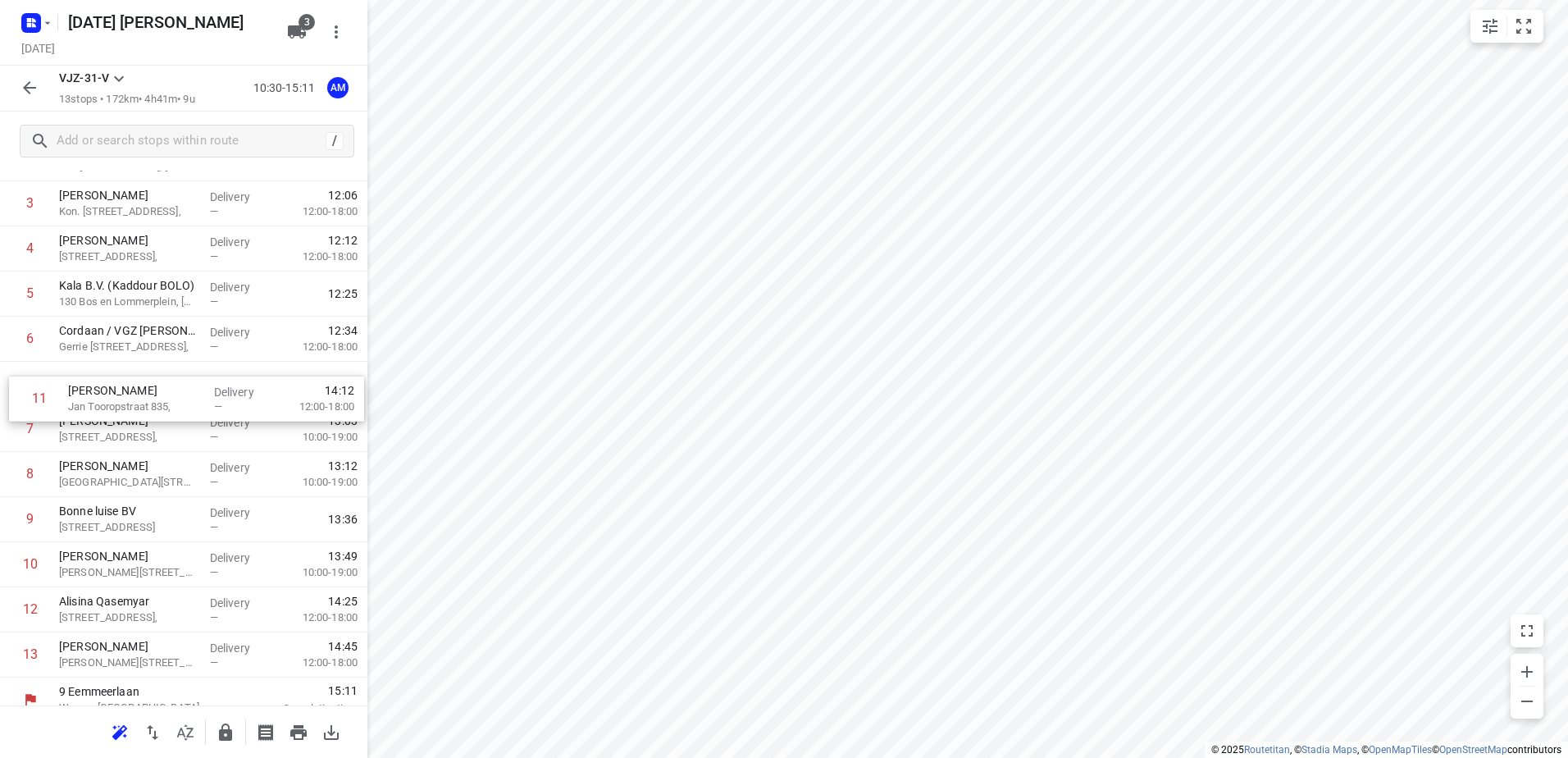
drag, startPoint x: 186, startPoint y: 566, endPoint x: 198, endPoint y: 388, distance: 178.4
click at [198, 388] on div "1 Kaddour Utrecht 111 Haroekoeplein, [GEOGRAPHIC_DATA] Delivery — 11:07 2 [PERS…" at bounding box center [184, 384] width 368 height 587
drag, startPoint x: 115, startPoint y: 302, endPoint x: 129, endPoint y: 406, distance: 104.9
click at [129, 406] on div "1 Kaddour Utrecht 111 Haroekoeplein, [GEOGRAPHIC_DATA] Delivery — 11:07 2 [PERS…" at bounding box center [184, 388] width 368 height 587
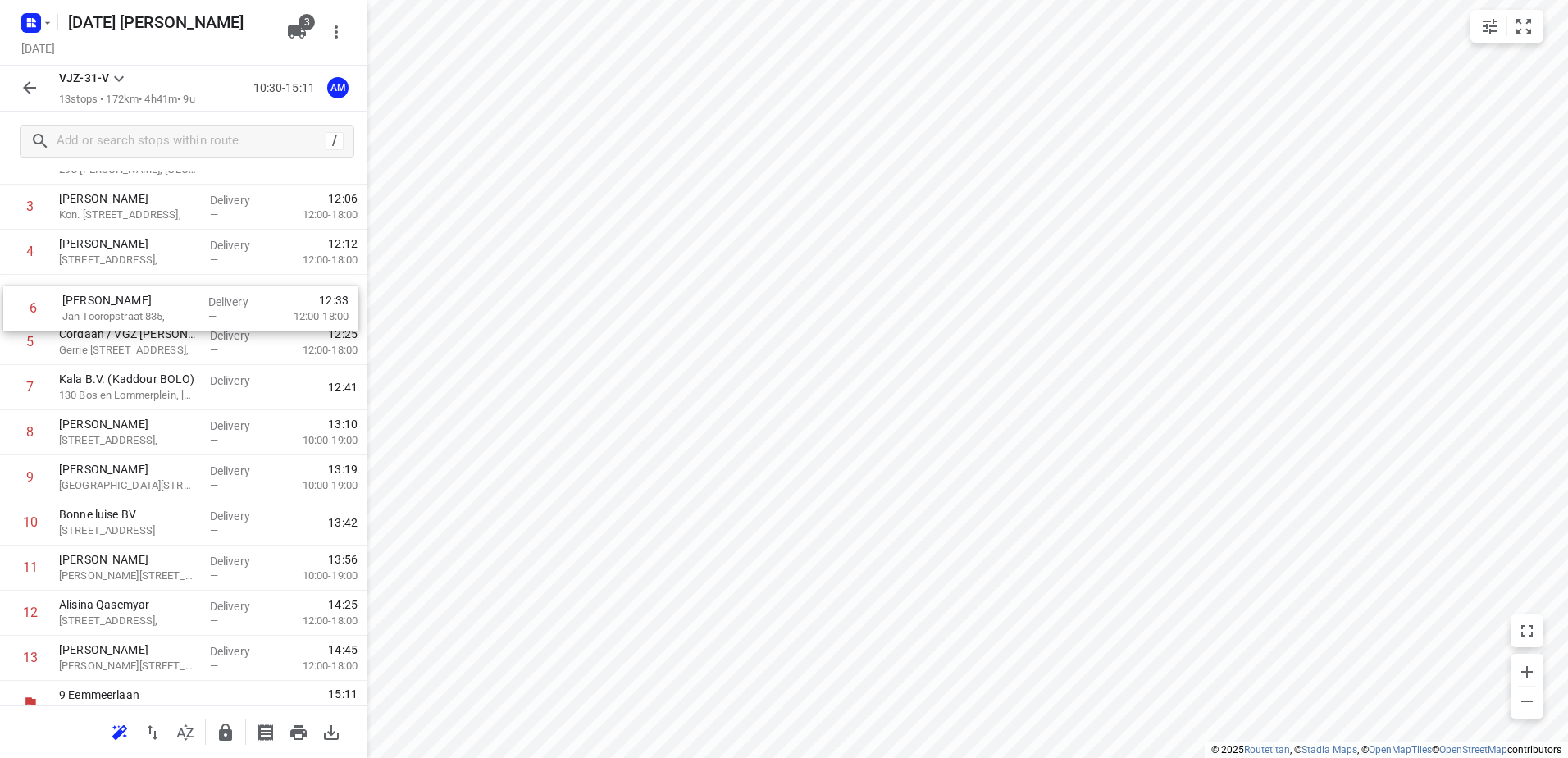
drag, startPoint x: 151, startPoint y: 358, endPoint x: 154, endPoint y: 320, distance: 38.1
click at [154, 320] on div "1 Kaddour Utrecht 111 Haroekoeplein, [GEOGRAPHIC_DATA] Delivery — 11:07 2 [PERS…" at bounding box center [184, 388] width 368 height 587
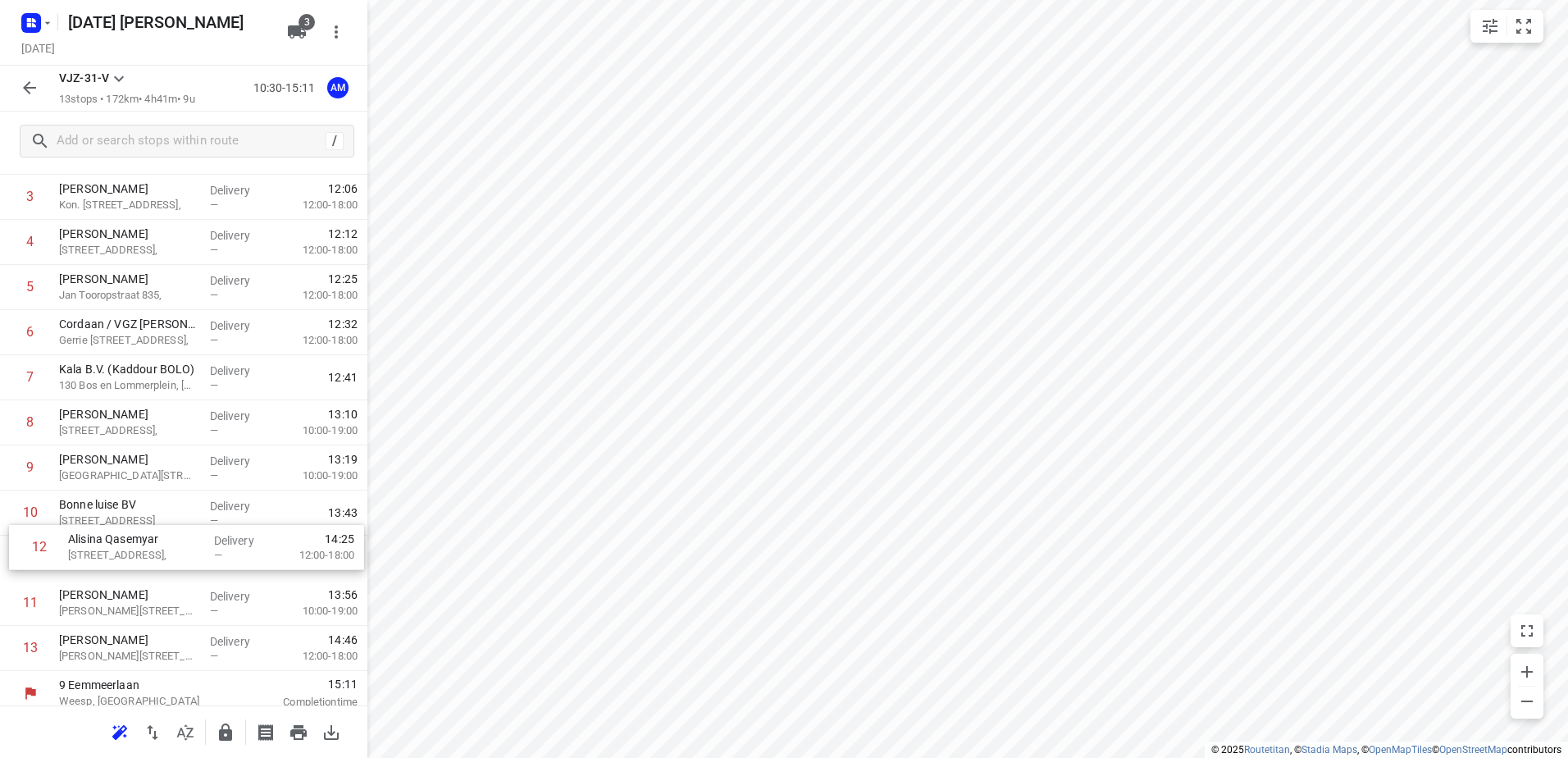
scroll to position [168, 0]
drag, startPoint x: 138, startPoint y: 625, endPoint x: 131, endPoint y: 433, distance: 192.1
click at [140, 430] on div "1 Kaddour Utrecht 111 Haroekoeplein, [GEOGRAPHIC_DATA] Delivery — 11:07 2 [PERS…" at bounding box center [184, 378] width 368 height 587
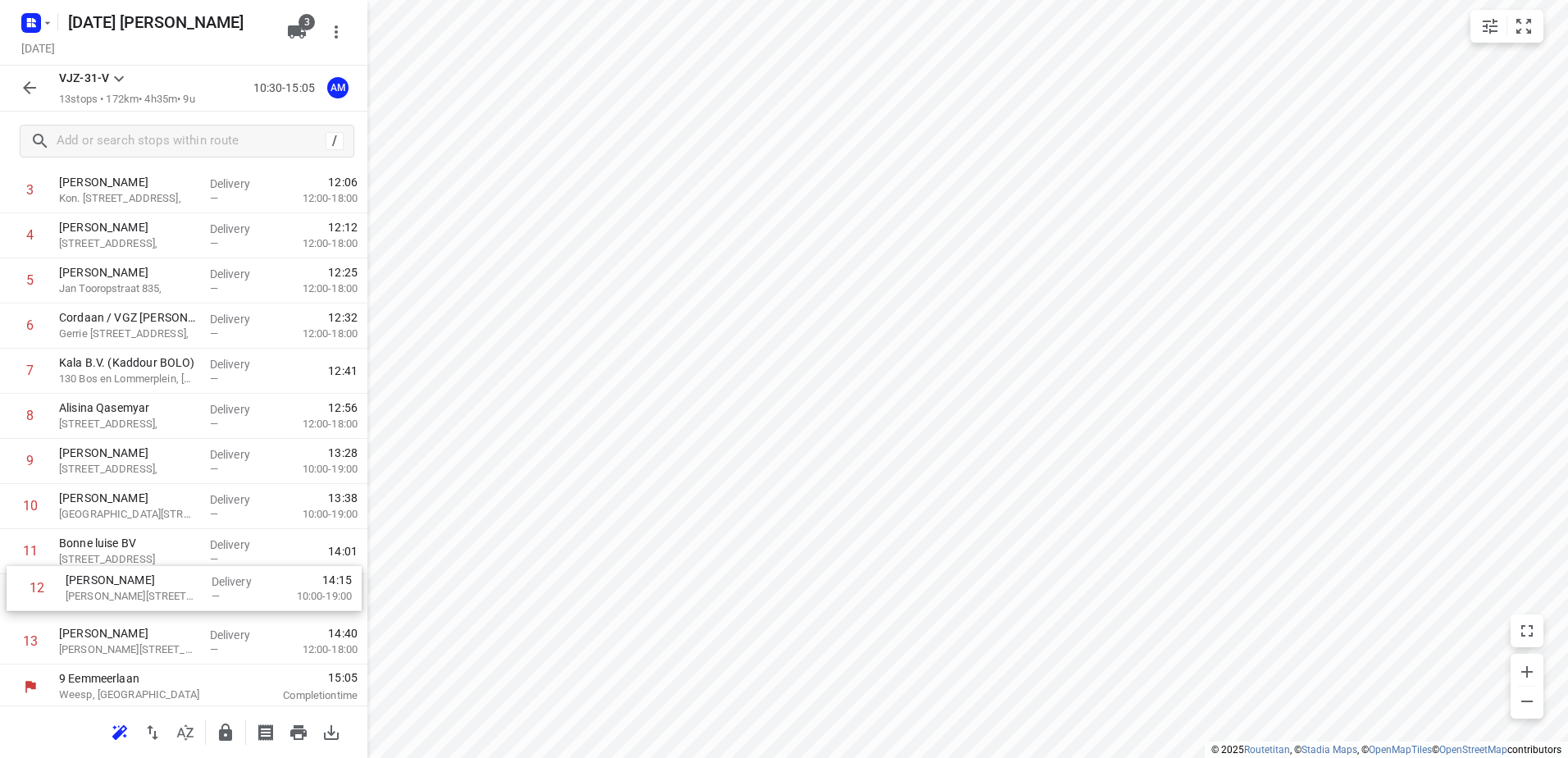
scroll to position [176, 0]
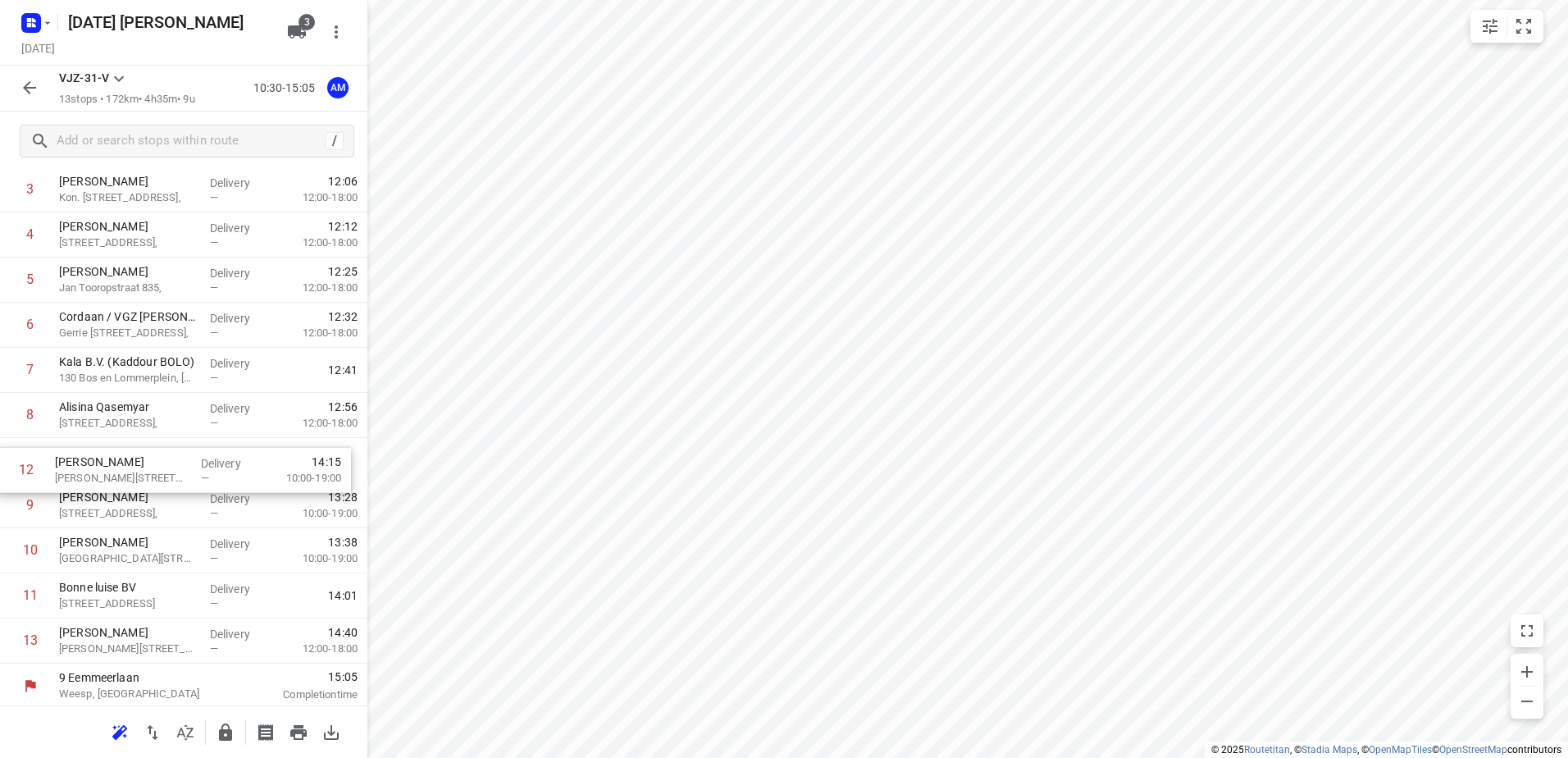
drag, startPoint x: 131, startPoint y: 583, endPoint x: 123, endPoint y: 457, distance: 126.3
click at [122, 459] on div "1 Kaddour Utrecht 111 Haroekoeplein, [GEOGRAPHIC_DATA] Delivery — 11:07 2 [PERS…" at bounding box center [184, 370] width 368 height 587
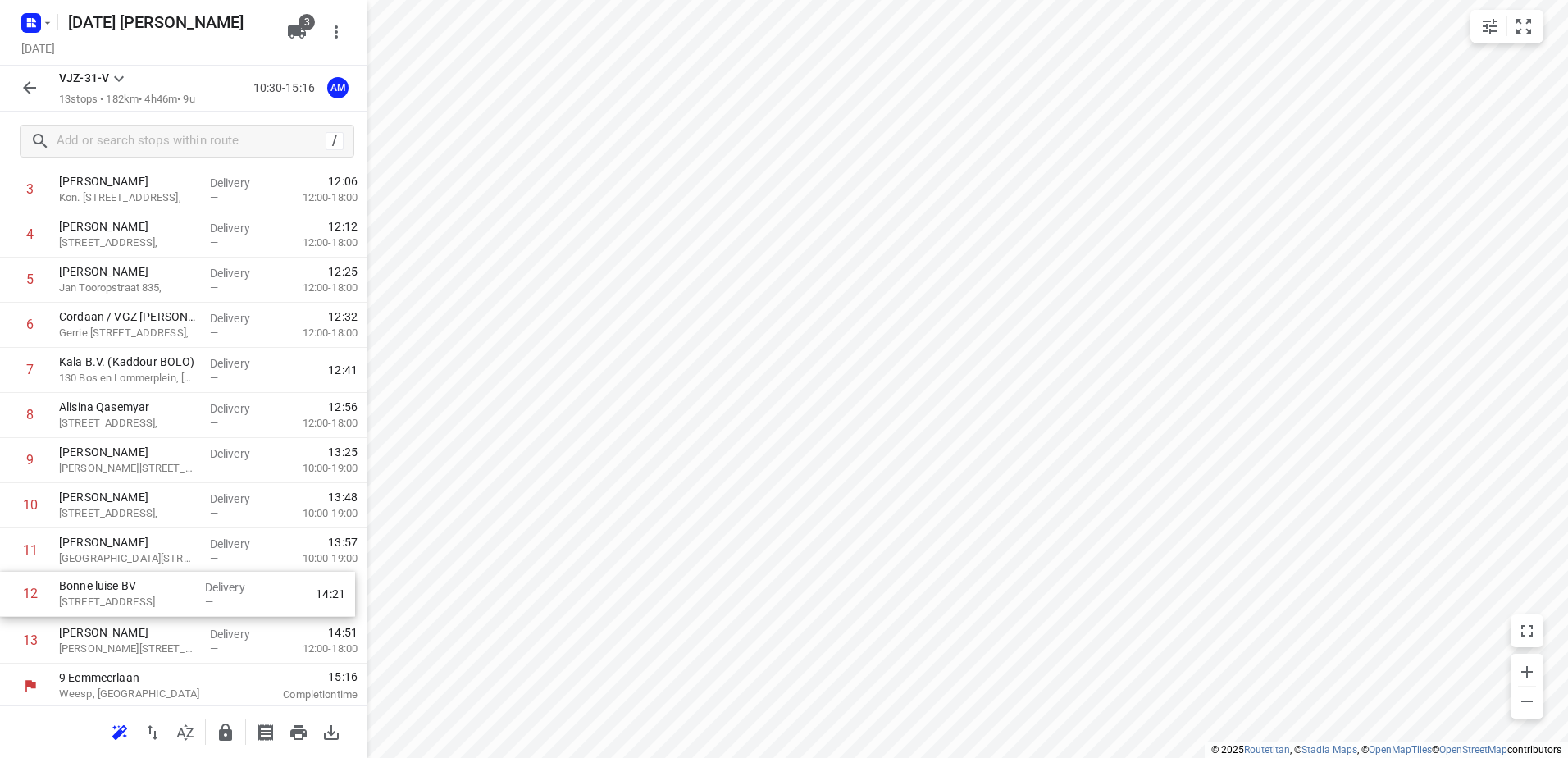
scroll to position [179, 0]
drag, startPoint x: 119, startPoint y: 606, endPoint x: 113, endPoint y: 502, distance: 104.2
click at [113, 502] on div "1 Kaddour Utrecht 111 Haroekoeplein, [GEOGRAPHIC_DATA] Delivery — 11:07 2 [PERS…" at bounding box center [184, 367] width 368 height 587
drag, startPoint x: 213, startPoint y: 593, endPoint x: 209, endPoint y: 553, distance: 40.2
click at [209, 553] on div "1 Kaddour Utrecht 111 Haroekoeplein, [GEOGRAPHIC_DATA] Delivery — 11:07 2 [PERS…" at bounding box center [184, 367] width 368 height 587
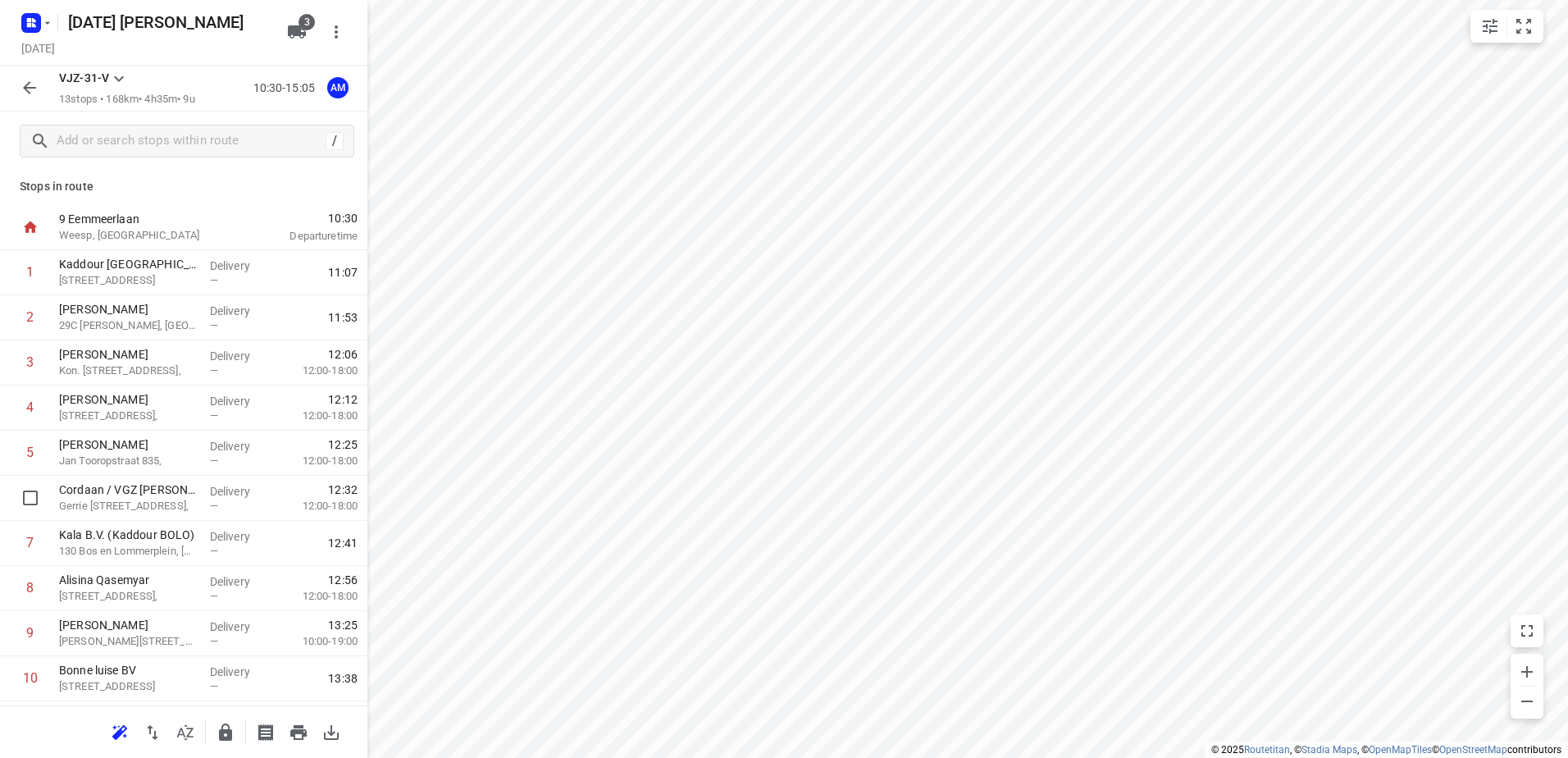
scroll to position [0, 0]
click at [343, 100] on button "AM" at bounding box center [337, 88] width 33 height 33
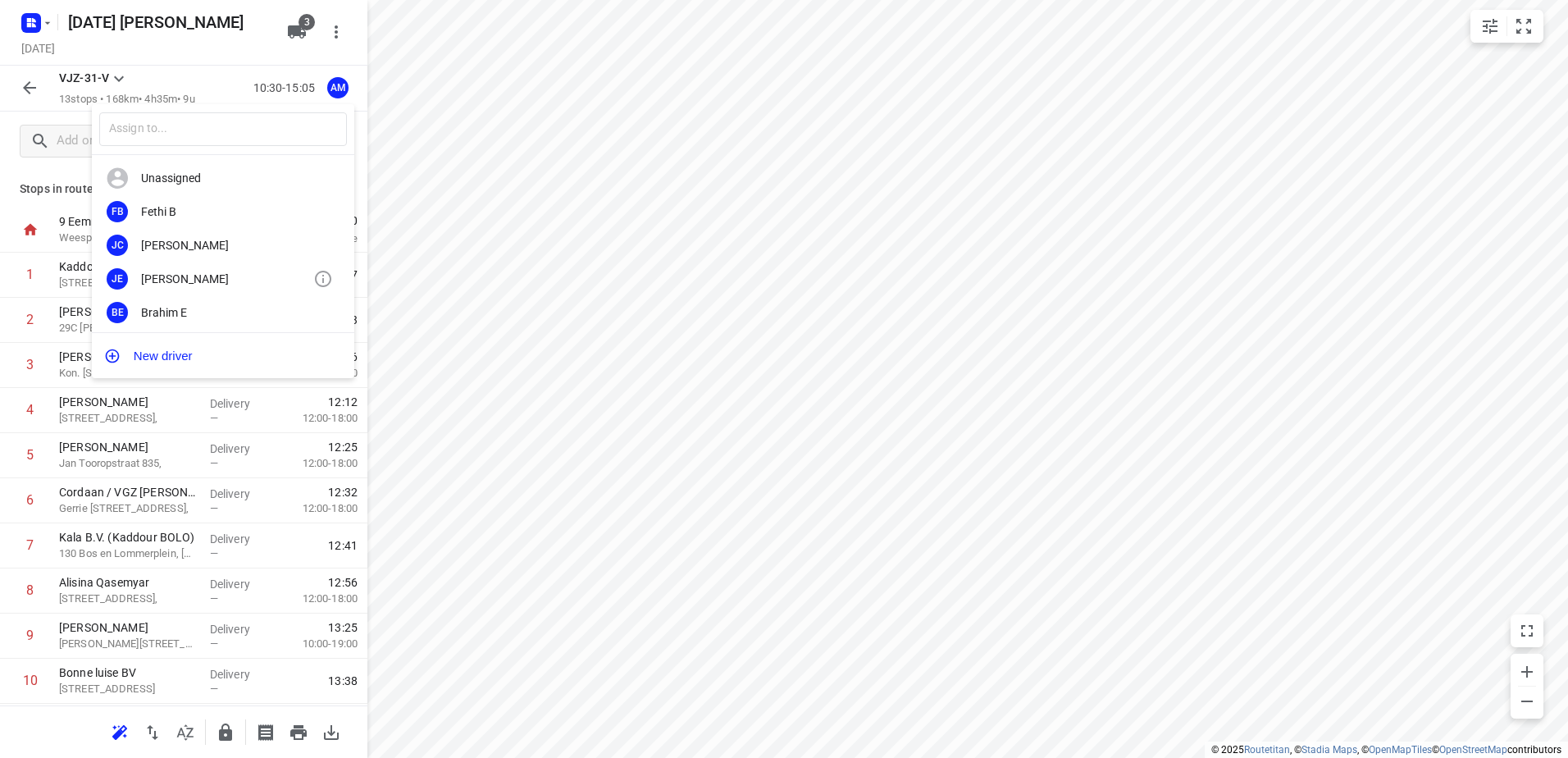
scroll to position [138, 0]
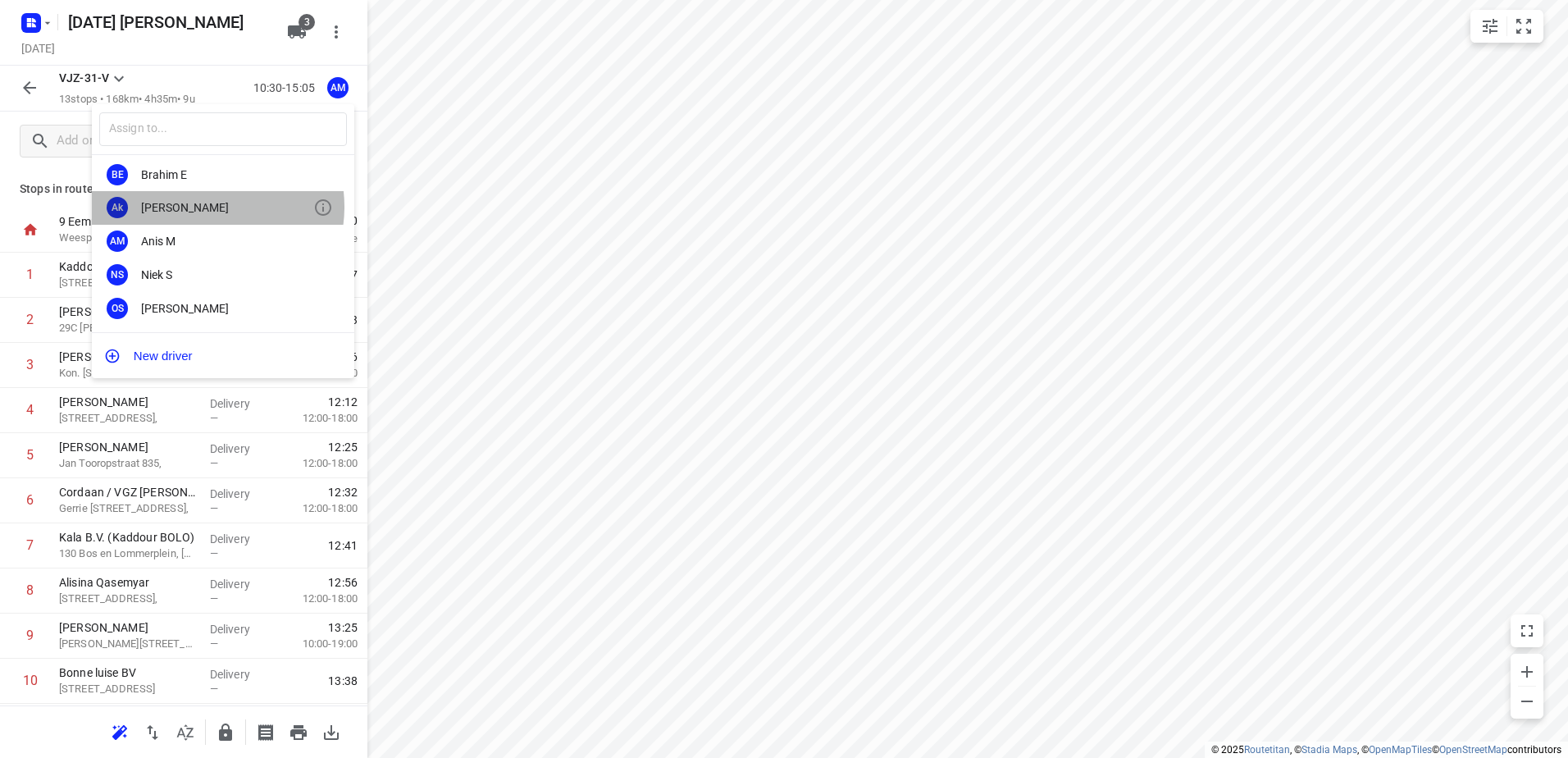
click at [208, 205] on div "[PERSON_NAME]" at bounding box center [227, 207] width 172 height 13
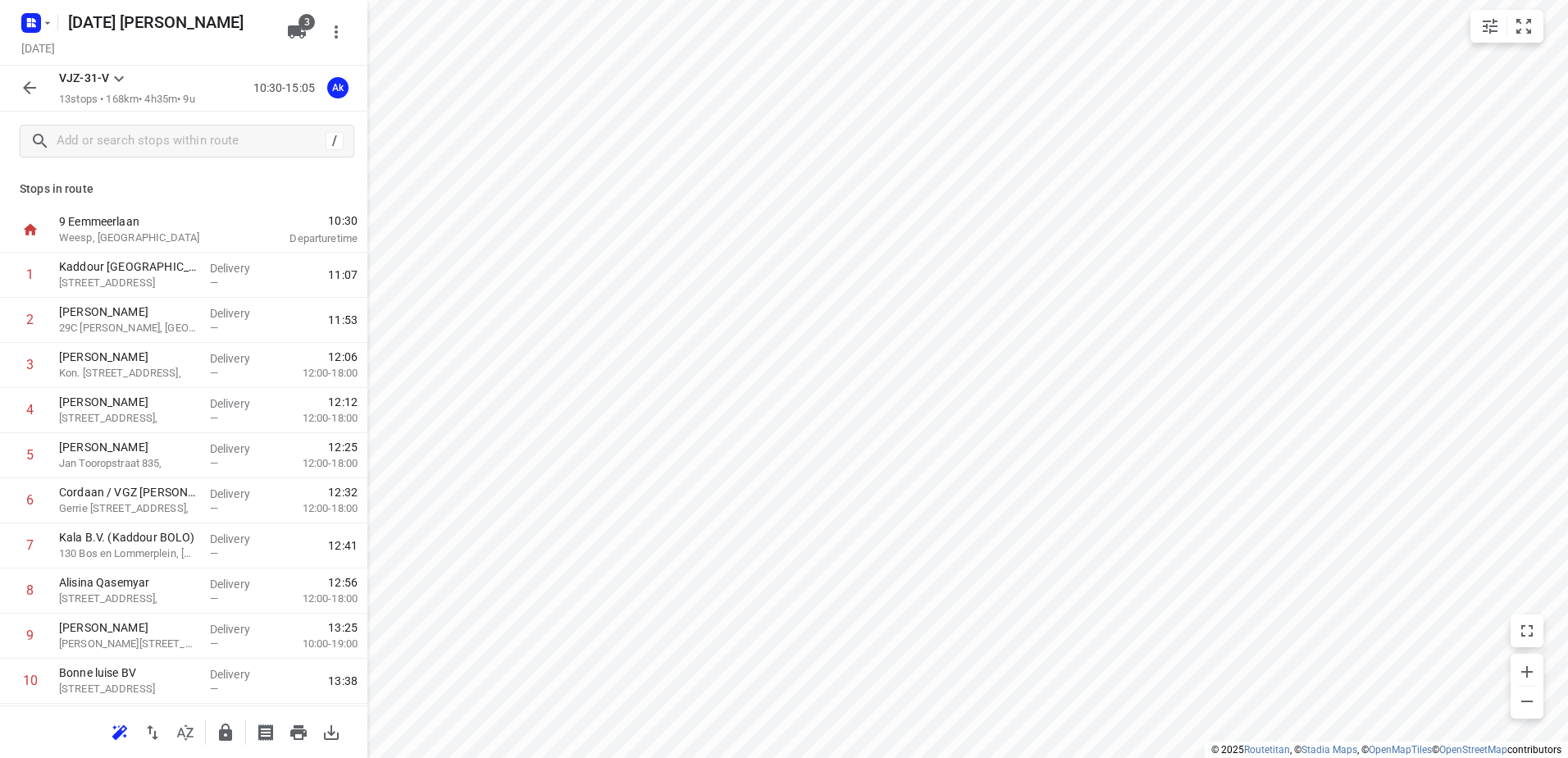
click at [34, 91] on icon "button" at bounding box center [30, 88] width 20 height 20
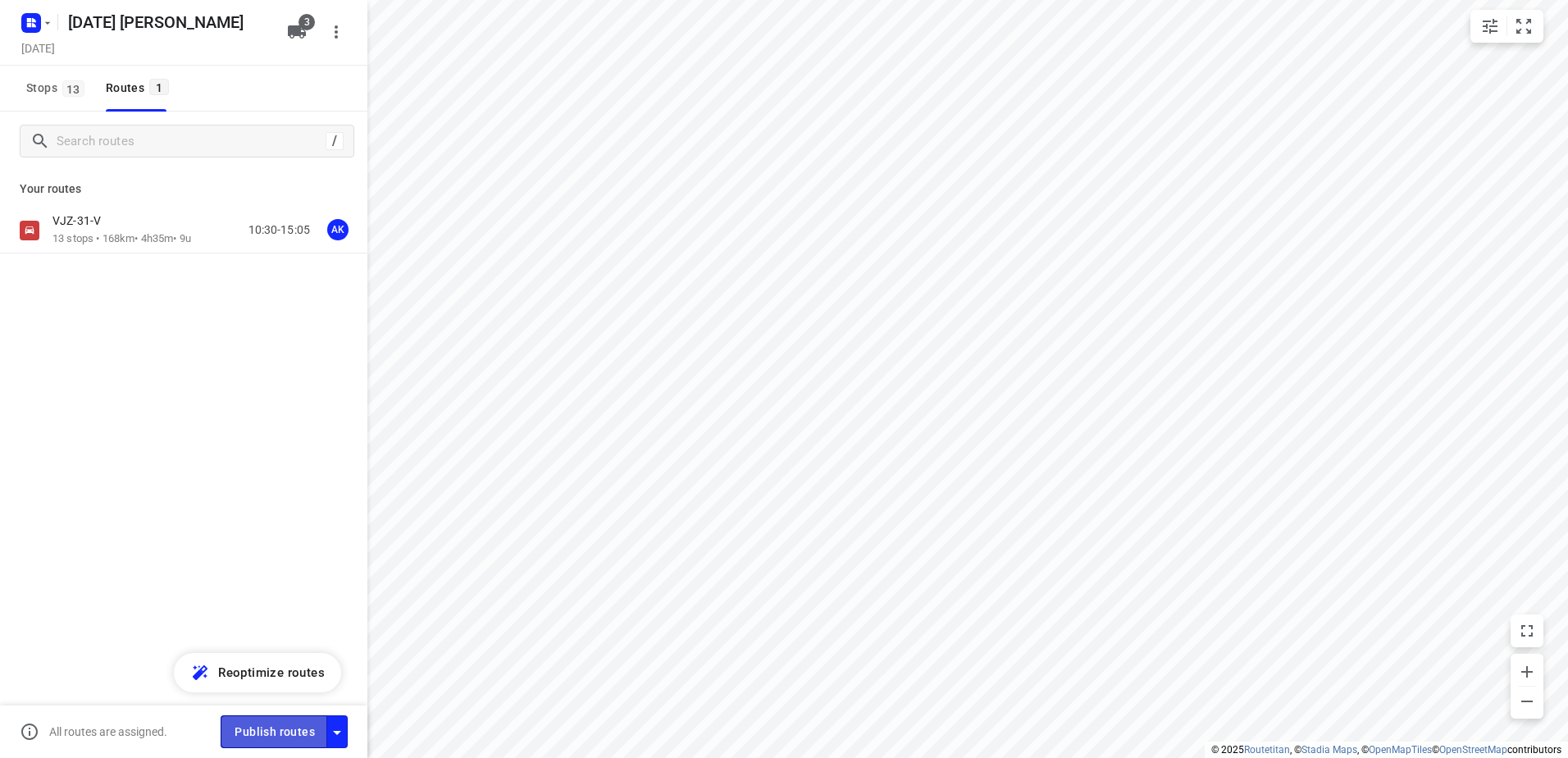
click at [282, 731] on span "Publish routes" at bounding box center [274, 732] width 81 height 21
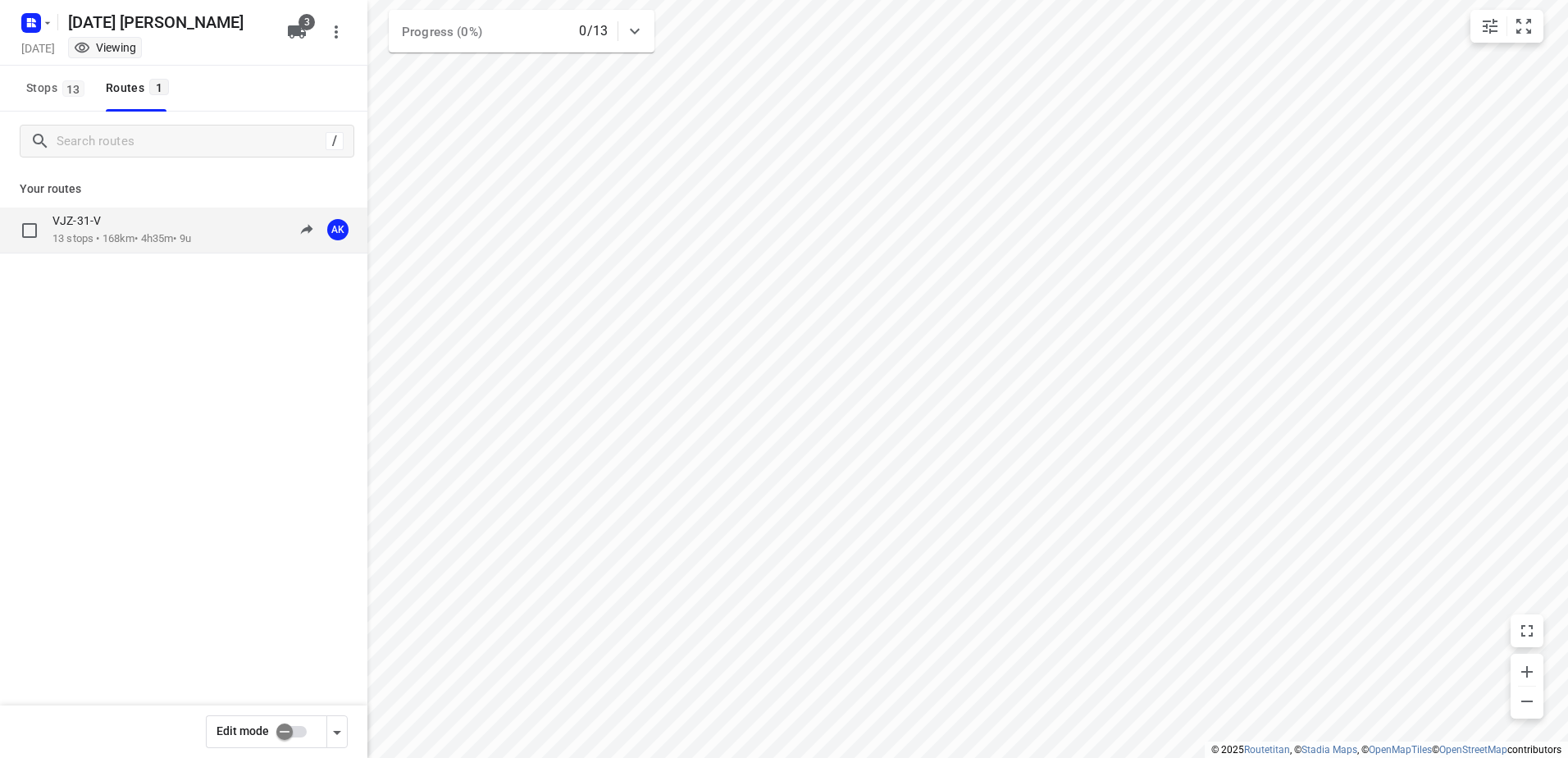
click at [130, 234] on p "13 stops • 168km • 4h35m • 9u" at bounding box center [122, 239] width 139 height 15
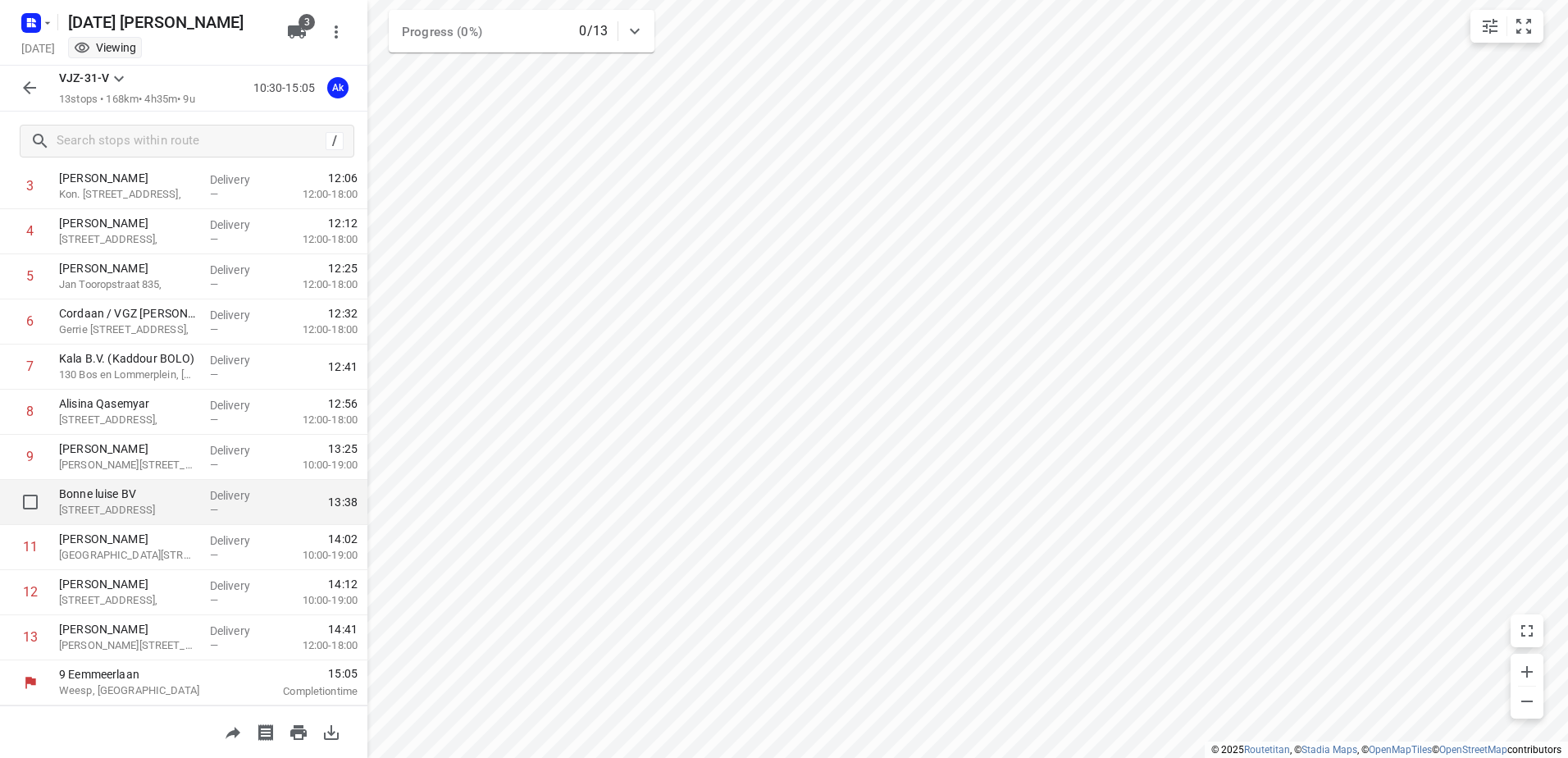
scroll to position [0, 0]
